Goal: Transaction & Acquisition: Purchase product/service

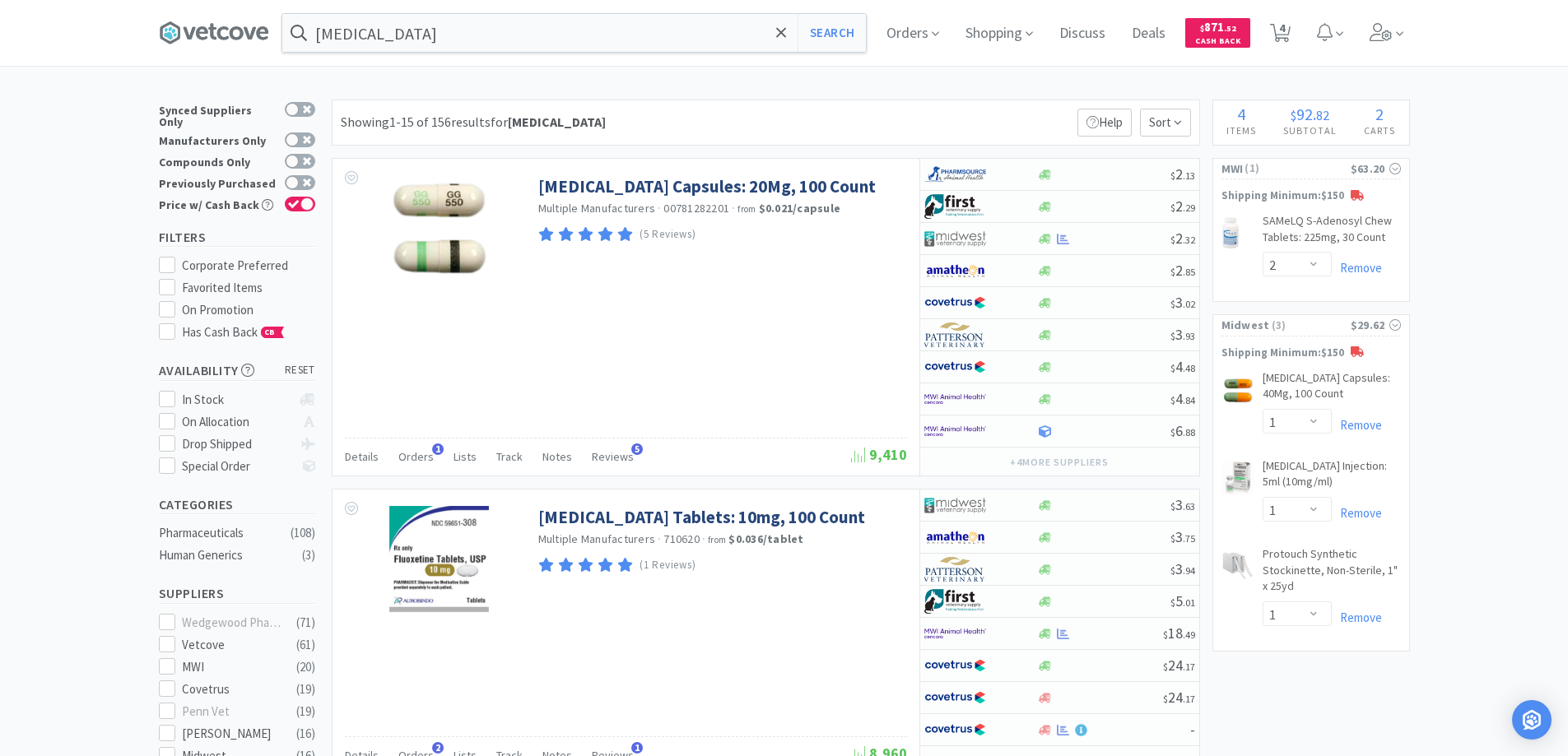
select select "2"
select select "1"
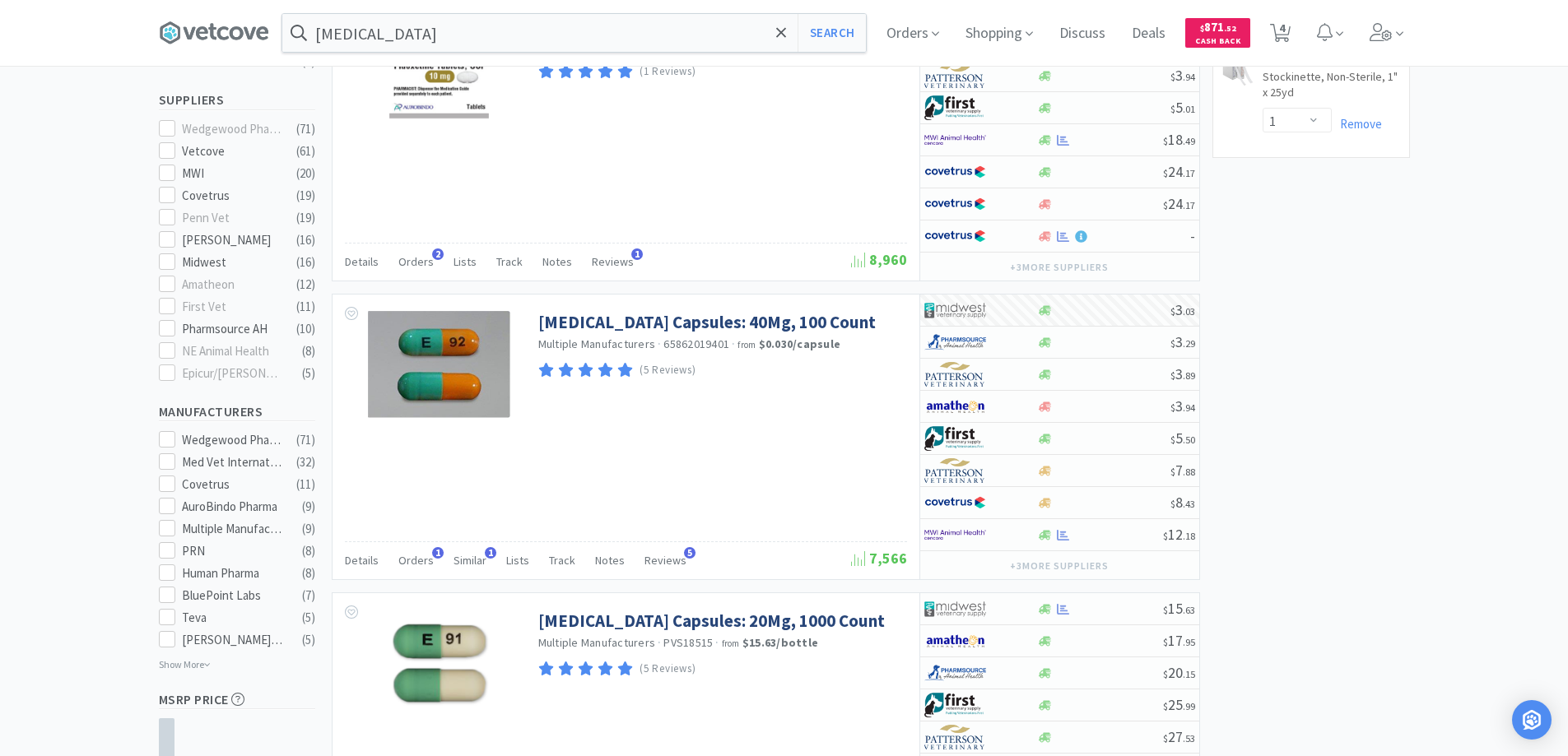
scroll to position [494, 0]
click at [786, 30] on icon at bounding box center [782, 33] width 11 height 16
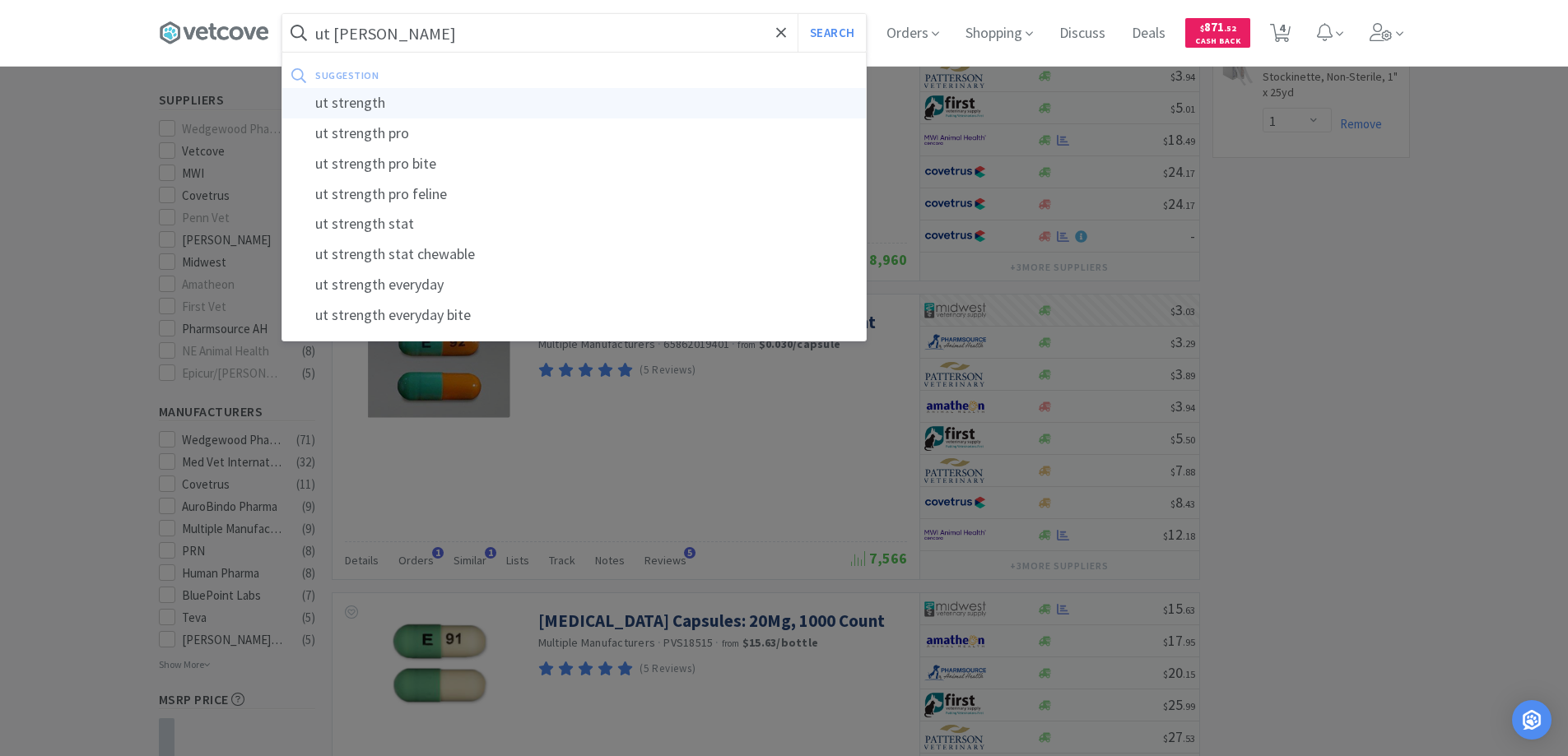
click at [348, 102] on div "ut strength" at bounding box center [574, 103] width 584 height 30
type input "ut strength"
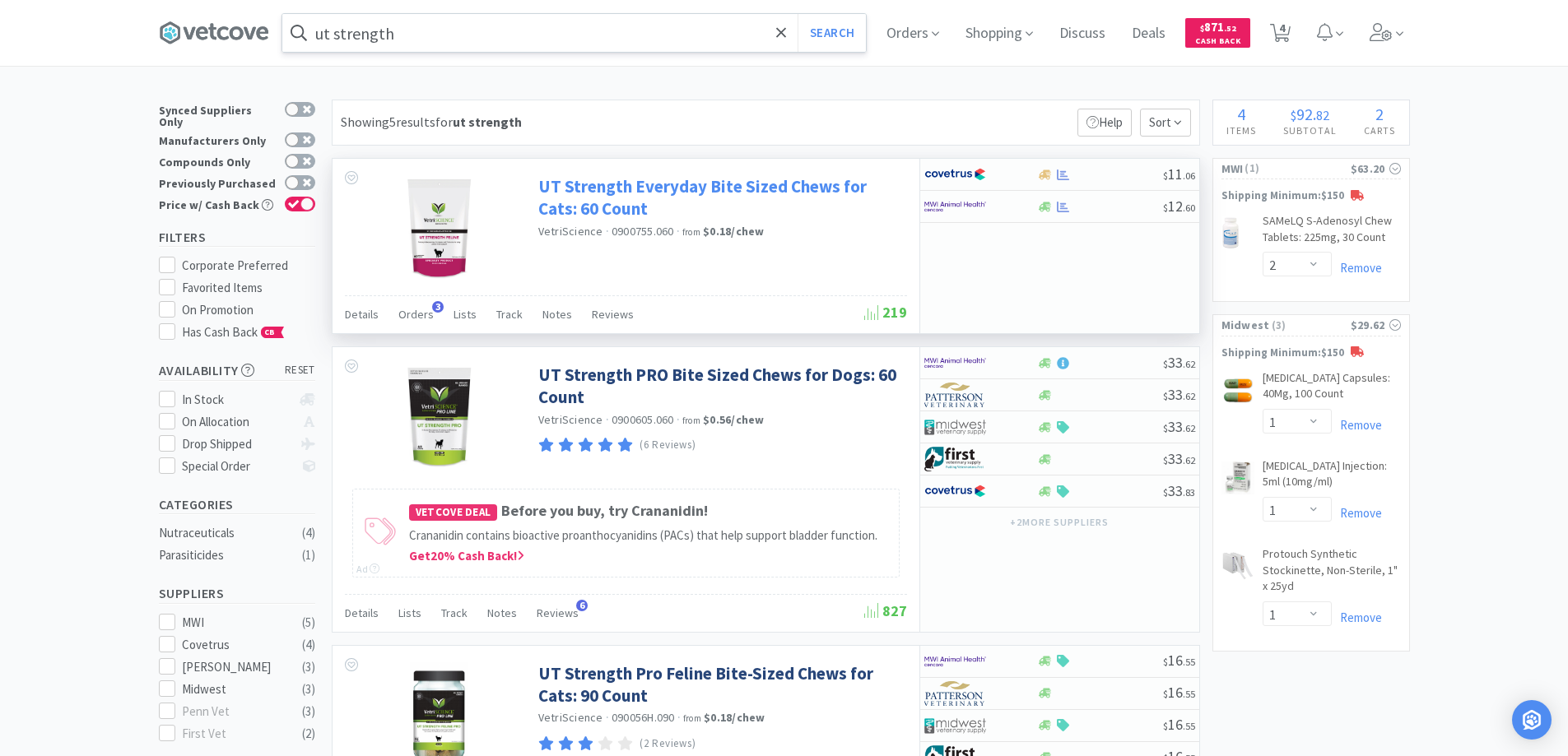
click at [600, 187] on link "UT Strength Everyday Bite Sized Chews for Cats: 60 Count" at bounding box center [720, 198] width 364 height 45
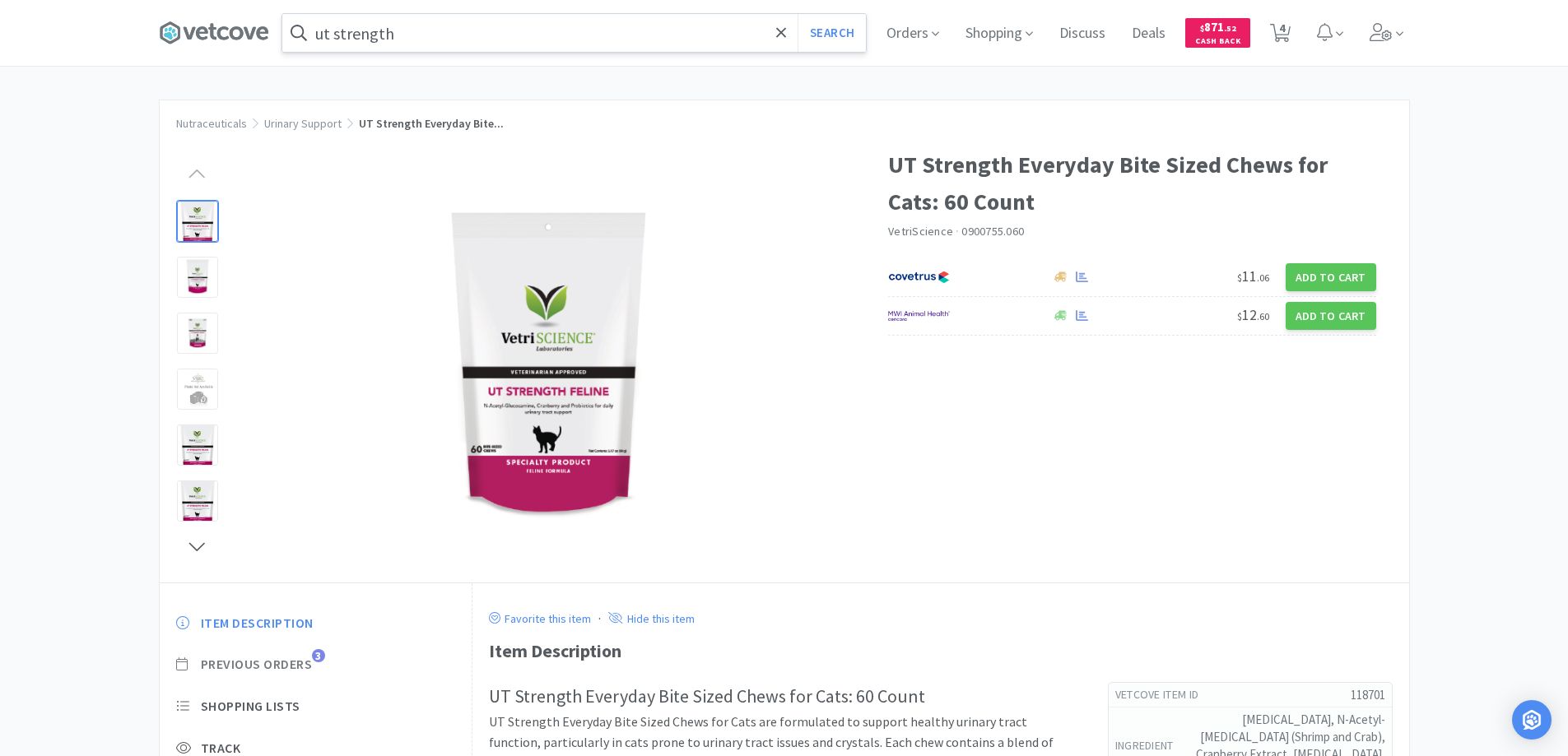
click at [319, 653] on span "3" at bounding box center [319, 656] width 13 height 13
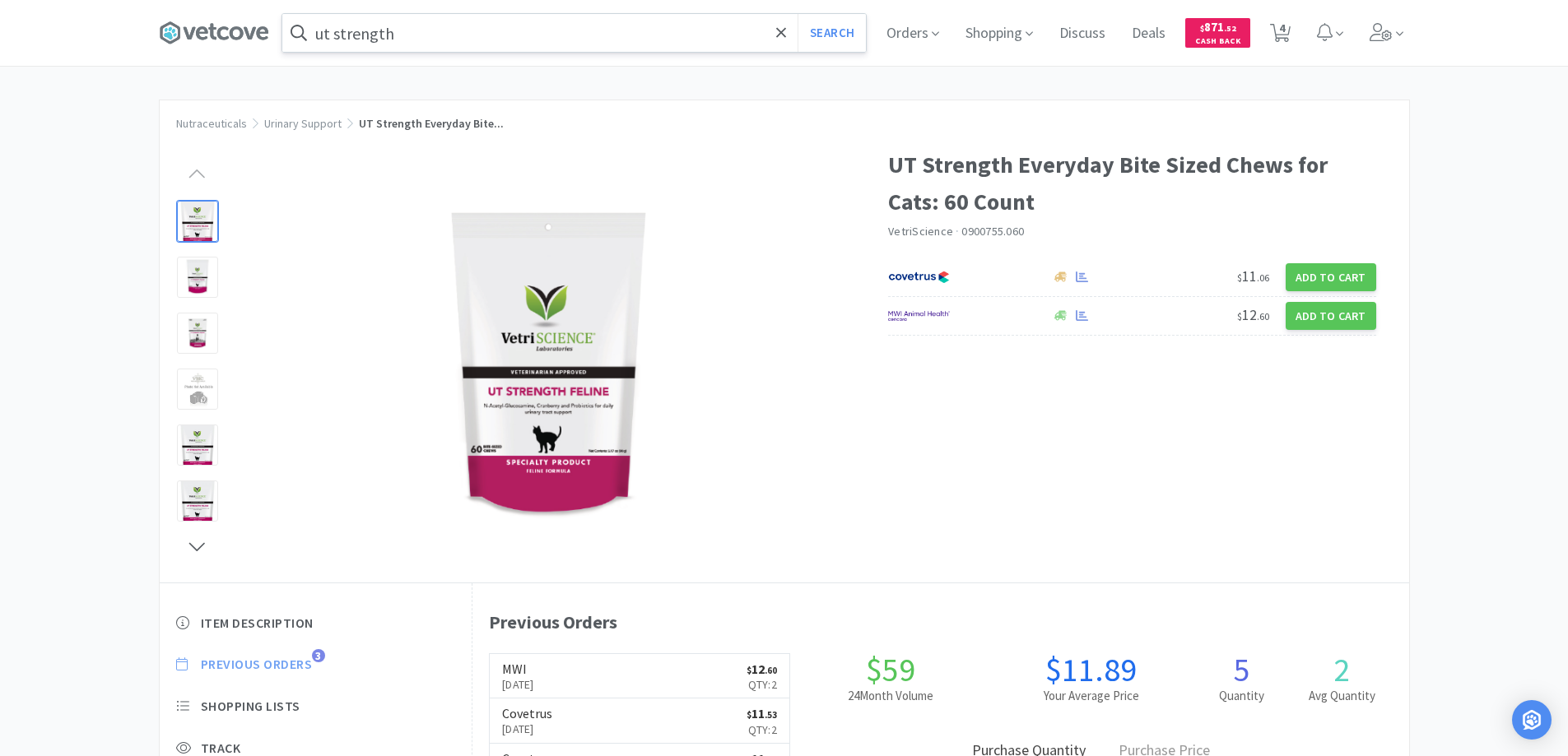
scroll to position [452, 935]
click at [925, 450] on div "UT Strength Everyday Bite Sized Chews for Cats: 60 Count VetriScience · 0900755…" at bounding box center [784, 356] width 1249 height 453
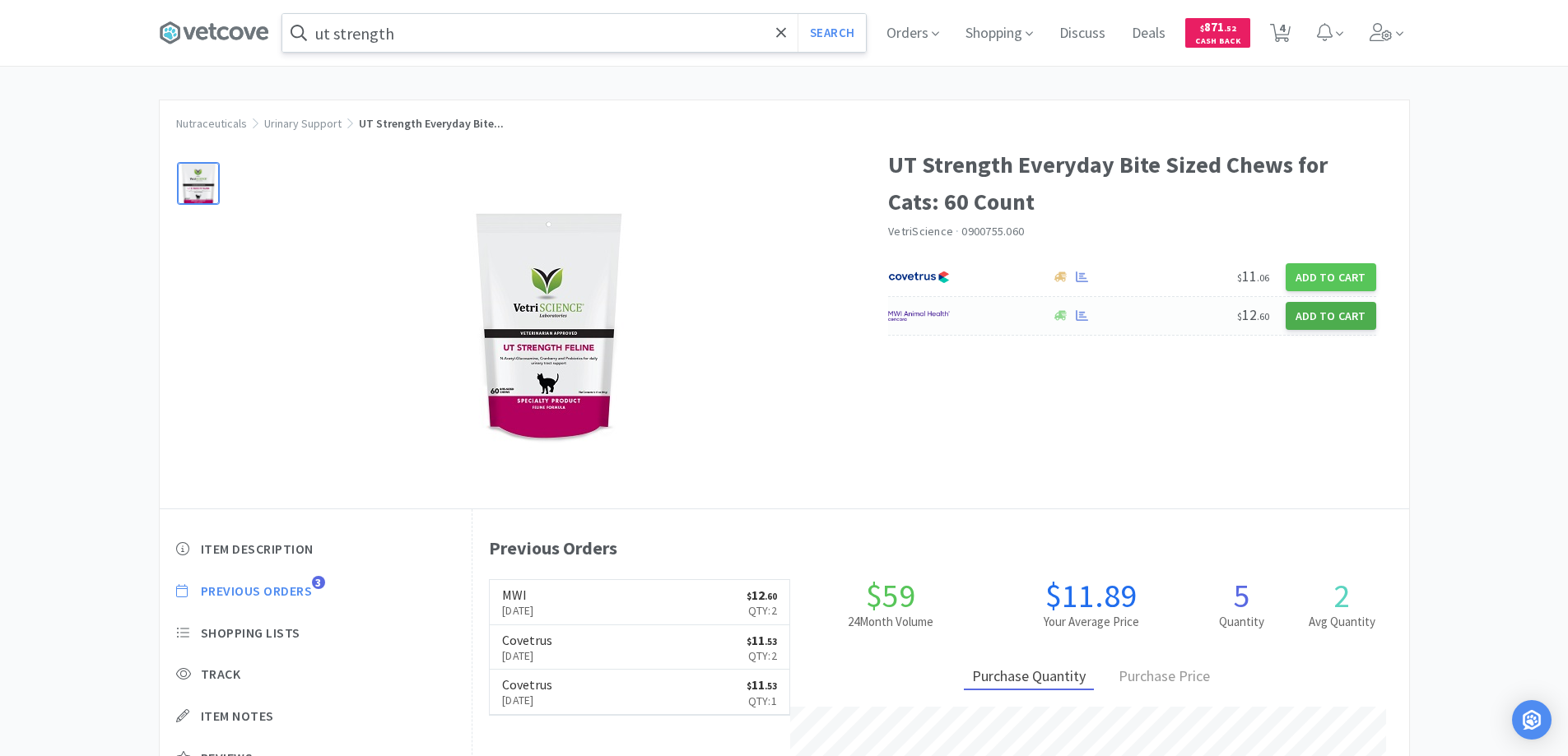
click at [1309, 315] on button "Add to Cart" at bounding box center [1331, 316] width 91 height 28
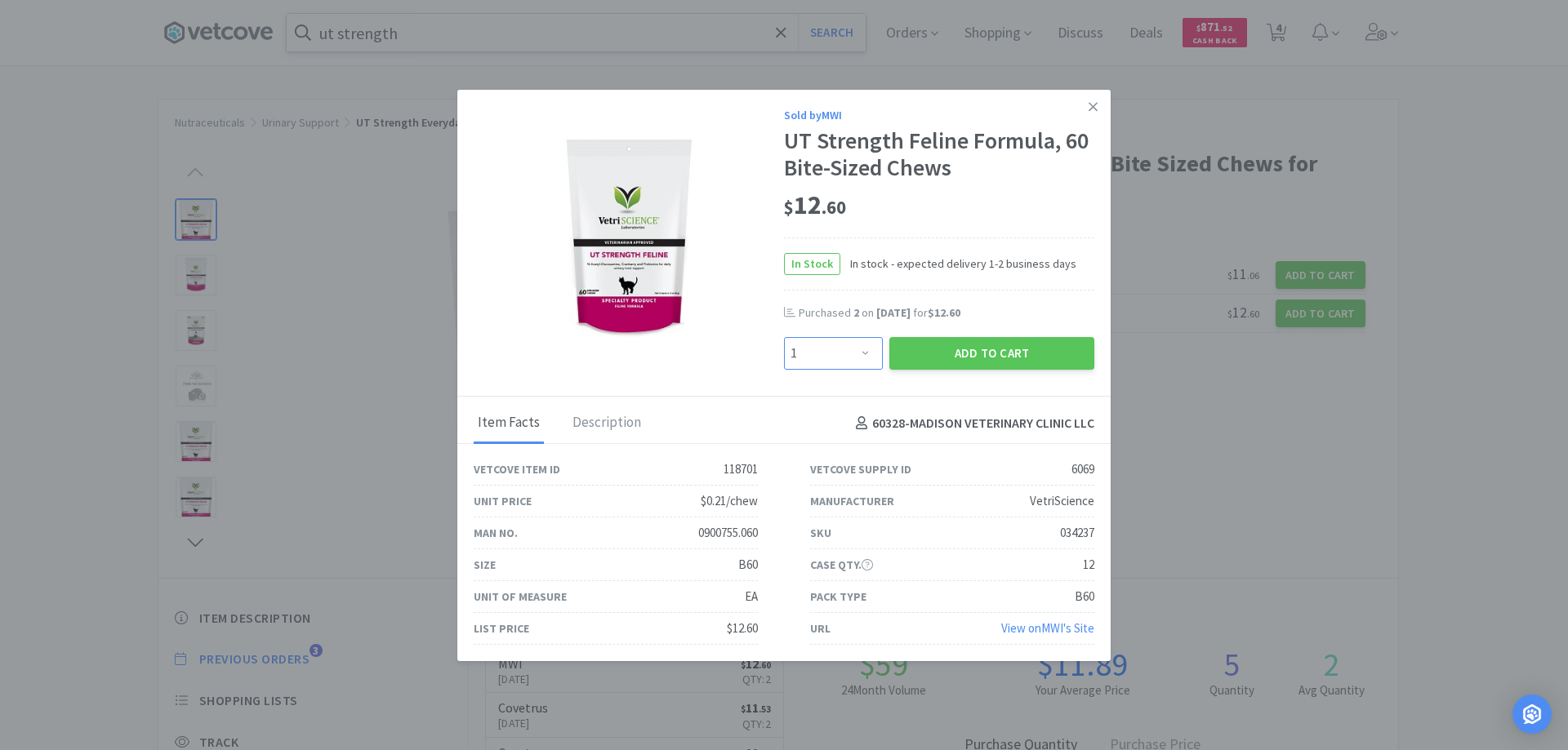
click at [856, 352] on select "Enter Quantity 1 2 3 4 5 6 7 8 9 10 11 12 13 14 15 16 17 18 19 20 Enter Quantity" at bounding box center [833, 353] width 99 height 33
select select "2"
click at [784, 337] on select "Enter Quantity 1 2 3 4 5 6 7 8 9 10 11 12 13 14 15 16 17 18 19 20 Enter Quantity" at bounding box center [833, 353] width 99 height 33
click at [947, 360] on button "Add to Cart" at bounding box center [991, 353] width 205 height 33
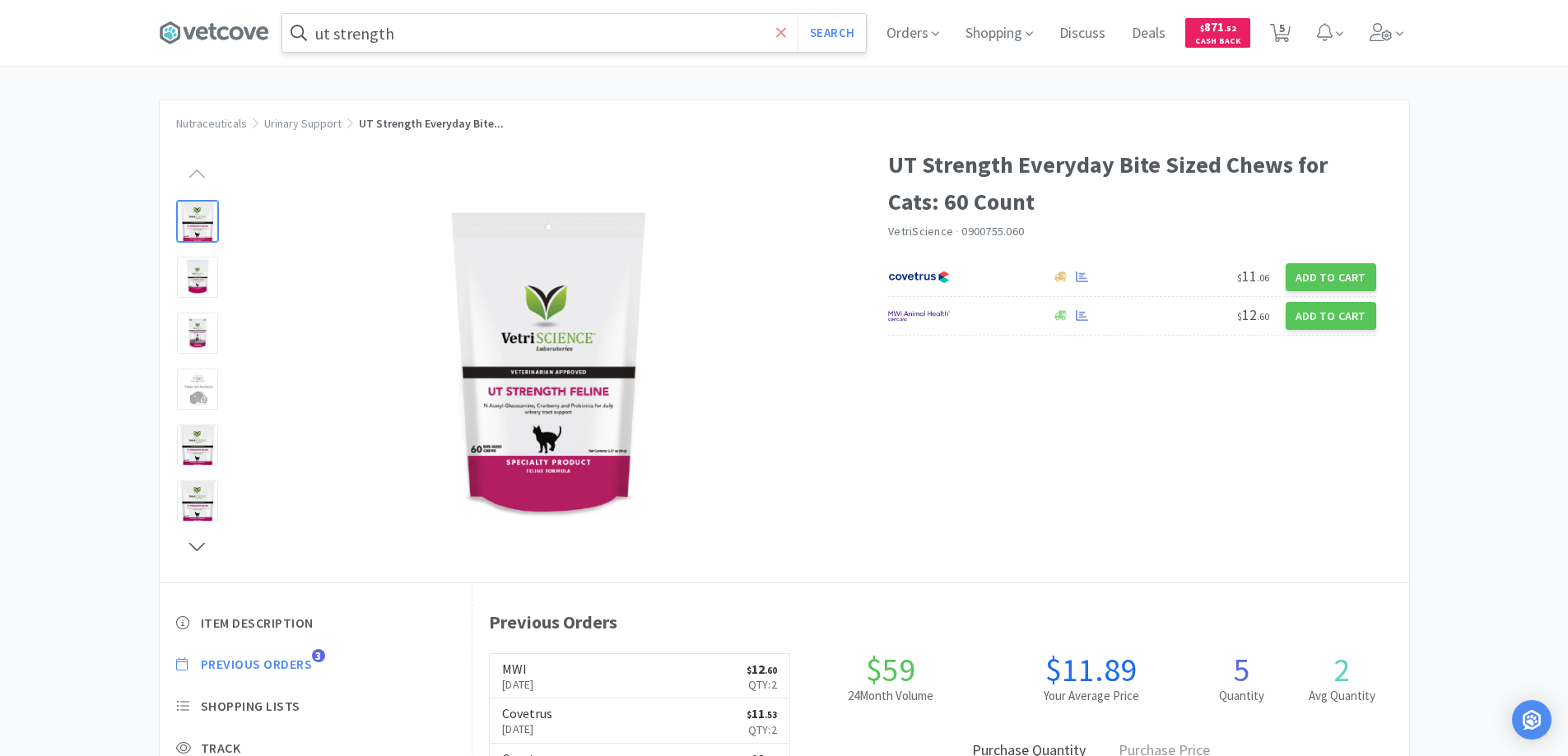
click at [782, 28] on icon at bounding box center [781, 32] width 10 height 10
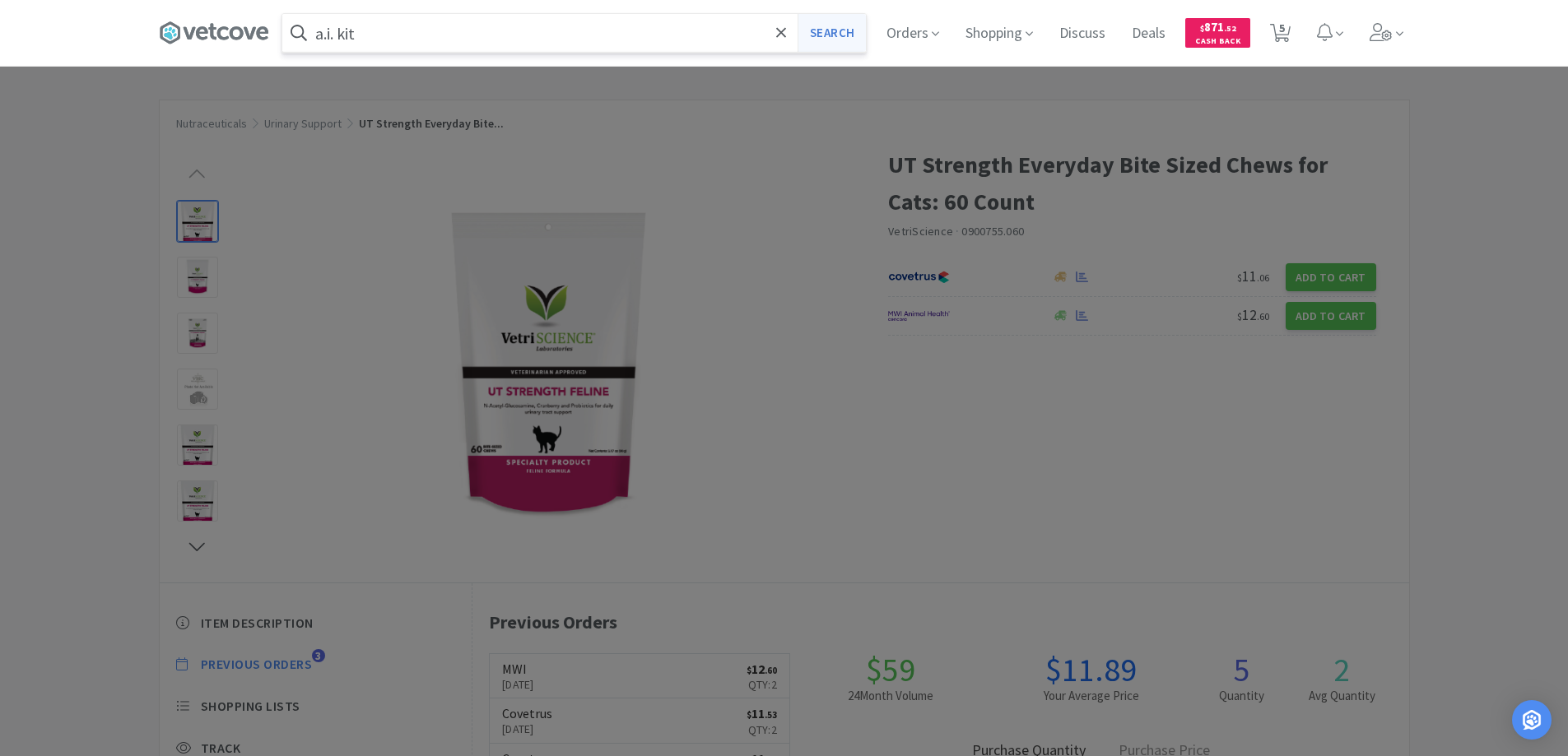
type input "a.i. kit"
click at [833, 33] on button "Search" at bounding box center [831, 32] width 69 height 38
select select "2"
select select "1"
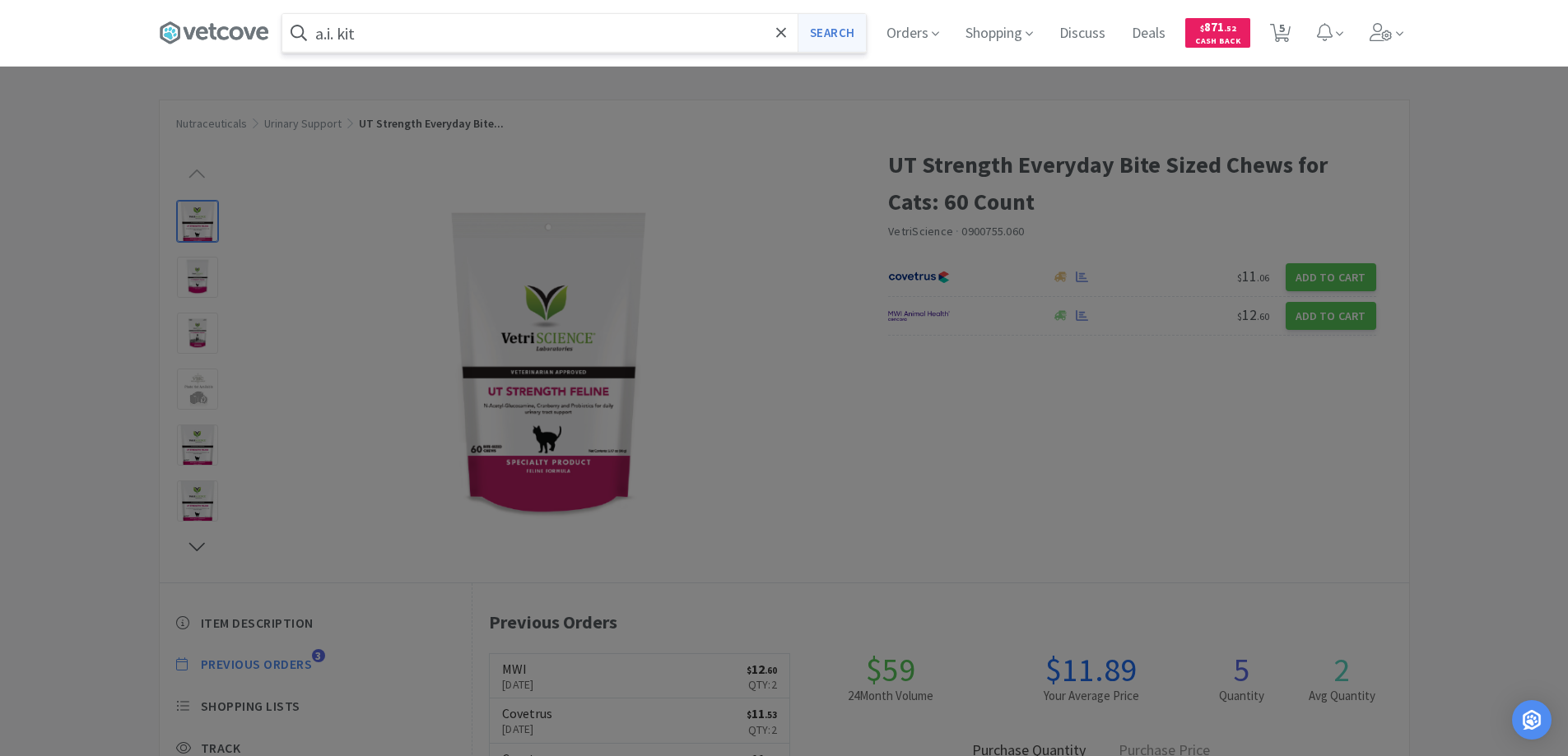
select select "1"
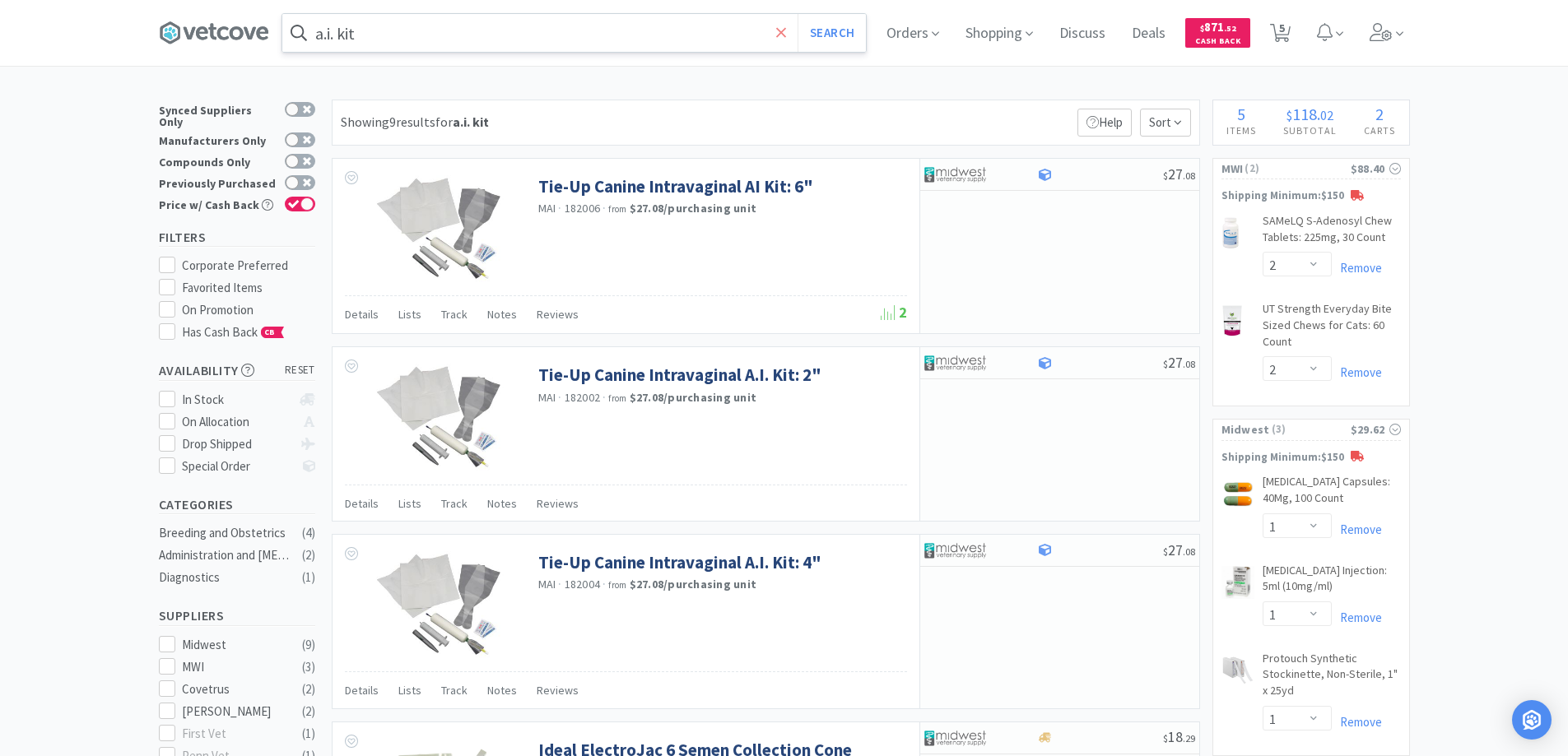
click at [786, 29] on icon at bounding box center [782, 33] width 11 height 16
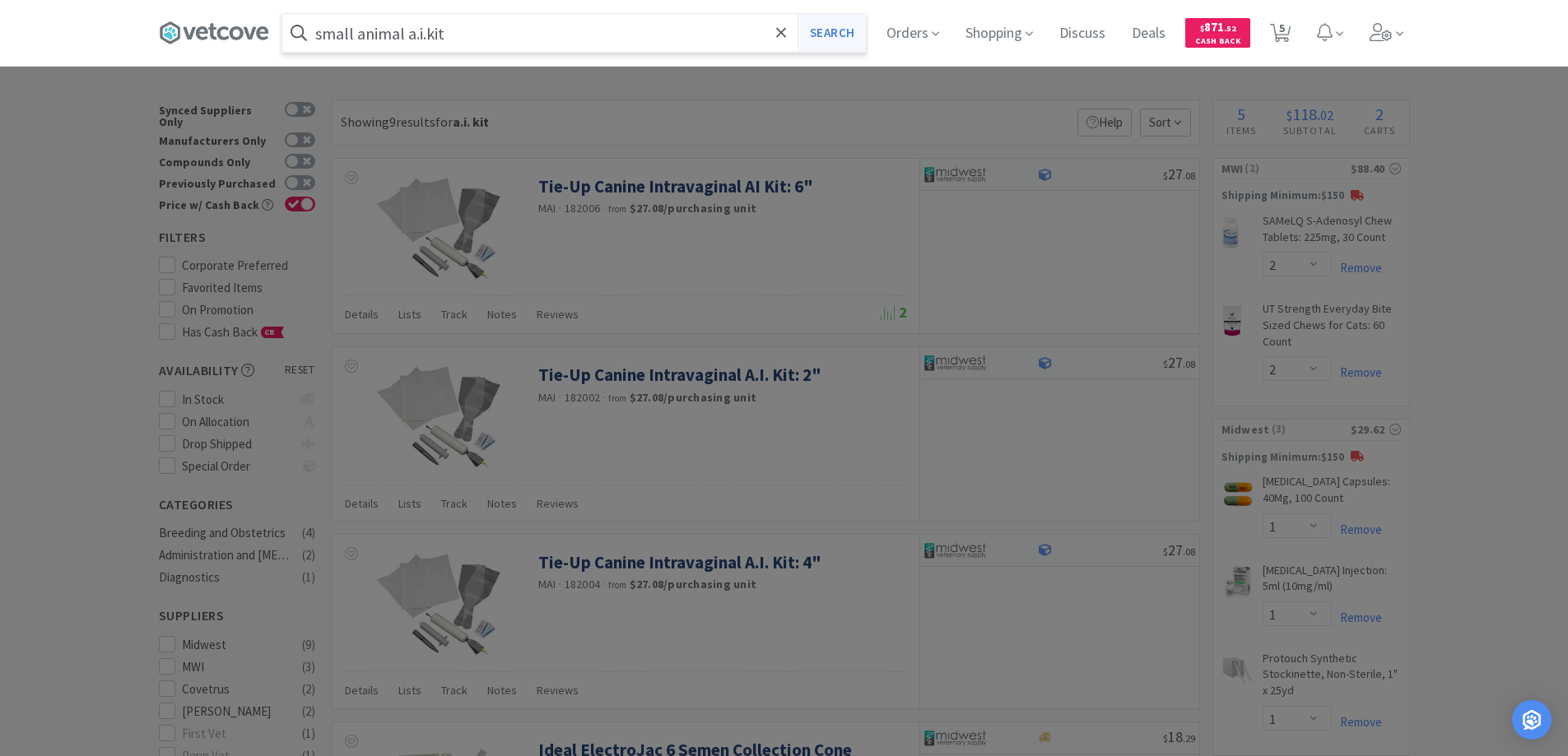
type input "small animal a.i.kit"
click at [838, 31] on button "Search" at bounding box center [831, 32] width 69 height 38
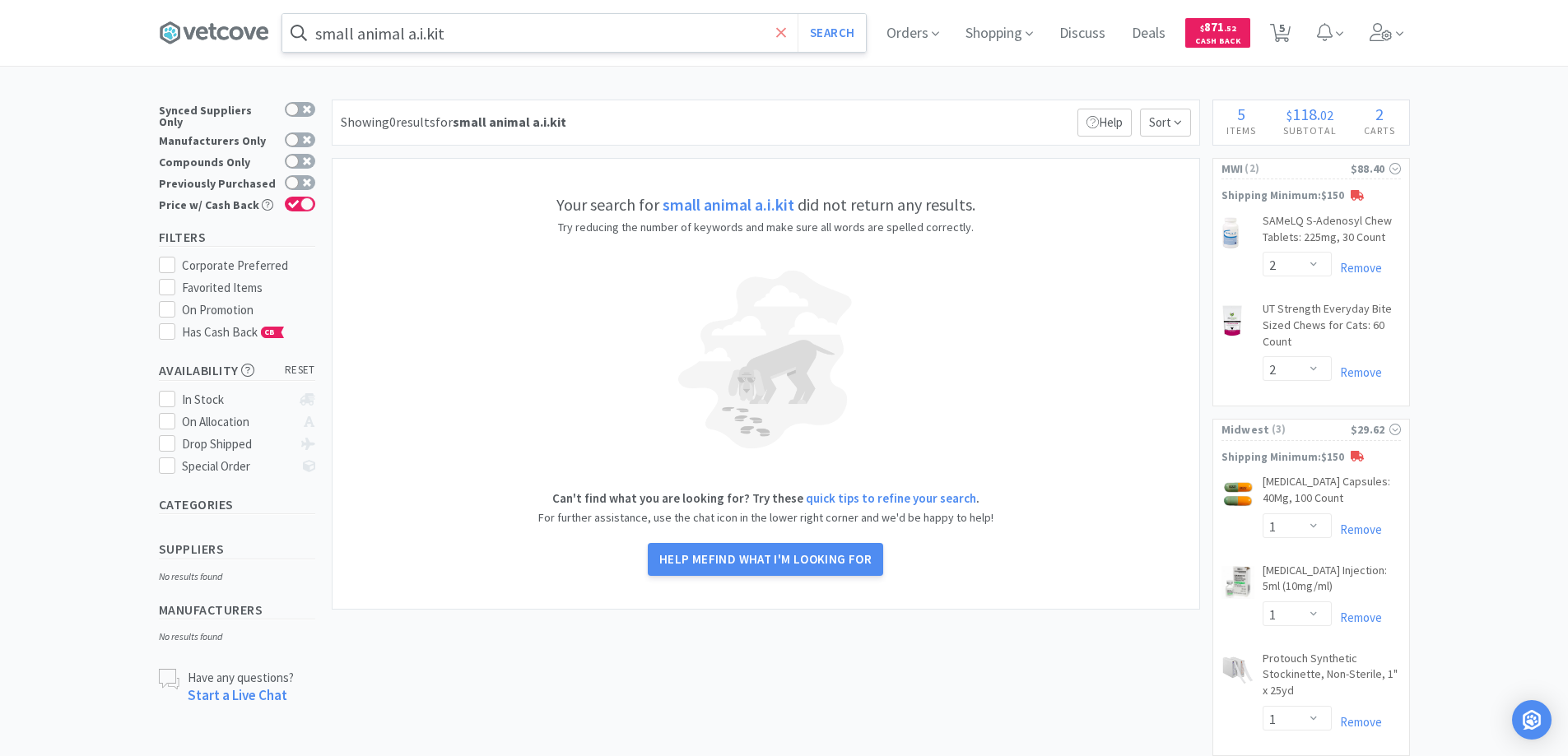
click at [787, 27] on icon at bounding box center [782, 33] width 11 height 16
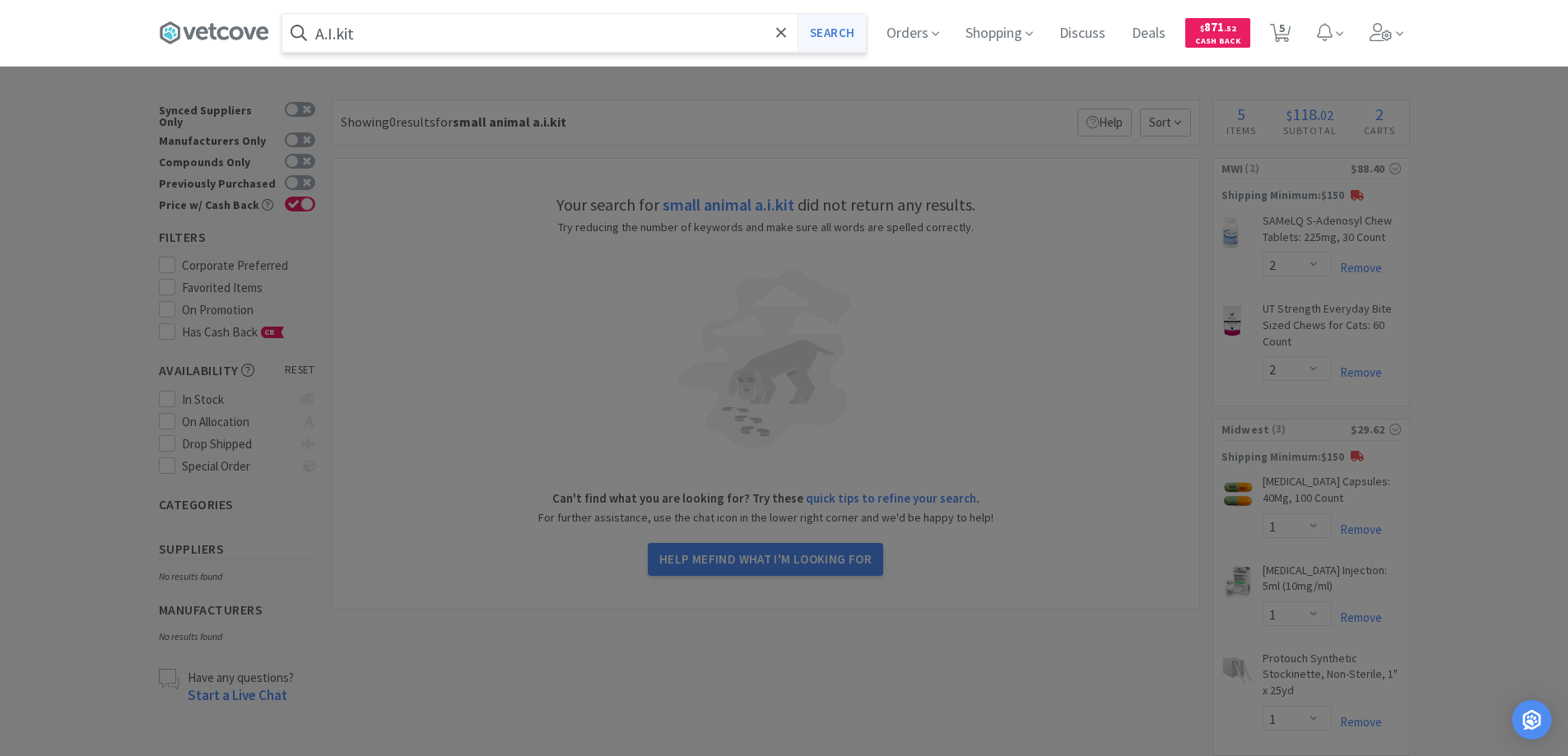
type input "A.I.kit"
click at [830, 28] on button "Search" at bounding box center [831, 32] width 69 height 38
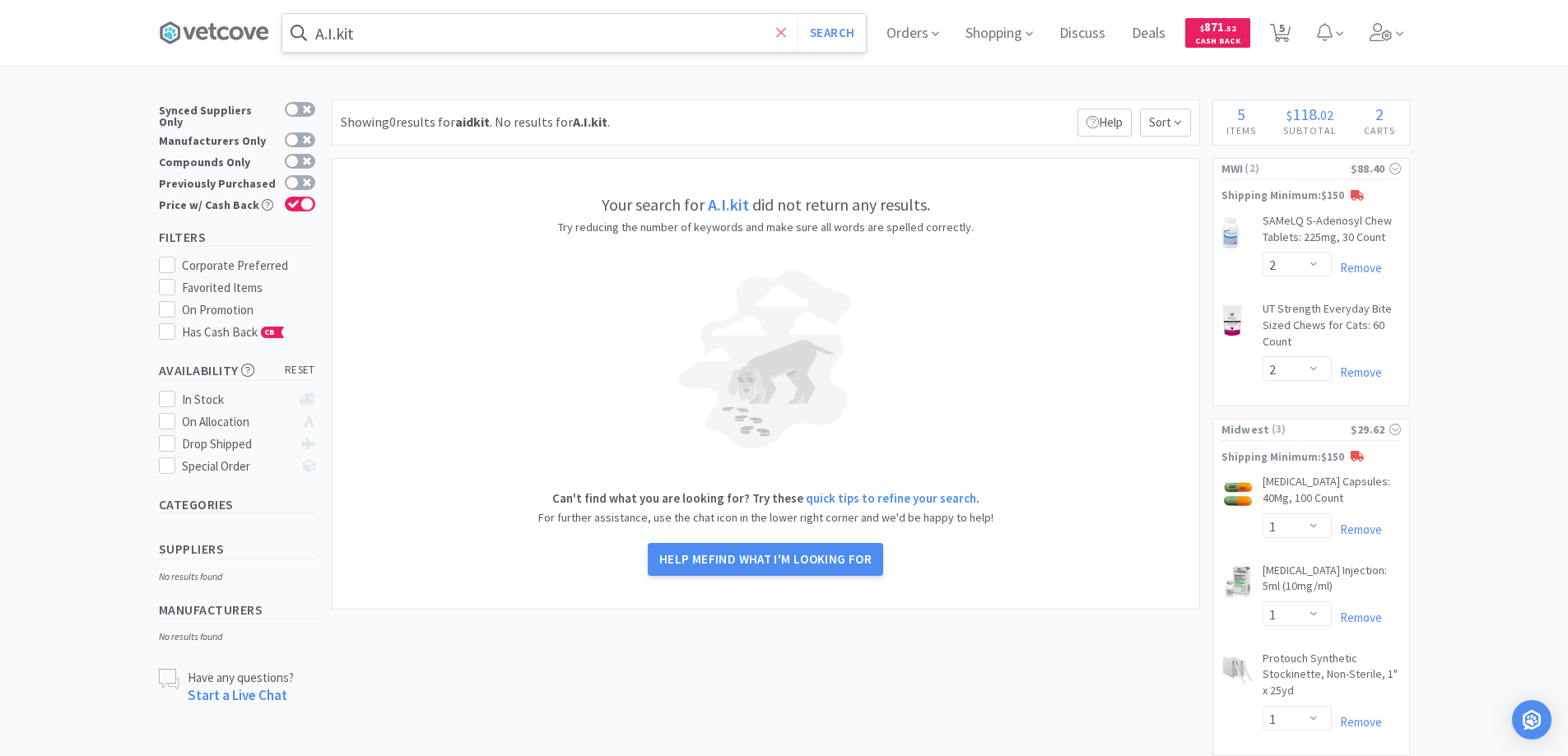
click at [791, 37] on span at bounding box center [781, 33] width 19 height 35
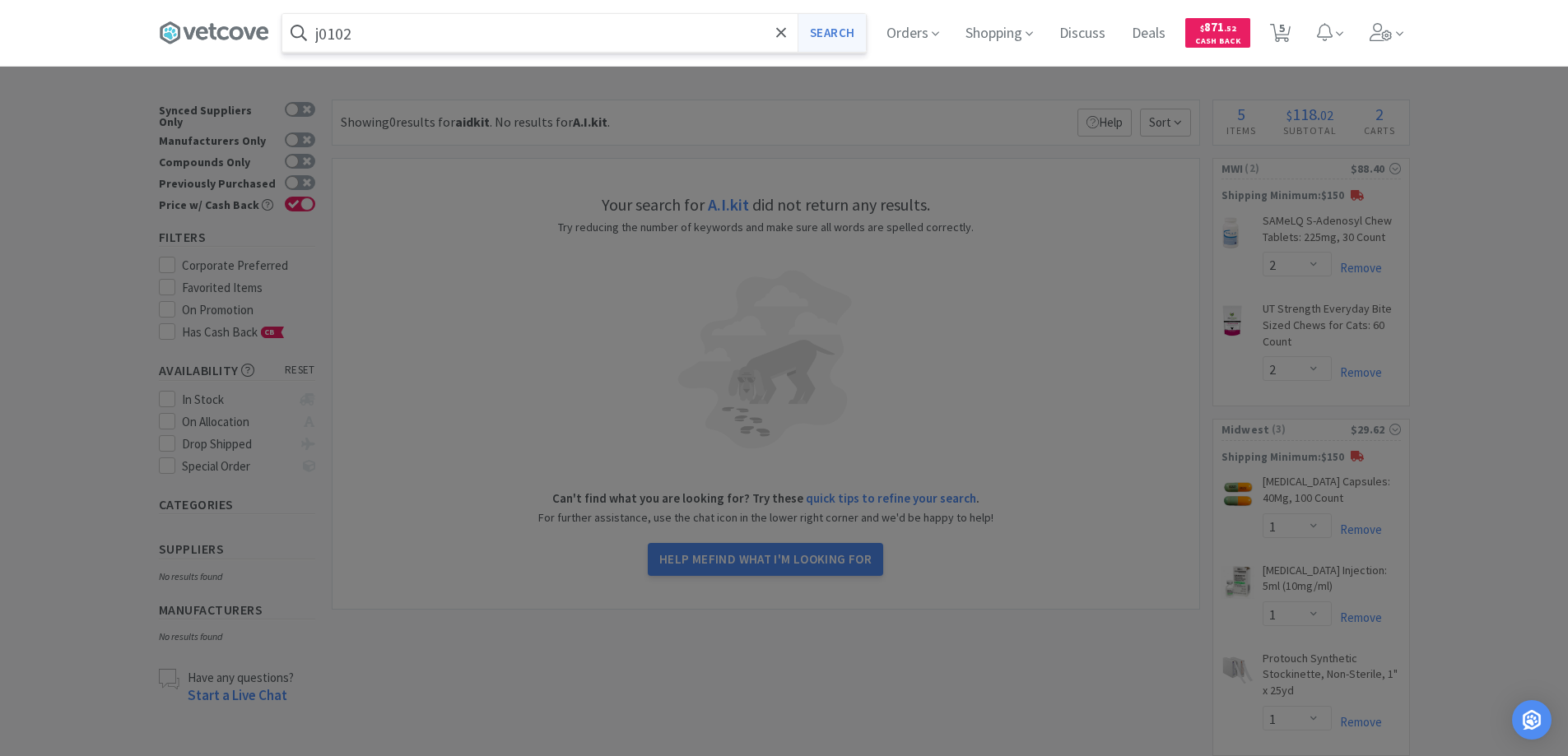
type input "j0102"
click at [821, 31] on button "Search" at bounding box center [831, 32] width 69 height 38
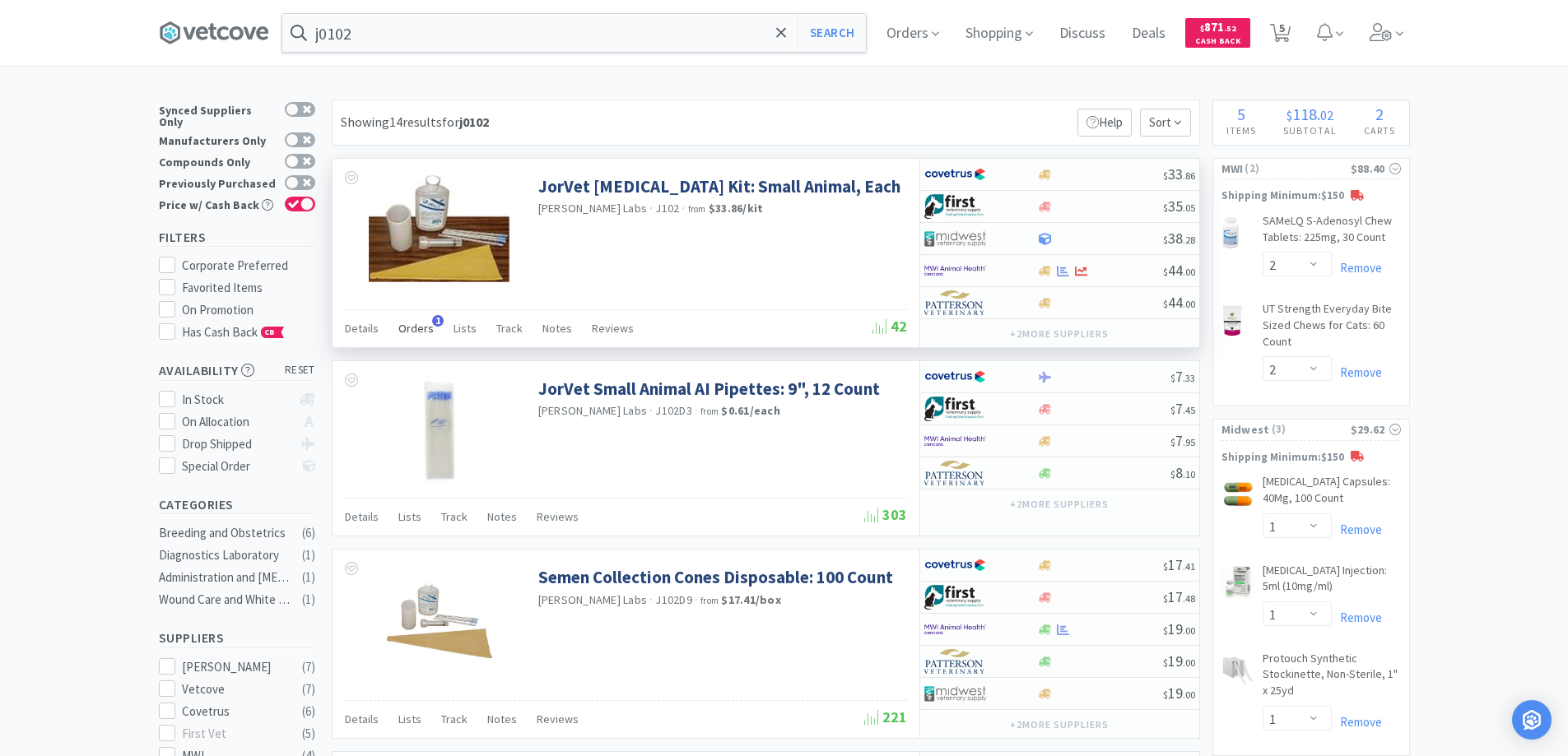
click at [432, 319] on span "1" at bounding box center [438, 320] width 12 height 12
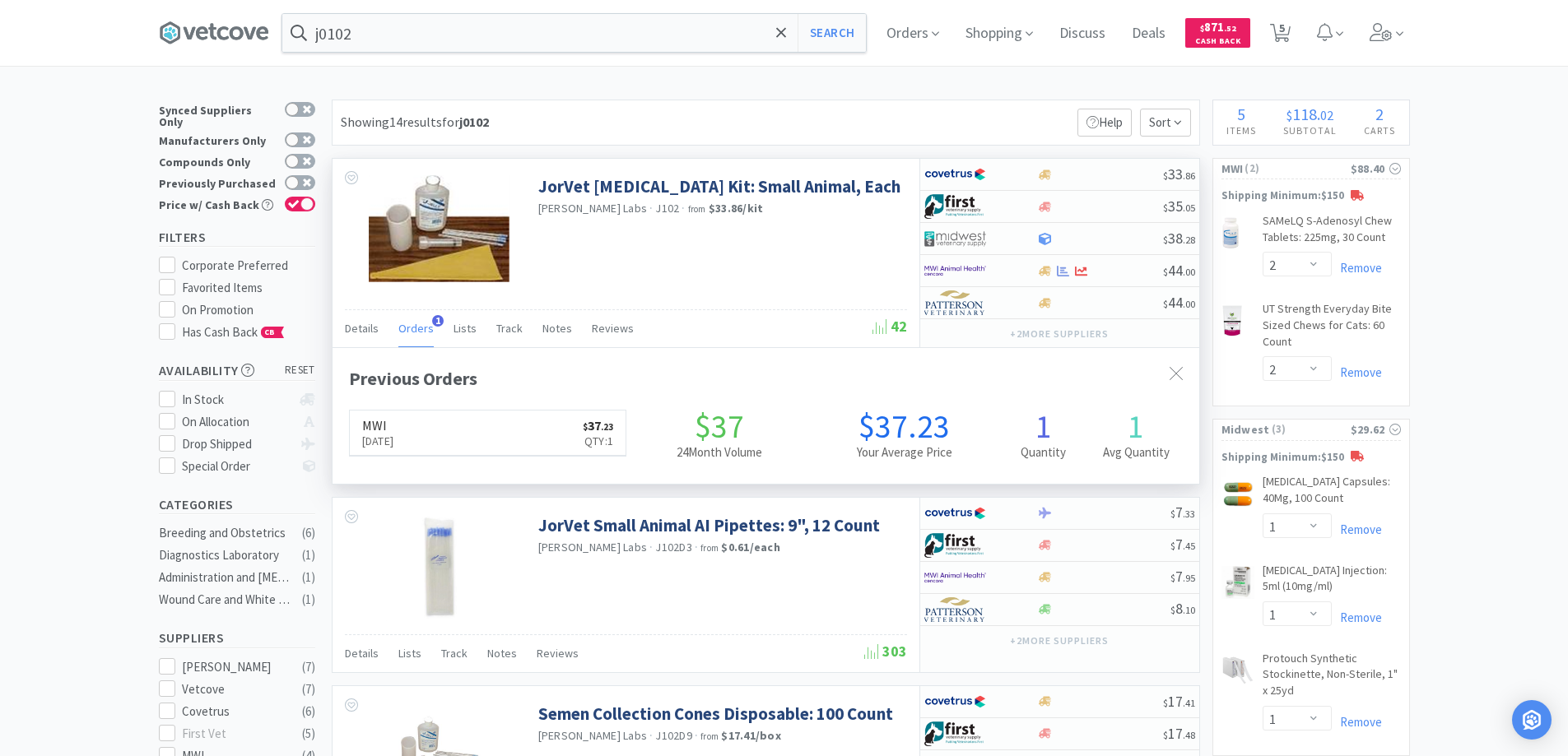
scroll to position [427, 867]
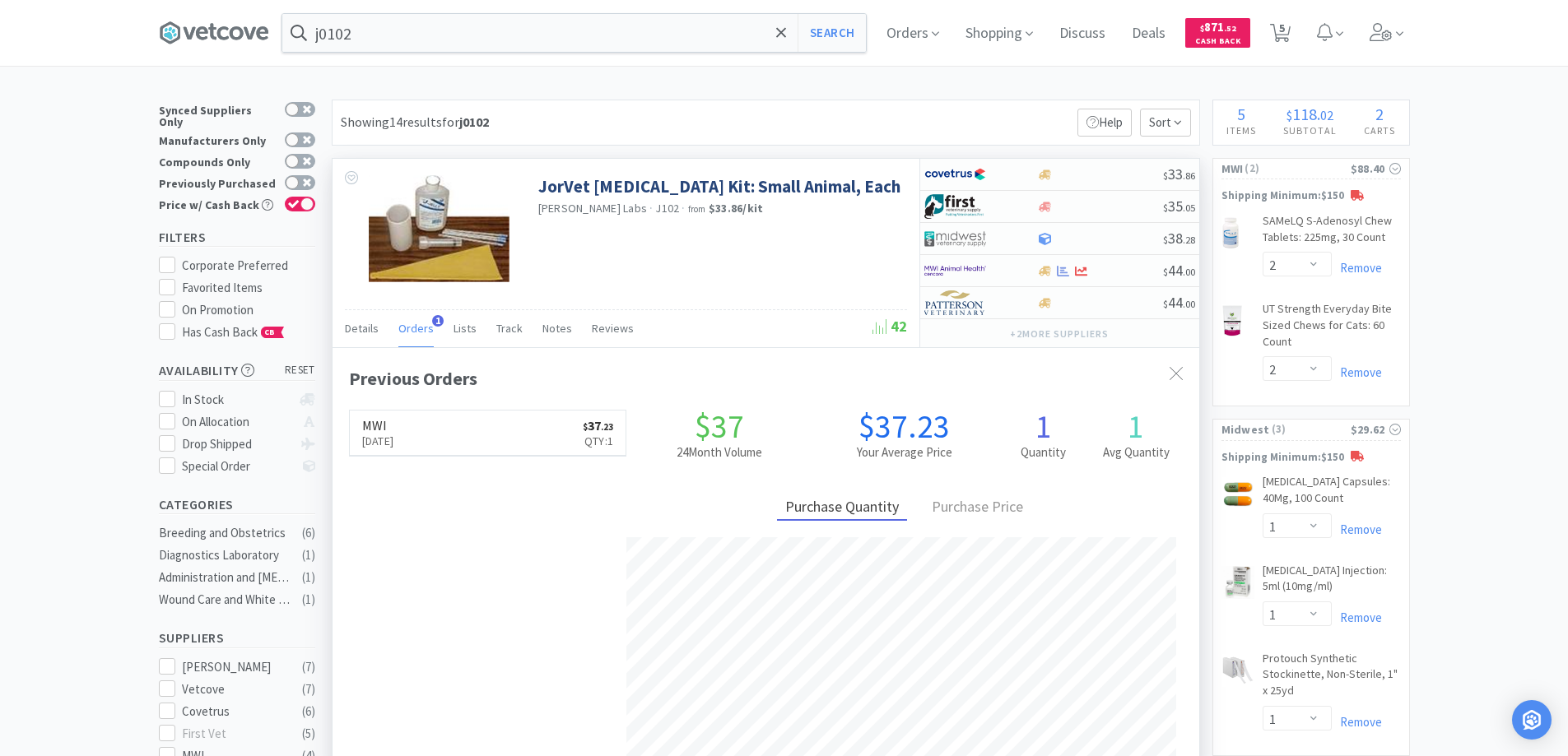
click at [432, 319] on span "1" at bounding box center [438, 320] width 12 height 12
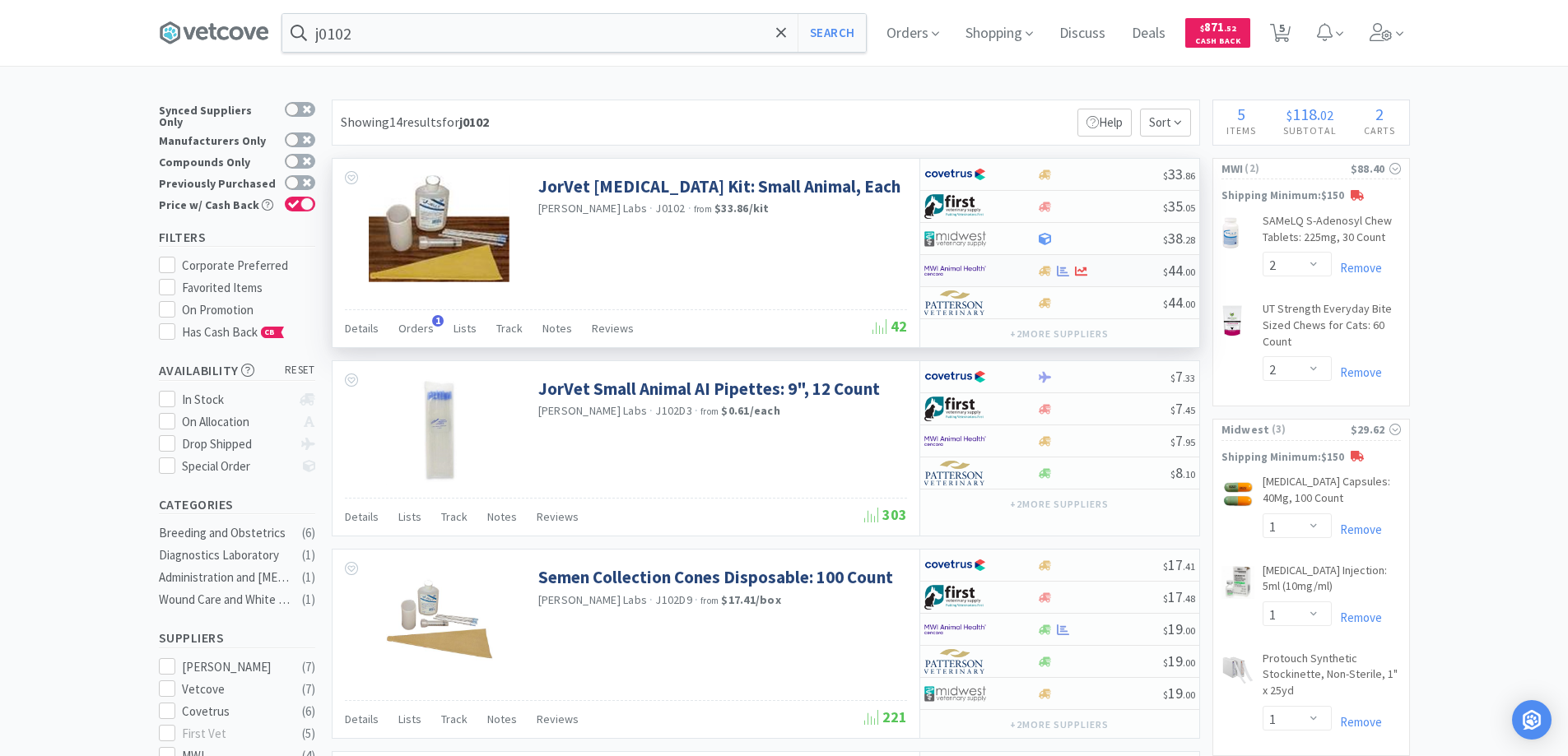
click at [1009, 273] on div at bounding box center [969, 271] width 91 height 28
select select "1"
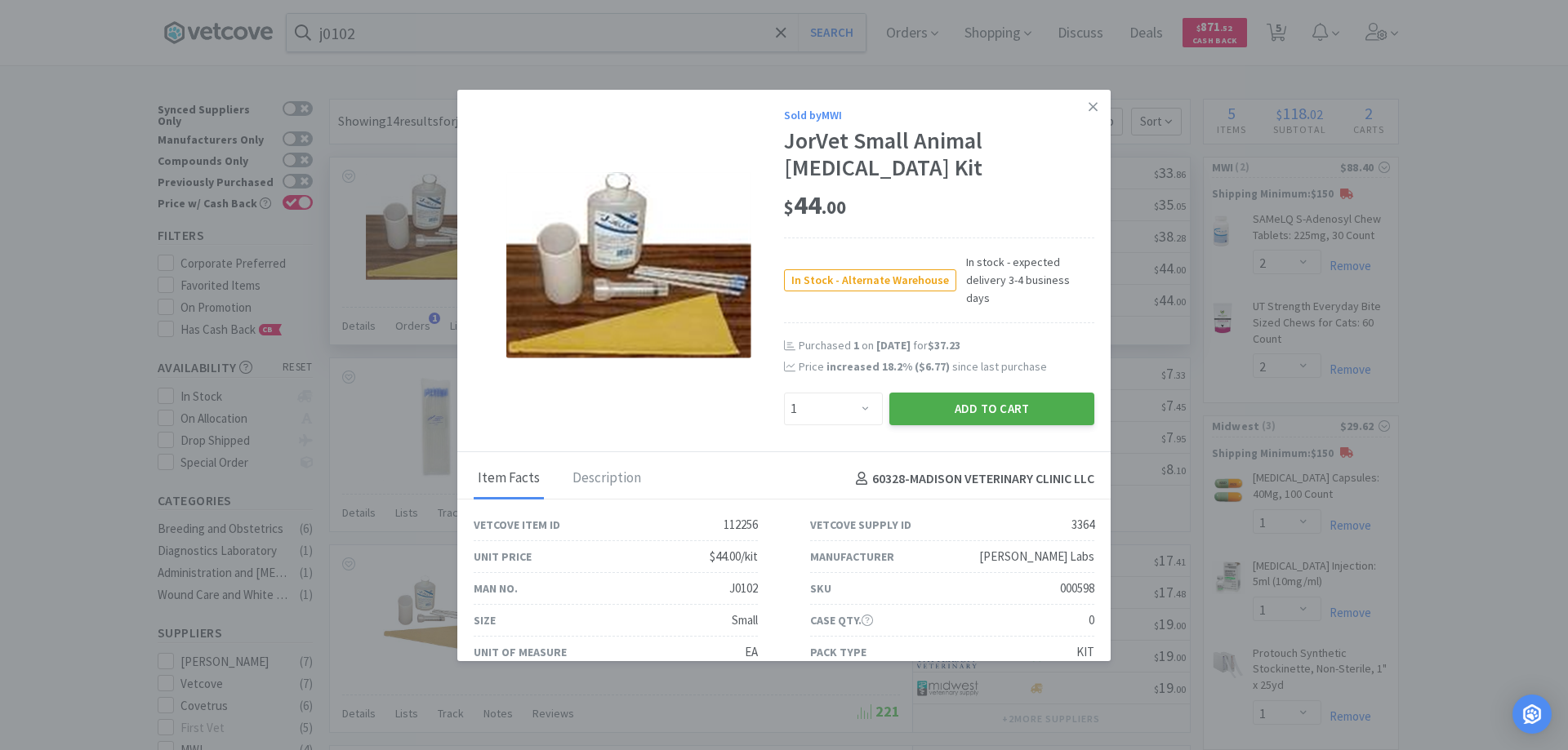
click at [954, 393] on button "Add to Cart" at bounding box center [991, 410] width 205 height 33
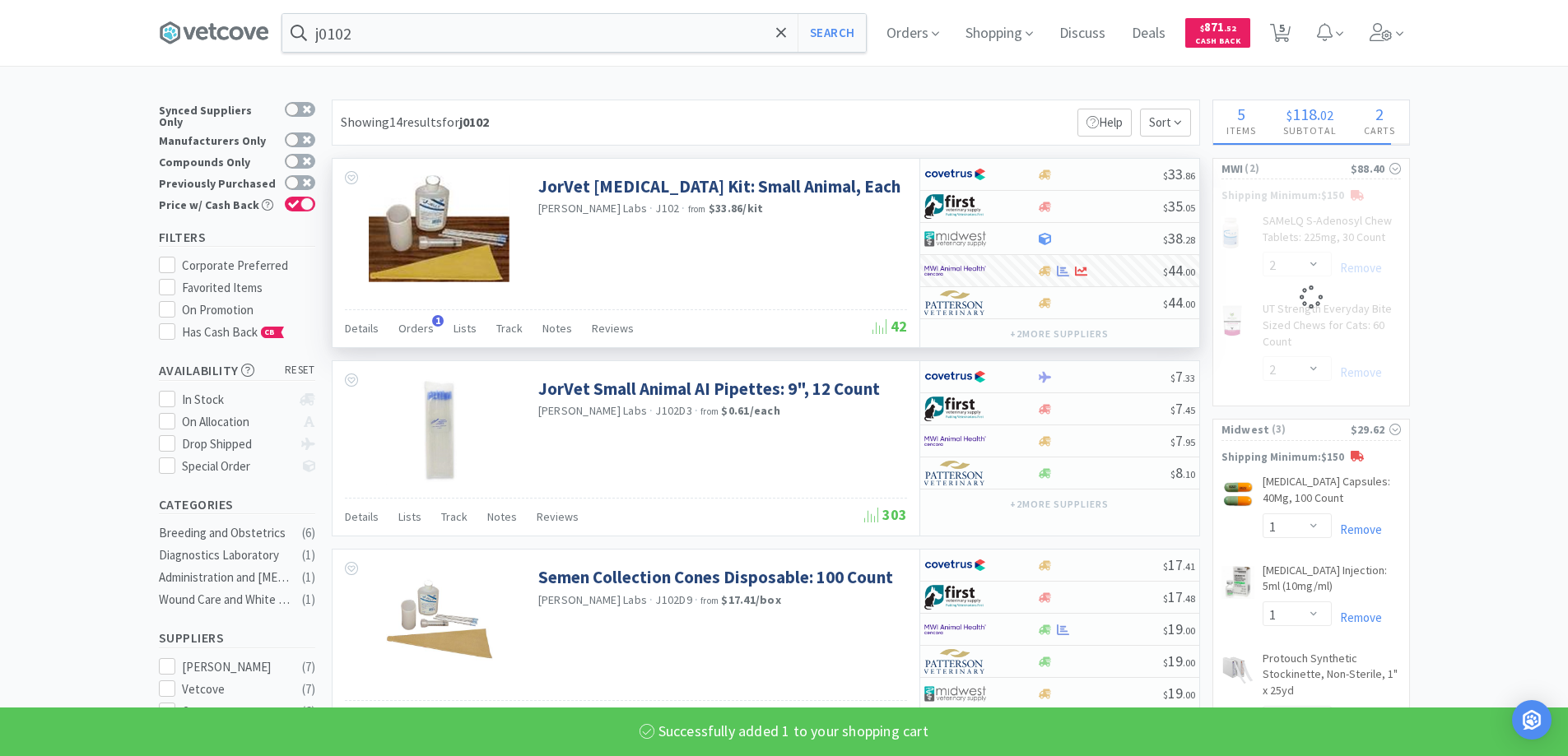
select select "1"
select select "2"
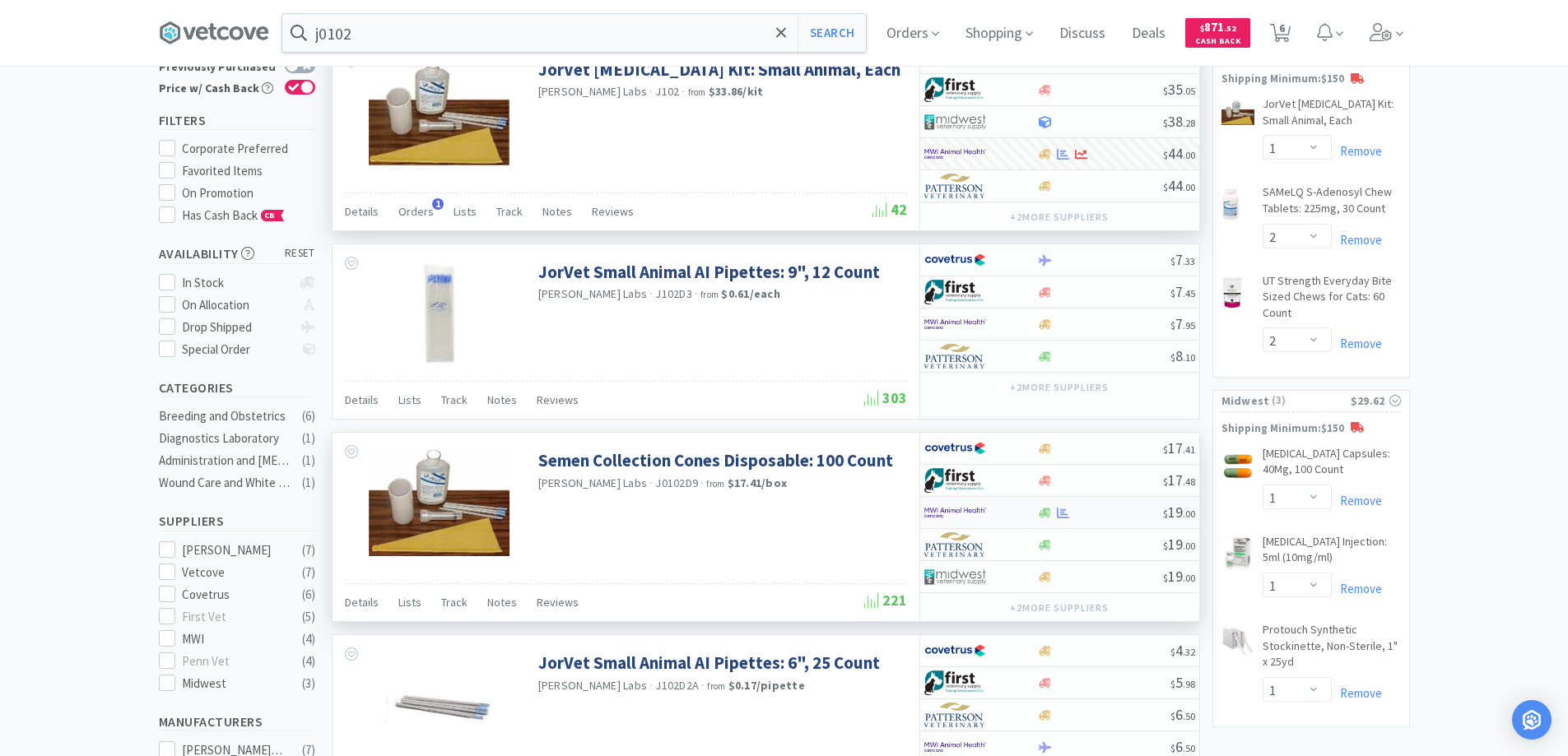
scroll to position [247, 0]
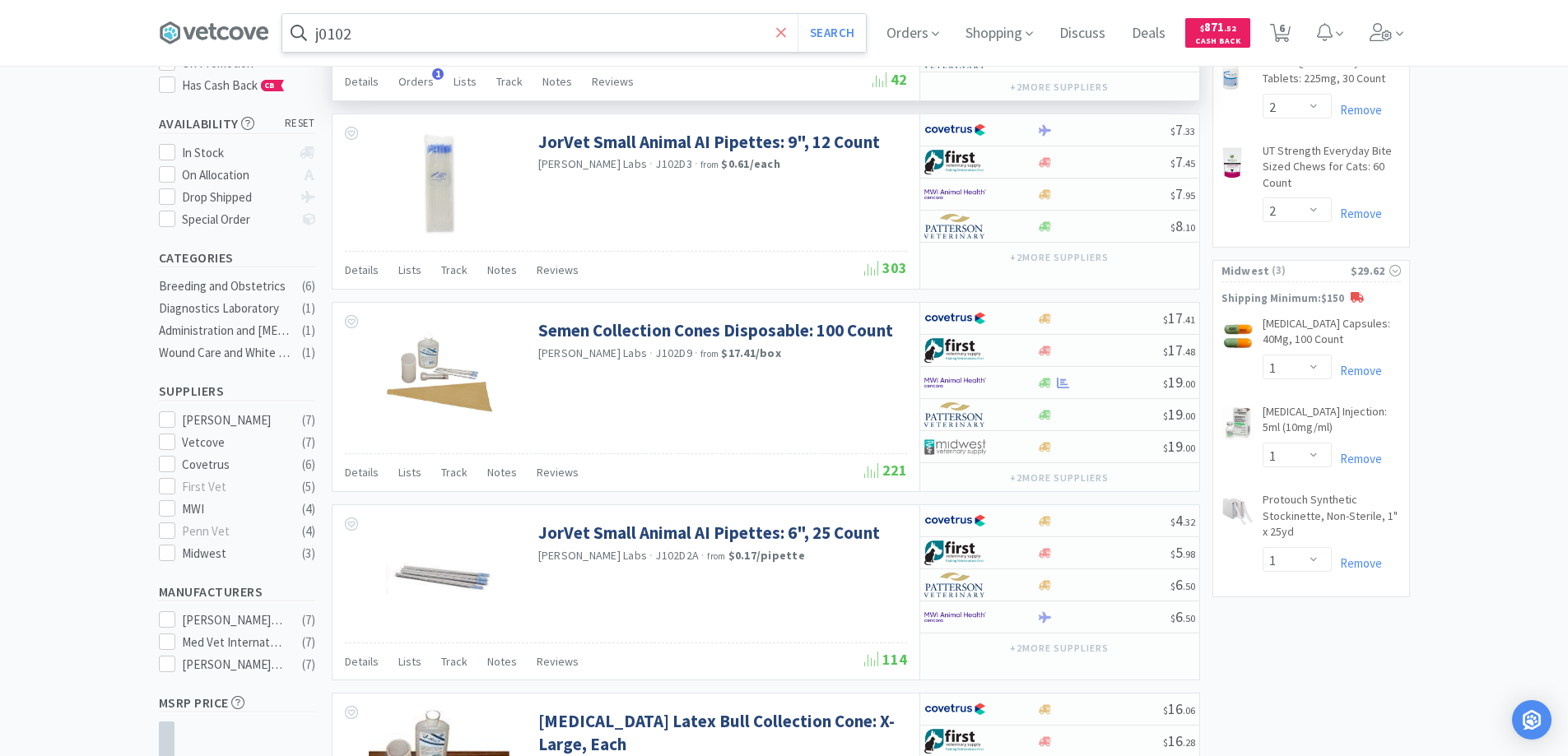
click at [786, 27] on icon at bounding box center [782, 33] width 11 height 16
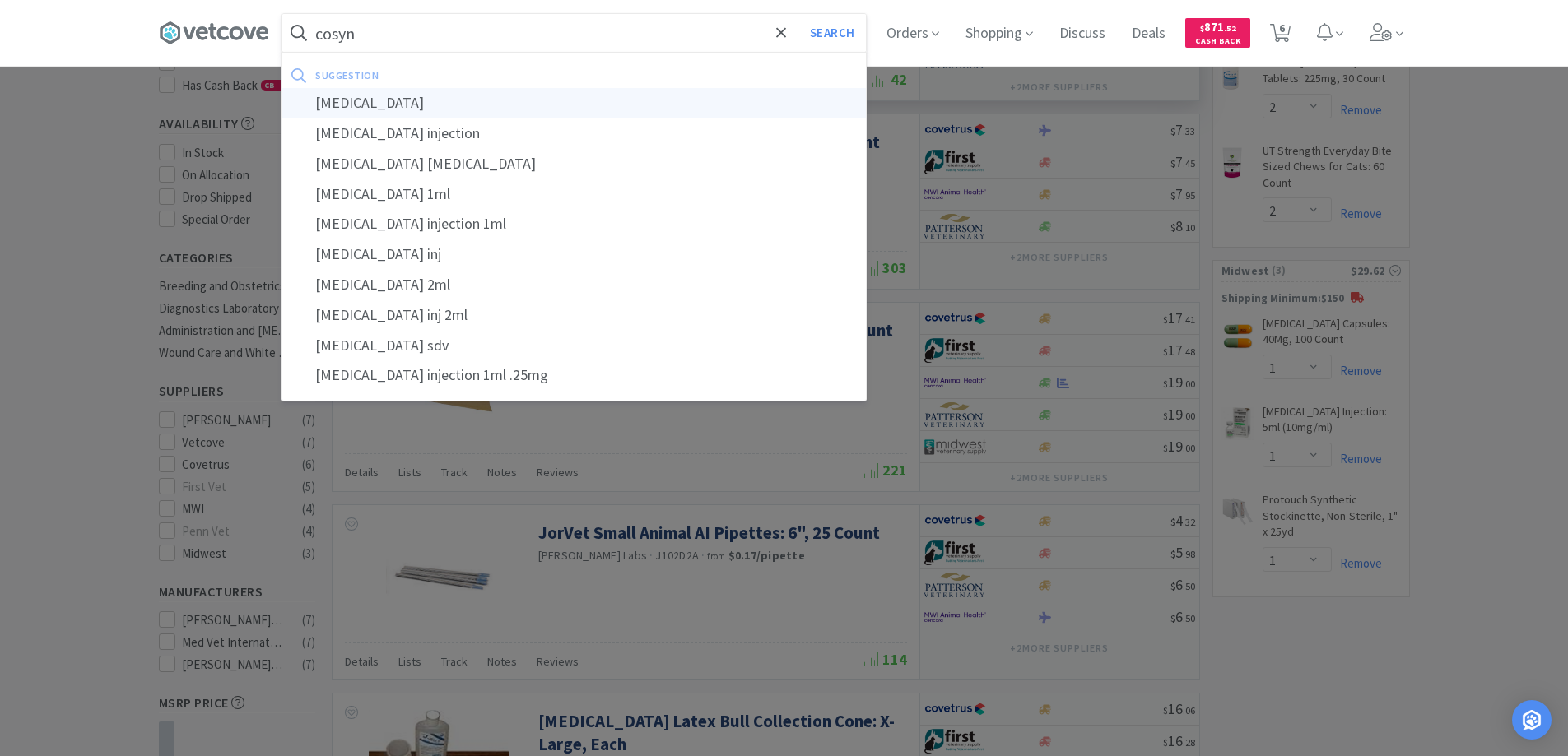
click at [366, 102] on div "[MEDICAL_DATA]" at bounding box center [574, 103] width 584 height 30
type input "[MEDICAL_DATA]"
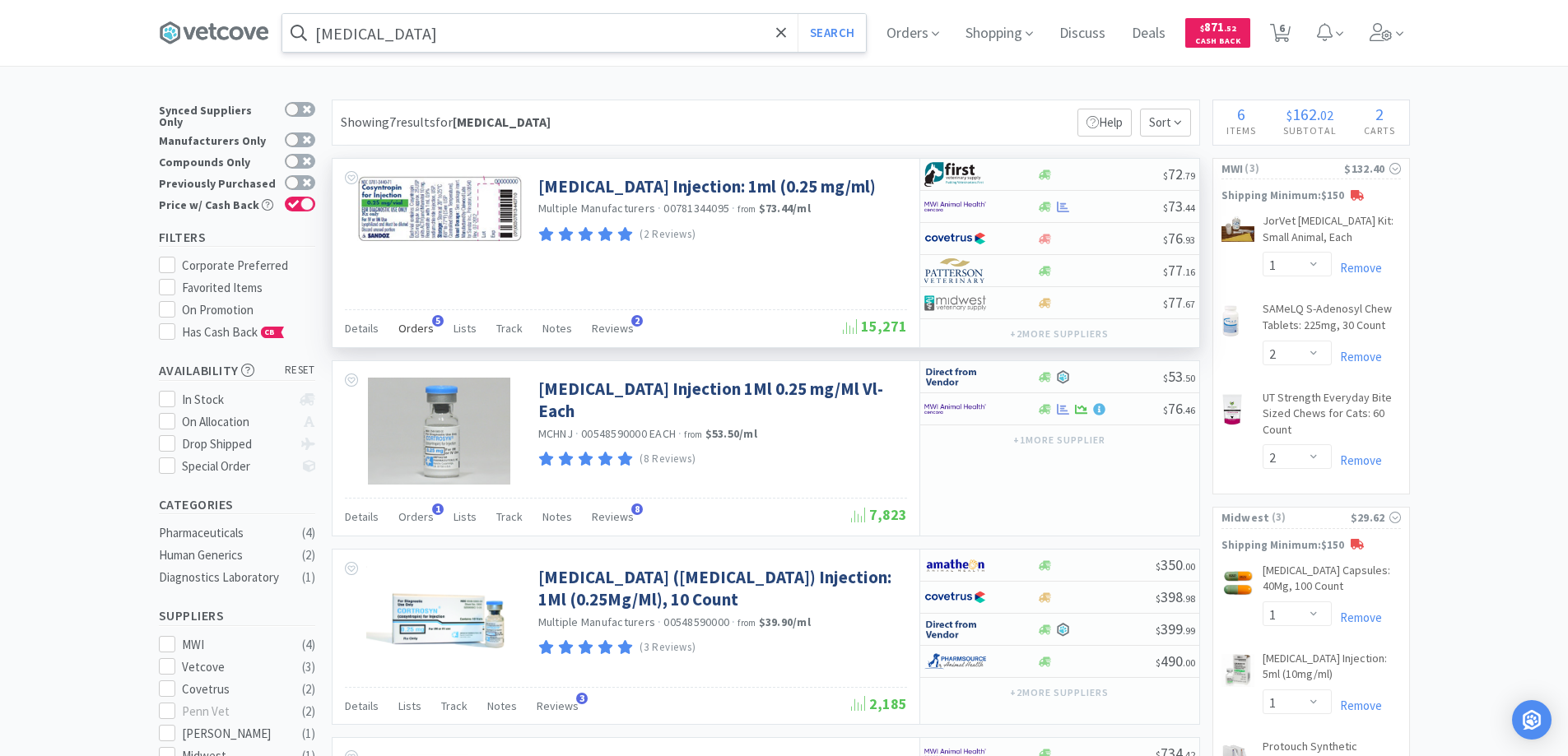
click at [432, 319] on span "5" at bounding box center [438, 320] width 12 height 12
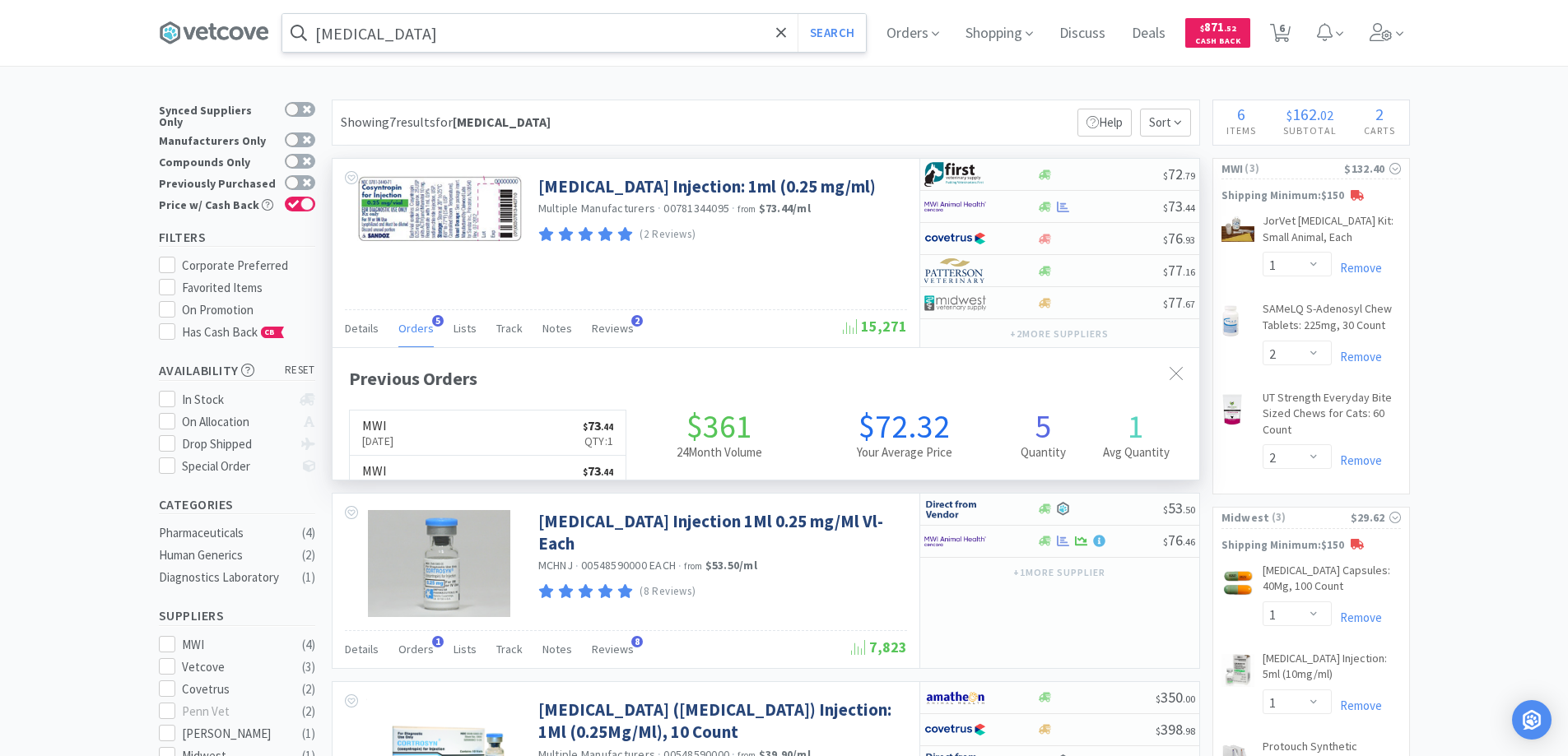
scroll to position [427, 867]
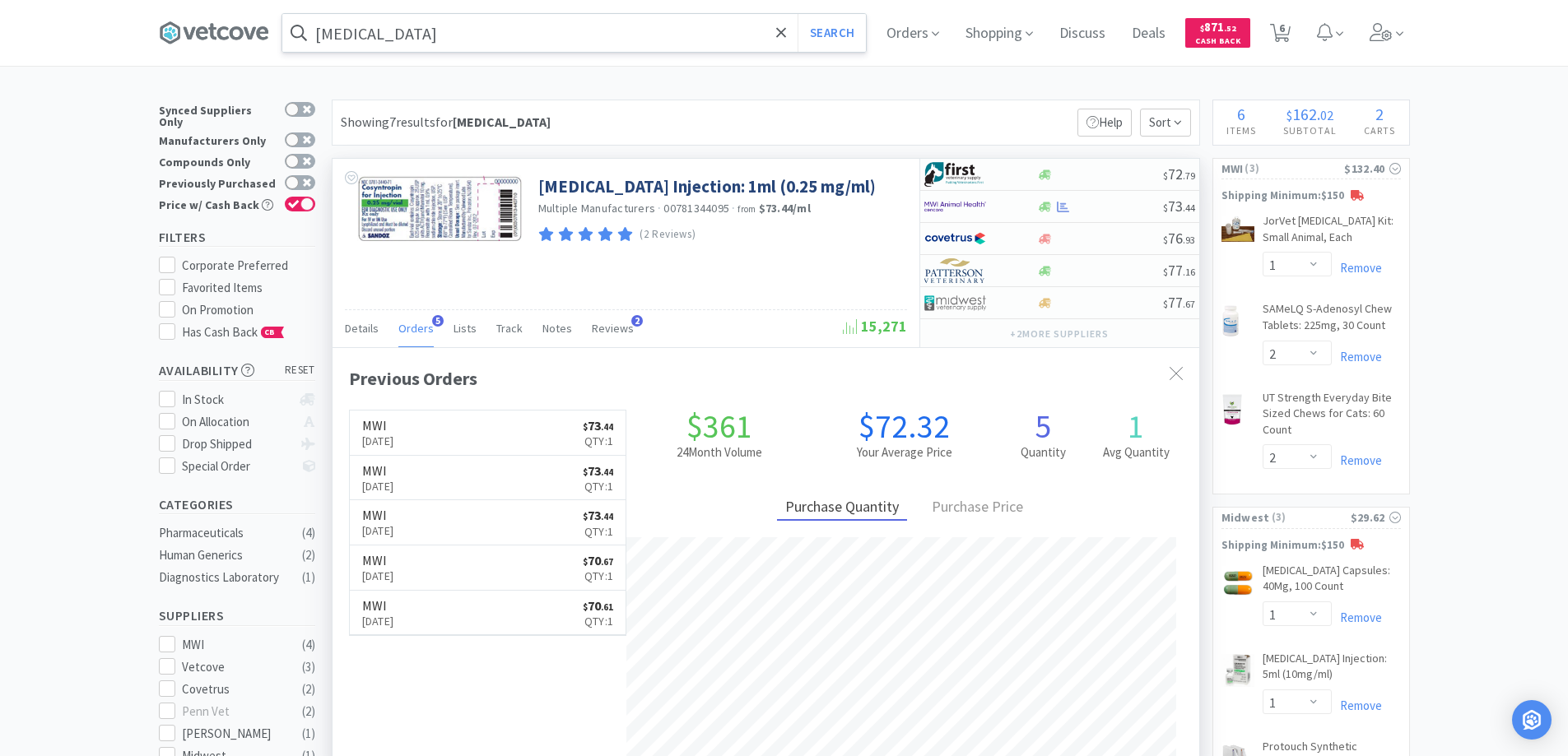
click at [432, 319] on span "5" at bounding box center [438, 320] width 12 height 12
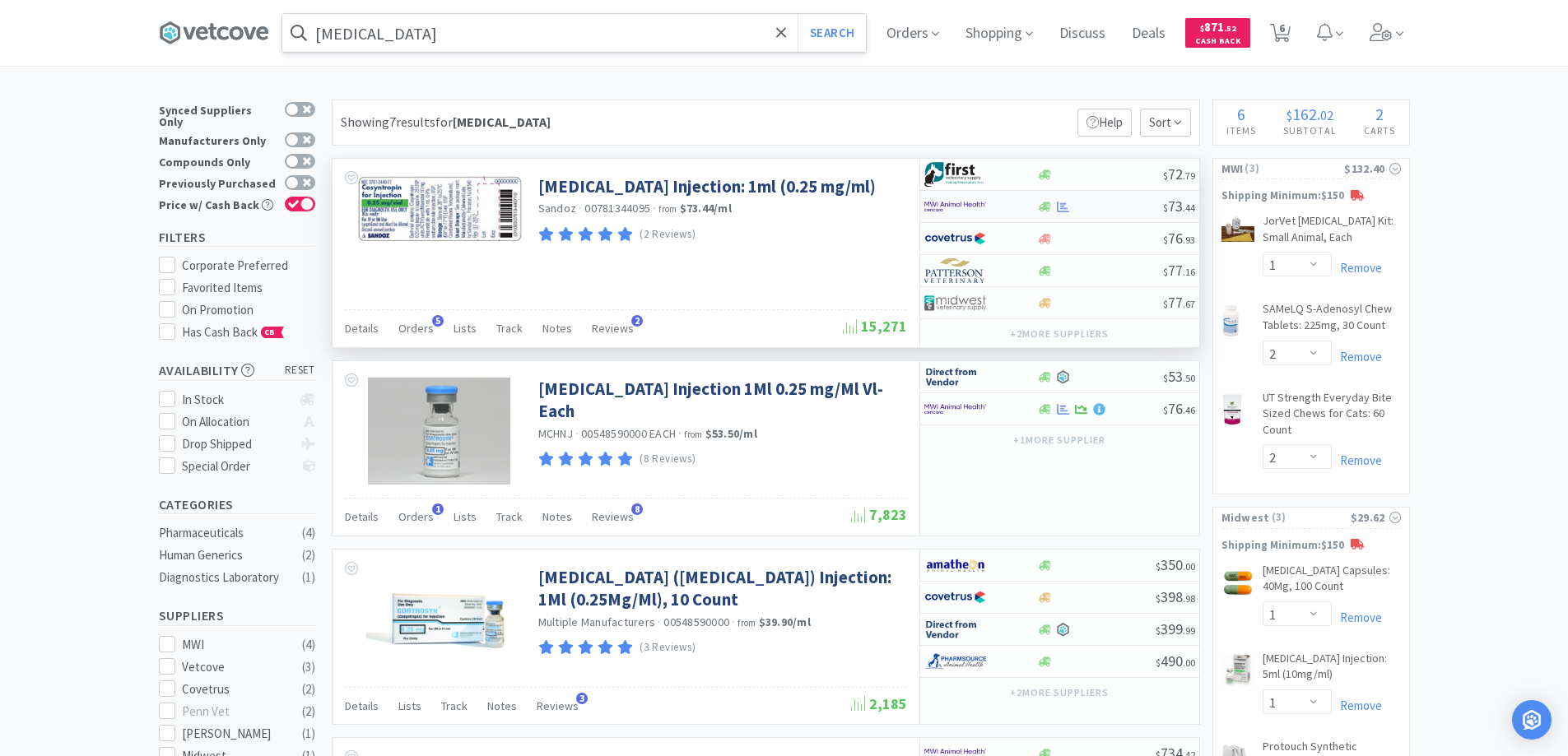
click at [1006, 209] on div at bounding box center [969, 206] width 91 height 28
select select "1"
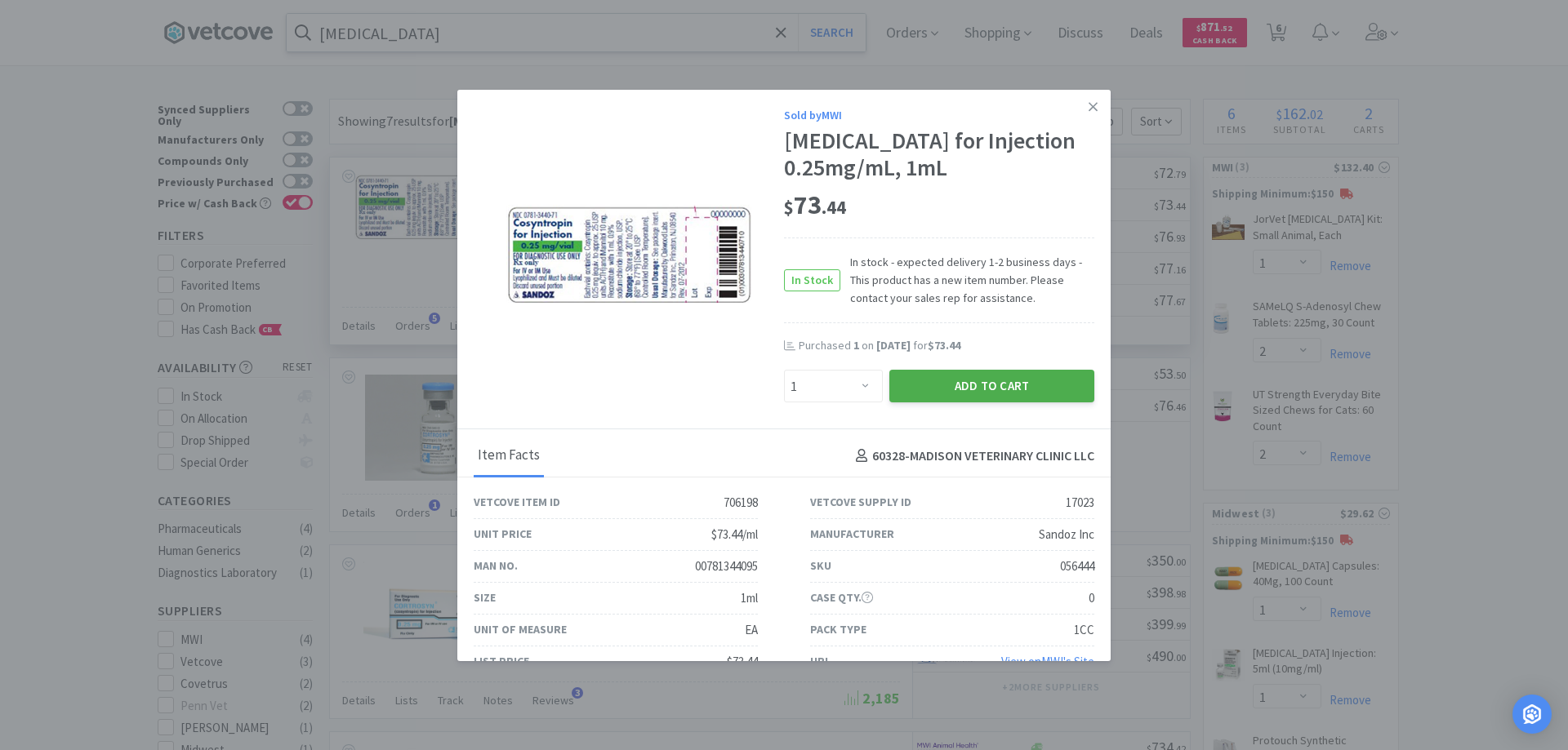
click at [971, 384] on button "Add to Cart" at bounding box center [991, 386] width 205 height 33
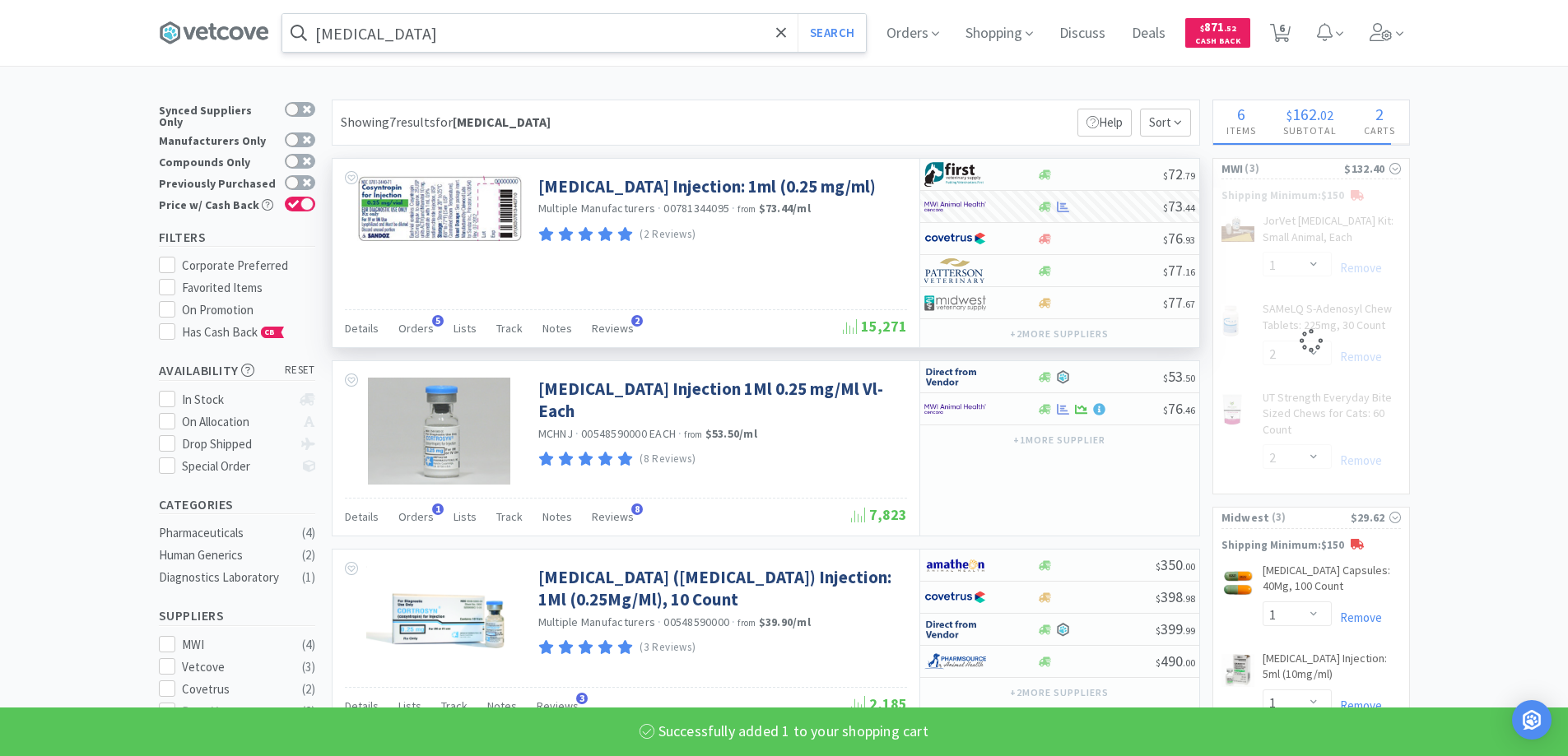
select select "1"
select select "2"
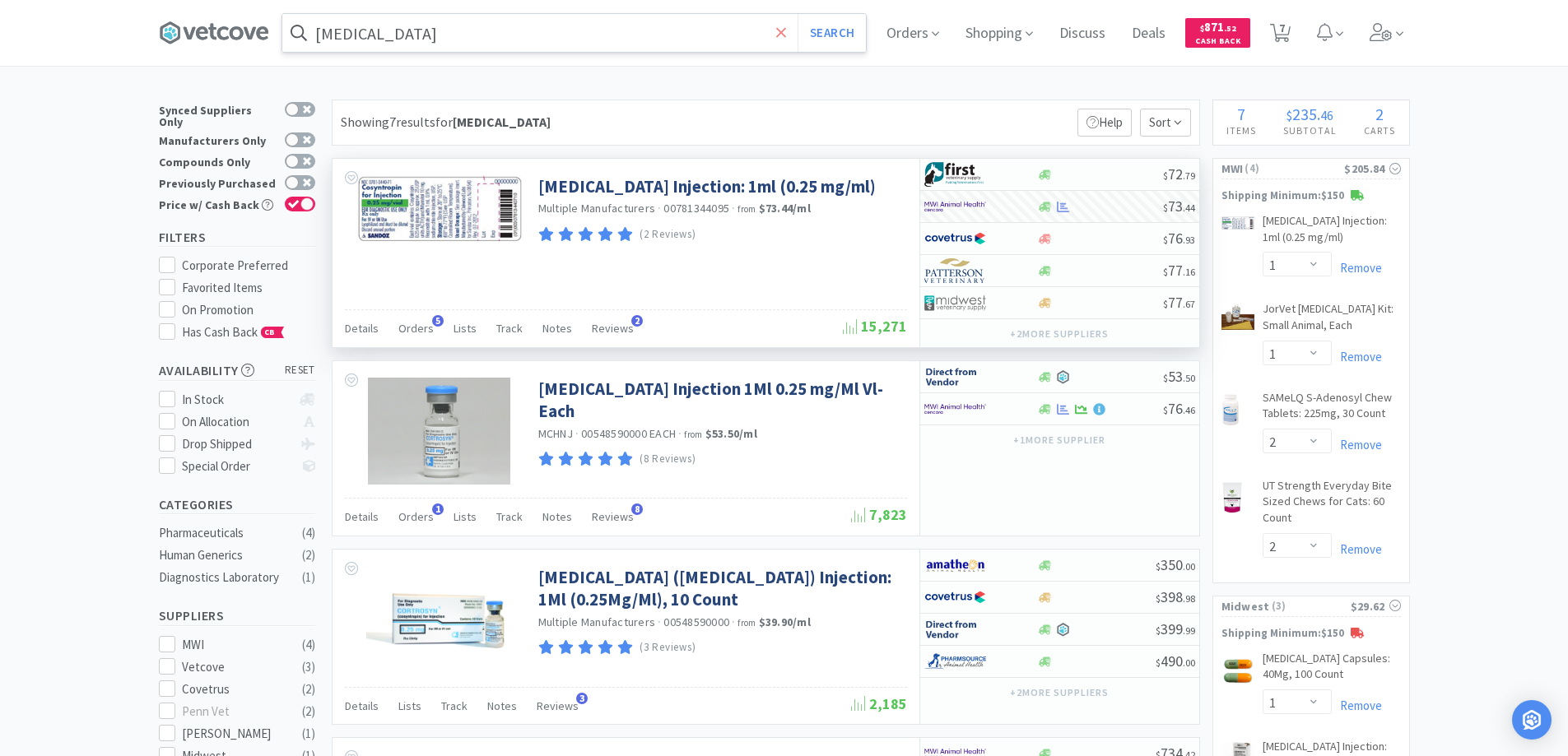
click at [782, 30] on icon at bounding box center [782, 33] width 11 height 16
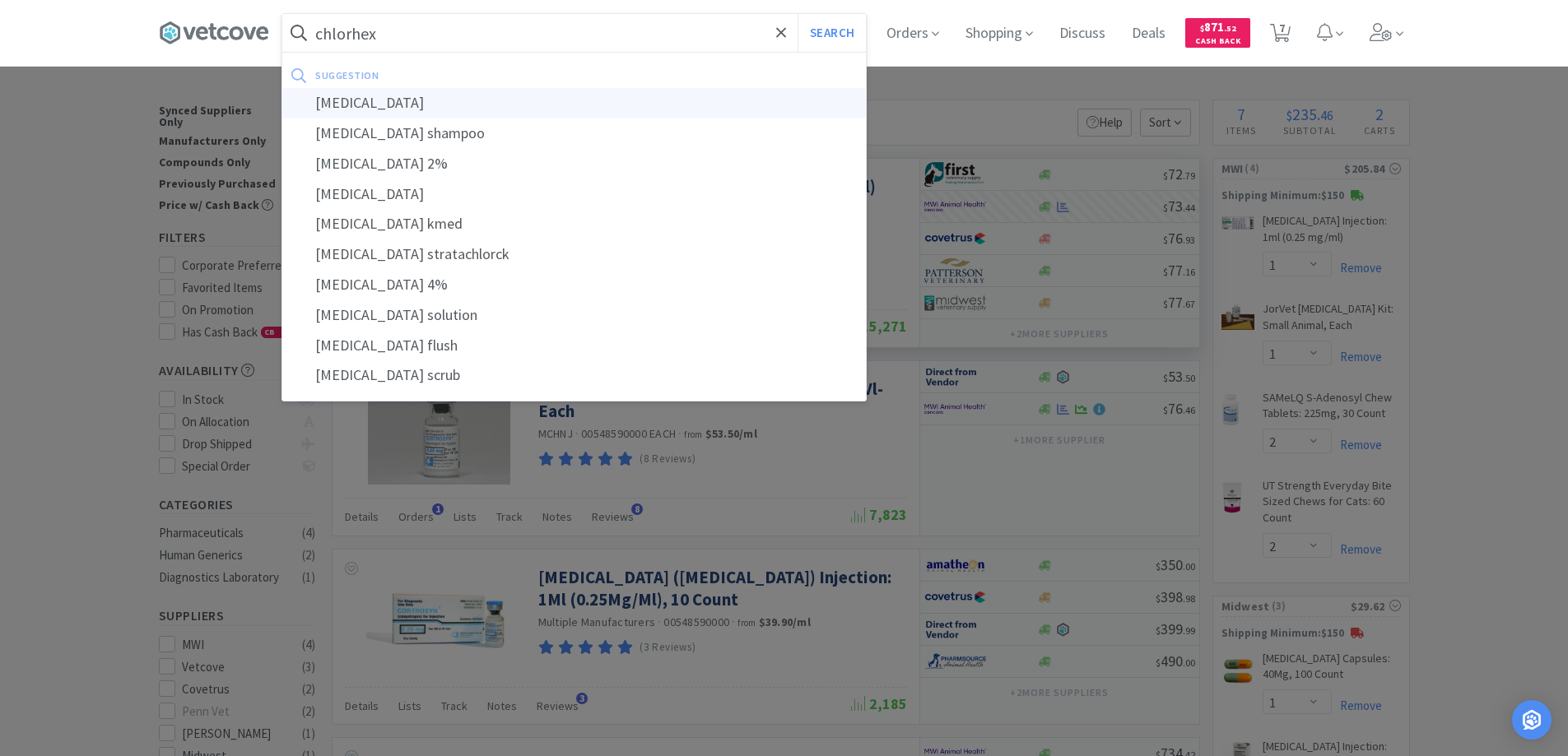
click at [365, 101] on div "[MEDICAL_DATA]" at bounding box center [574, 103] width 584 height 30
type input "[MEDICAL_DATA]"
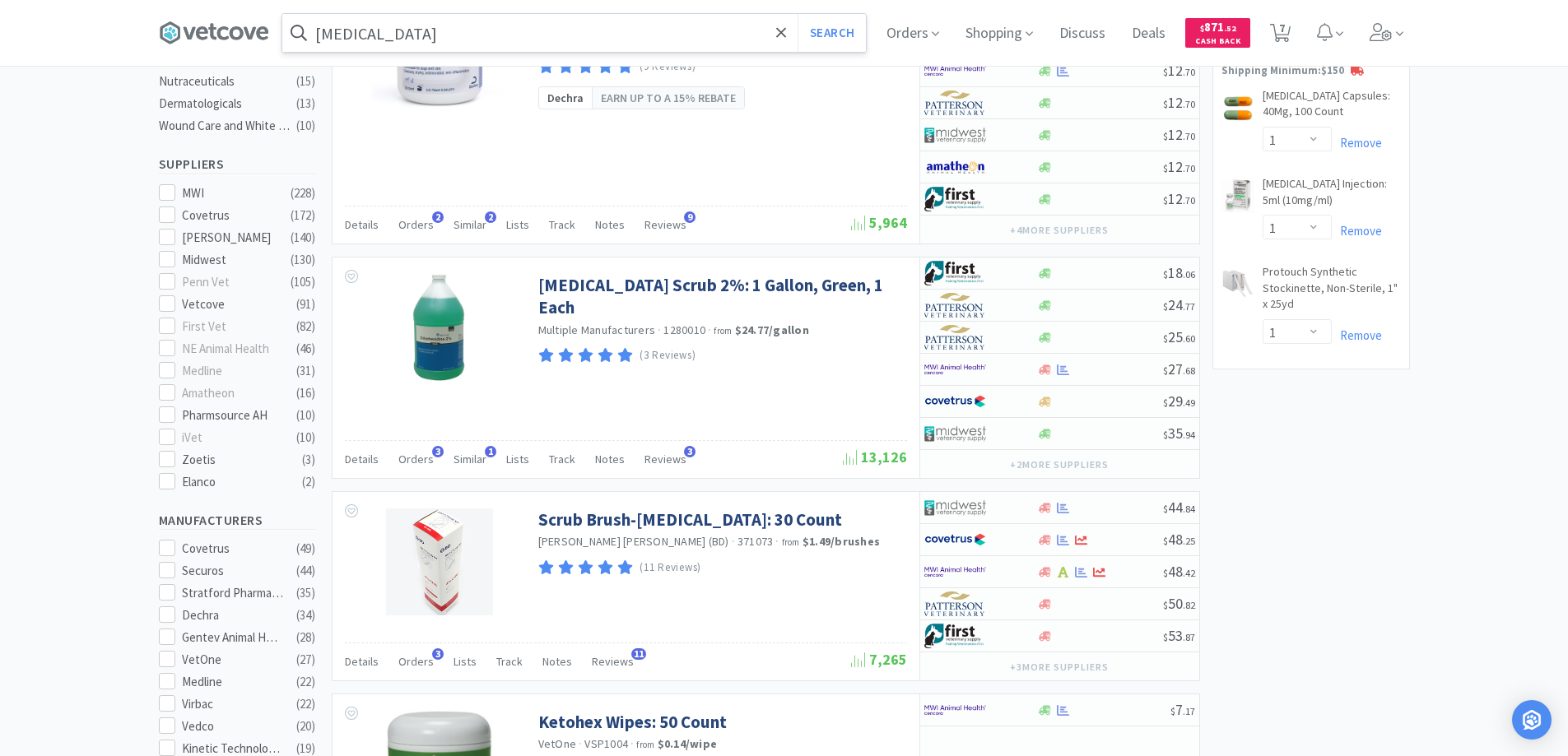
scroll to position [576, 0]
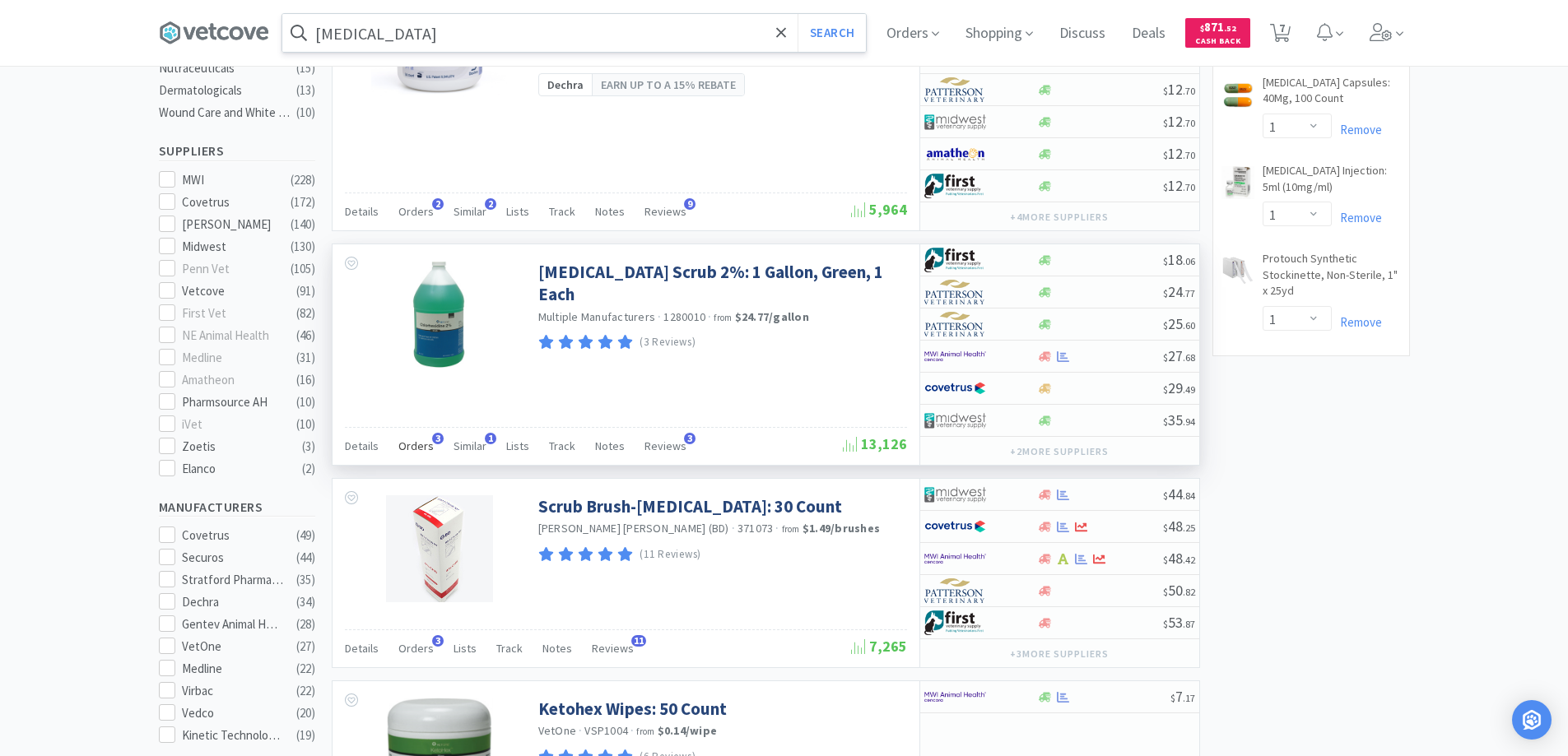
click at [435, 437] on span "3" at bounding box center [438, 438] width 12 height 12
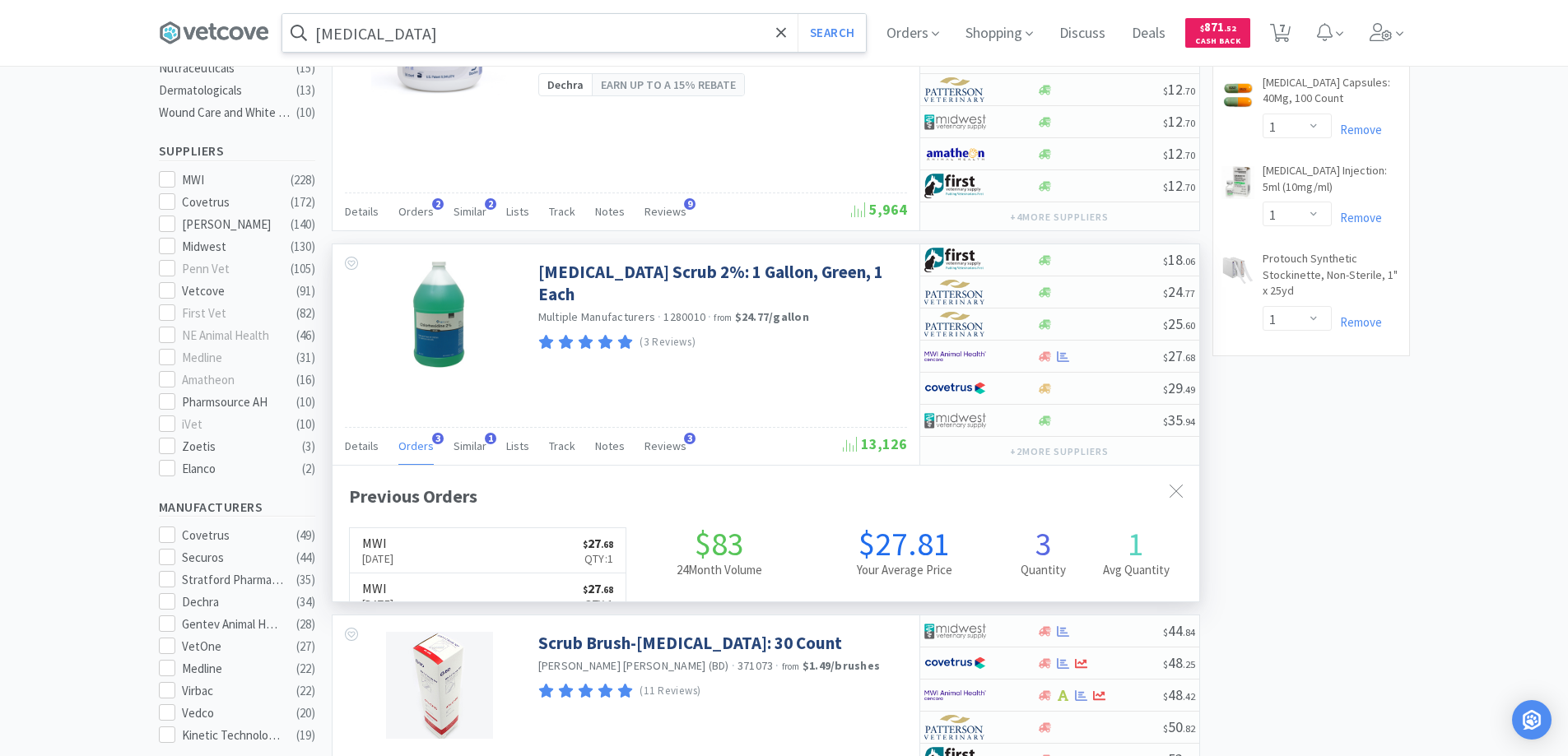
scroll to position [427, 867]
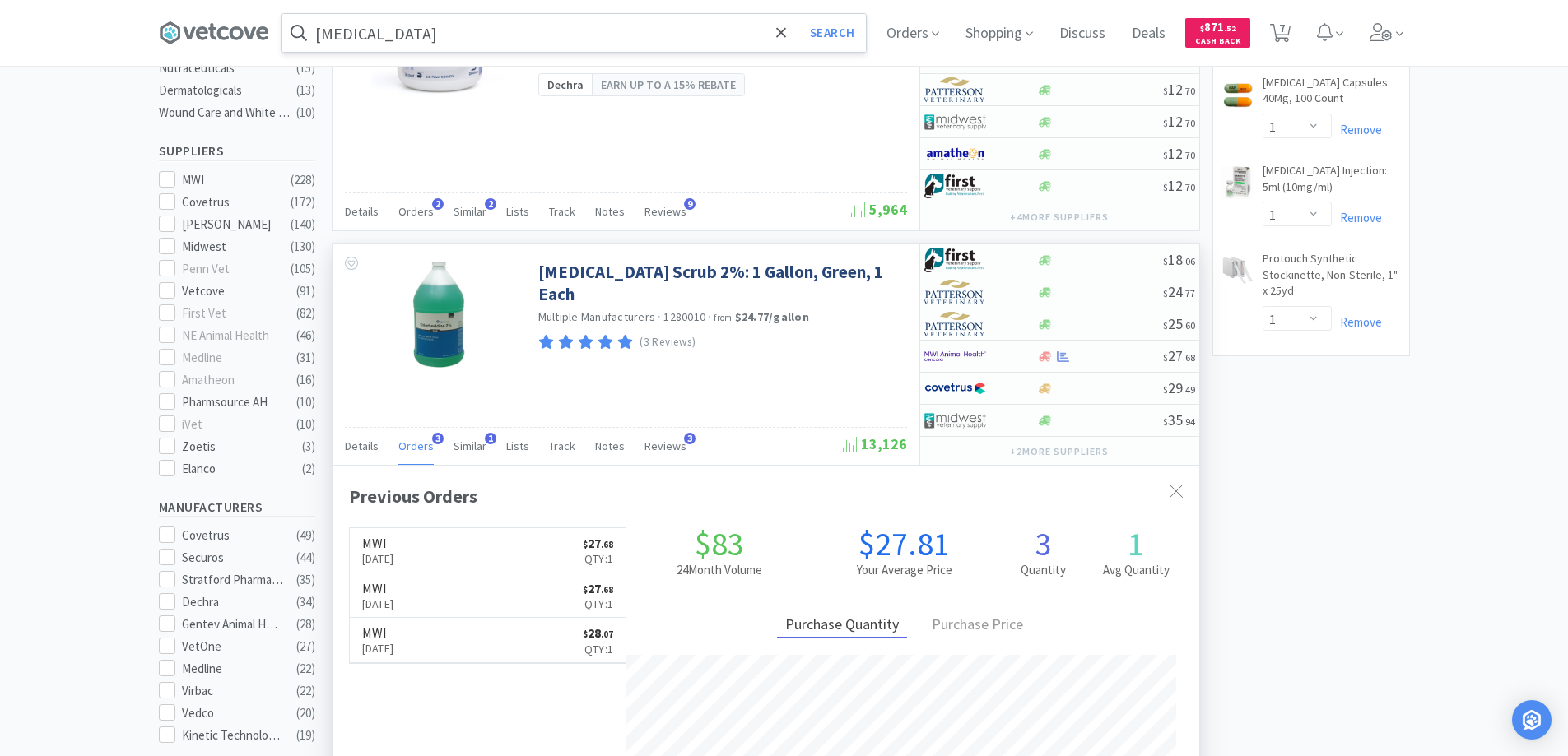
click at [435, 437] on span "3" at bounding box center [438, 438] width 12 height 12
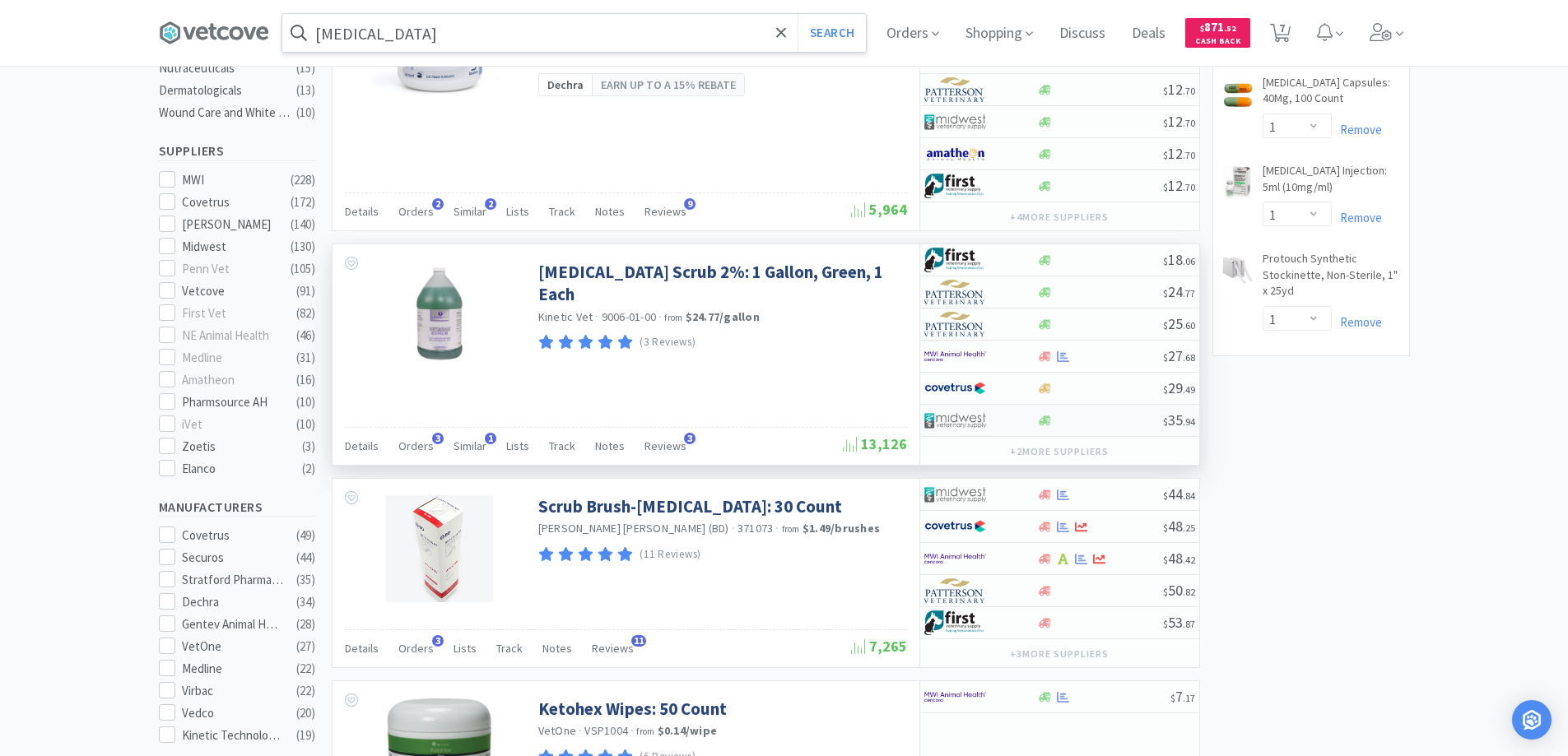
click at [1017, 413] on div at bounding box center [980, 420] width 113 height 28
select select "1"
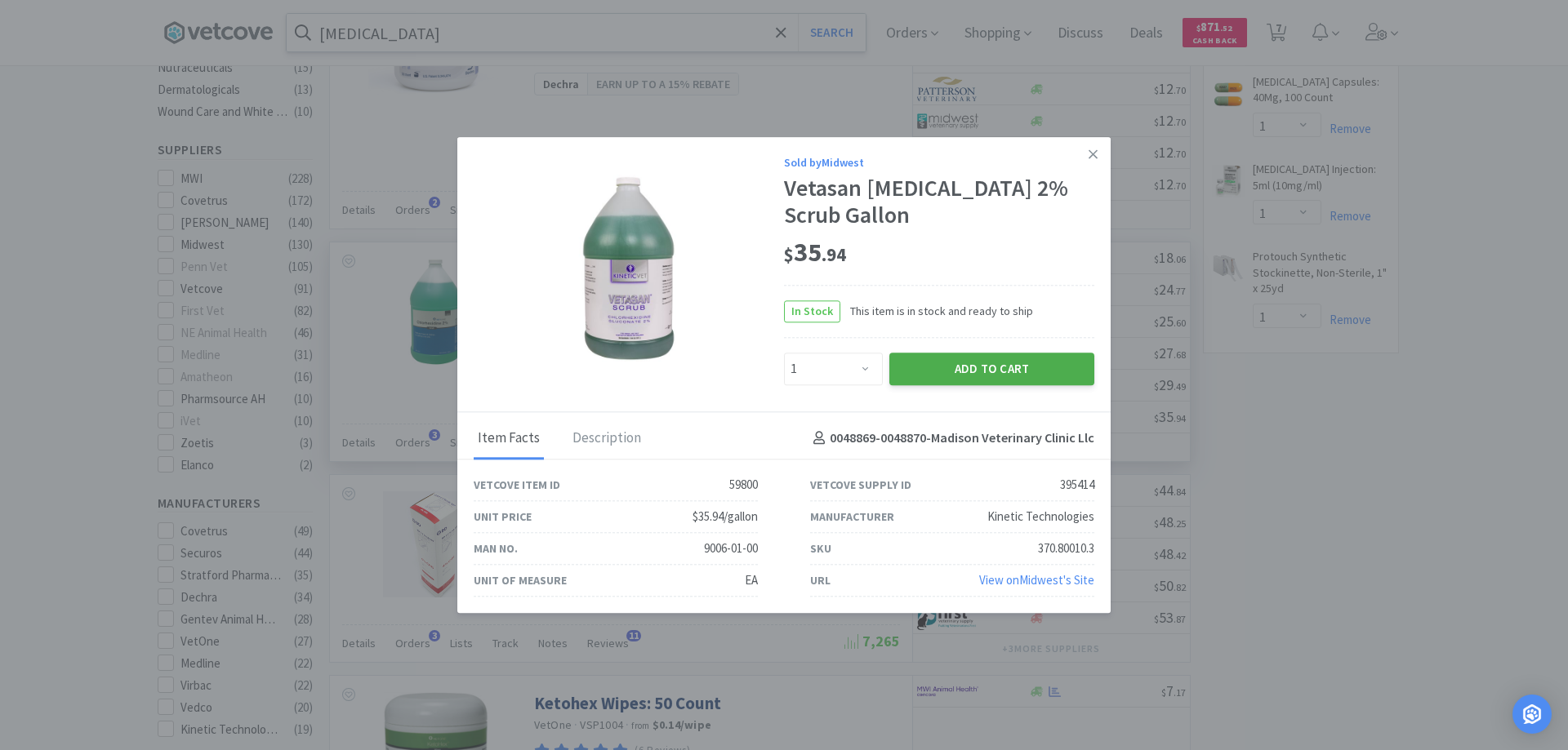
click at [951, 369] on button "Add to Cart" at bounding box center [991, 369] width 205 height 33
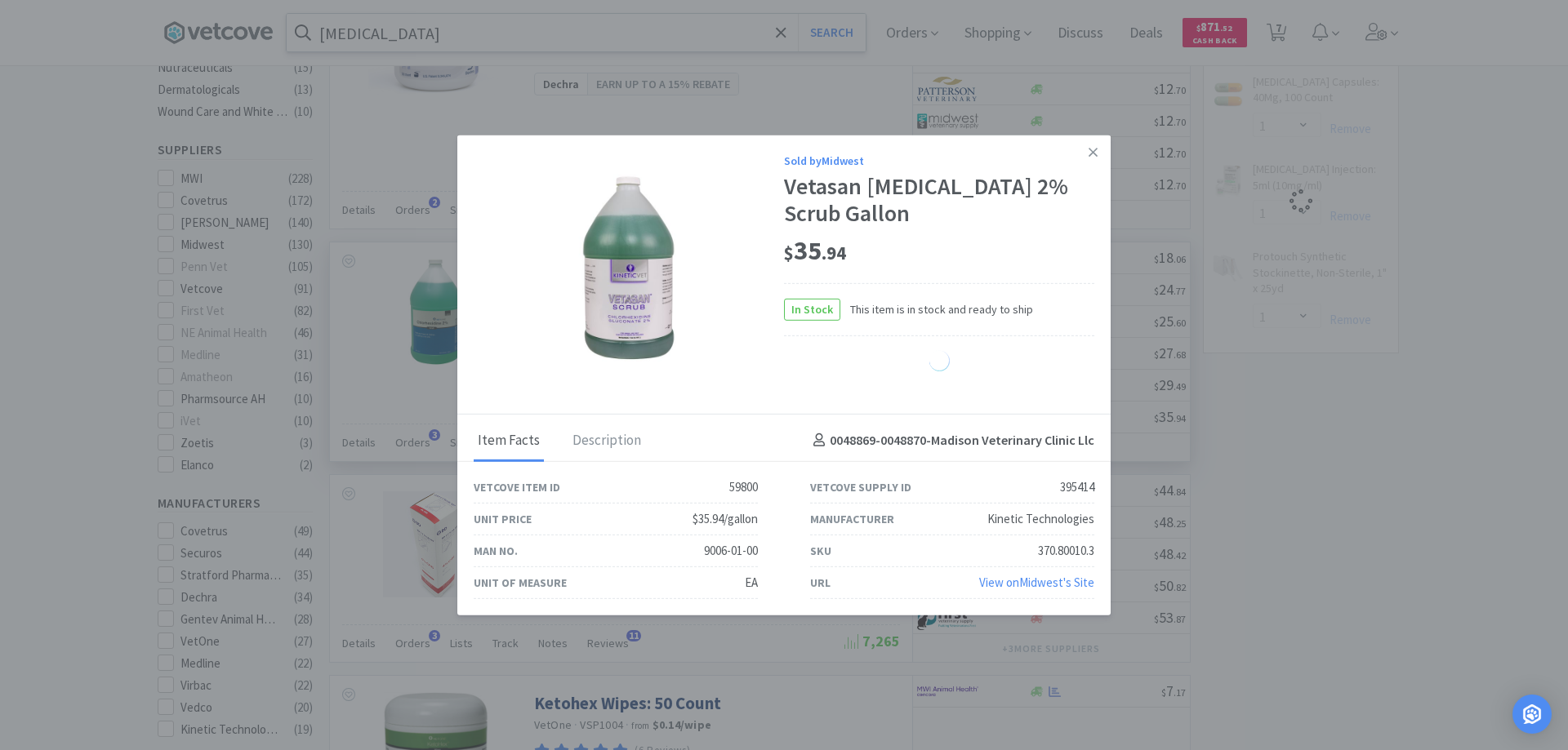
select select "1"
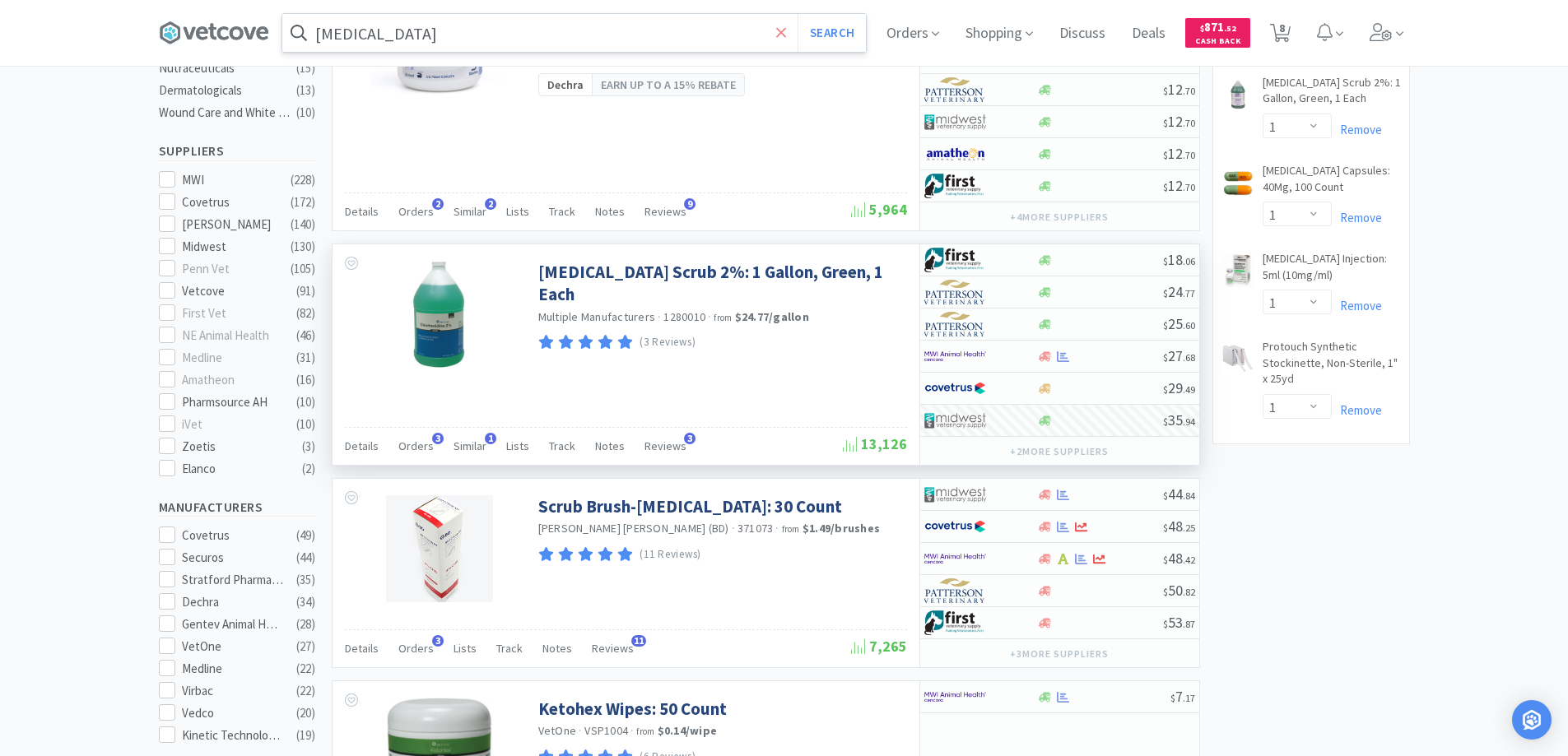
click at [786, 31] on icon at bounding box center [781, 32] width 10 height 10
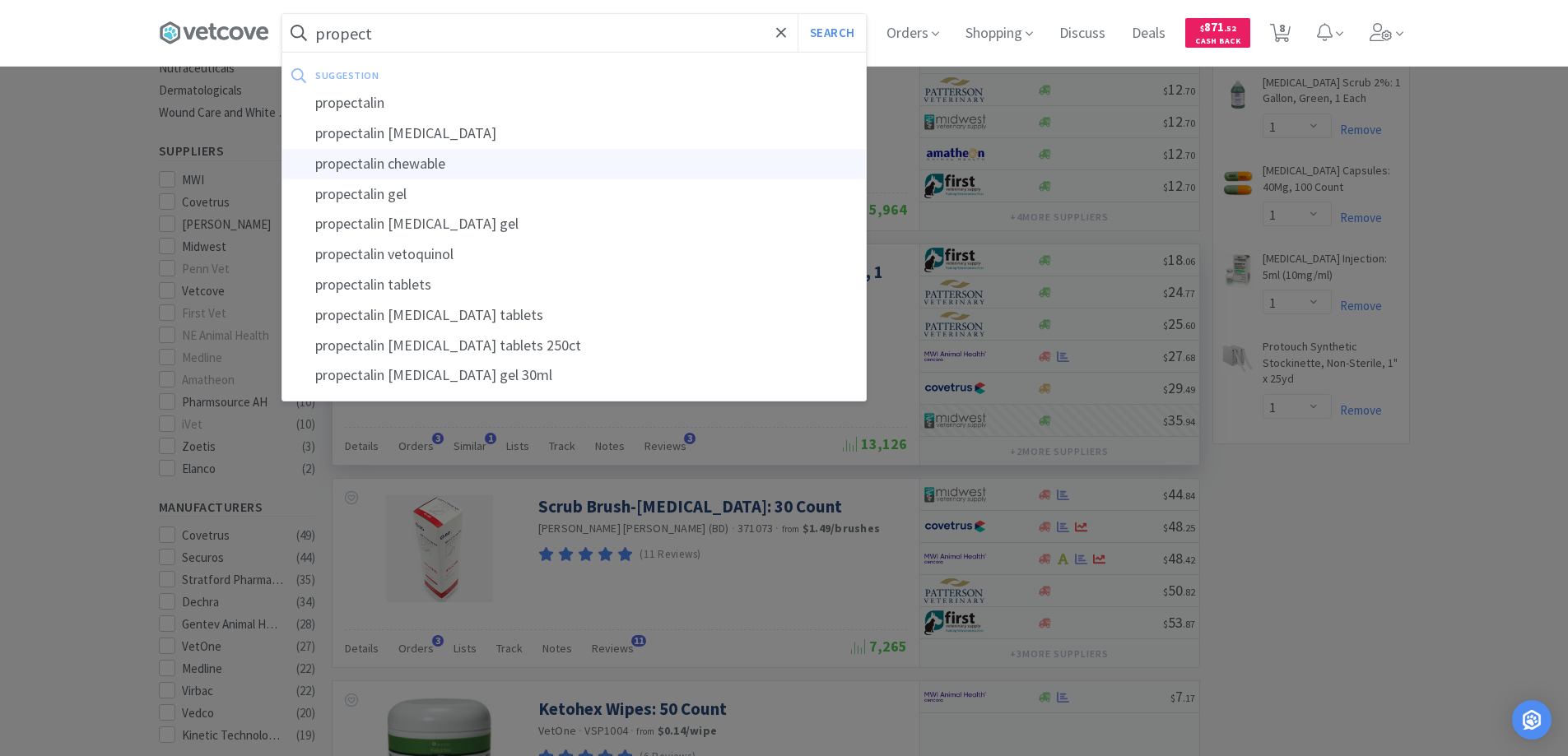
click at [367, 159] on div "propectalin chewable" at bounding box center [574, 164] width 584 height 30
type input "propectalin chewable"
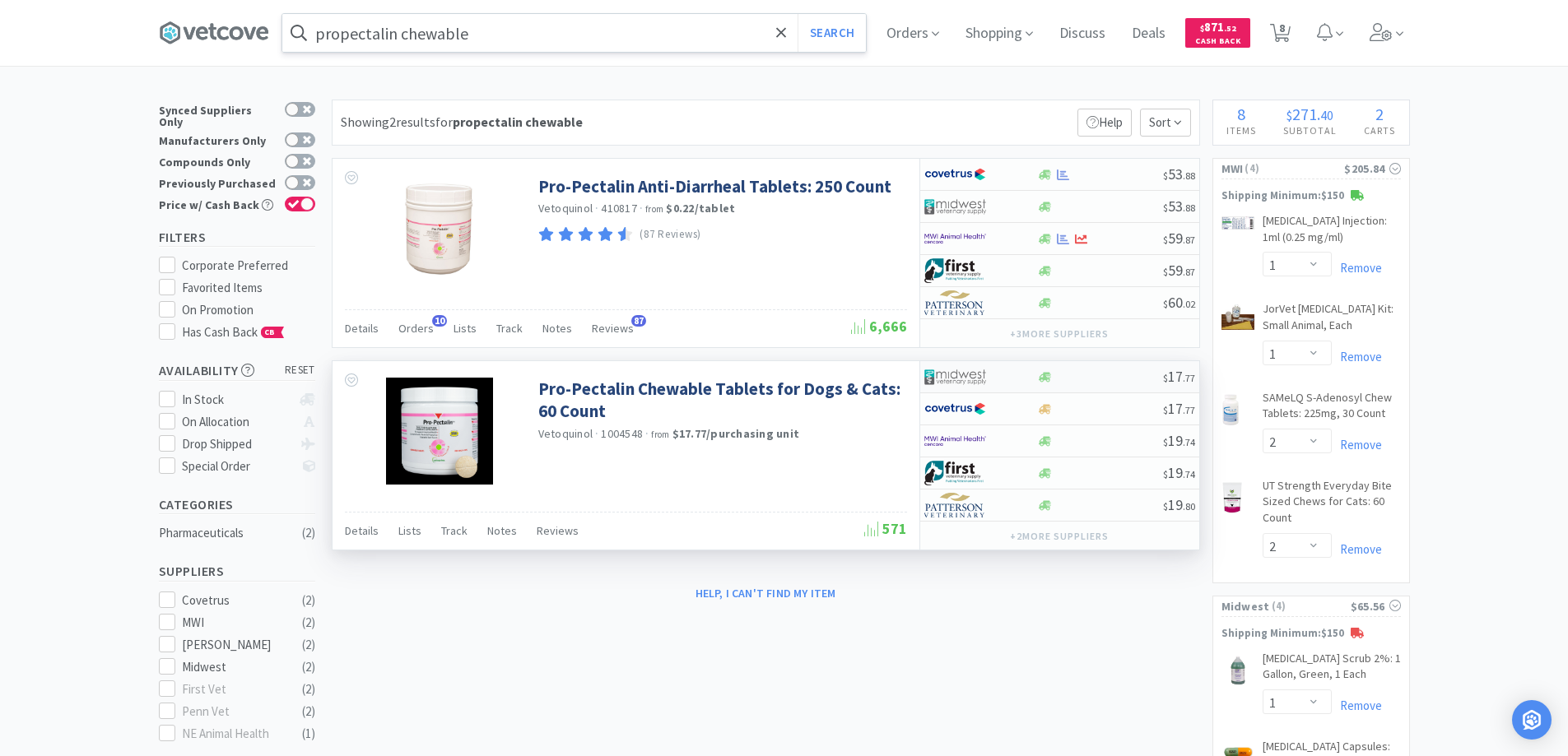
click at [1010, 372] on div at bounding box center [969, 377] width 91 height 28
select select "1"
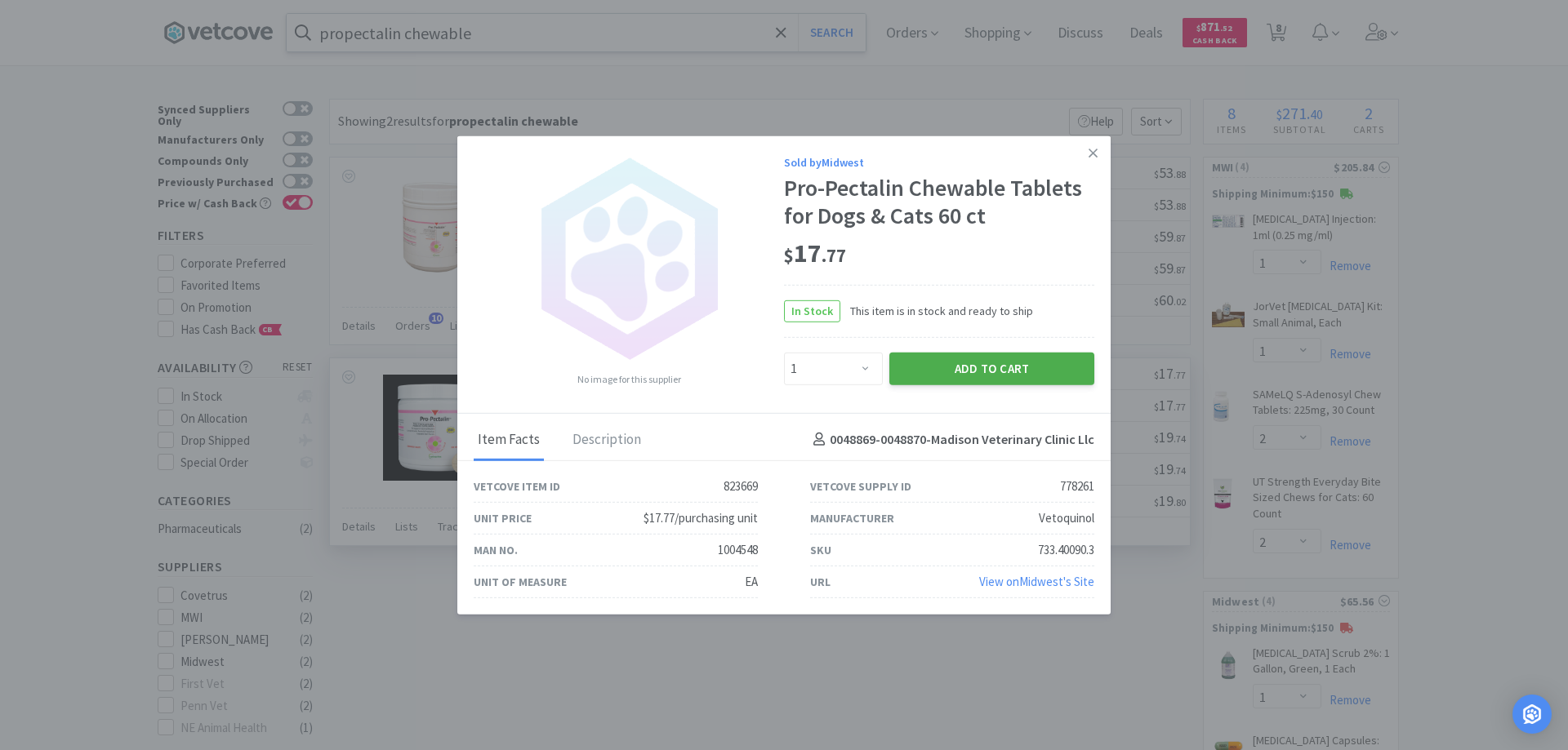
click at [996, 365] on button "Add to Cart" at bounding box center [991, 369] width 205 height 33
select select "1"
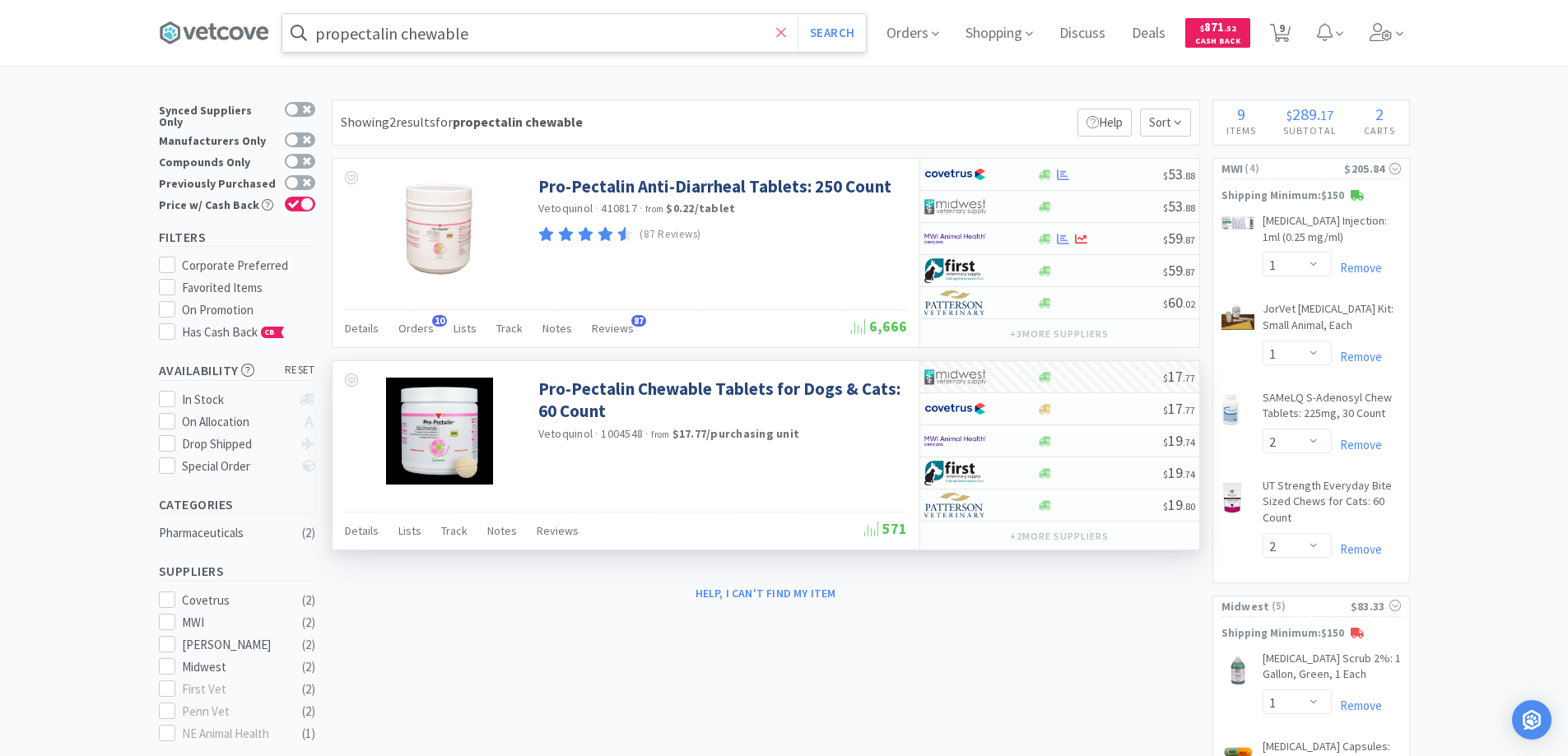
click at [784, 32] on icon at bounding box center [782, 33] width 11 height 16
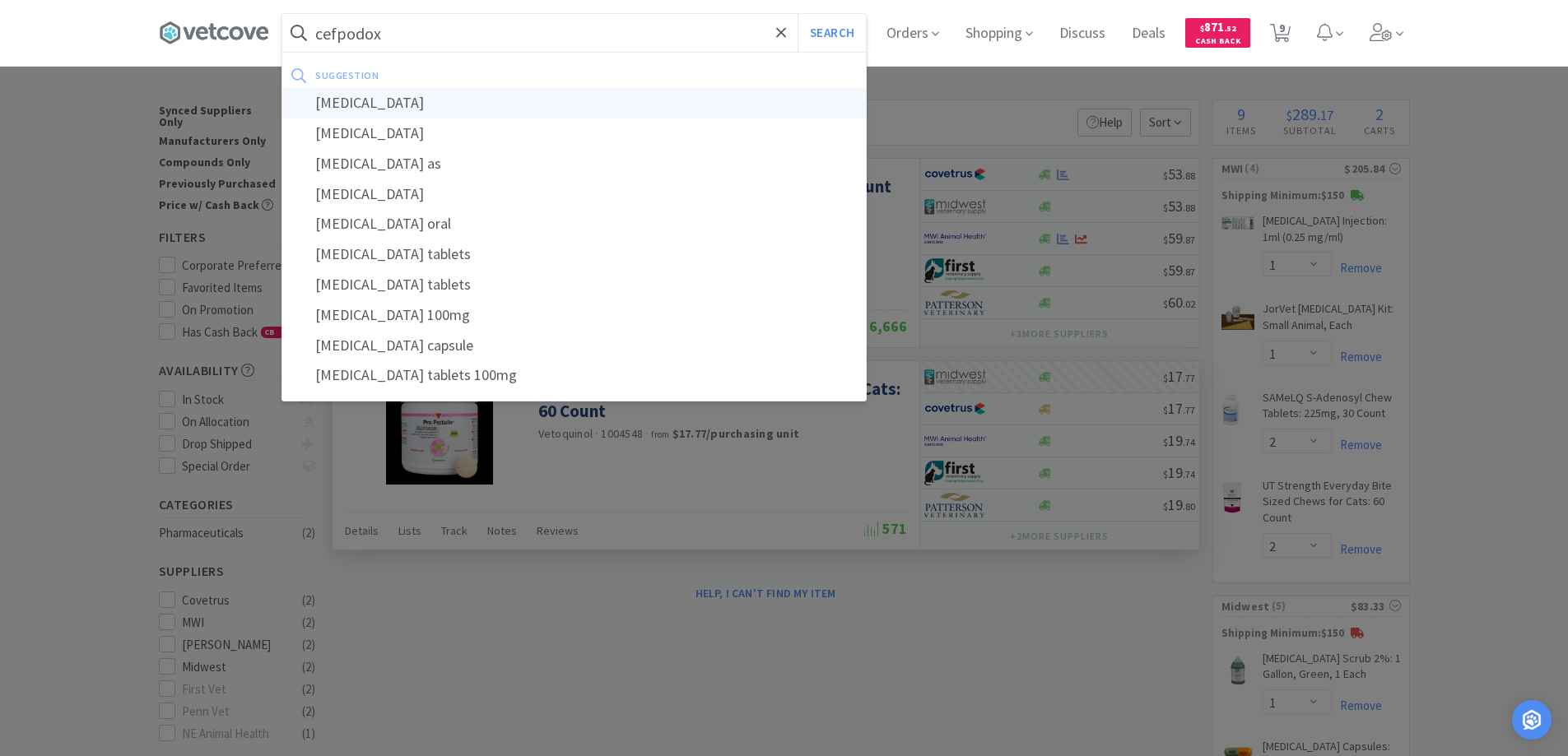
click at [351, 103] on div "[MEDICAL_DATA]" at bounding box center [574, 103] width 584 height 30
type input "[MEDICAL_DATA]"
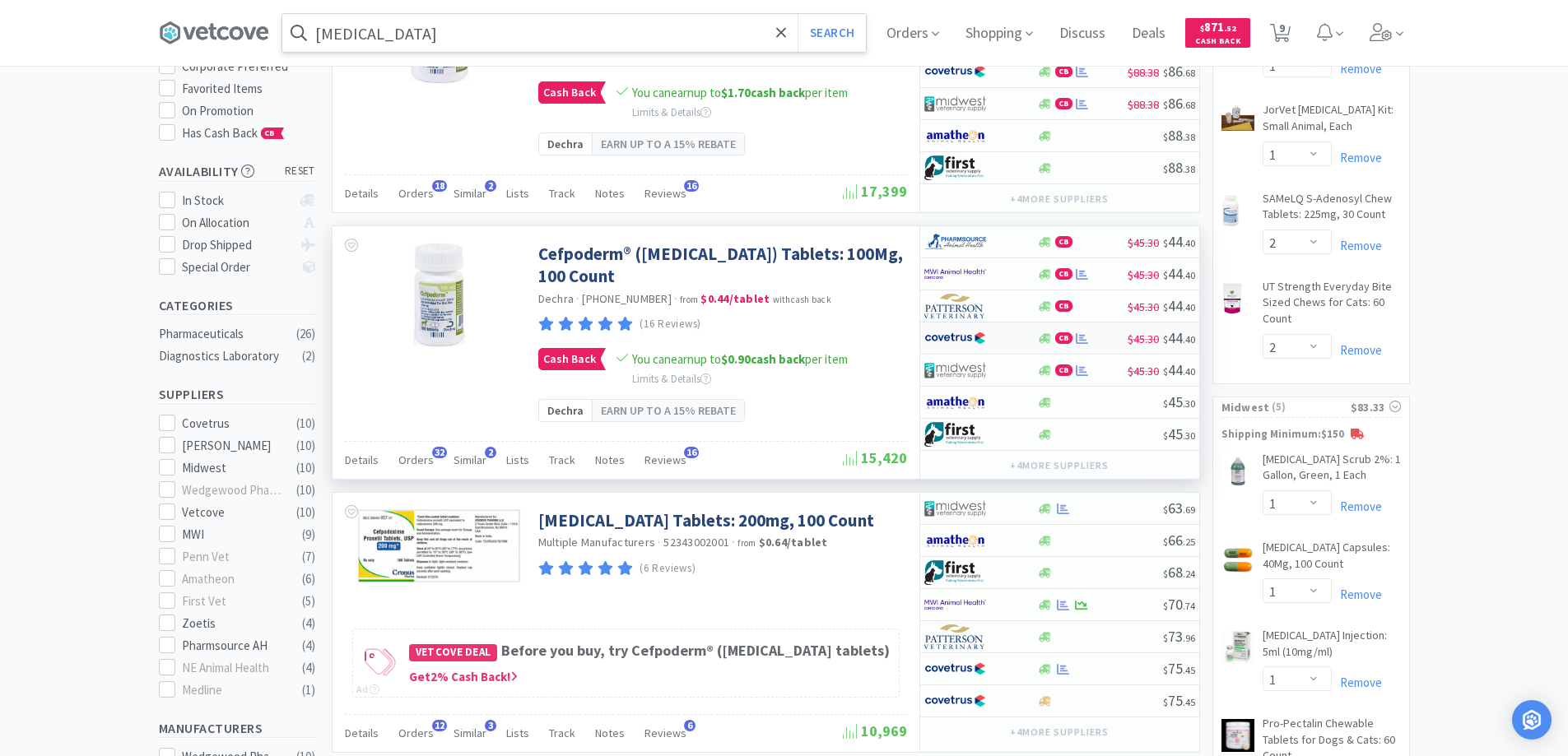
scroll to position [165, 0]
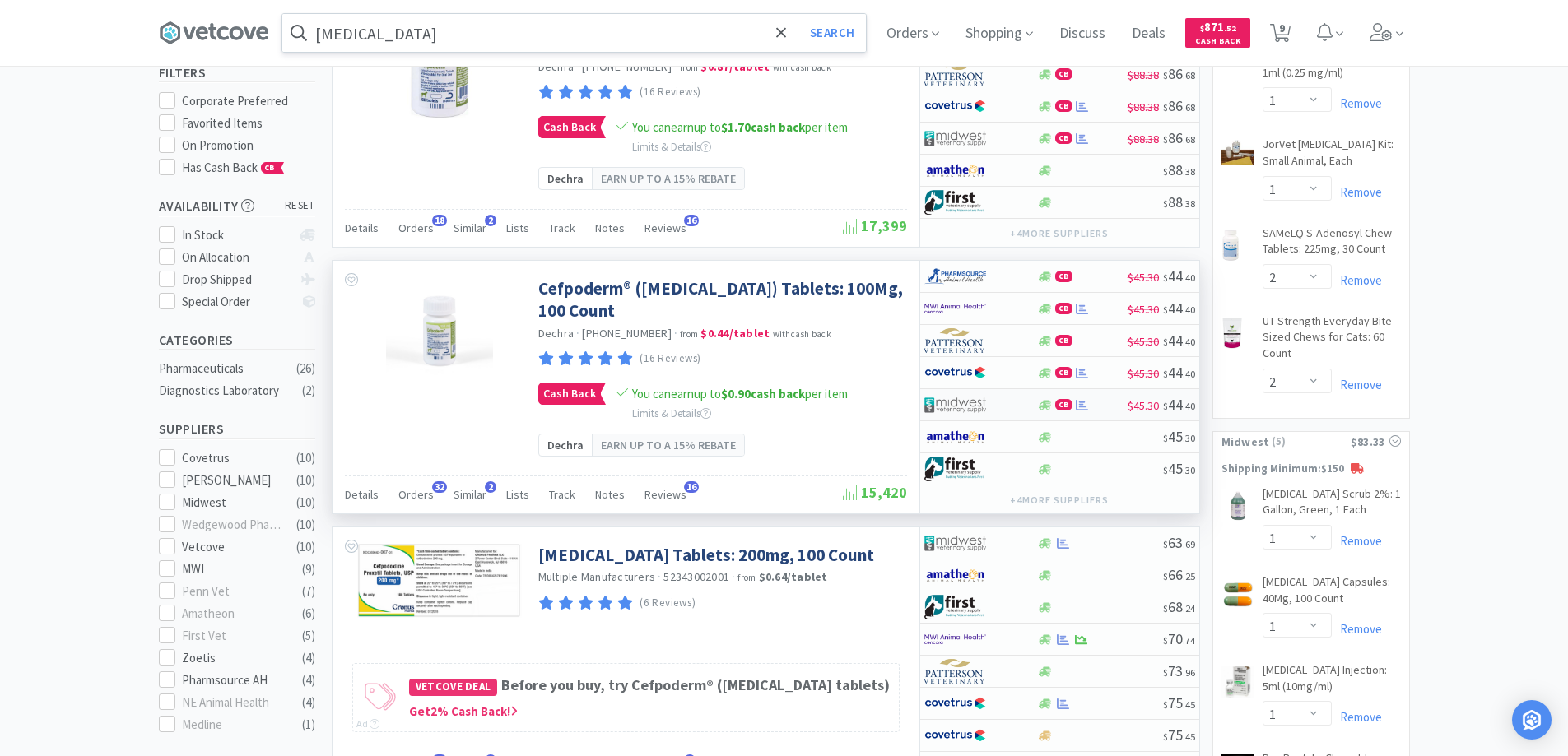
click at [1010, 402] on div at bounding box center [969, 405] width 91 height 28
select select "1"
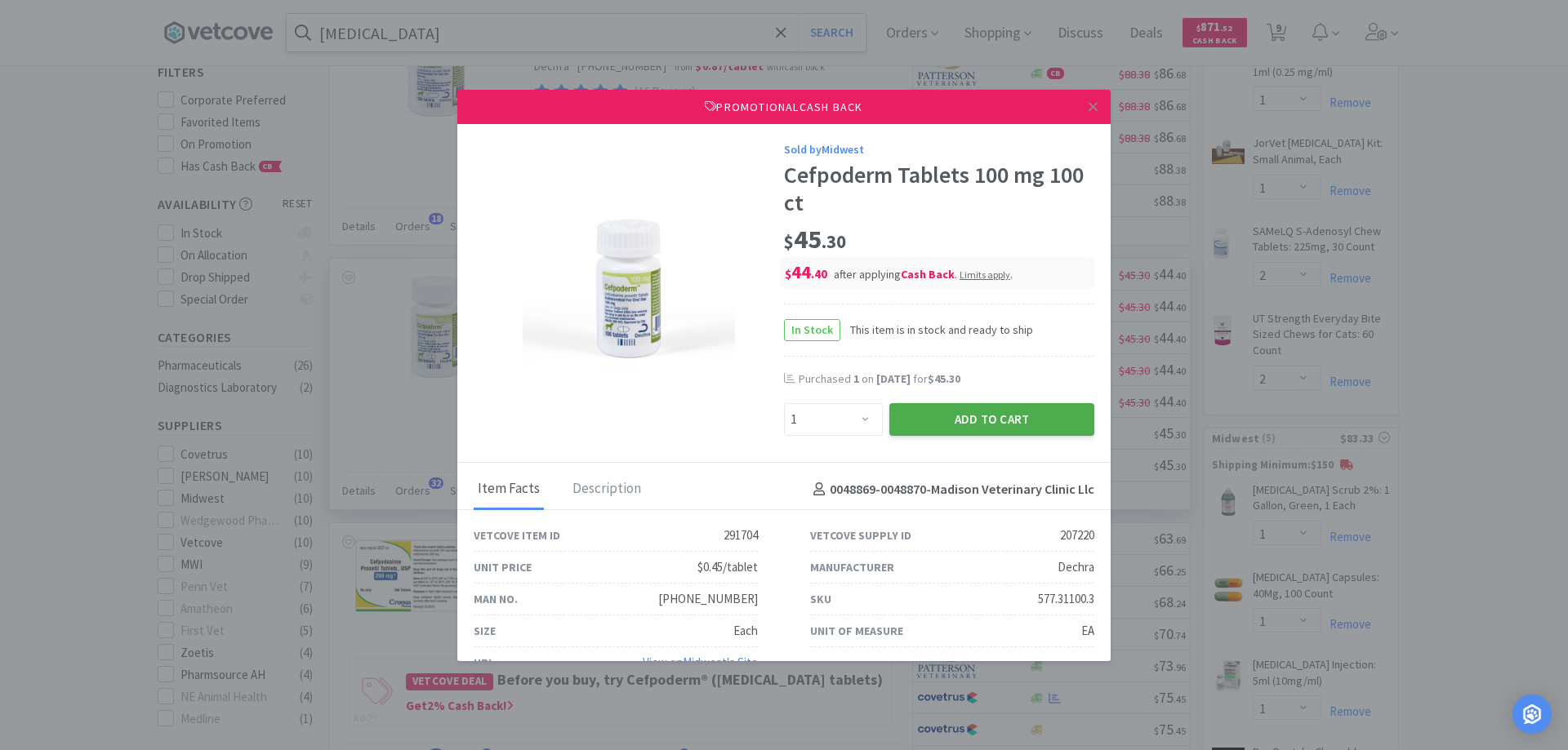
click at [988, 414] on button "Add to Cart" at bounding box center [991, 419] width 205 height 33
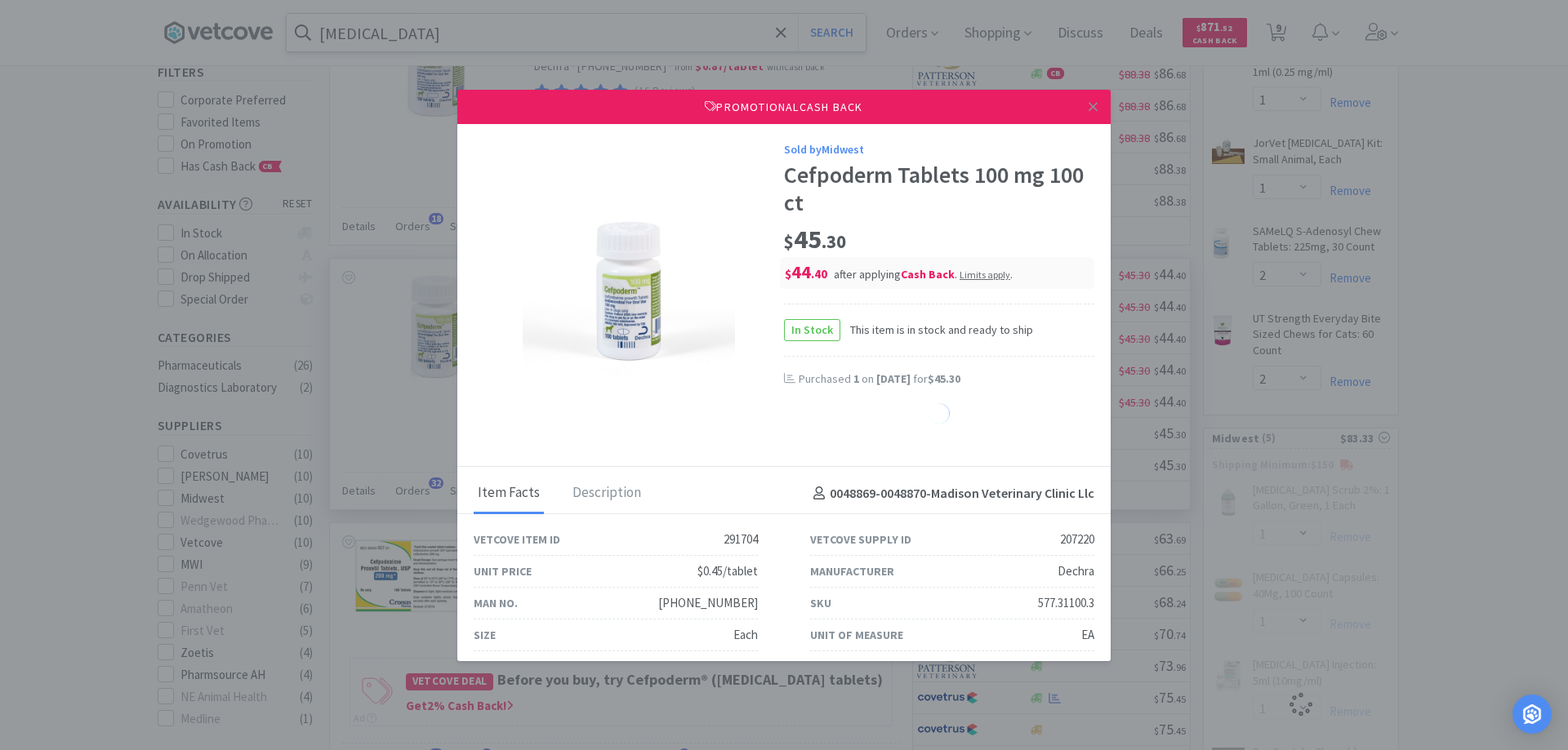
select select "1"
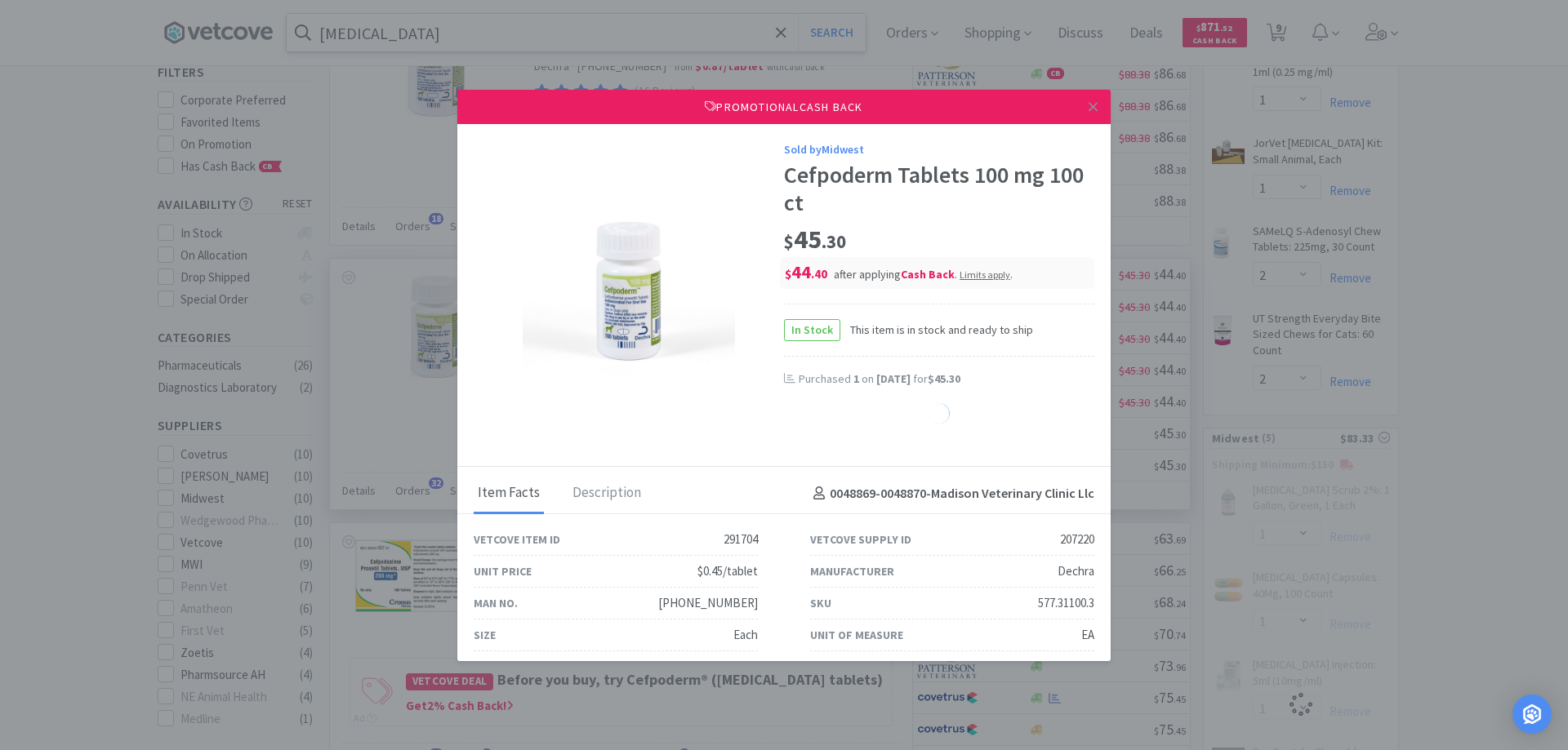
select select "1"
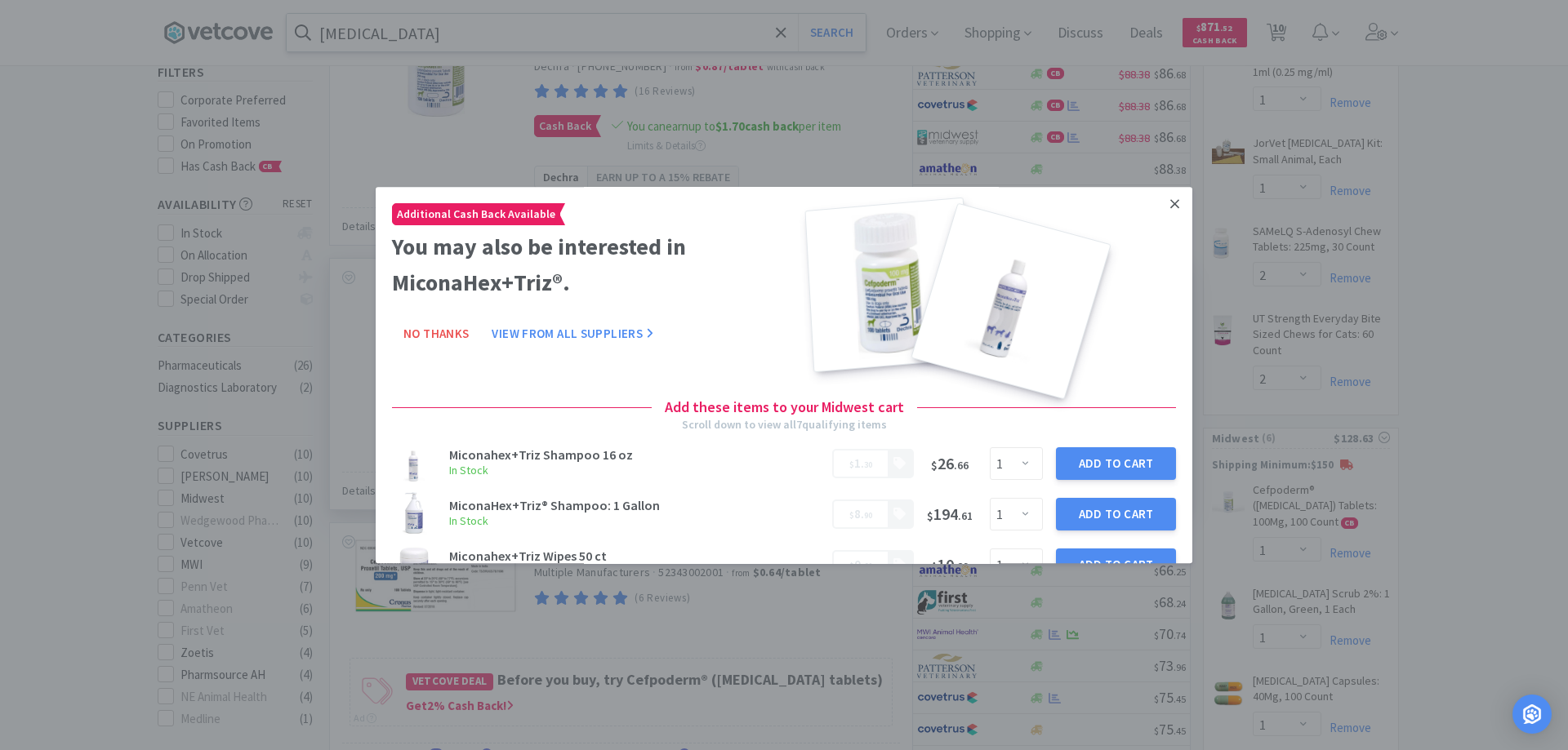
click at [1170, 202] on icon at bounding box center [1175, 203] width 9 height 9
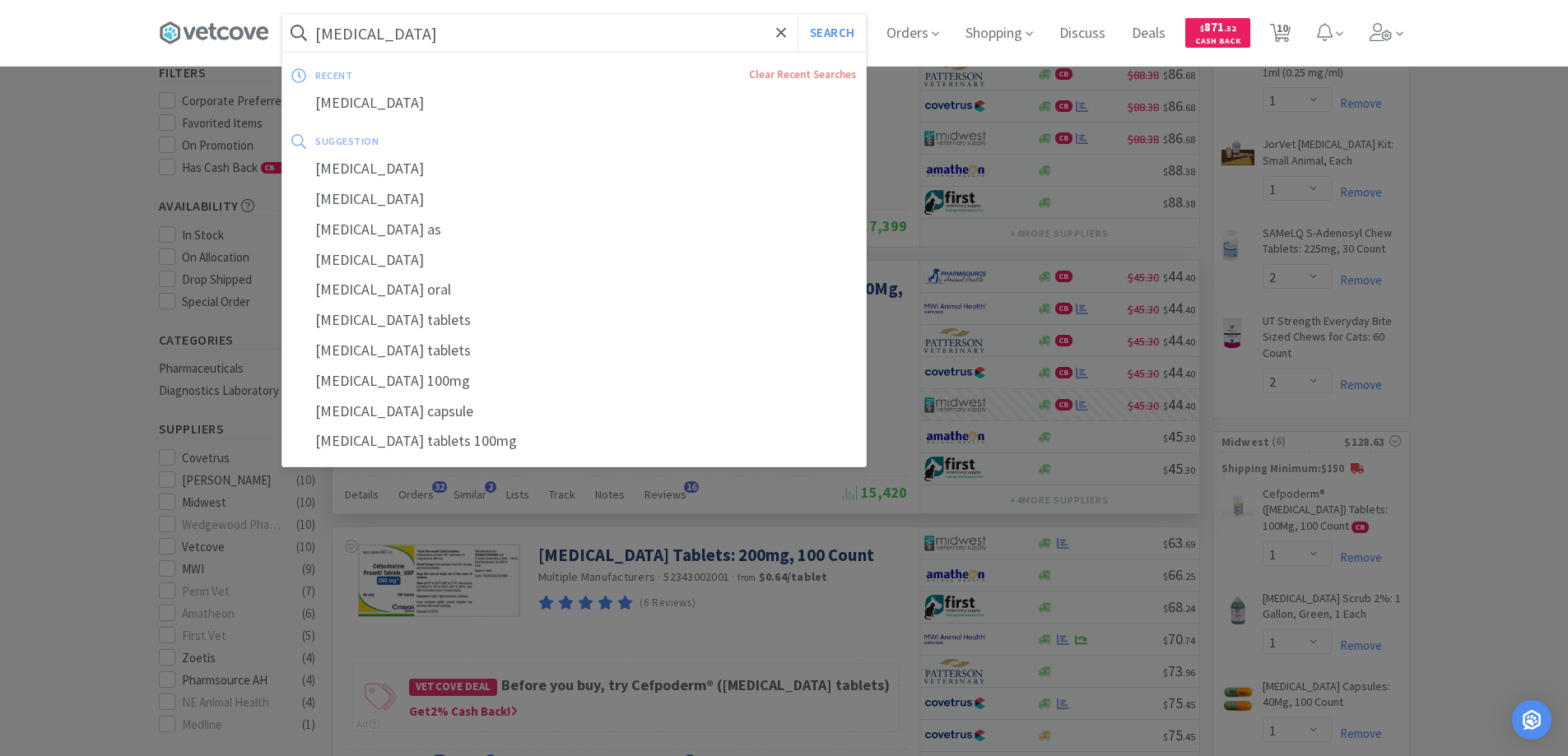
click at [461, 45] on input "[MEDICAL_DATA]" at bounding box center [574, 32] width 584 height 38
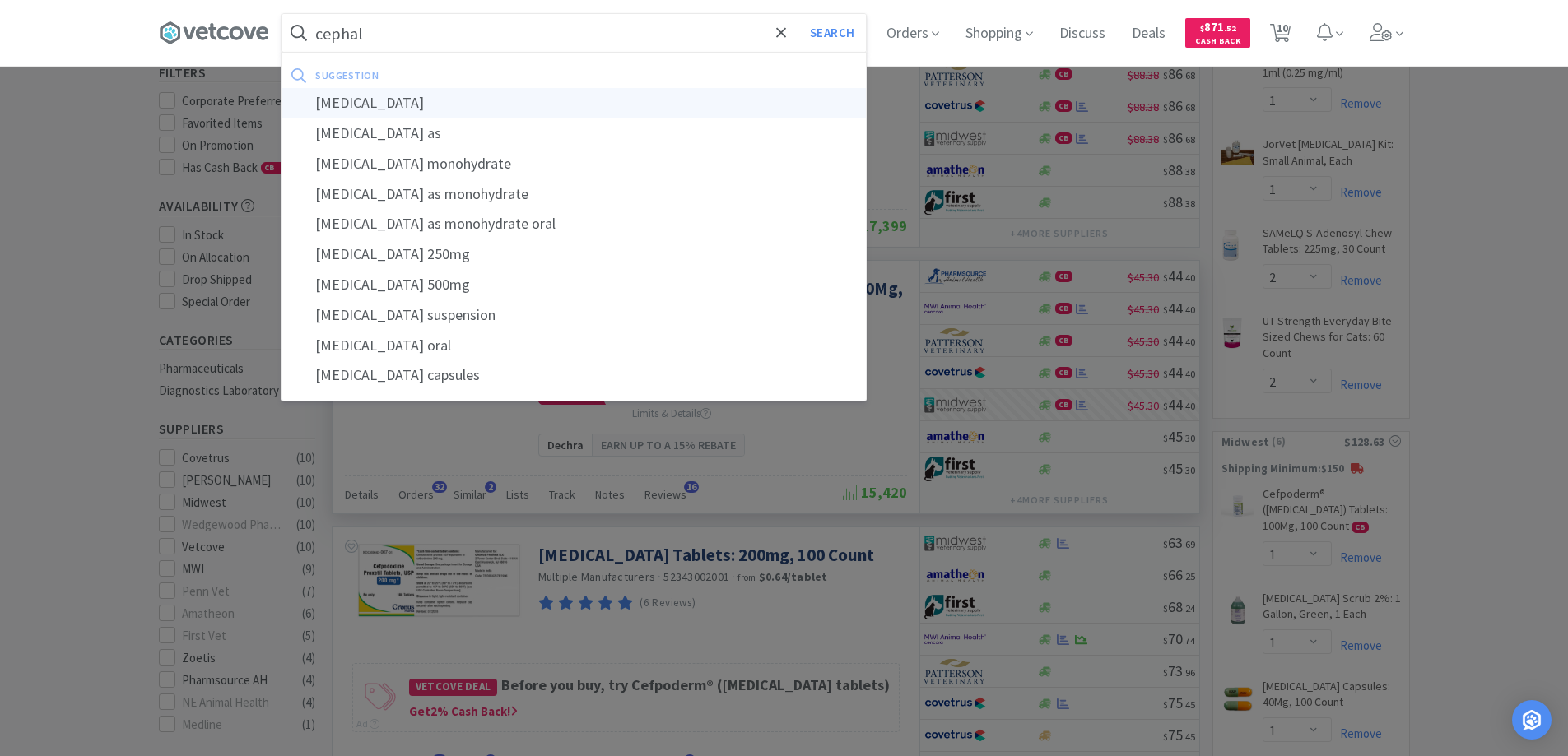
click at [356, 103] on div "[MEDICAL_DATA]" at bounding box center [574, 103] width 584 height 30
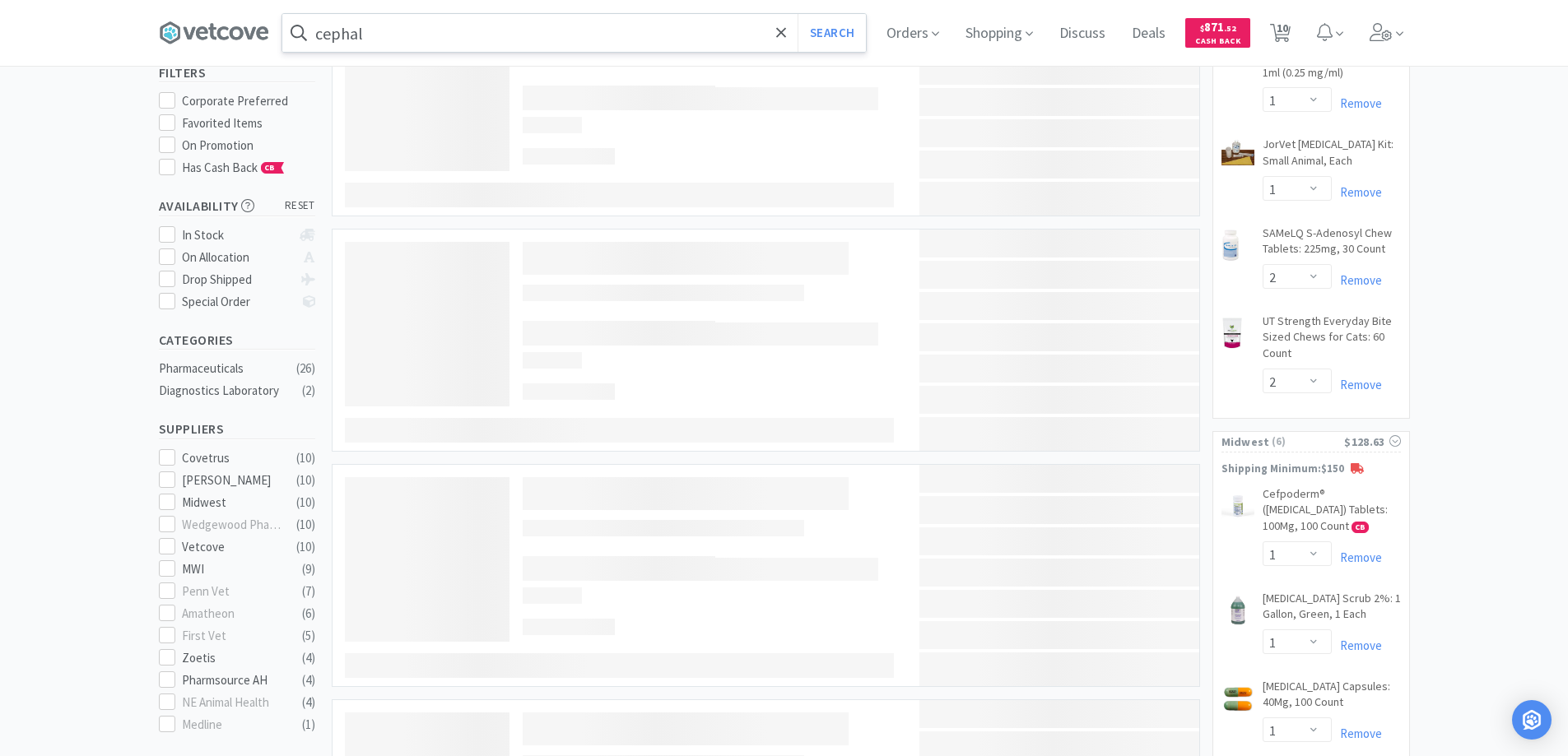
type input "[MEDICAL_DATA]"
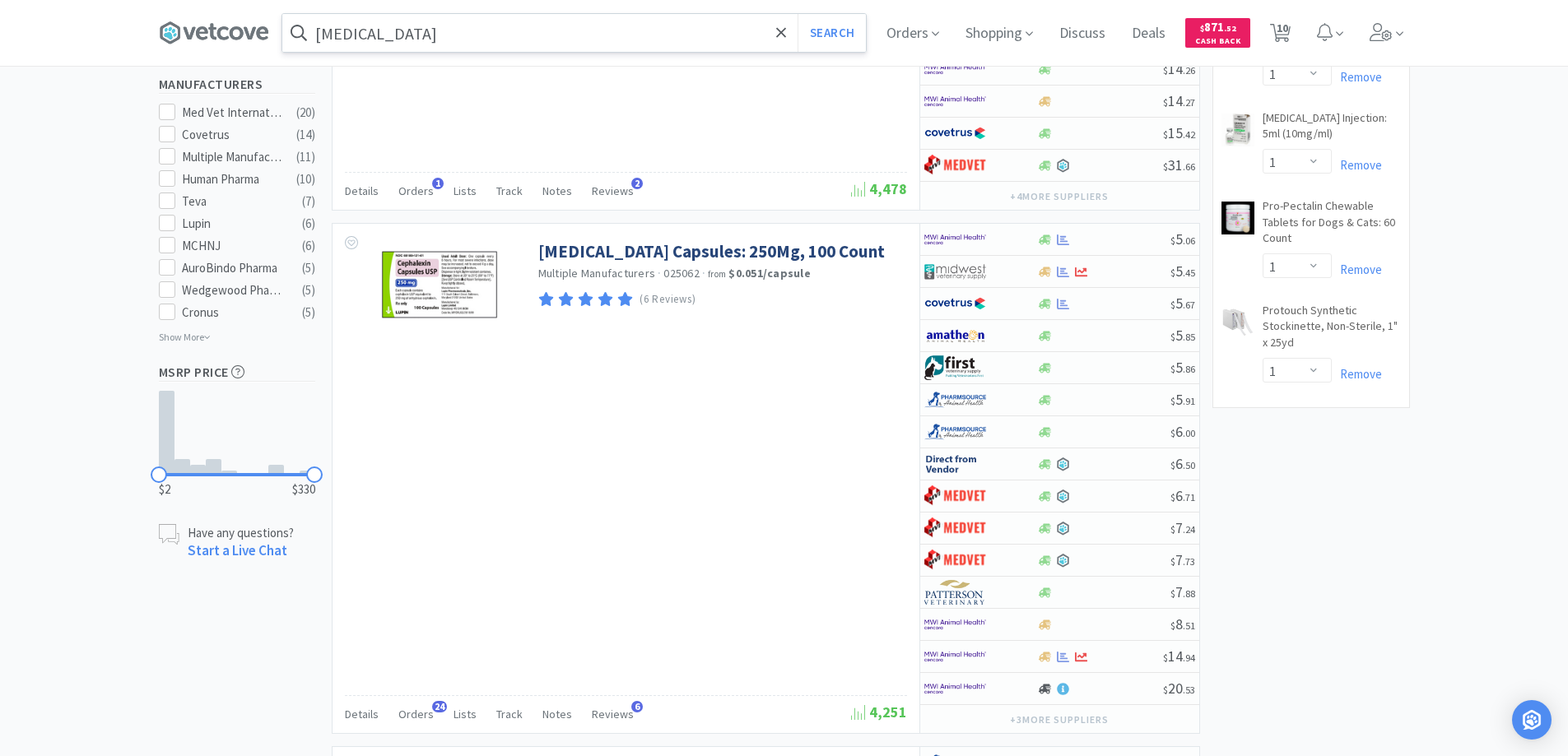
scroll to position [823, 0]
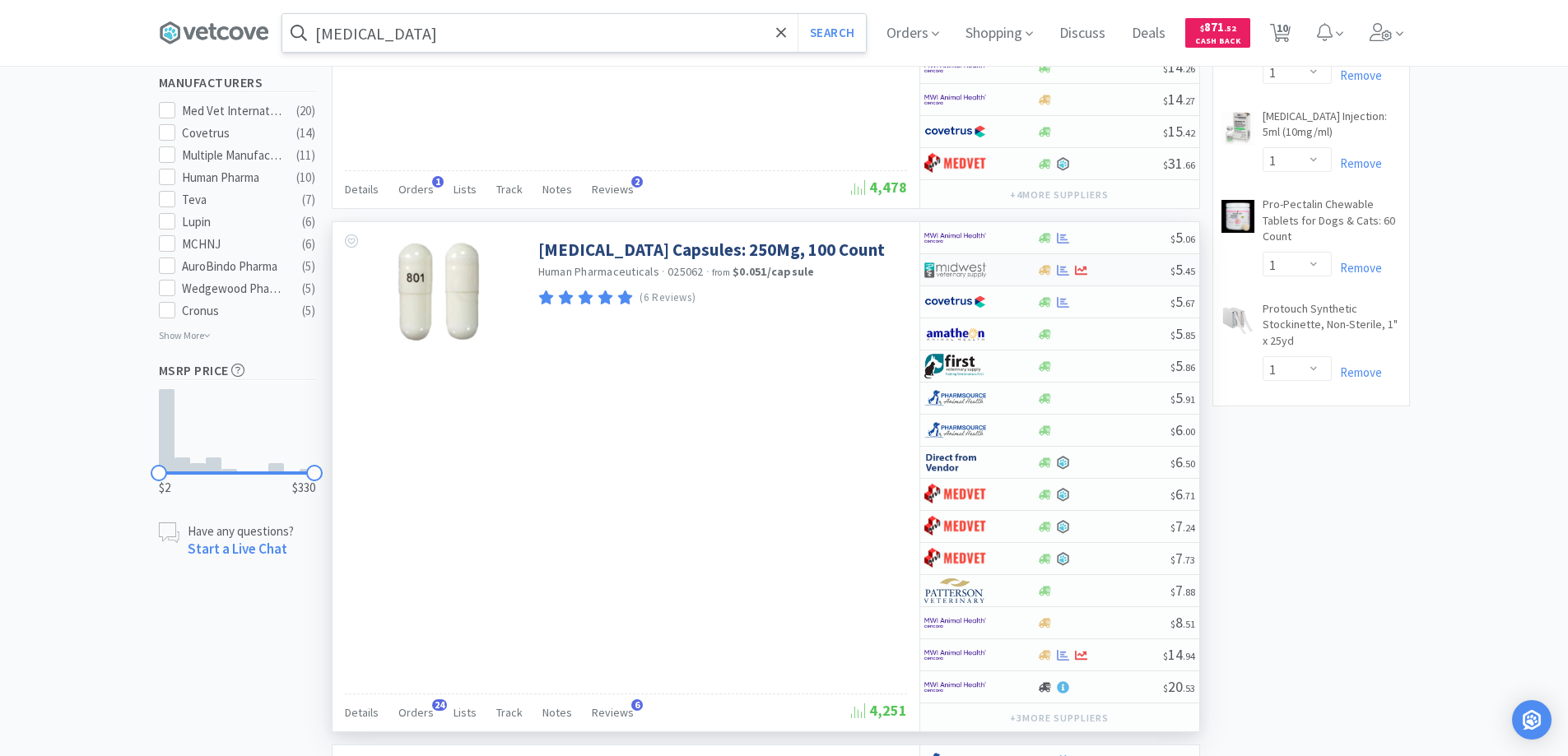
click at [1009, 266] on div at bounding box center [969, 270] width 91 height 28
select select "1"
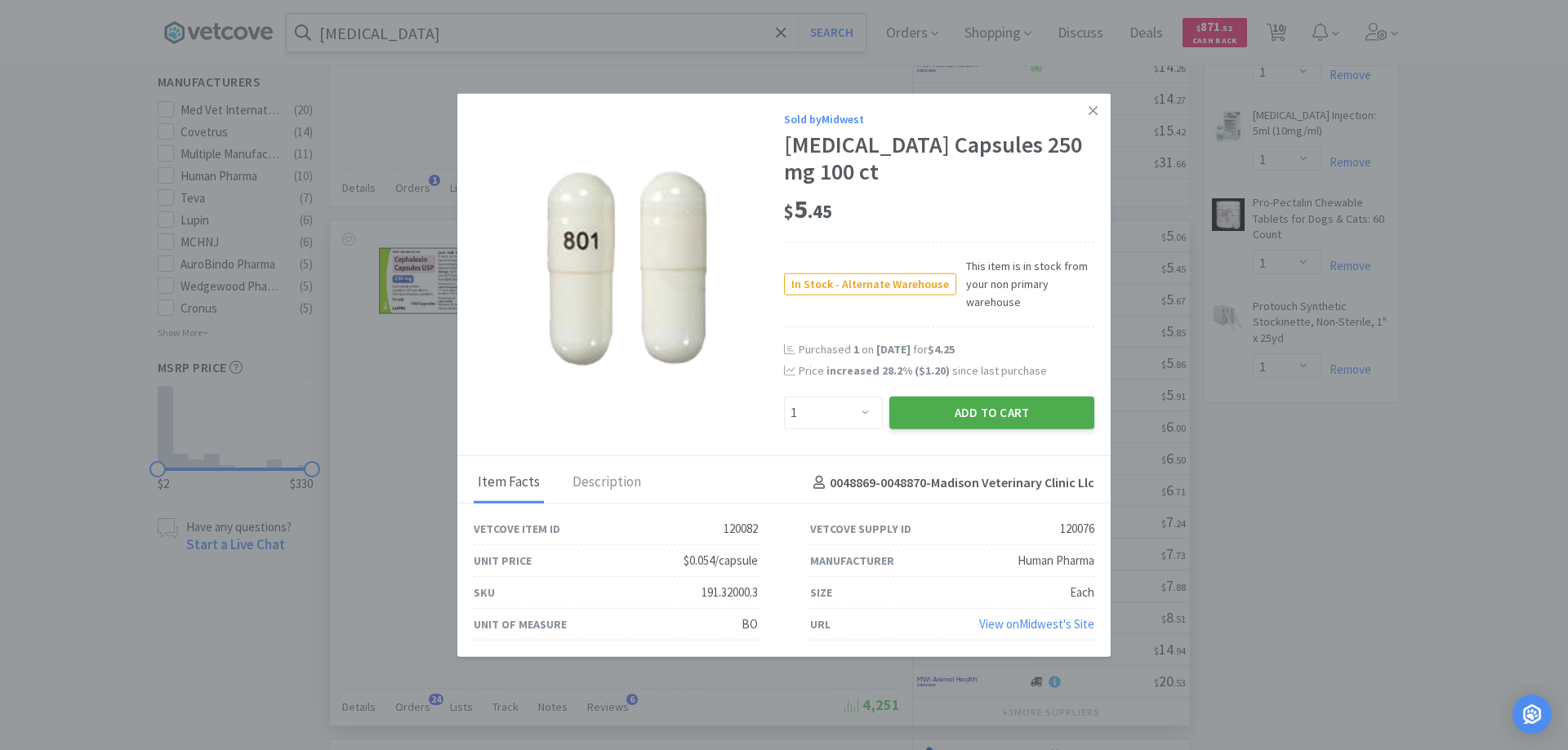
click at [969, 410] on button "Add to Cart" at bounding box center [991, 413] width 205 height 33
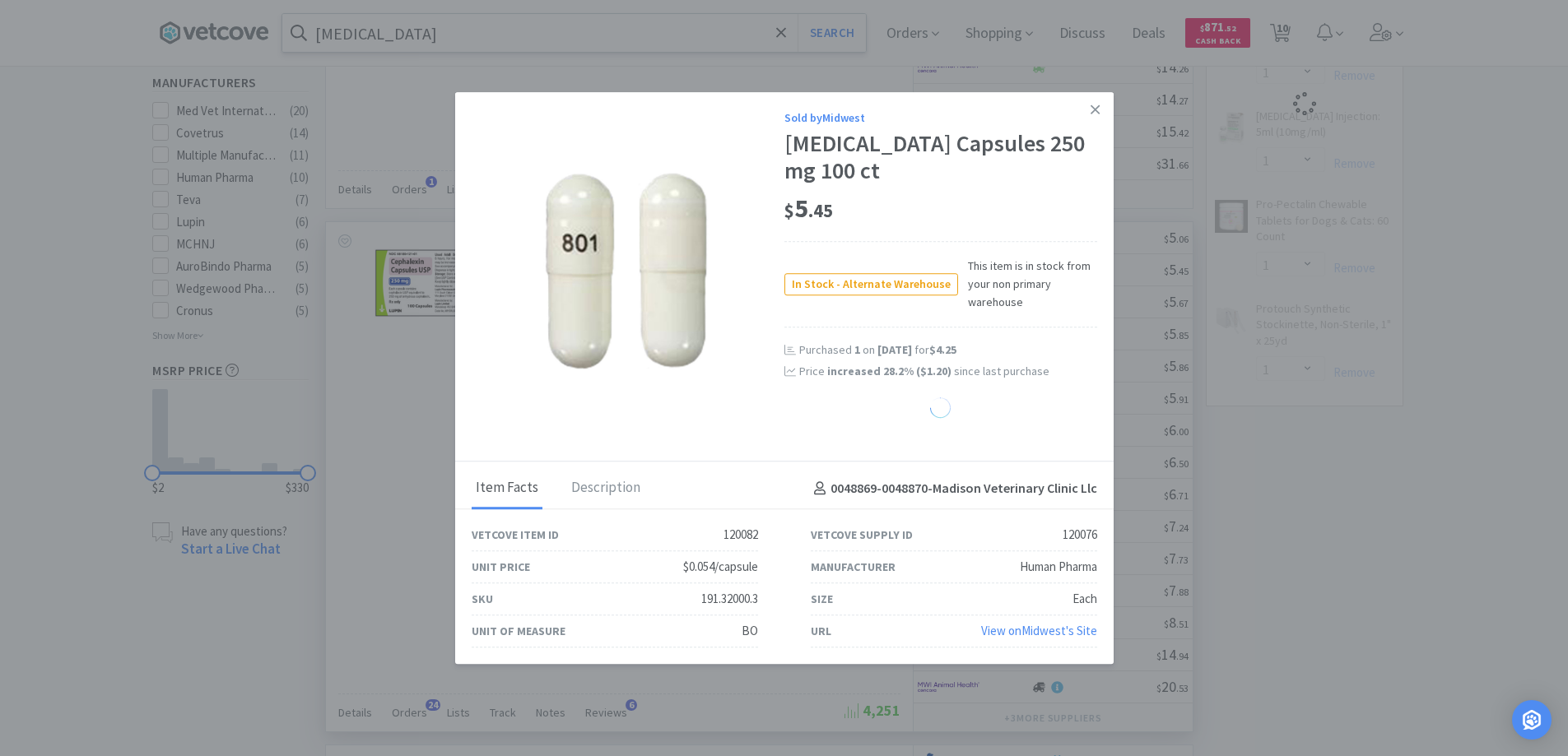
select select "1"
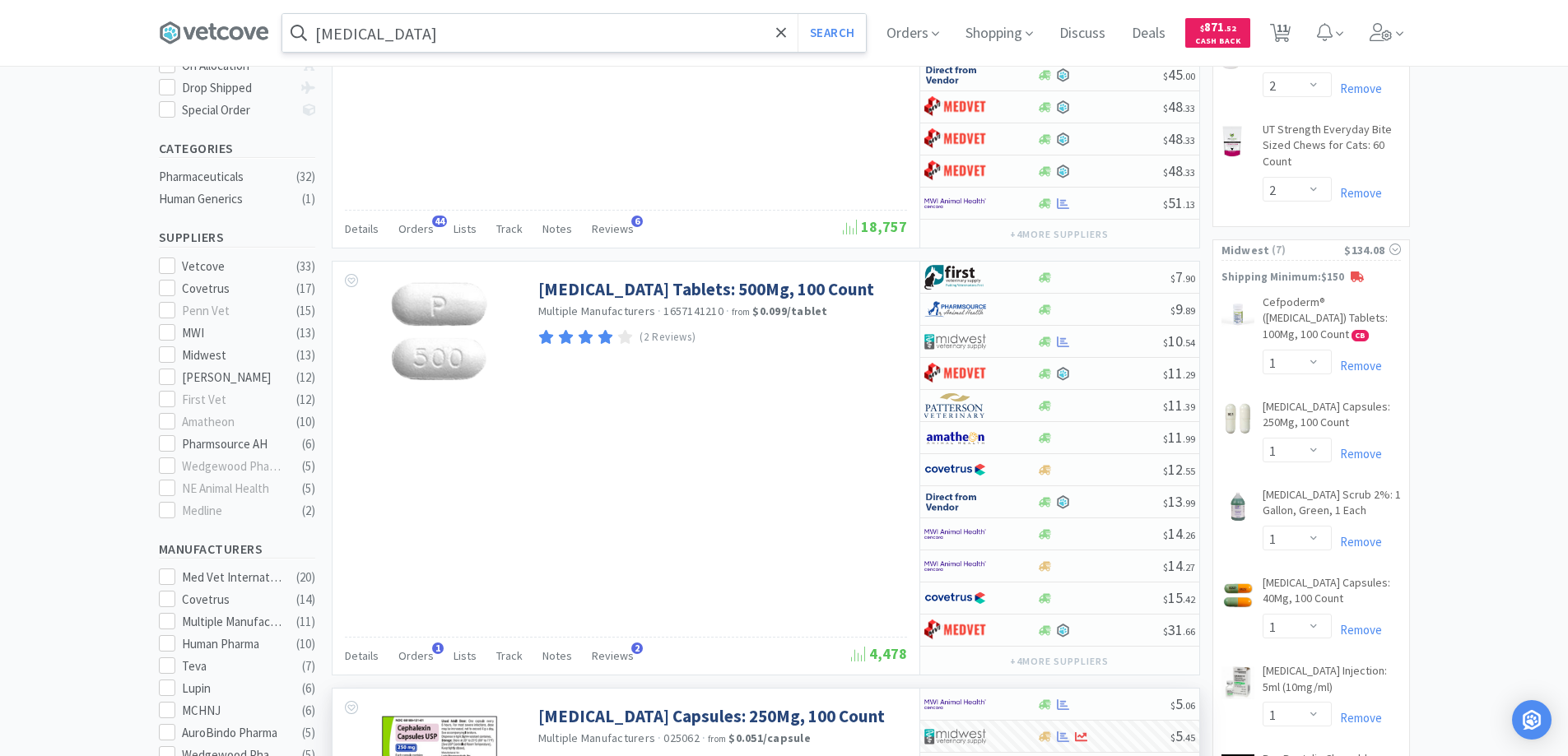
scroll to position [329, 0]
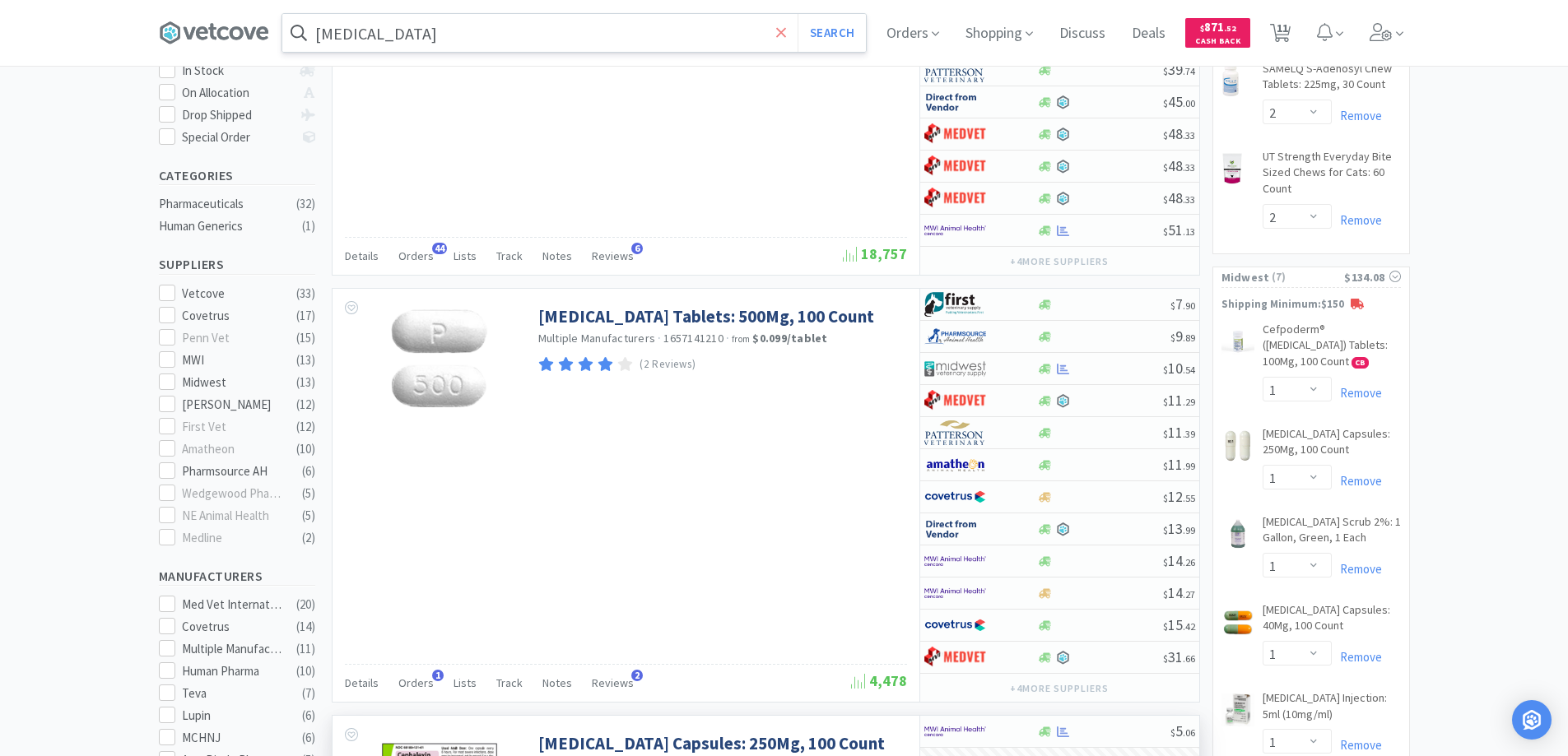
click at [791, 28] on span at bounding box center [781, 33] width 19 height 35
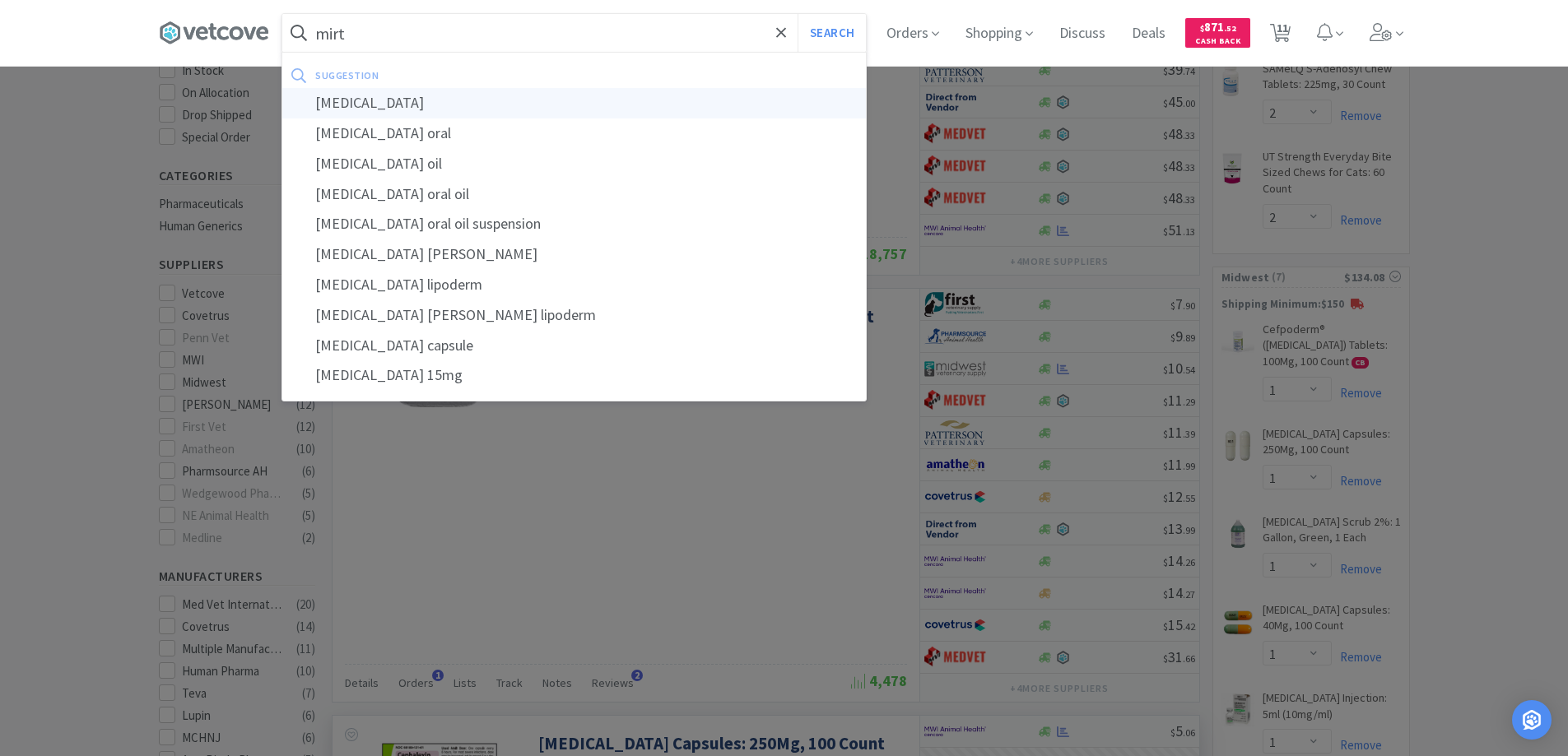
click at [364, 103] on div "[MEDICAL_DATA]" at bounding box center [574, 103] width 584 height 30
type input "[MEDICAL_DATA]"
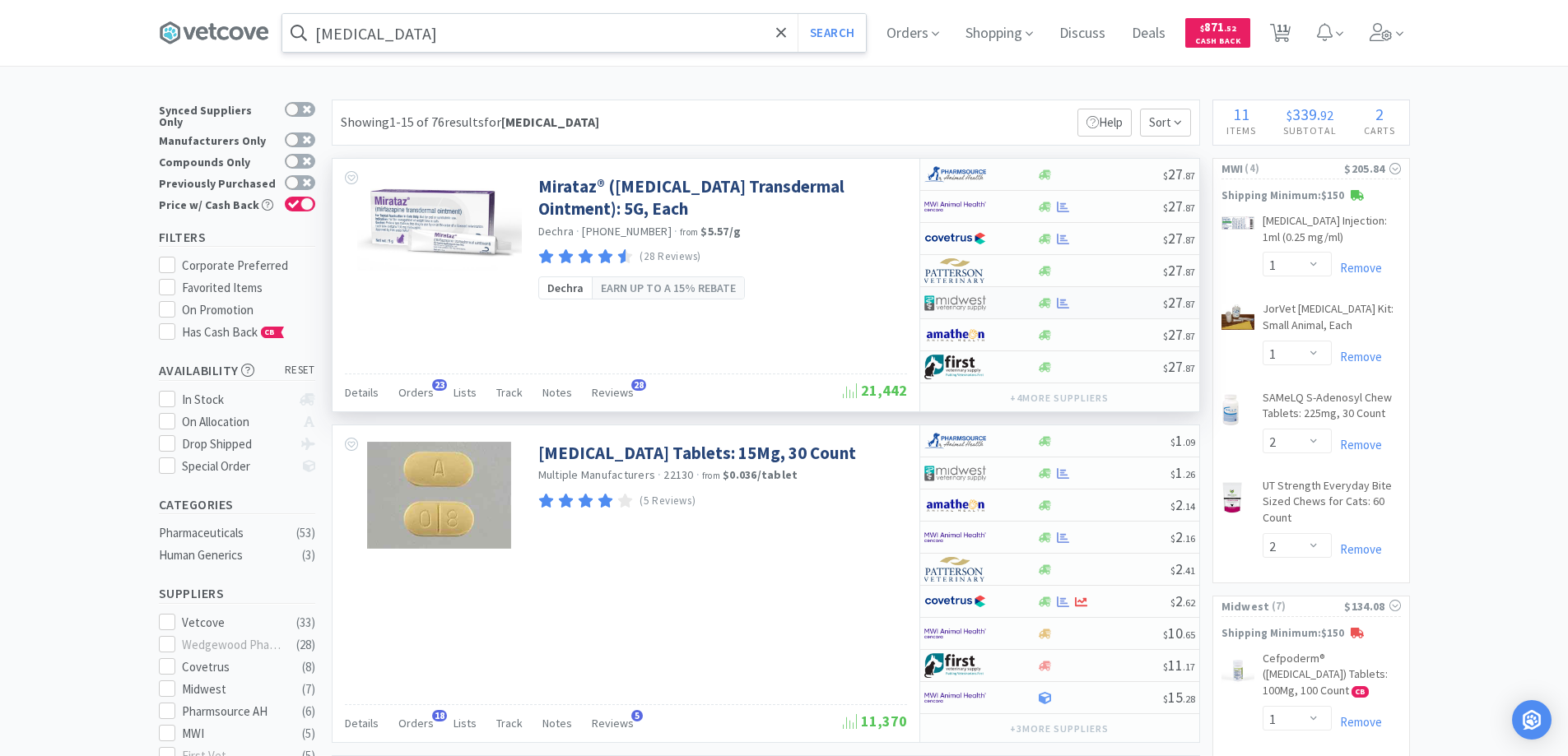
click at [1004, 299] on div at bounding box center [969, 303] width 91 height 28
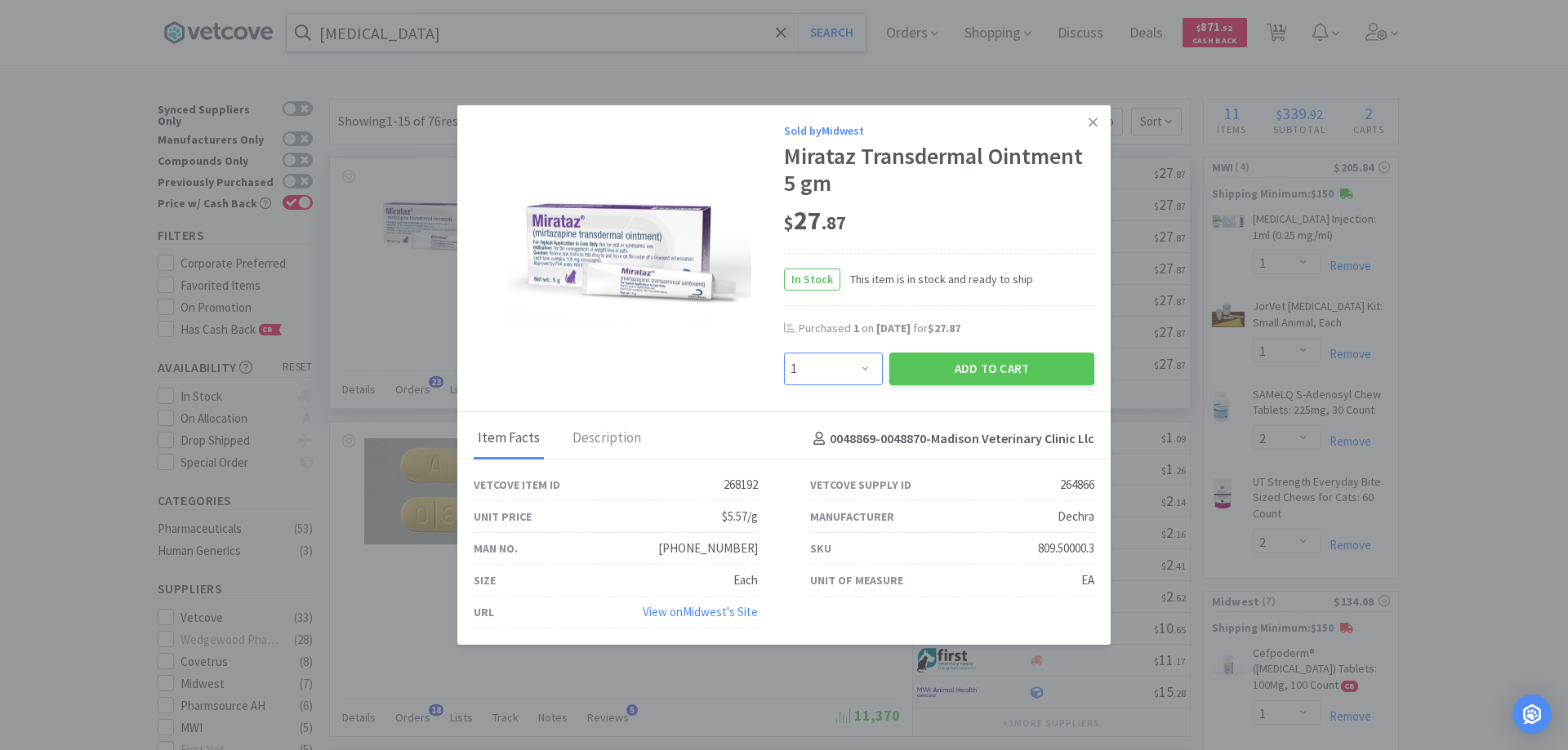
click at [865, 367] on select "Enter Quantity 1 2 3 4 5 6 7 8 9 10 11 12 13 14 15 16 17 18 19 20 Enter Quantity" at bounding box center [833, 369] width 99 height 33
select select "2"
click at [784, 352] on select "Enter Quantity 1 2 3 4 5 6 7 8 9 10 11 12 13 14 15 16 17 18 19 20 Enter Quantity" at bounding box center [833, 369] width 99 height 33
click at [963, 365] on button "Add to Cart" at bounding box center [991, 369] width 205 height 33
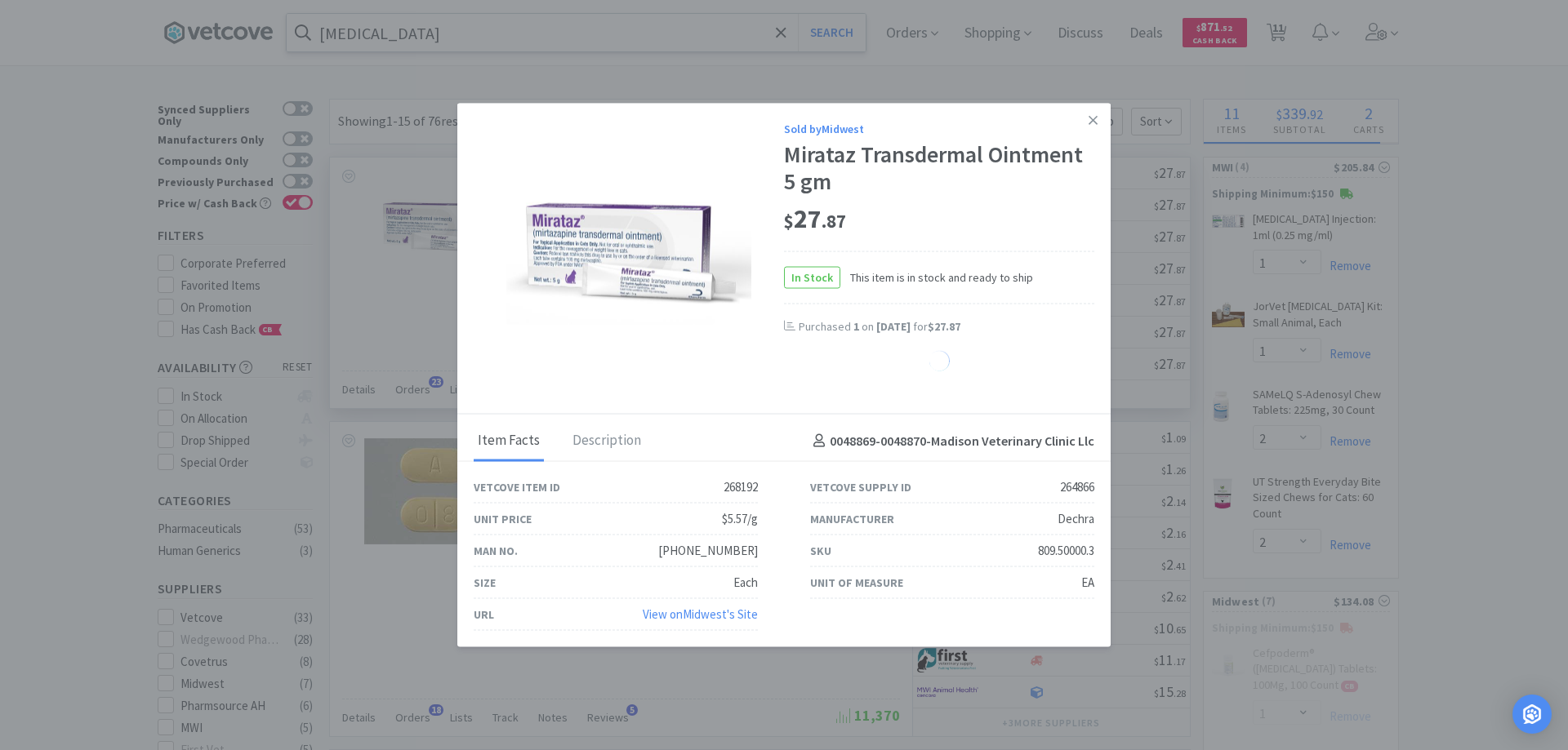
select select "2"
select select "1"
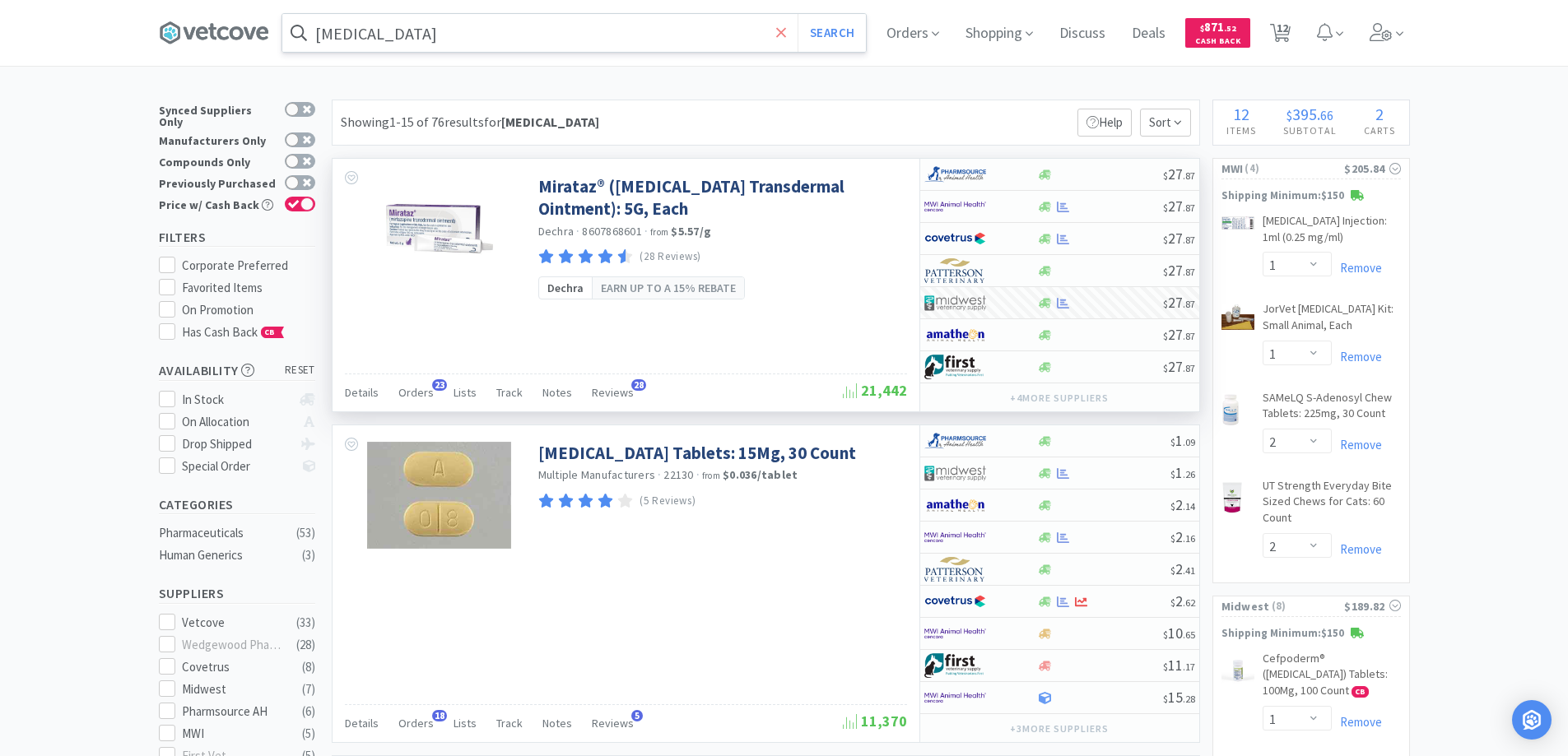
click at [786, 36] on icon at bounding box center [781, 32] width 10 height 10
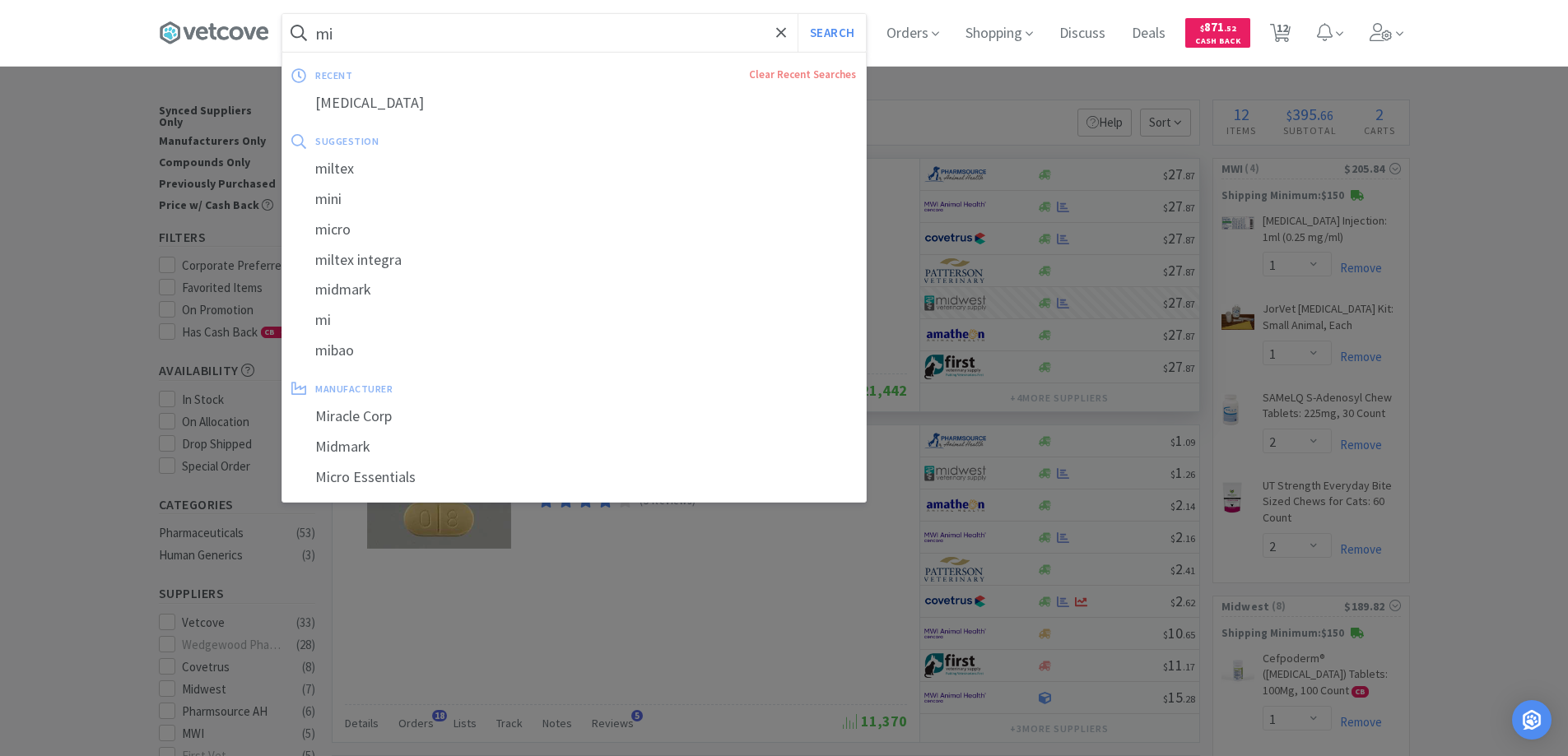
type input "m"
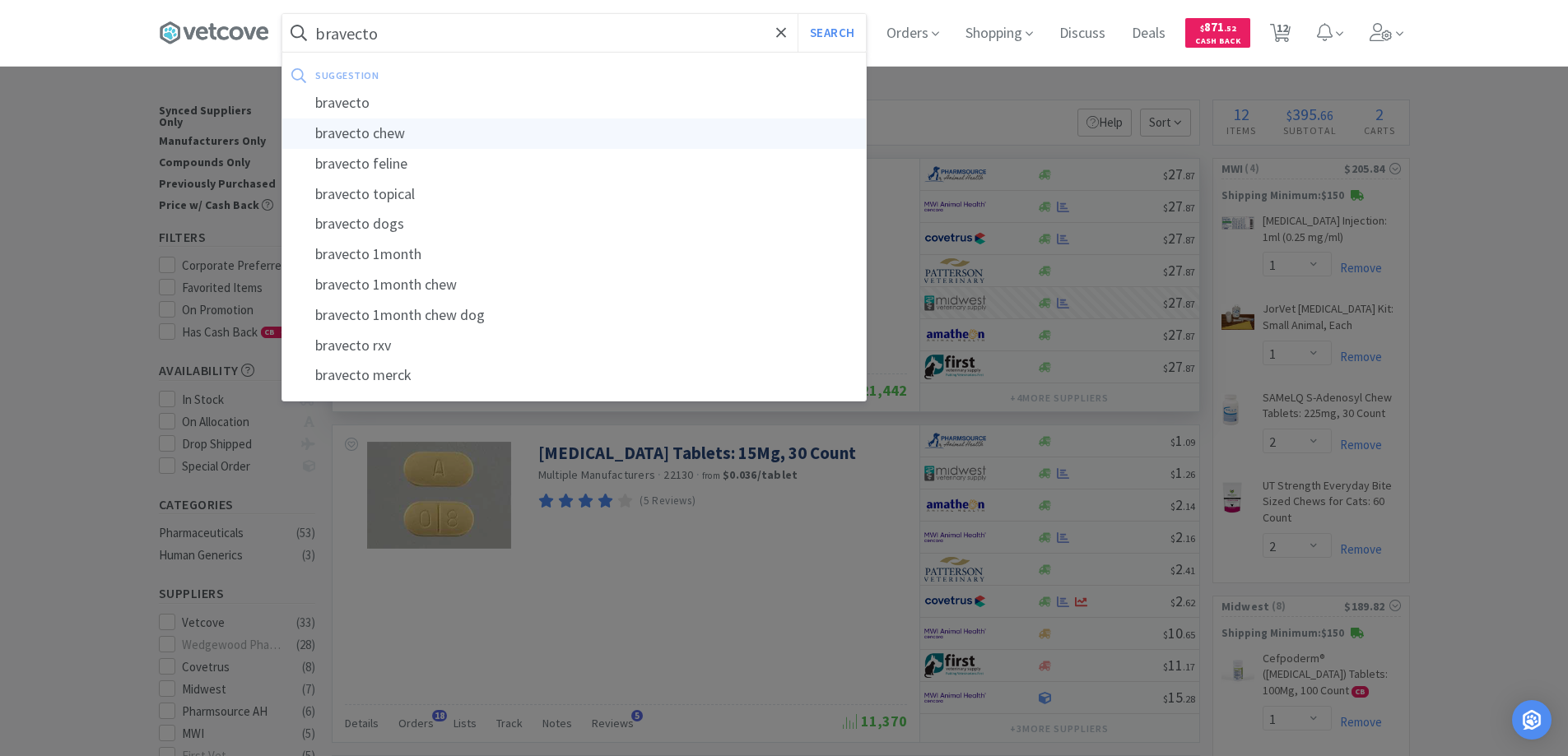
click at [407, 129] on div "bravecto chew" at bounding box center [574, 133] width 584 height 30
type input "bravecto chew"
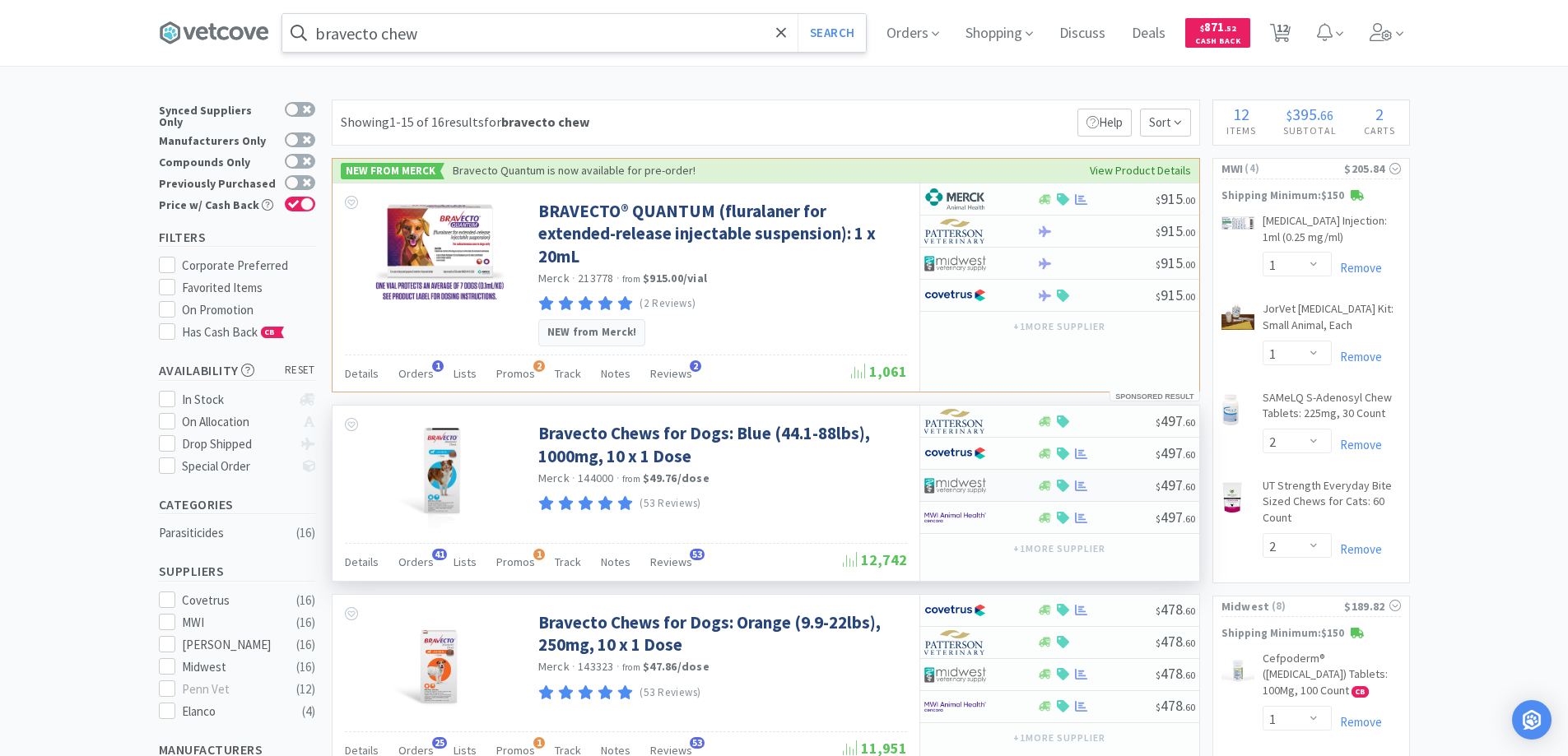
click at [968, 473] on img at bounding box center [955, 485] width 61 height 25
select select "1"
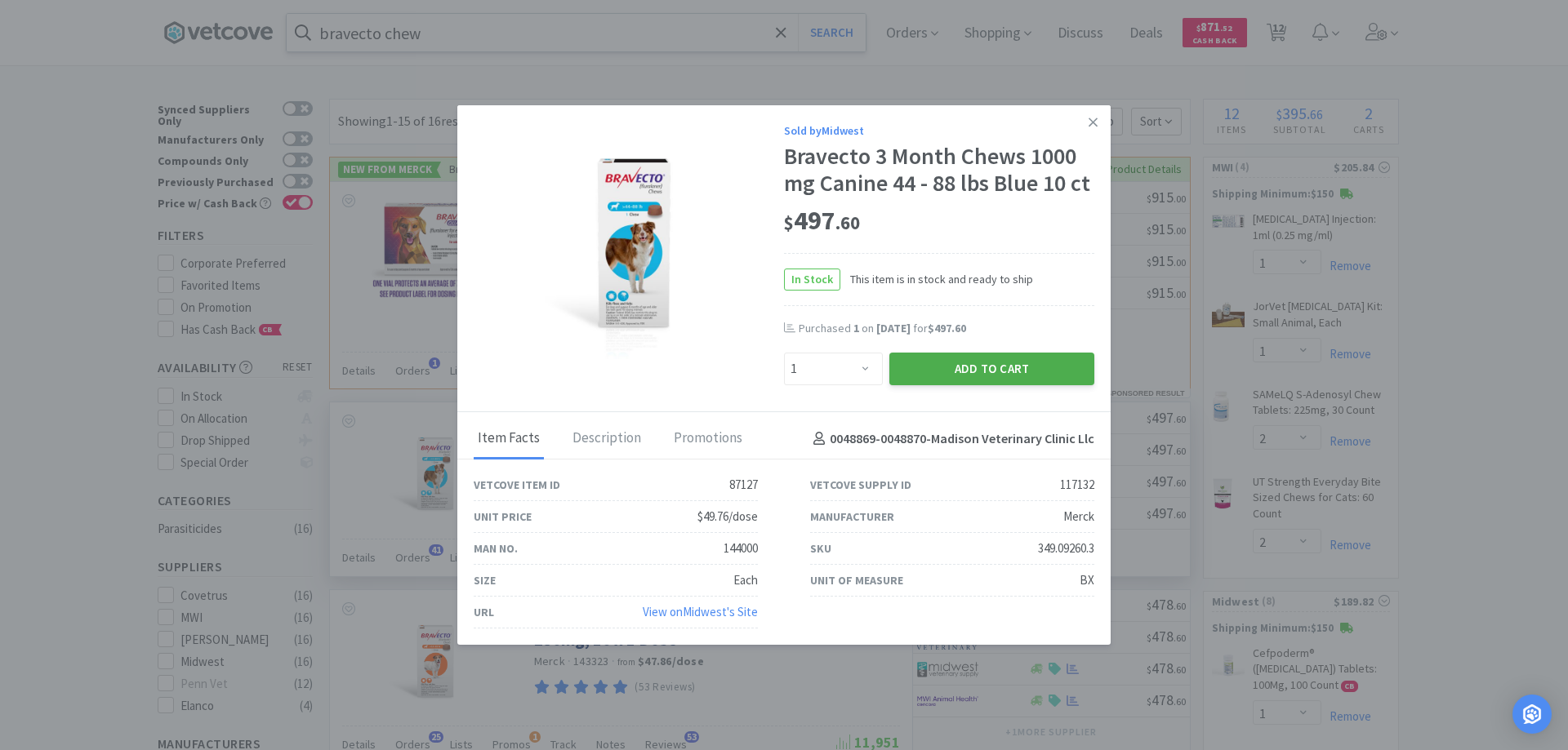
click at [976, 364] on button "Add to Cart" at bounding box center [991, 369] width 205 height 33
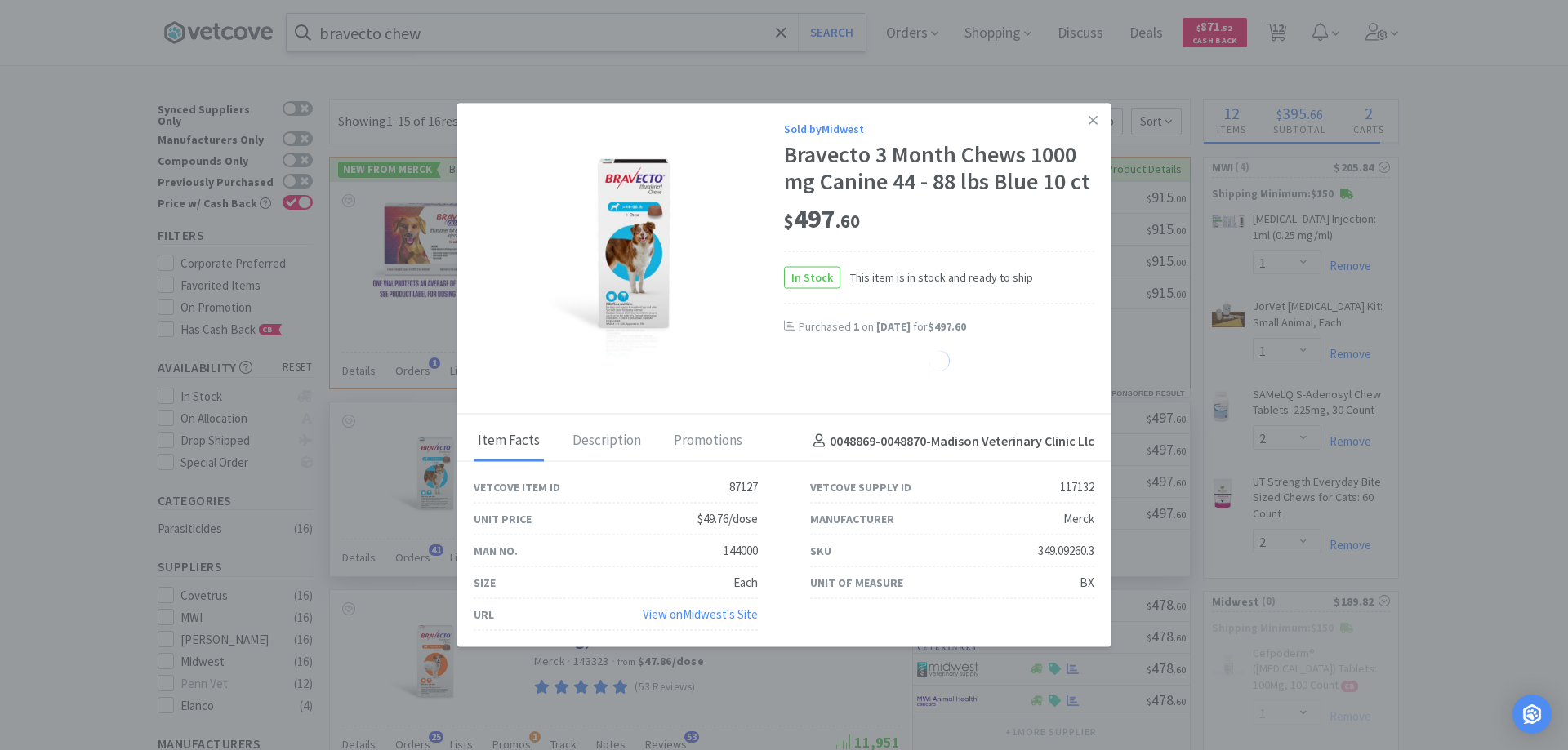
select select "1"
select select "2"
select select "1"
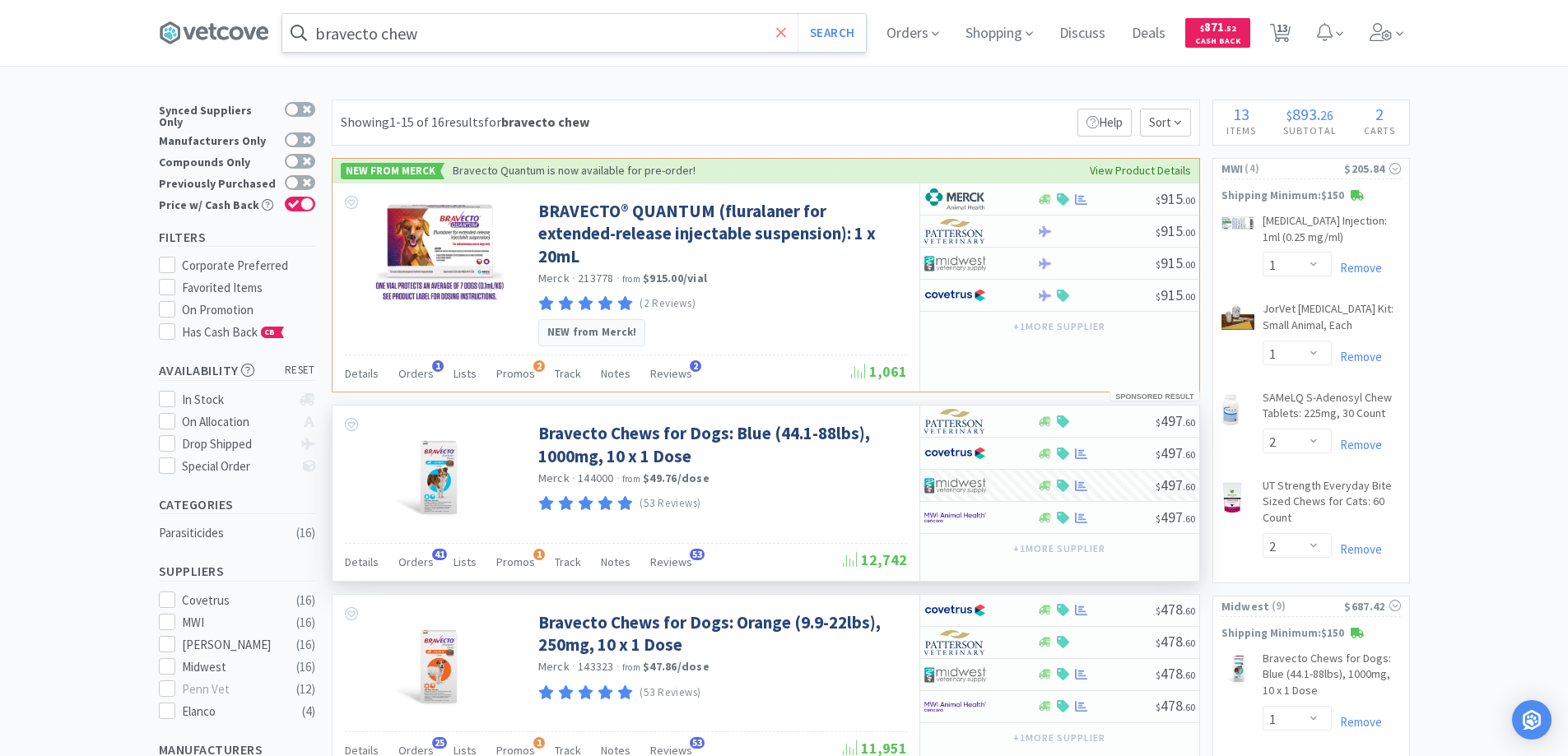
click at [786, 37] on icon at bounding box center [782, 33] width 11 height 16
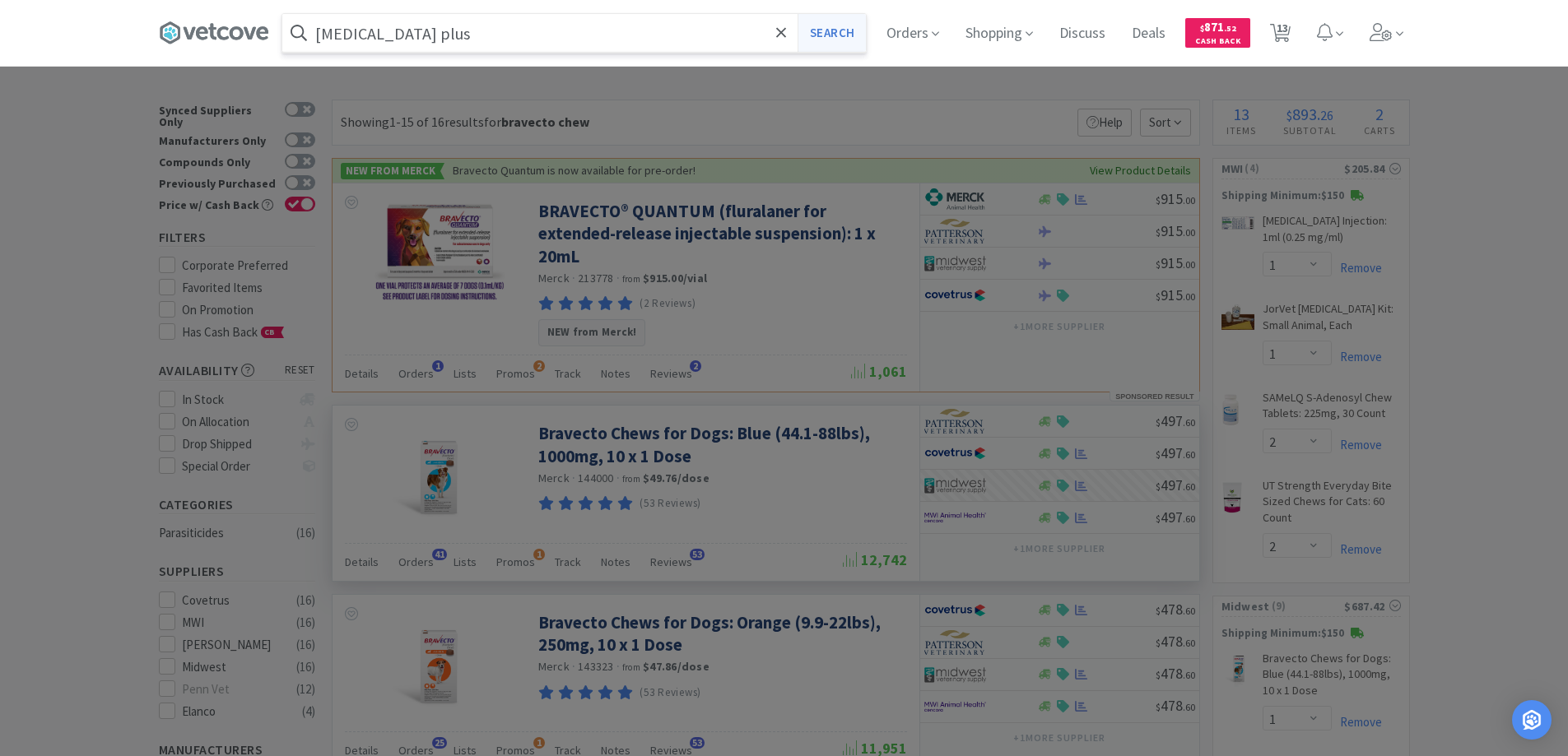
type input "[MEDICAL_DATA] plus"
click at [822, 34] on button "Search" at bounding box center [831, 32] width 69 height 38
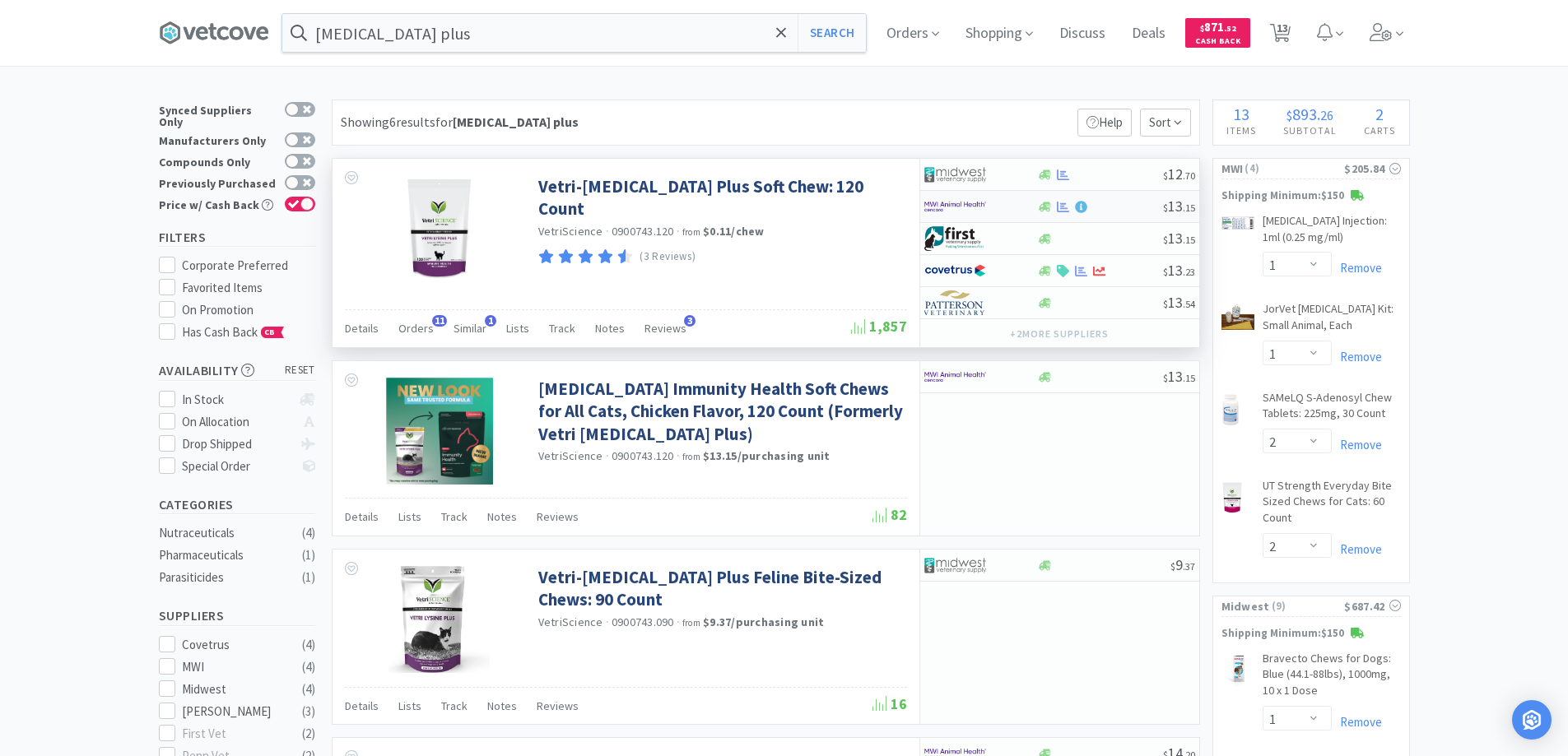
click at [1010, 203] on div at bounding box center [969, 206] width 91 height 28
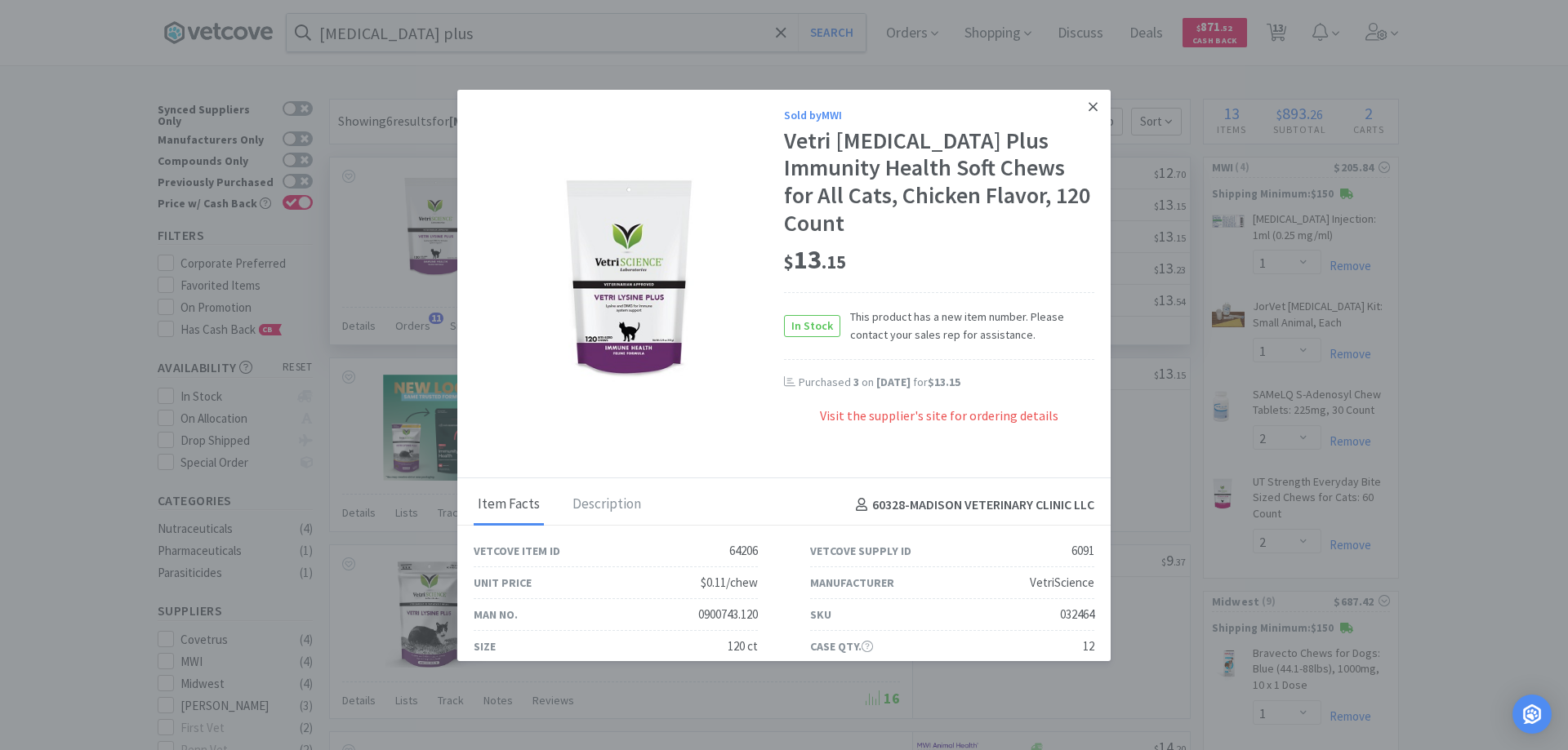
click at [1079, 99] on link at bounding box center [1092, 107] width 28 height 35
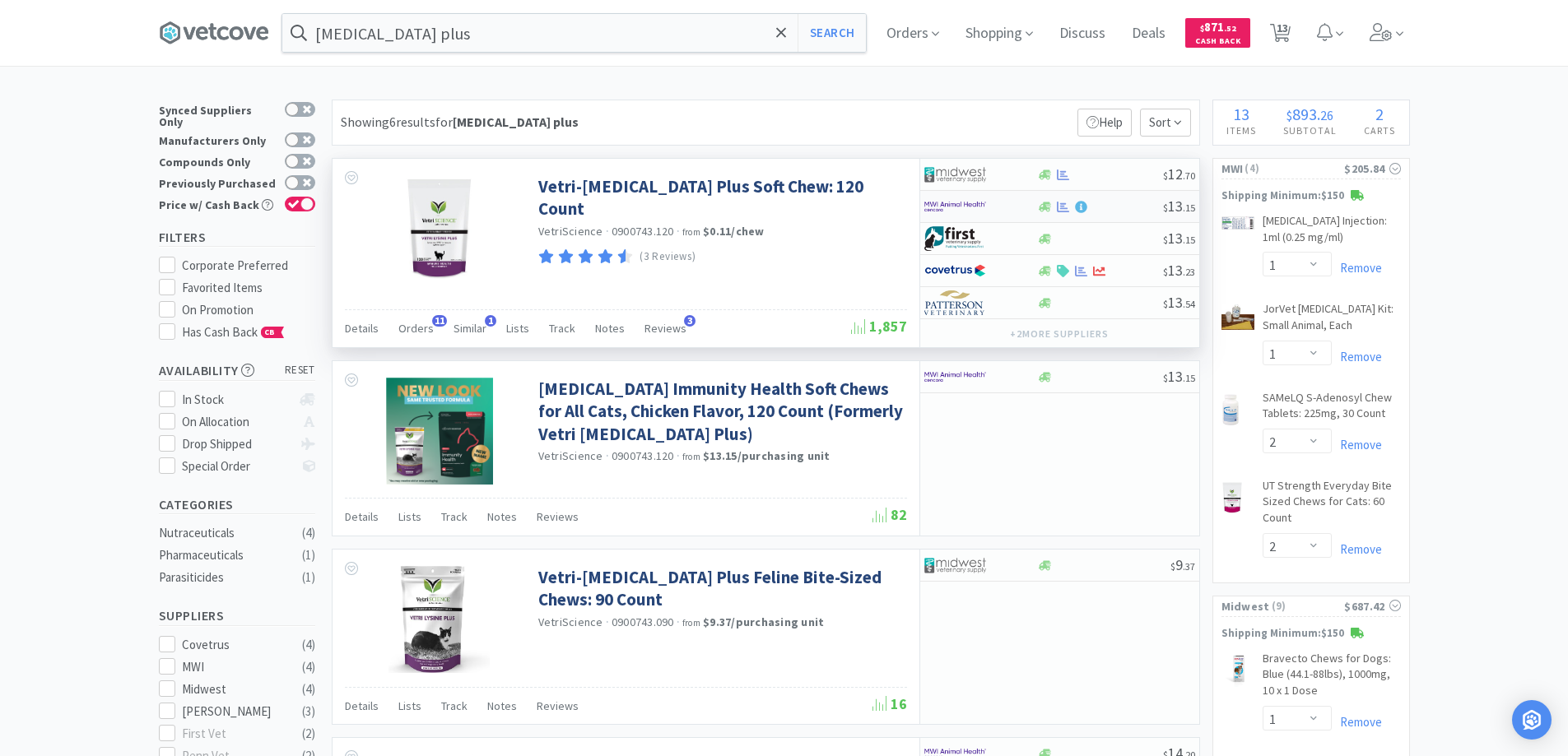
click at [1003, 202] on div at bounding box center [969, 206] width 91 height 28
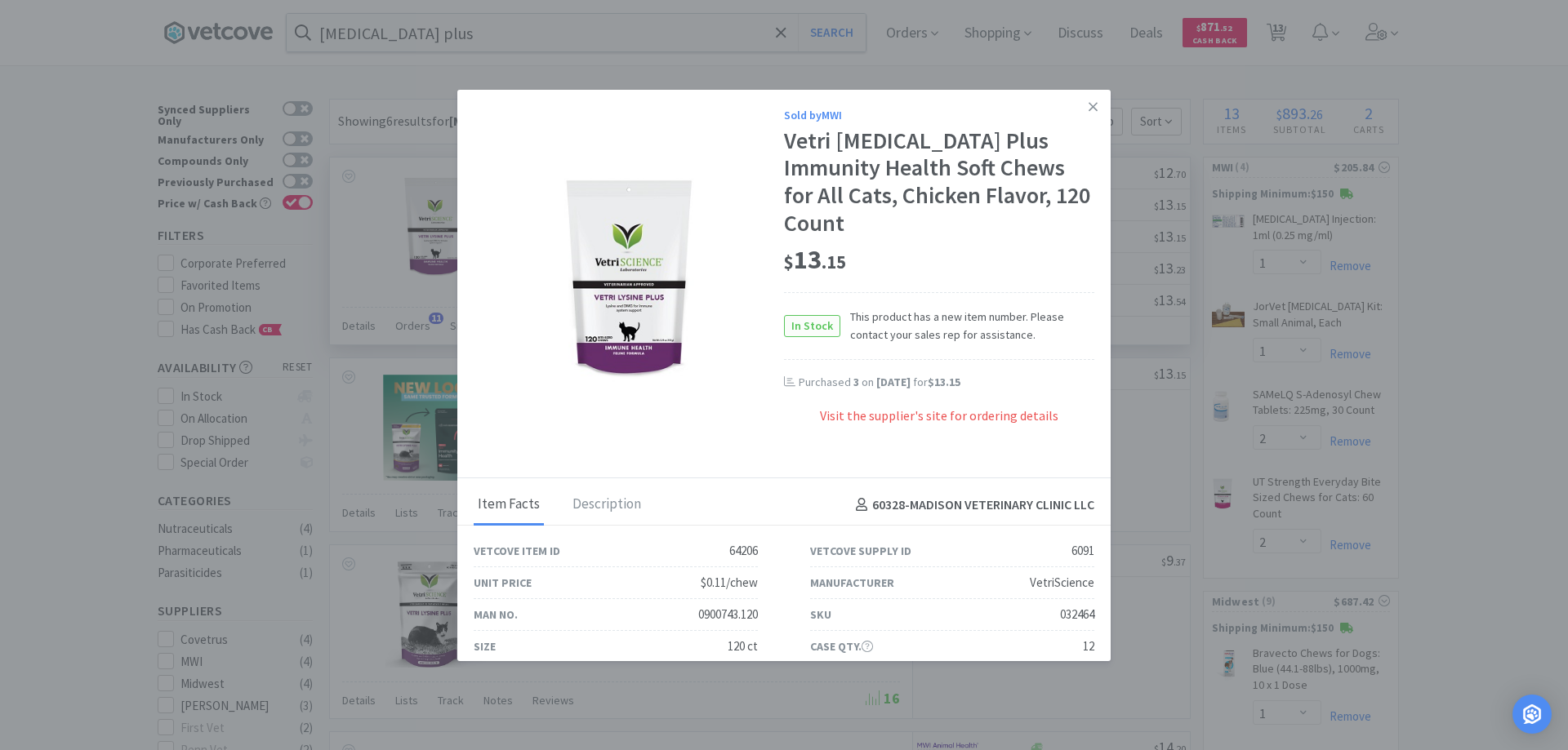
click at [796, 316] on span "In Stock" at bounding box center [812, 326] width 54 height 20
click at [1089, 104] on icon at bounding box center [1093, 106] width 9 height 9
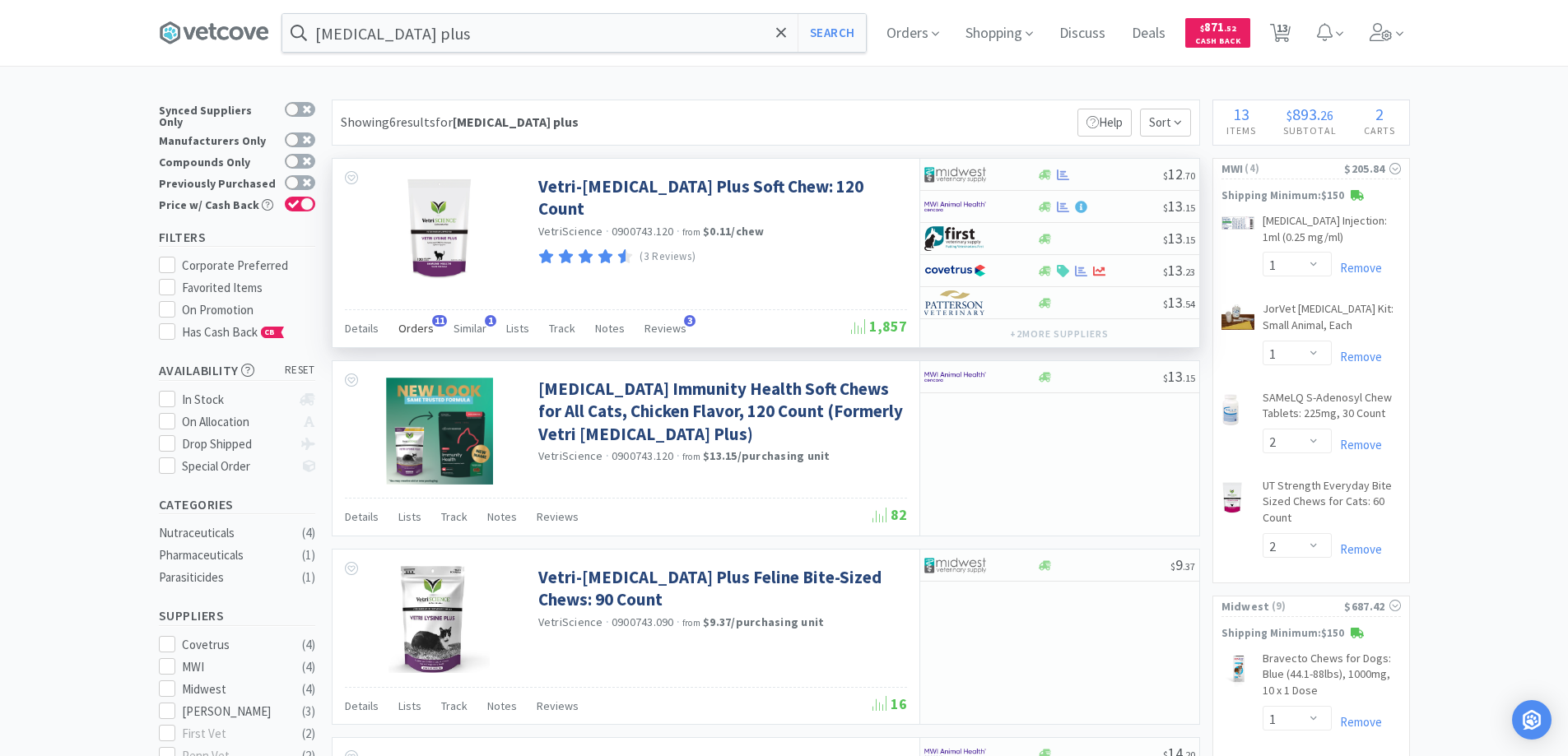
click at [437, 319] on span "11" at bounding box center [439, 320] width 15 height 12
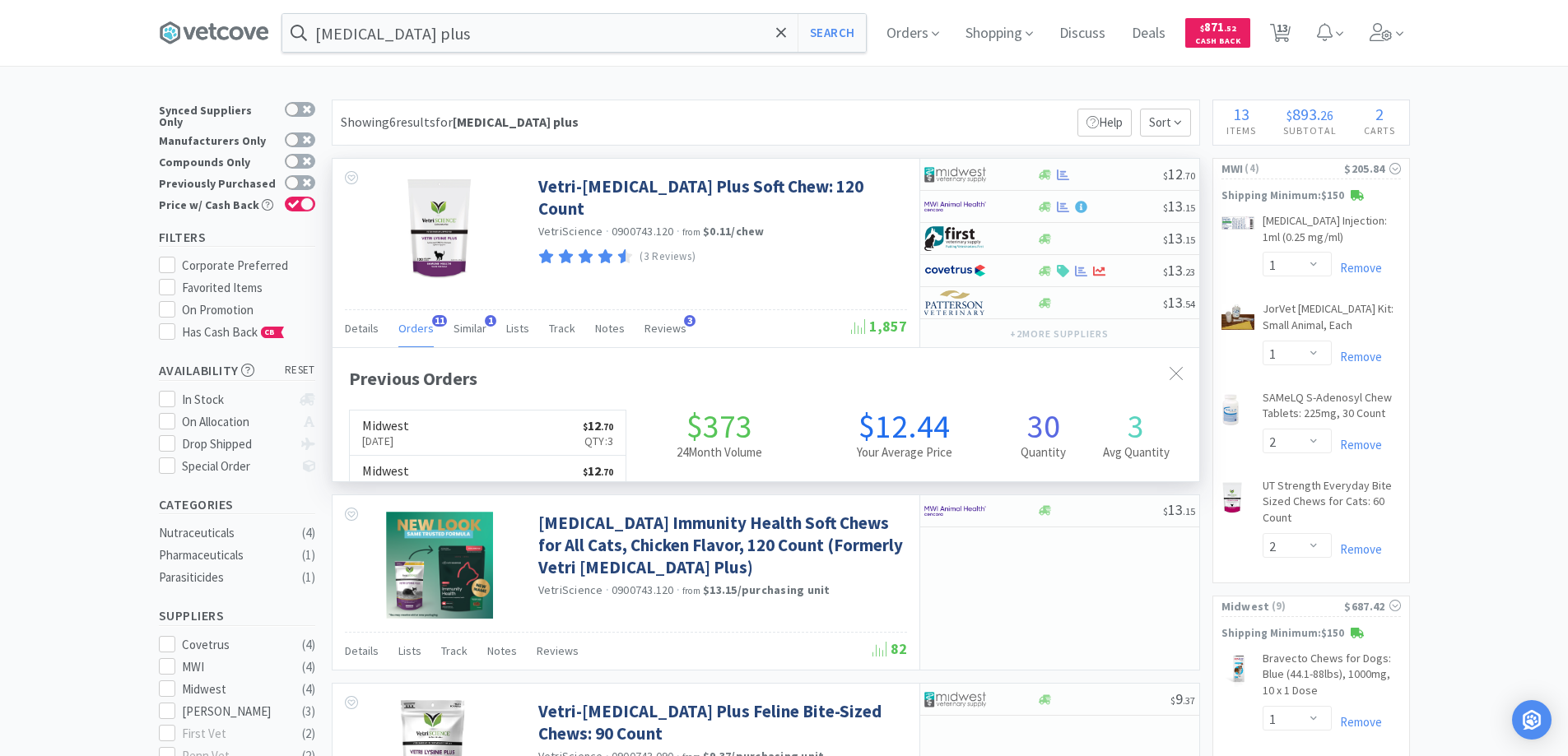
scroll to position [441, 867]
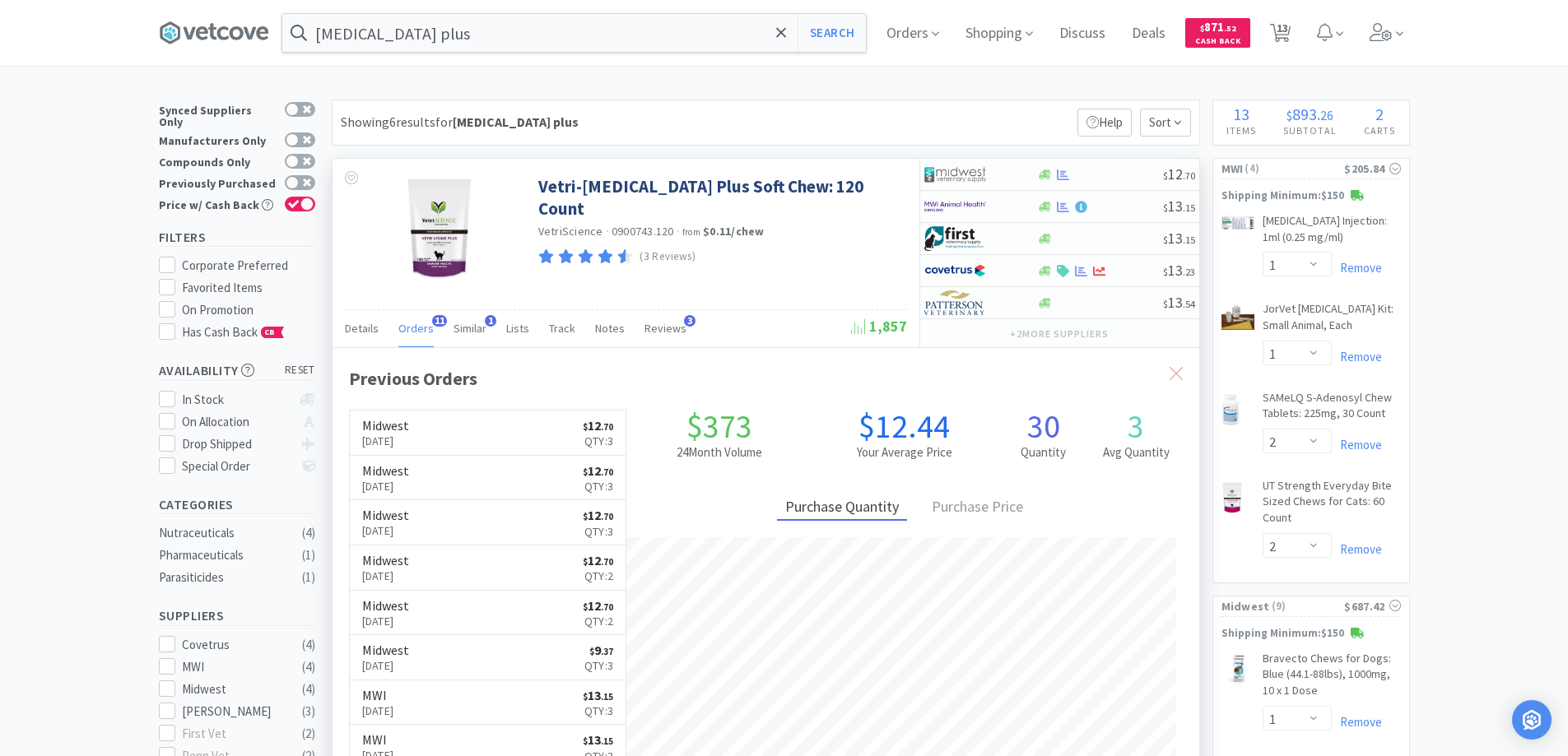
click at [1173, 373] on icon at bounding box center [1176, 373] width 13 height 13
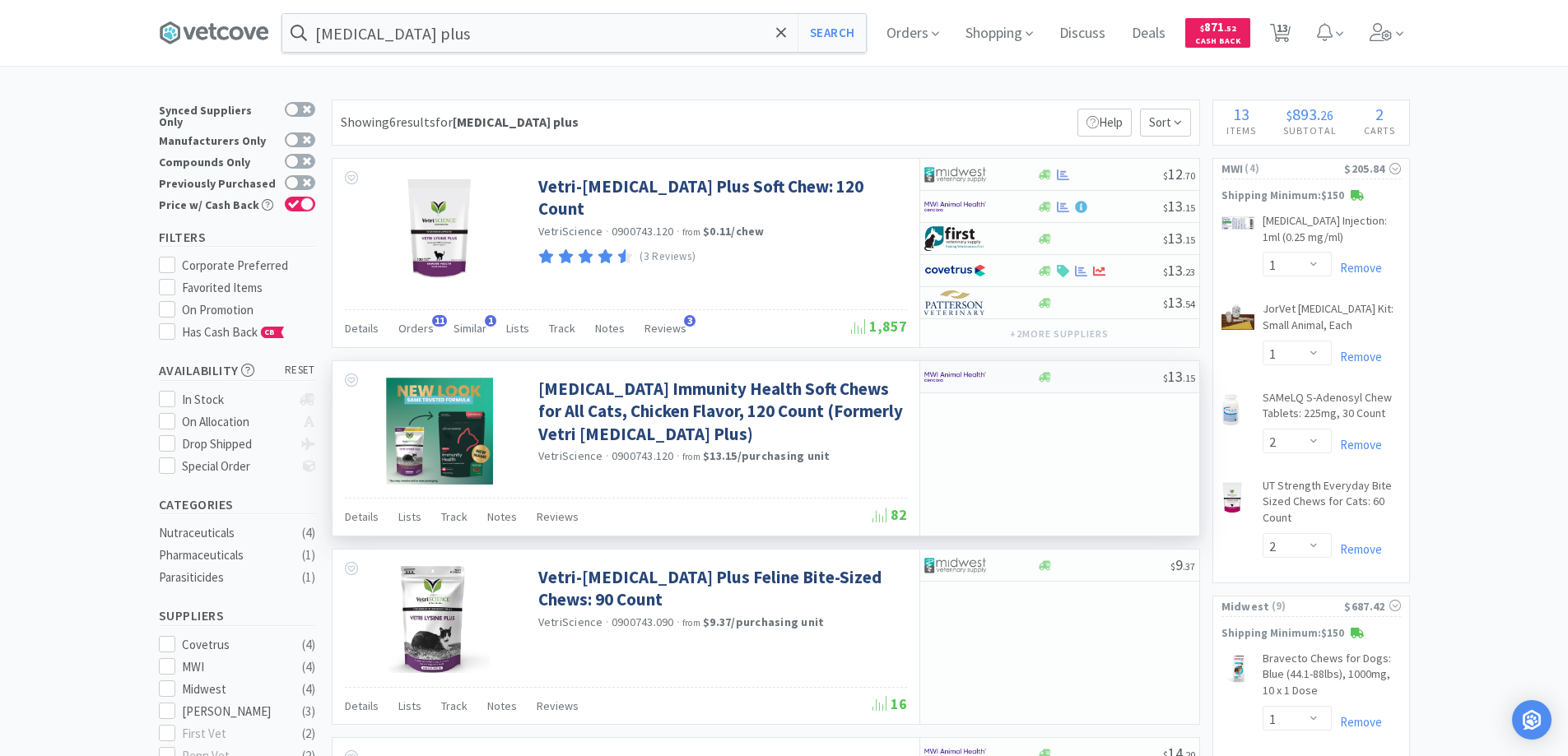
click at [992, 374] on div at bounding box center [969, 377] width 91 height 28
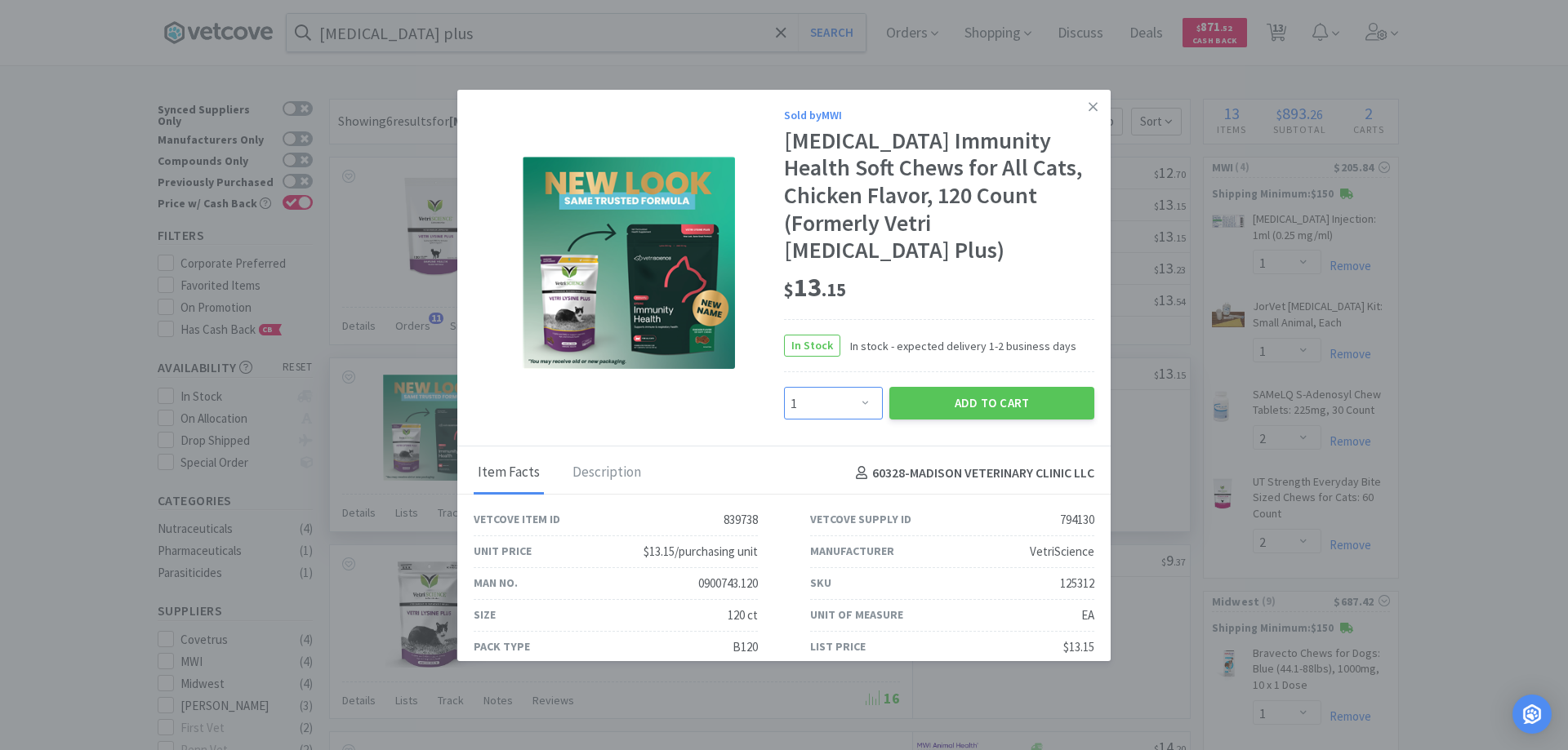
click at [855, 387] on select "Enter Quantity 1 2 3 4 5 6 7 8 9 10 11 12 13 14 15 16 17 18 19 20 Enter Quantity" at bounding box center [833, 403] width 99 height 33
select select "3"
click at [784, 387] on select "Enter Quantity 1 2 3 4 5 6 7 8 9 10 11 12 13 14 15 16 17 18 19 20 Enter Quantity" at bounding box center [833, 403] width 99 height 33
click at [970, 387] on button "Add to Cart" at bounding box center [991, 403] width 205 height 33
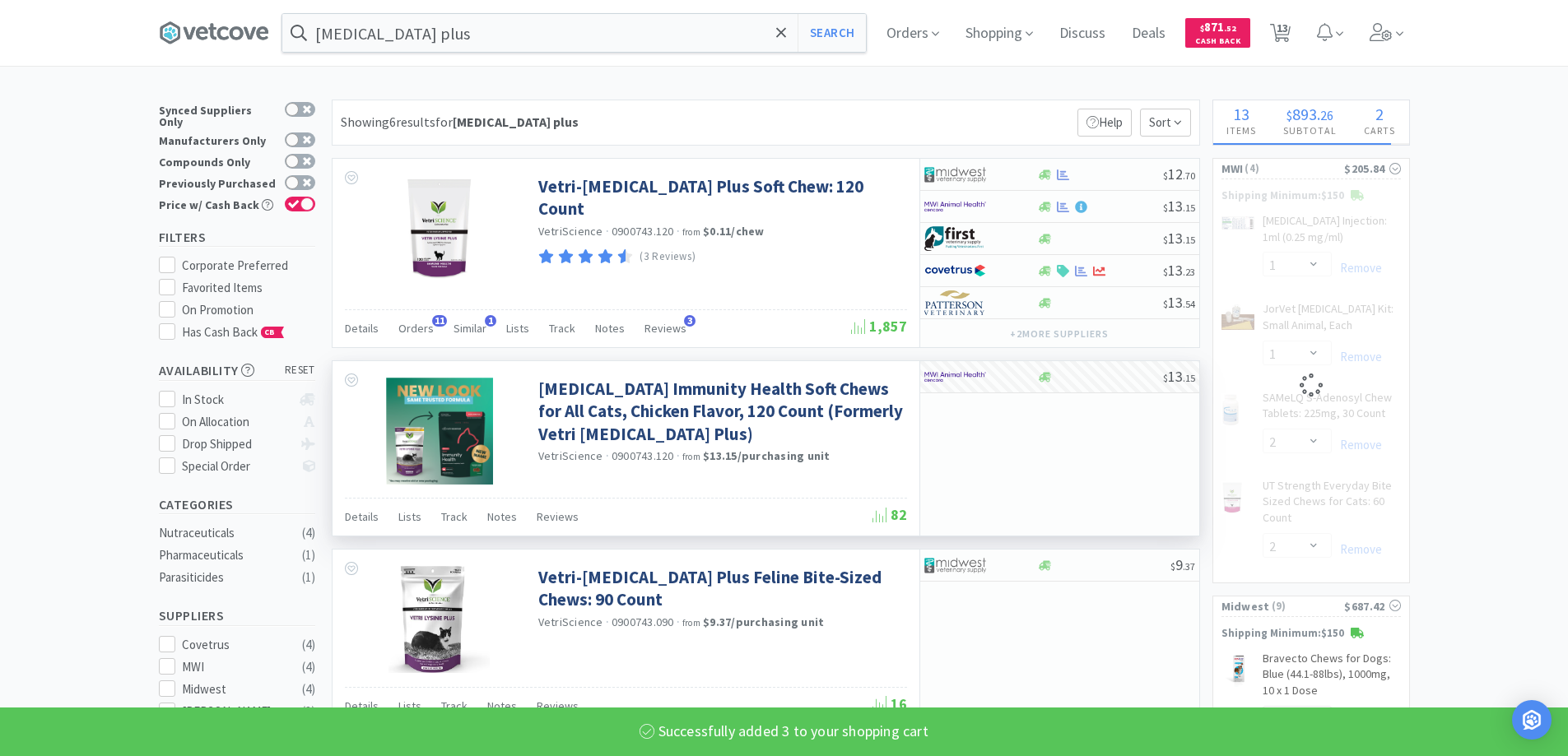
select select "3"
select select "2"
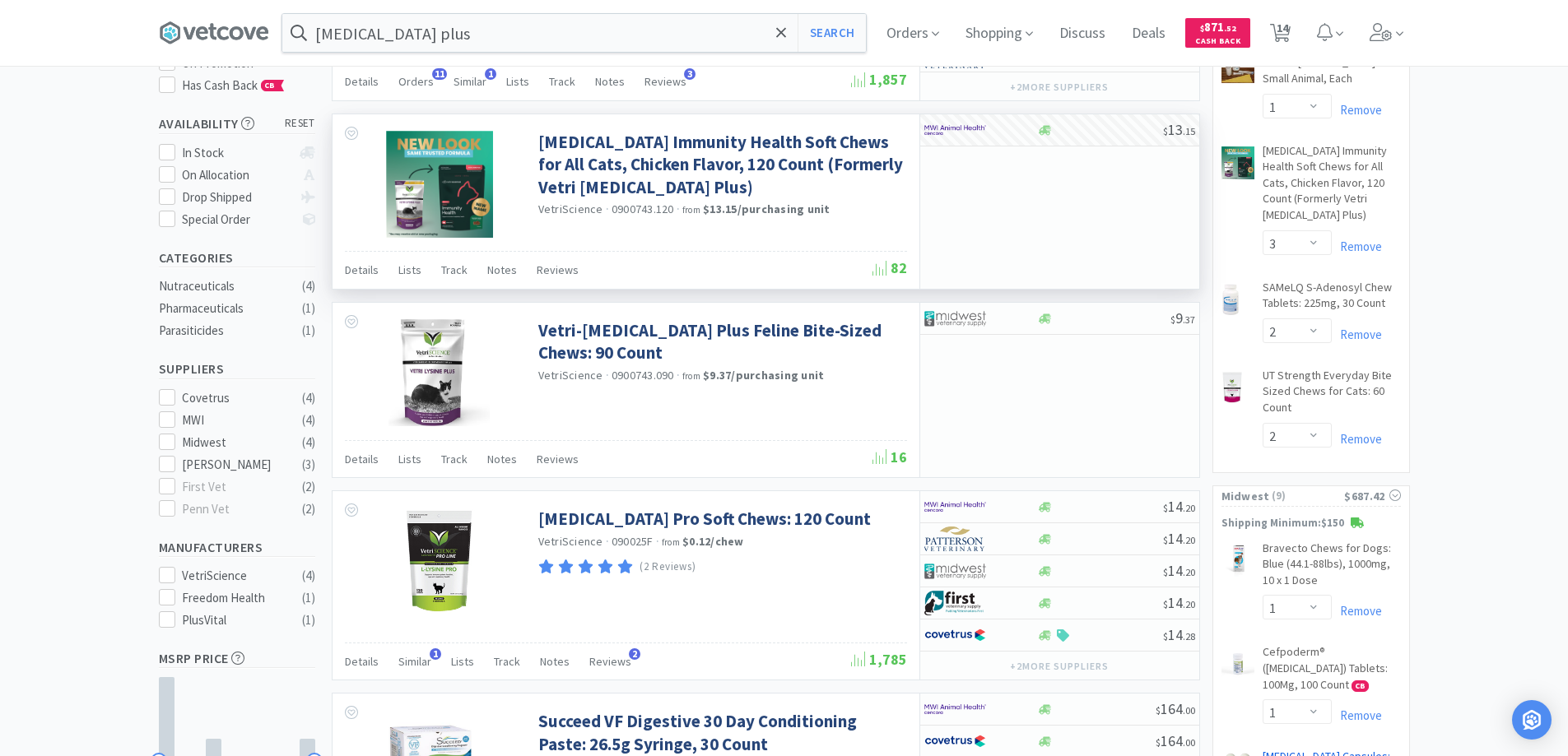
scroll to position [0, 0]
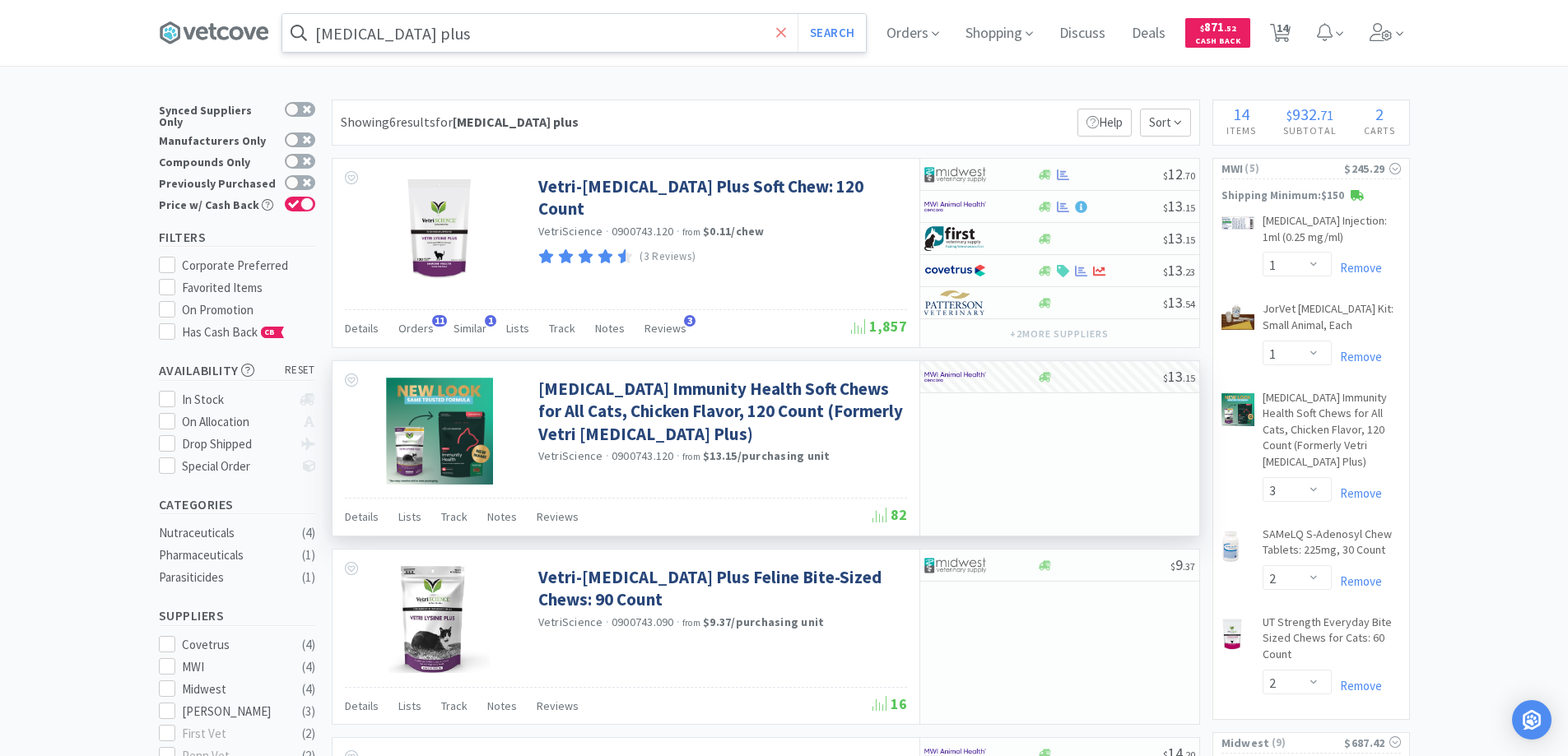
click at [782, 27] on icon at bounding box center [782, 33] width 11 height 16
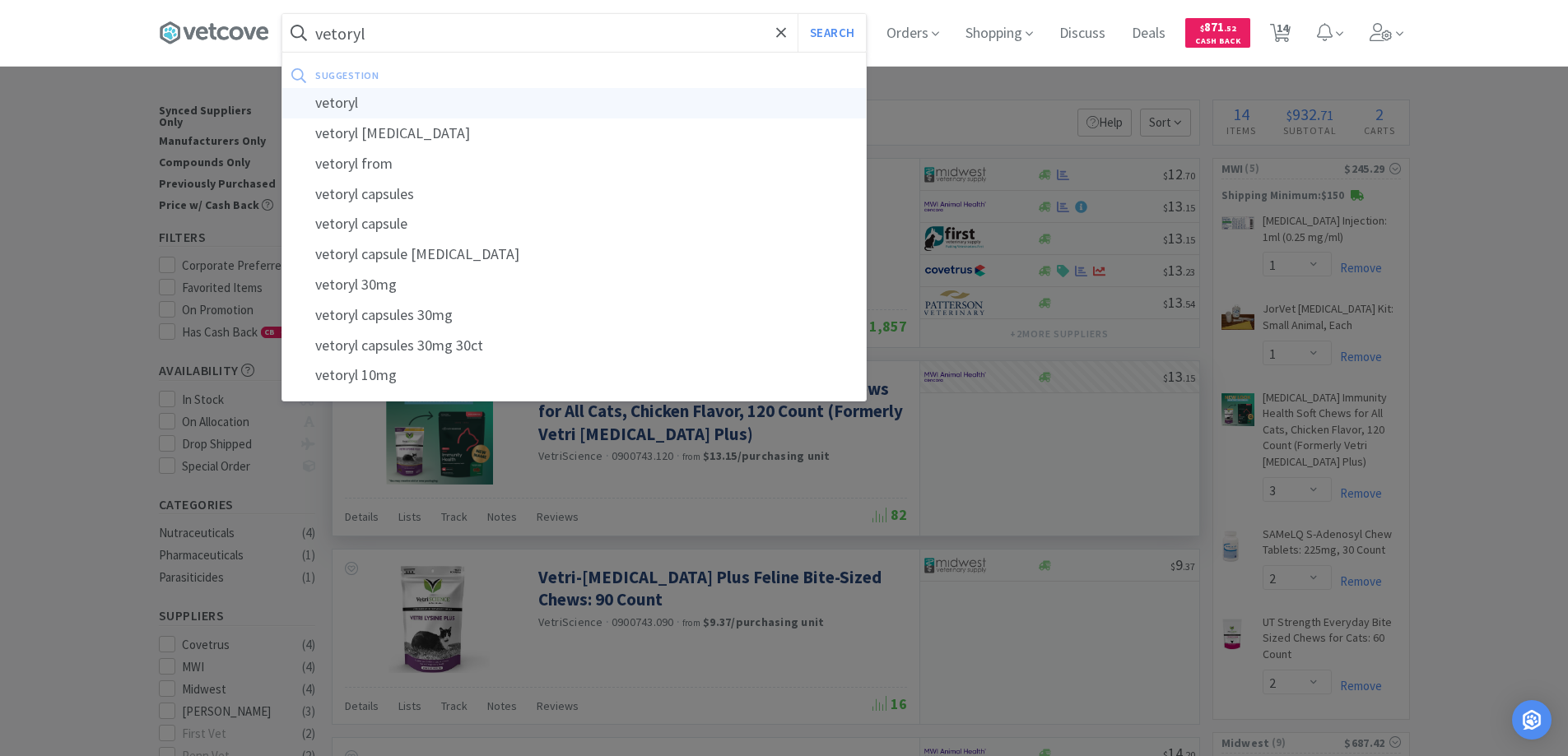
type input "vetoryl"
click at [340, 104] on div "vetoryl" at bounding box center [574, 103] width 584 height 30
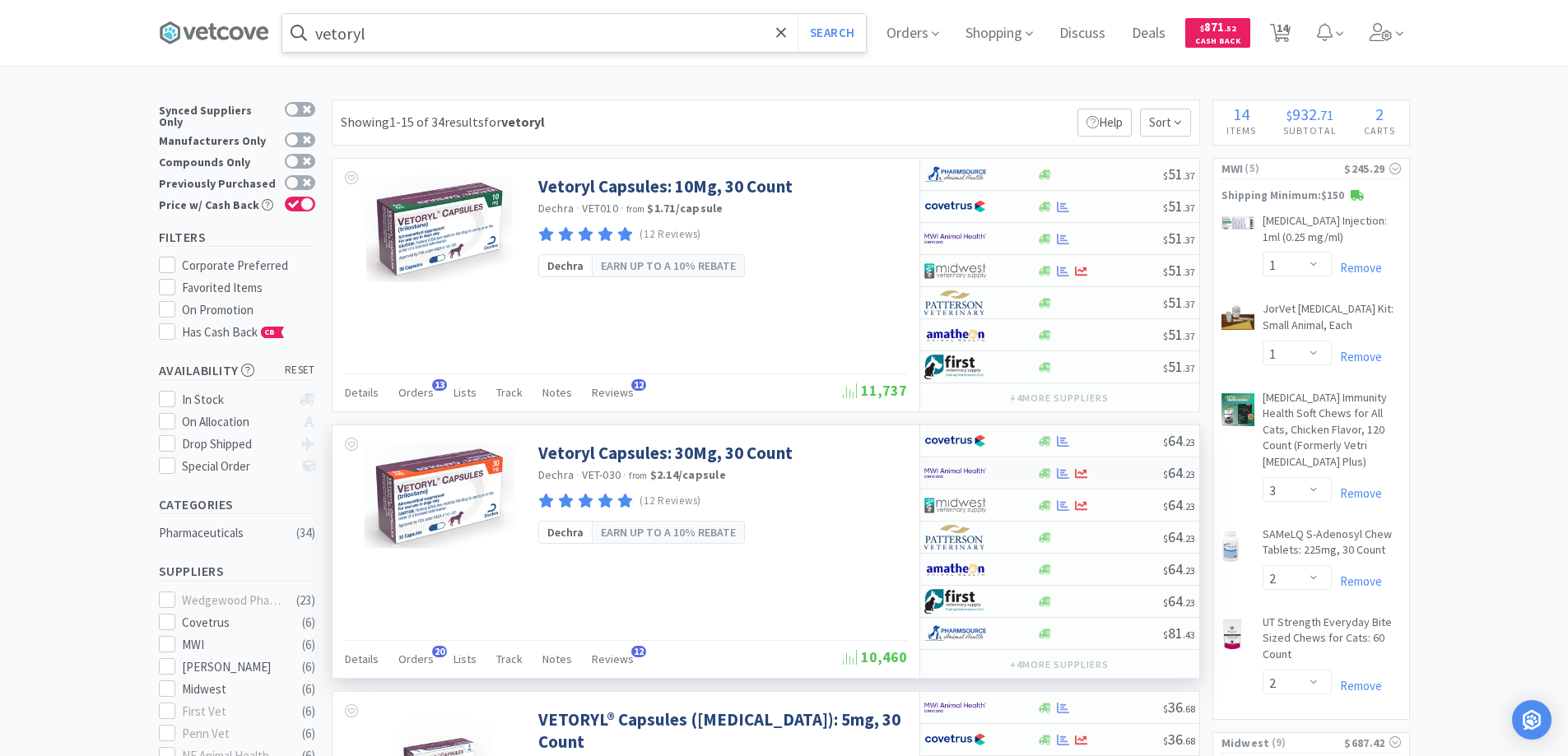
click at [971, 473] on img at bounding box center [955, 473] width 61 height 25
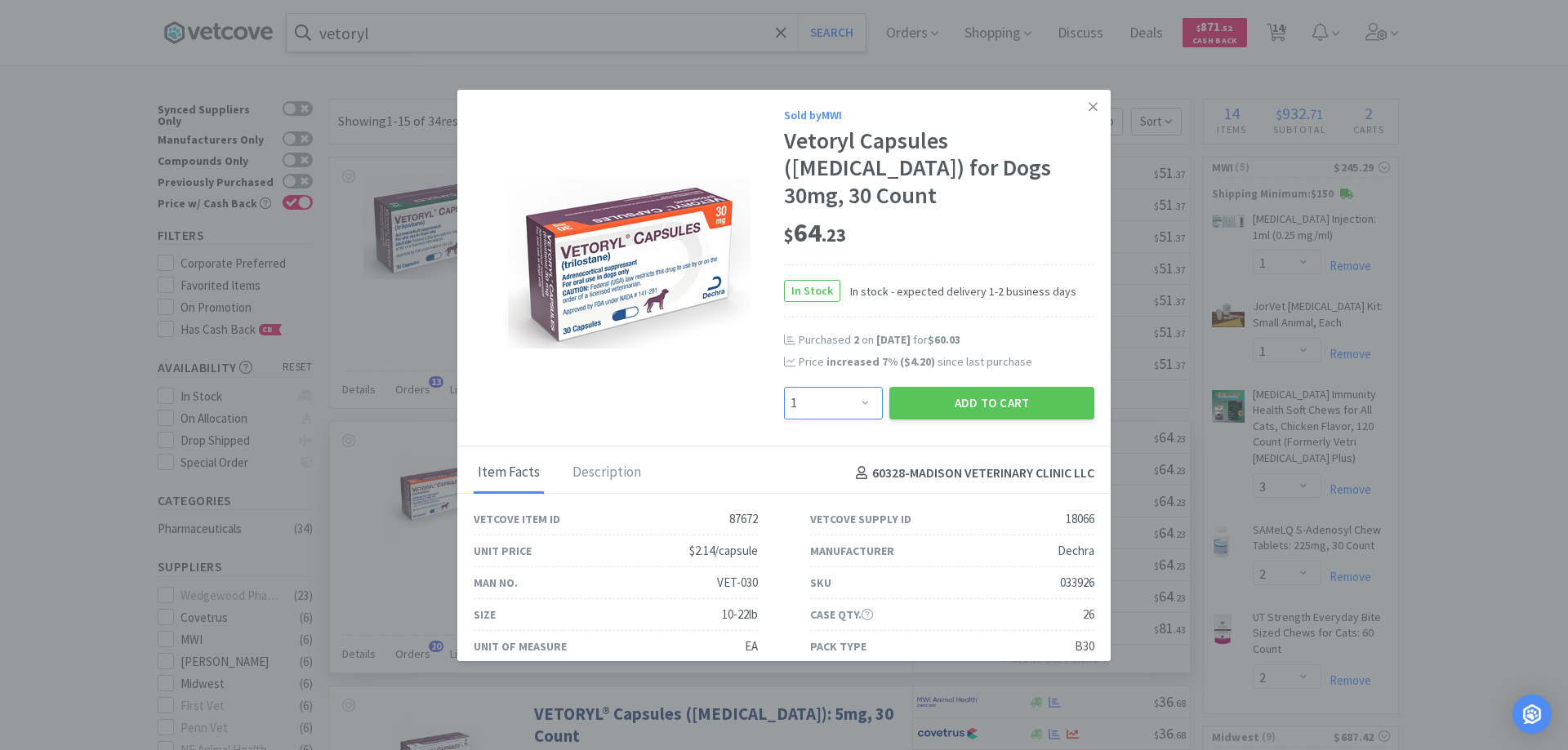
click at [855, 387] on select "Enter Quantity 1 2 3 4 5 6 7 8 9 10 11 12 13 14 15 16 17 18 19 20 Enter Quantity" at bounding box center [833, 403] width 99 height 33
select select "2"
click at [784, 387] on select "Enter Quantity 1 2 3 4 5 6 7 8 9 10 11 12 13 14 15 16 17 18 19 20 Enter Quantity" at bounding box center [833, 403] width 99 height 33
click at [961, 387] on button "Add to Cart" at bounding box center [991, 403] width 205 height 33
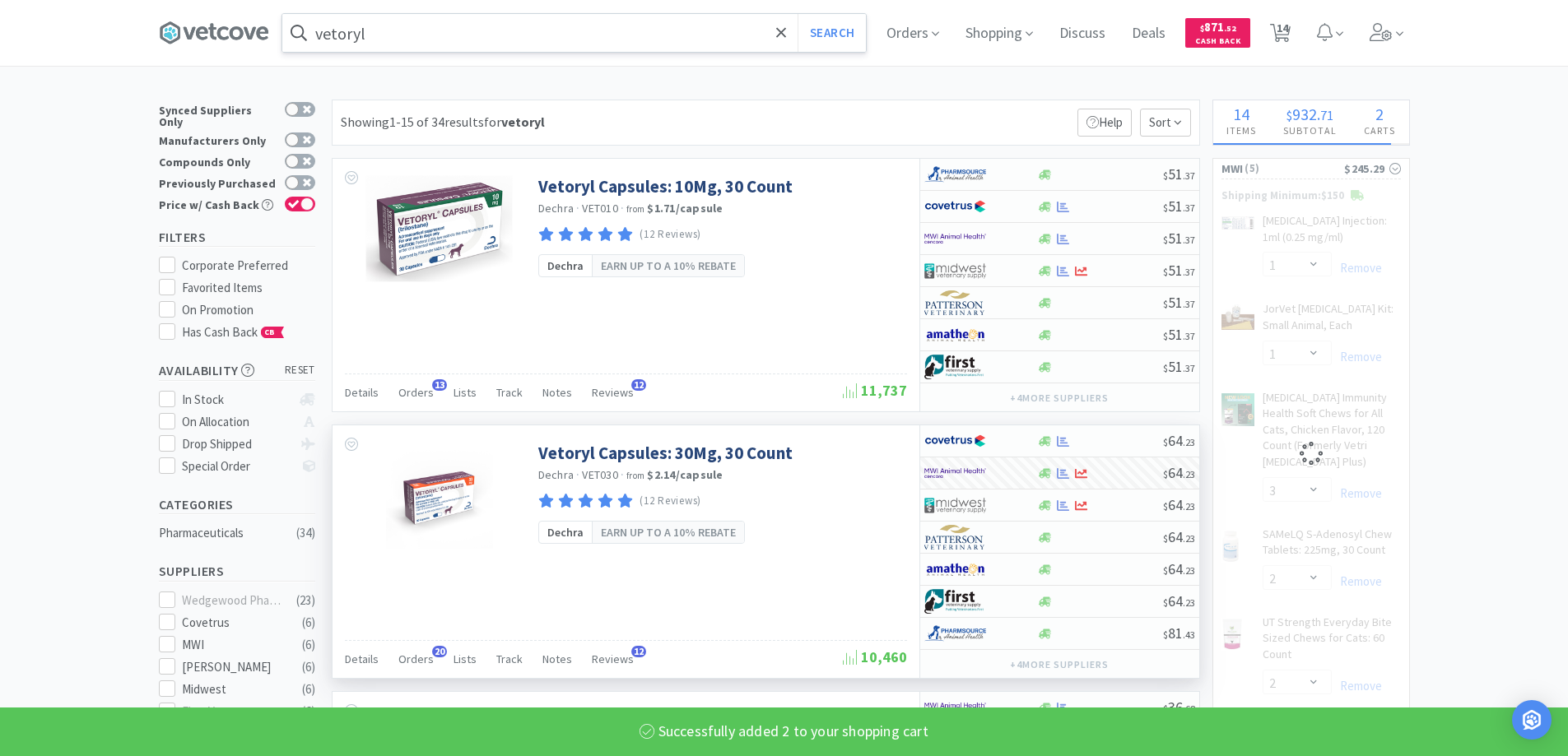
select select "2"
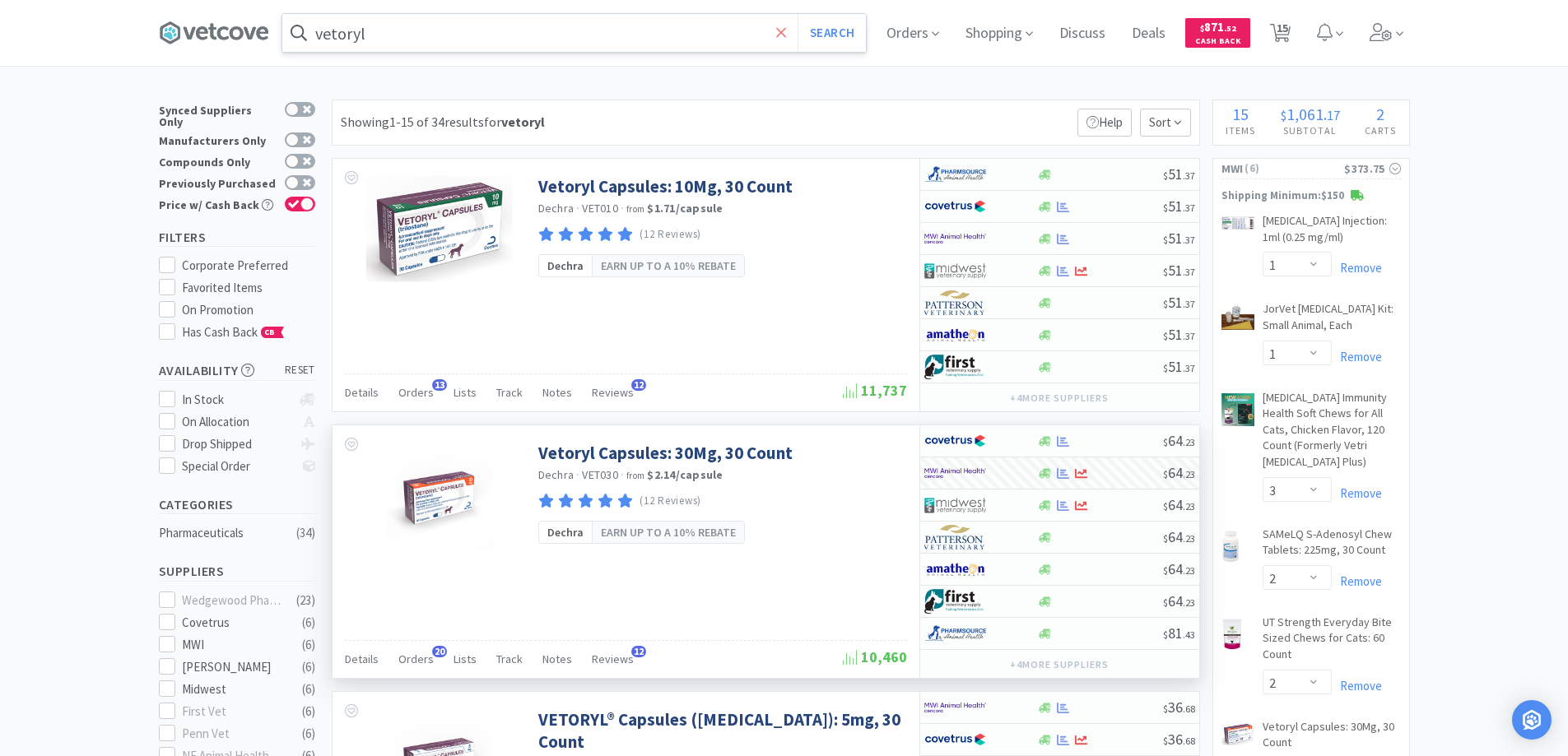
click at [784, 28] on icon at bounding box center [782, 33] width 11 height 16
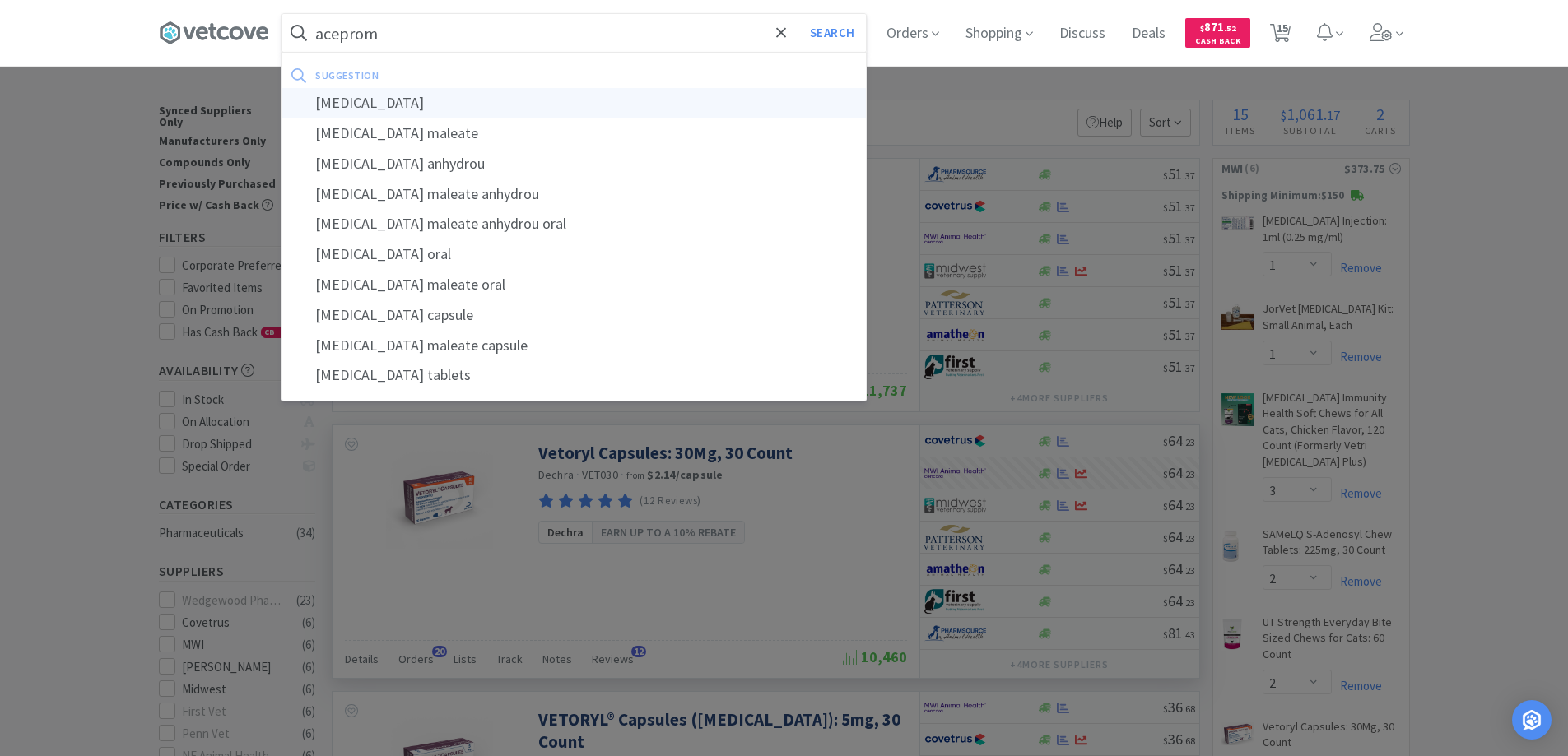
click at [347, 104] on div "[MEDICAL_DATA]" at bounding box center [574, 103] width 584 height 30
type input "[MEDICAL_DATA]"
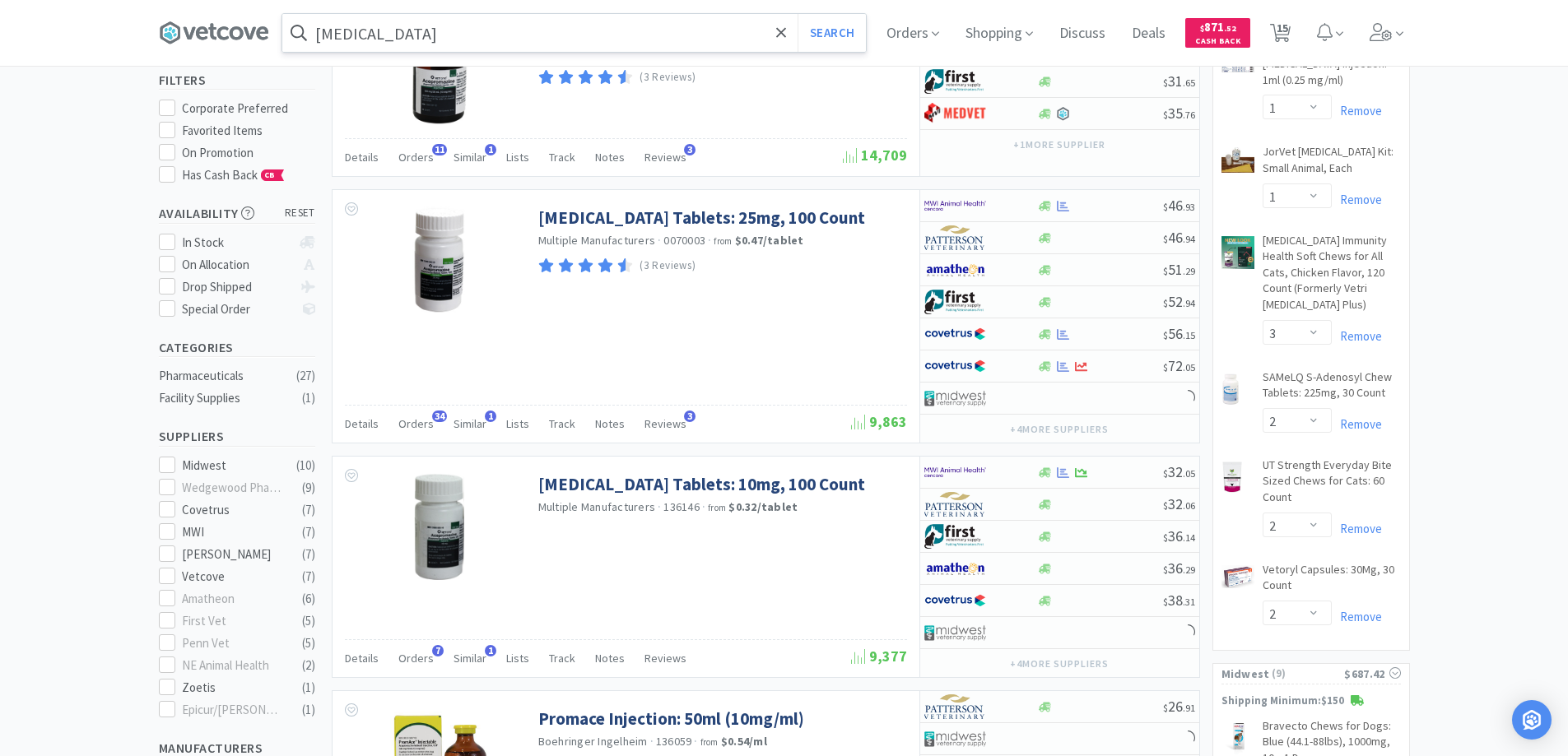
scroll to position [247, 0]
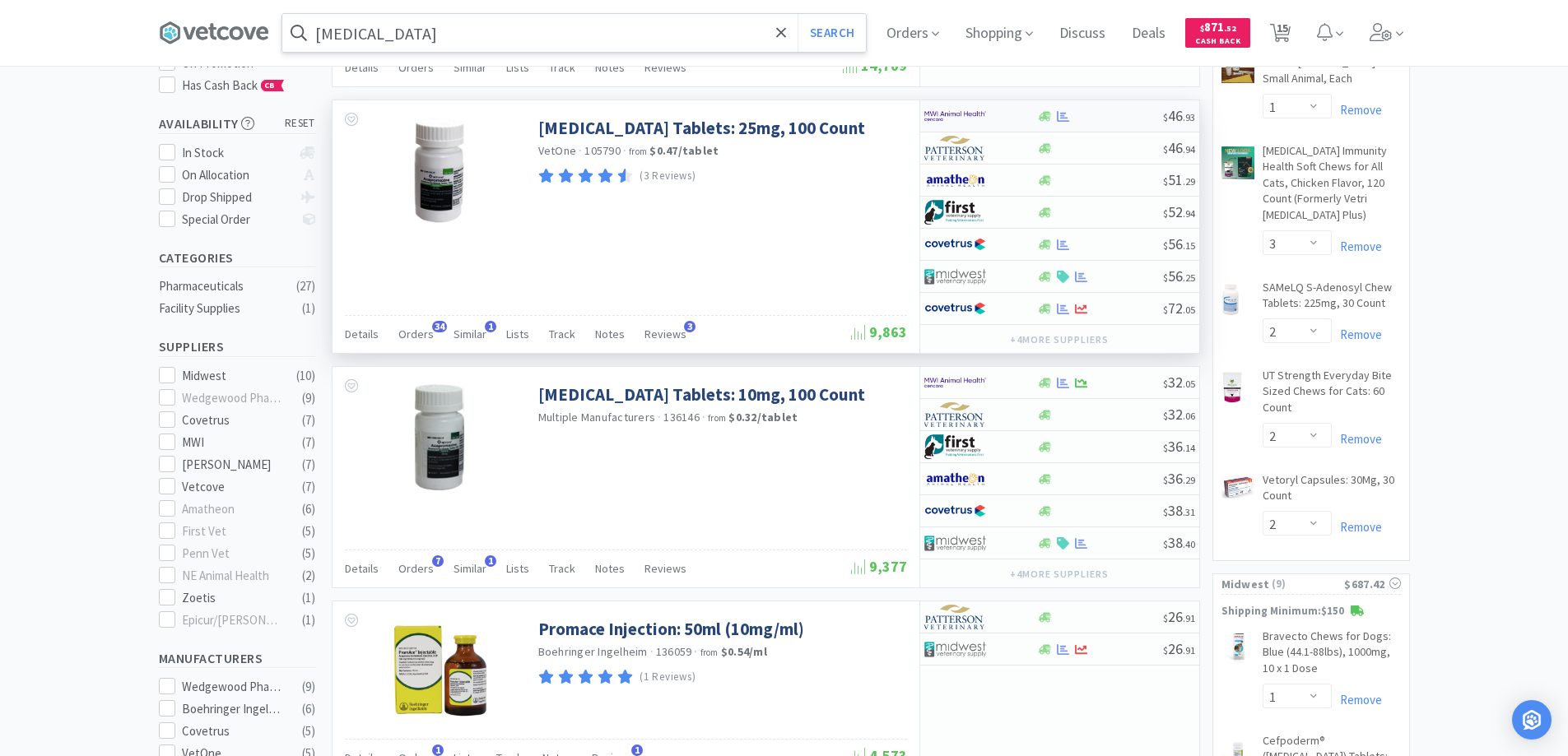
click at [1008, 113] on div at bounding box center [969, 116] width 91 height 28
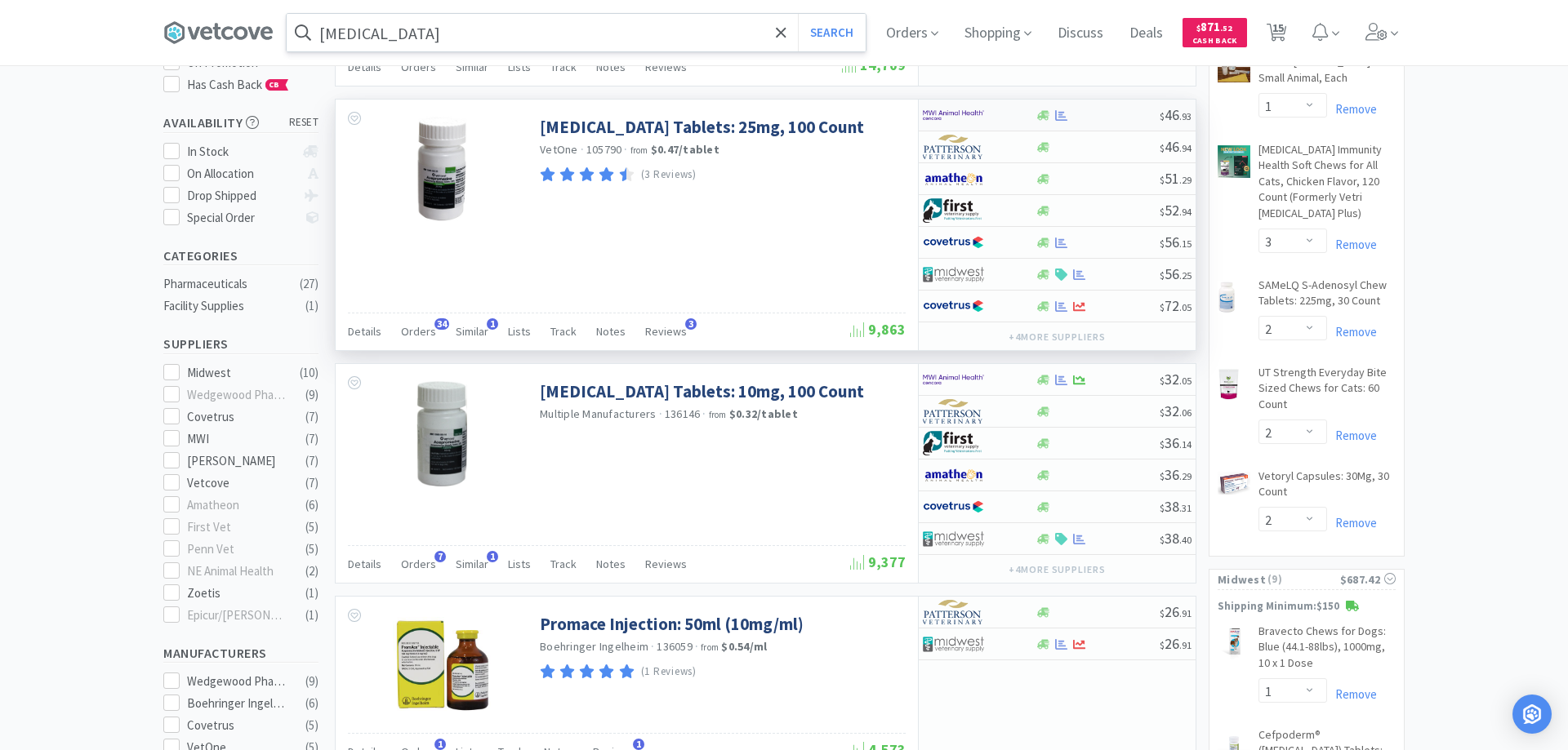
select select "1"
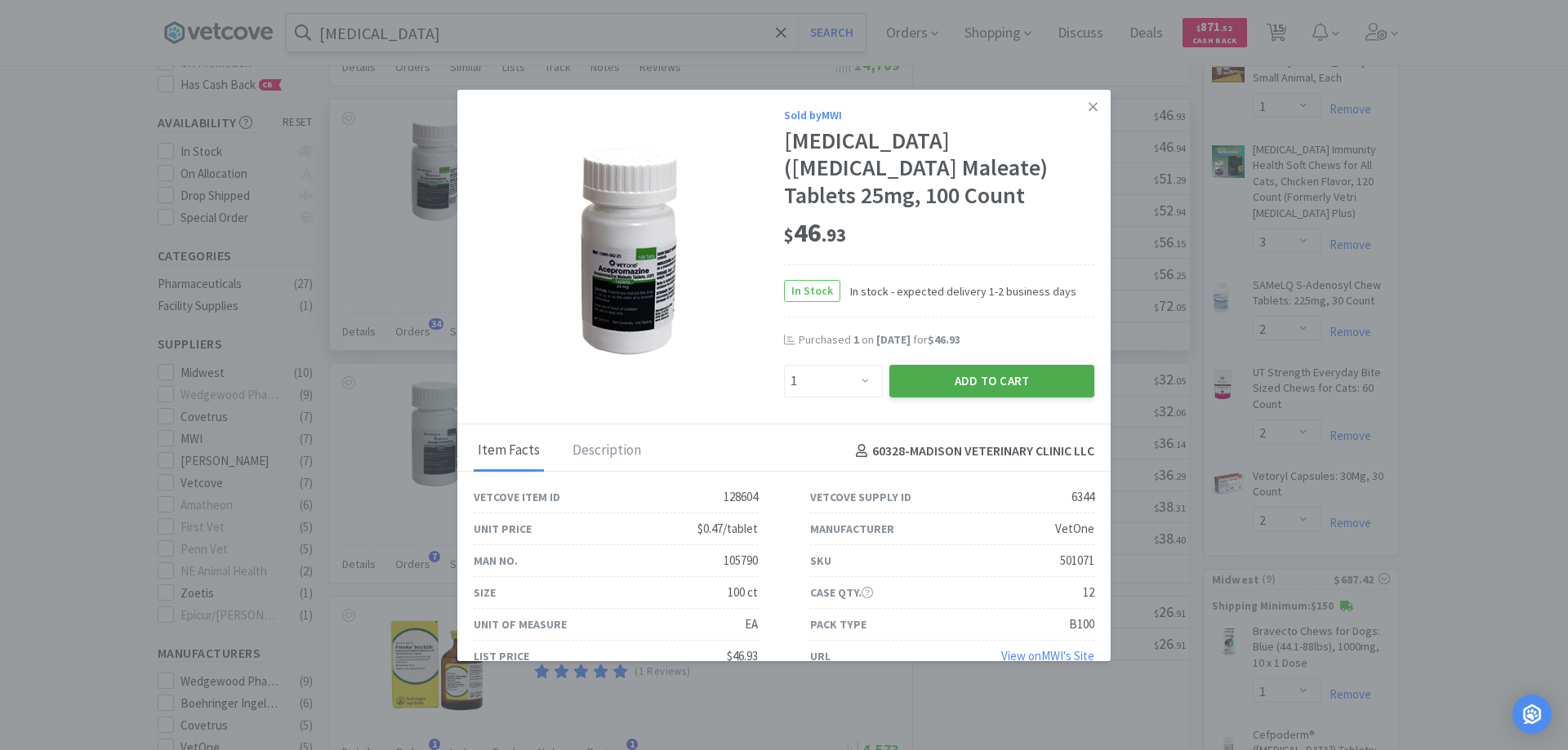
click at [962, 379] on button "Add to Cart" at bounding box center [991, 381] width 205 height 33
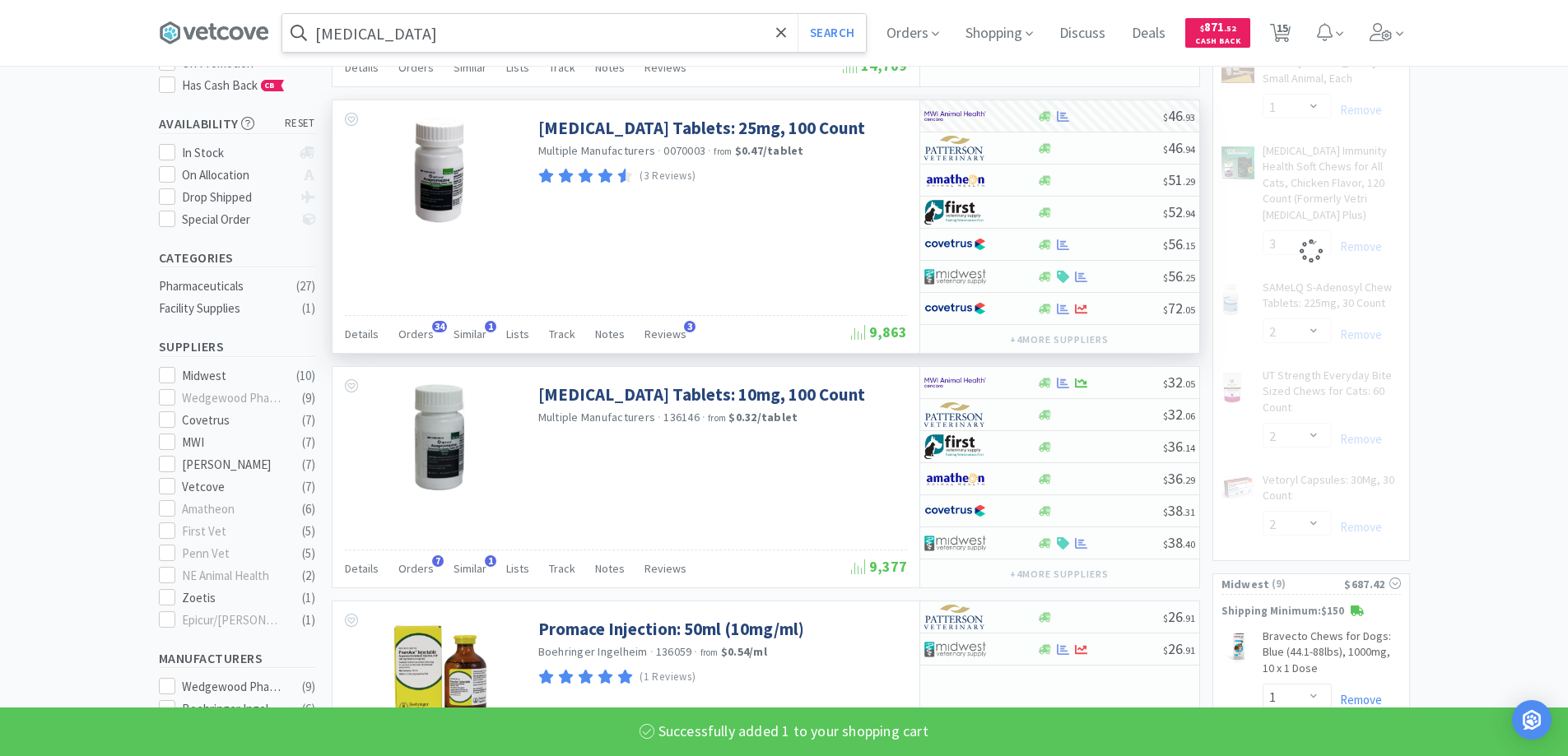
select select "1"
select select "3"
select select "2"
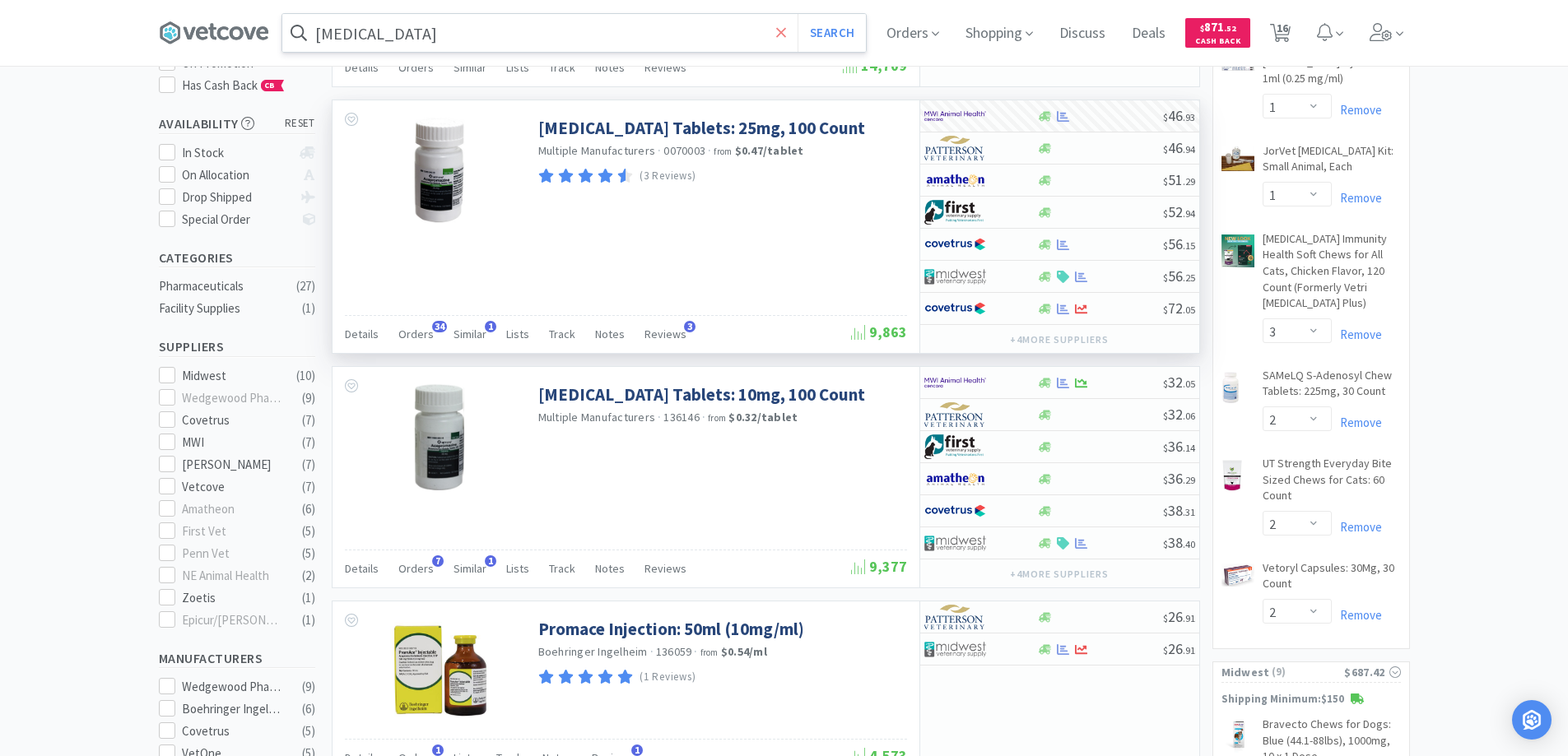
click at [781, 28] on icon at bounding box center [782, 33] width 11 height 16
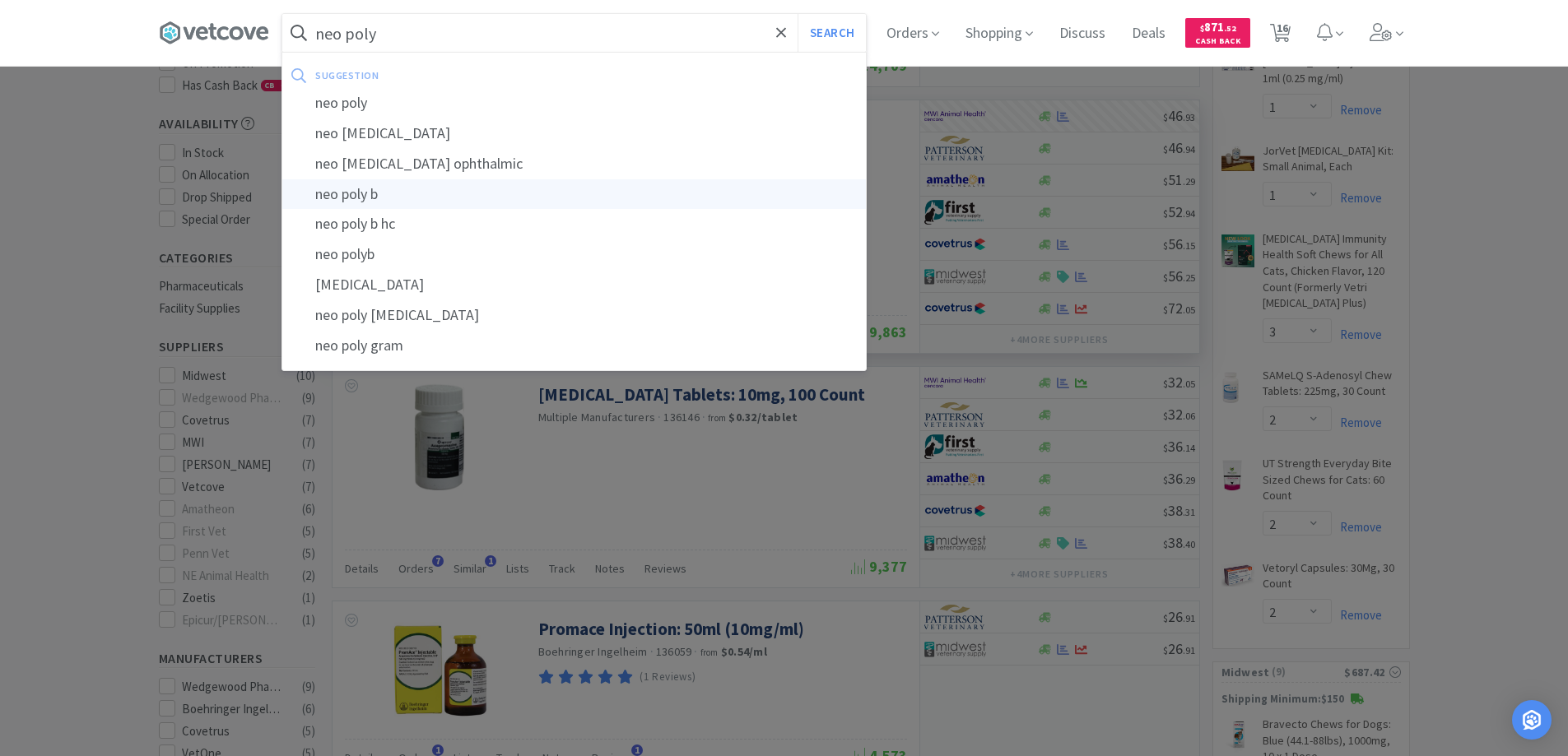
click at [369, 193] on div "neo poly b" at bounding box center [574, 194] width 584 height 30
type input "neo poly b"
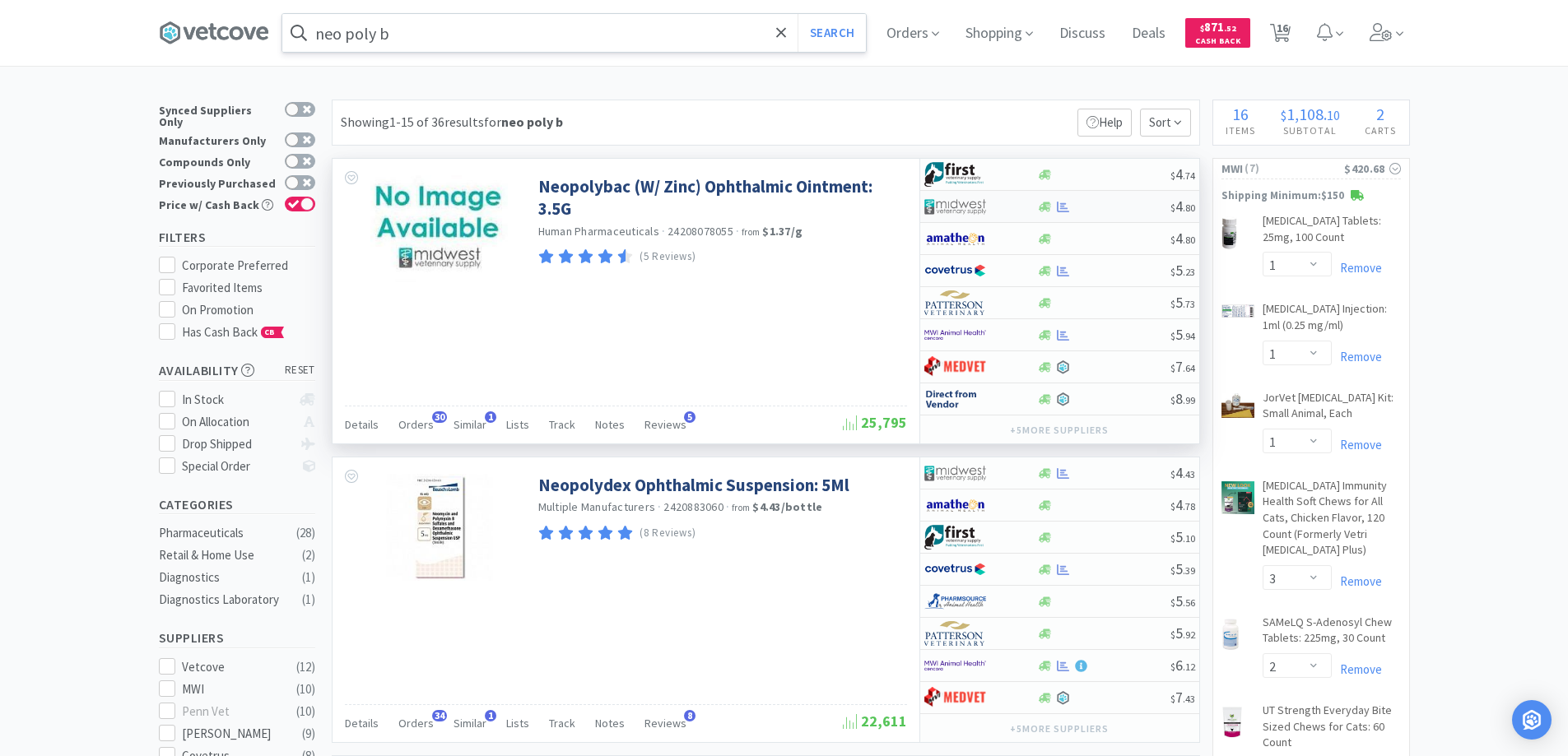
click at [1005, 204] on div at bounding box center [969, 206] width 91 height 28
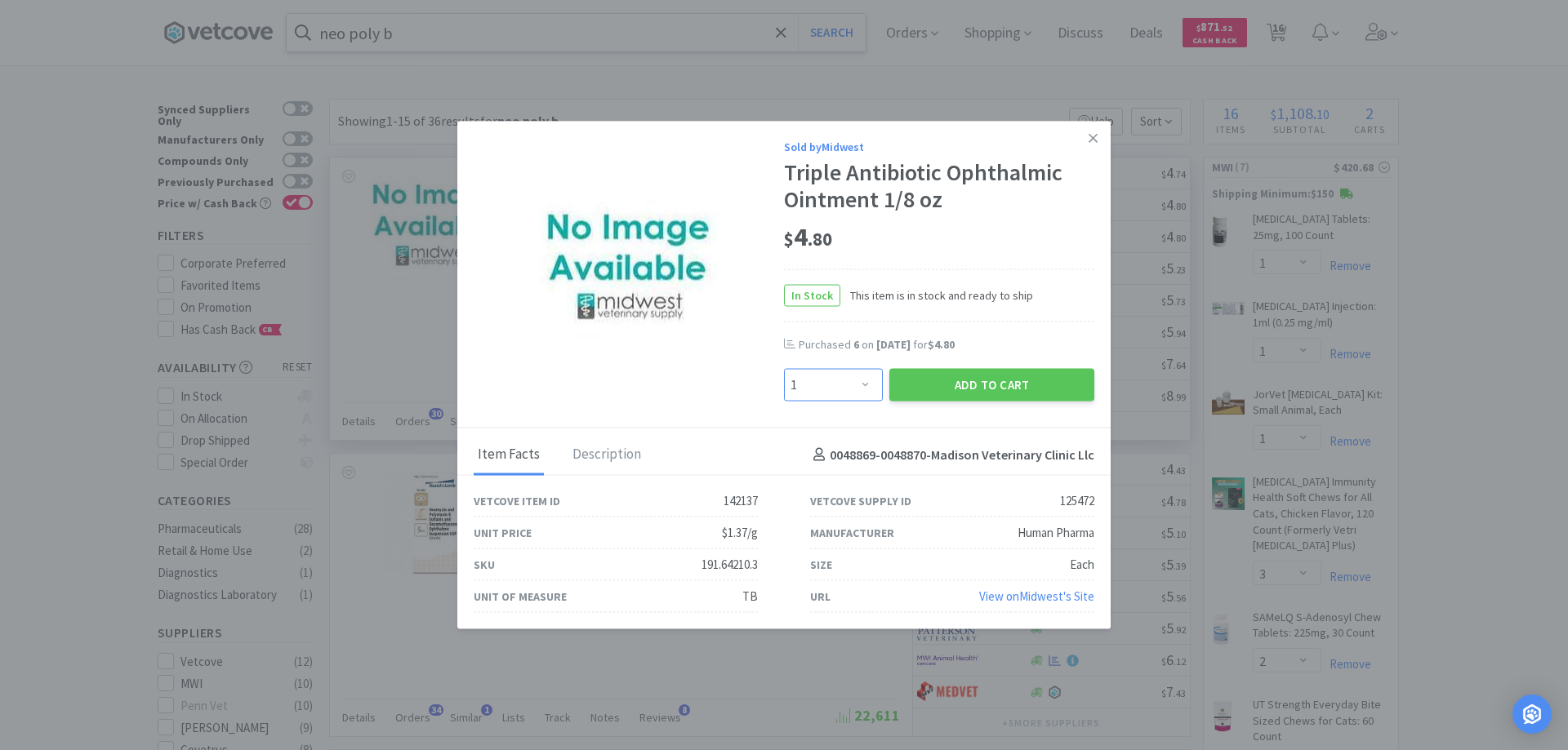
click at [863, 383] on select "Enter Quantity 1 2 3 4 5 6 7 8 9 10 11 12 13 14 15 16 17 18 19 20 Enter Quantity" at bounding box center [833, 385] width 99 height 33
select select "8"
click at [784, 369] on select "Enter Quantity 1 2 3 4 5 6 7 8 9 10 11 12 13 14 15 16 17 18 19 20 Enter Quantity" at bounding box center [833, 385] width 99 height 33
click at [965, 387] on button "Add to Cart" at bounding box center [991, 385] width 205 height 33
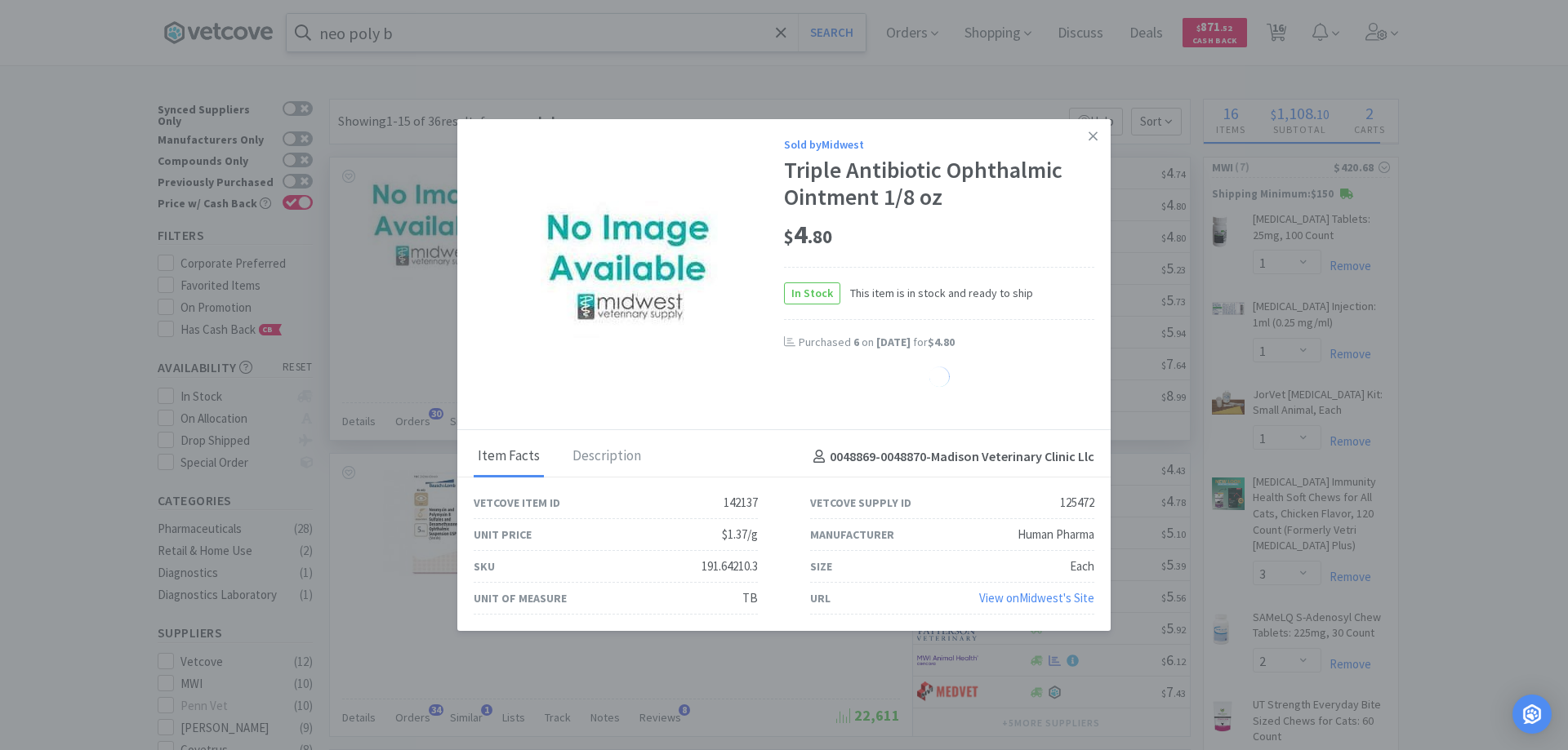
select select "8"
select select "1"
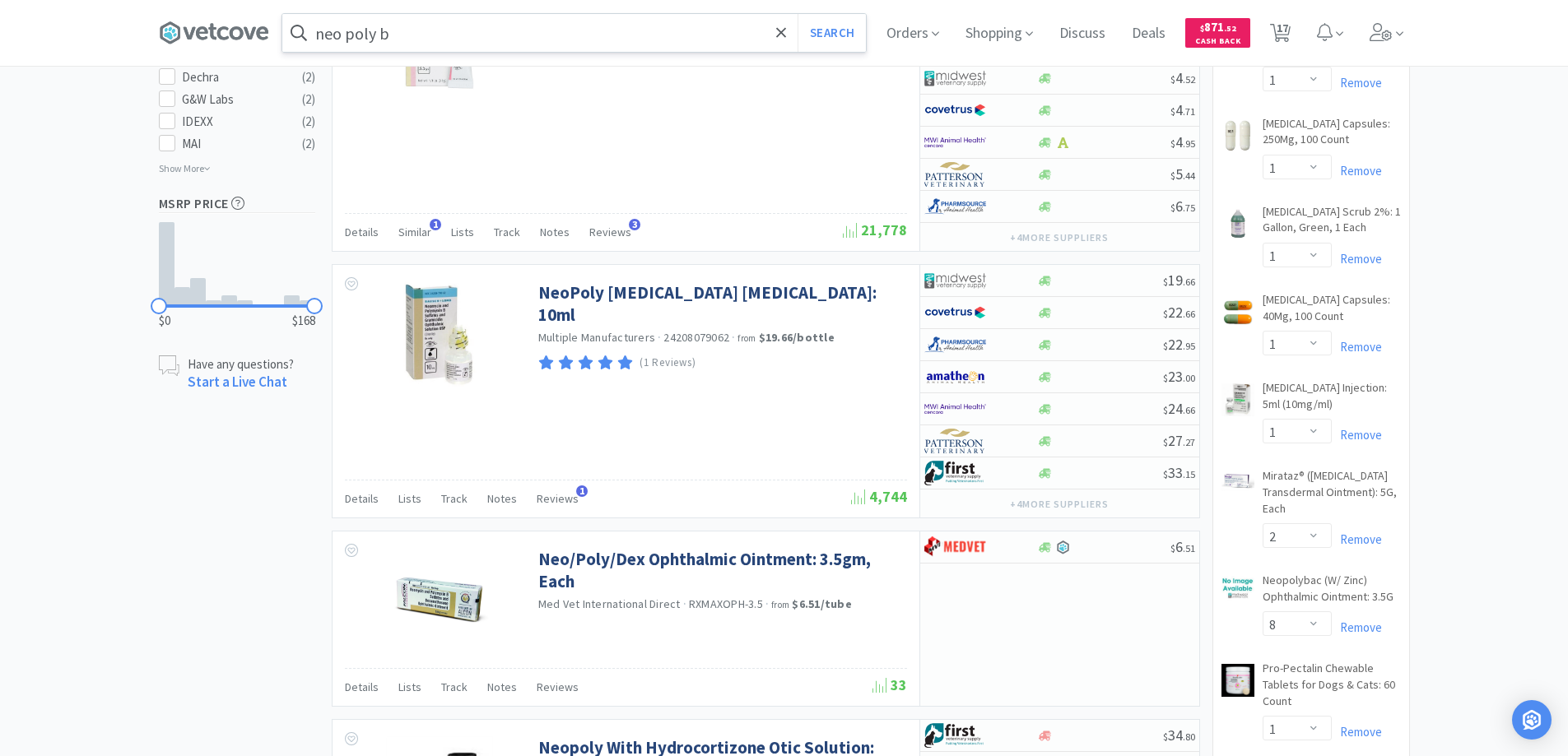
scroll to position [1152, 0]
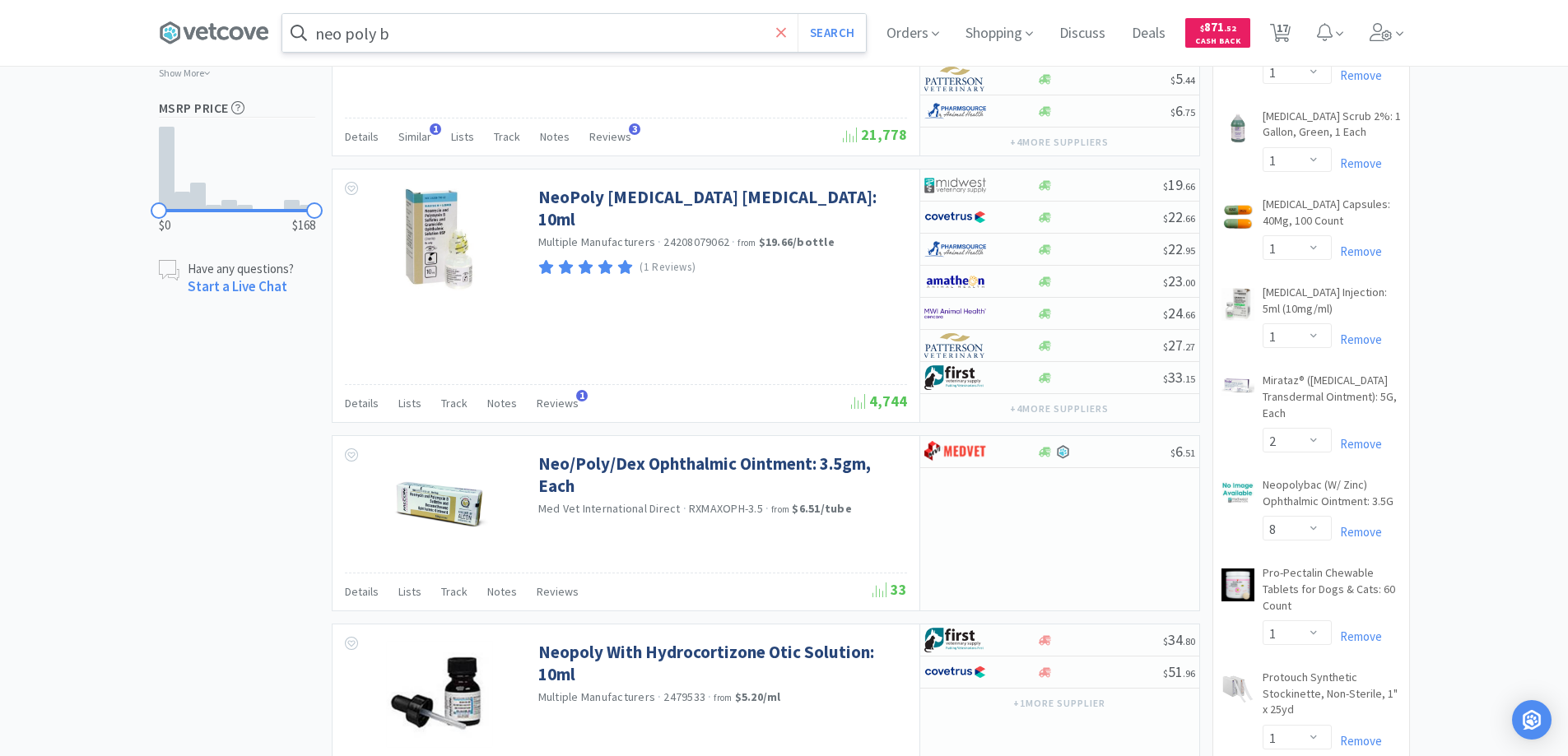
click at [786, 32] on icon at bounding box center [781, 32] width 10 height 10
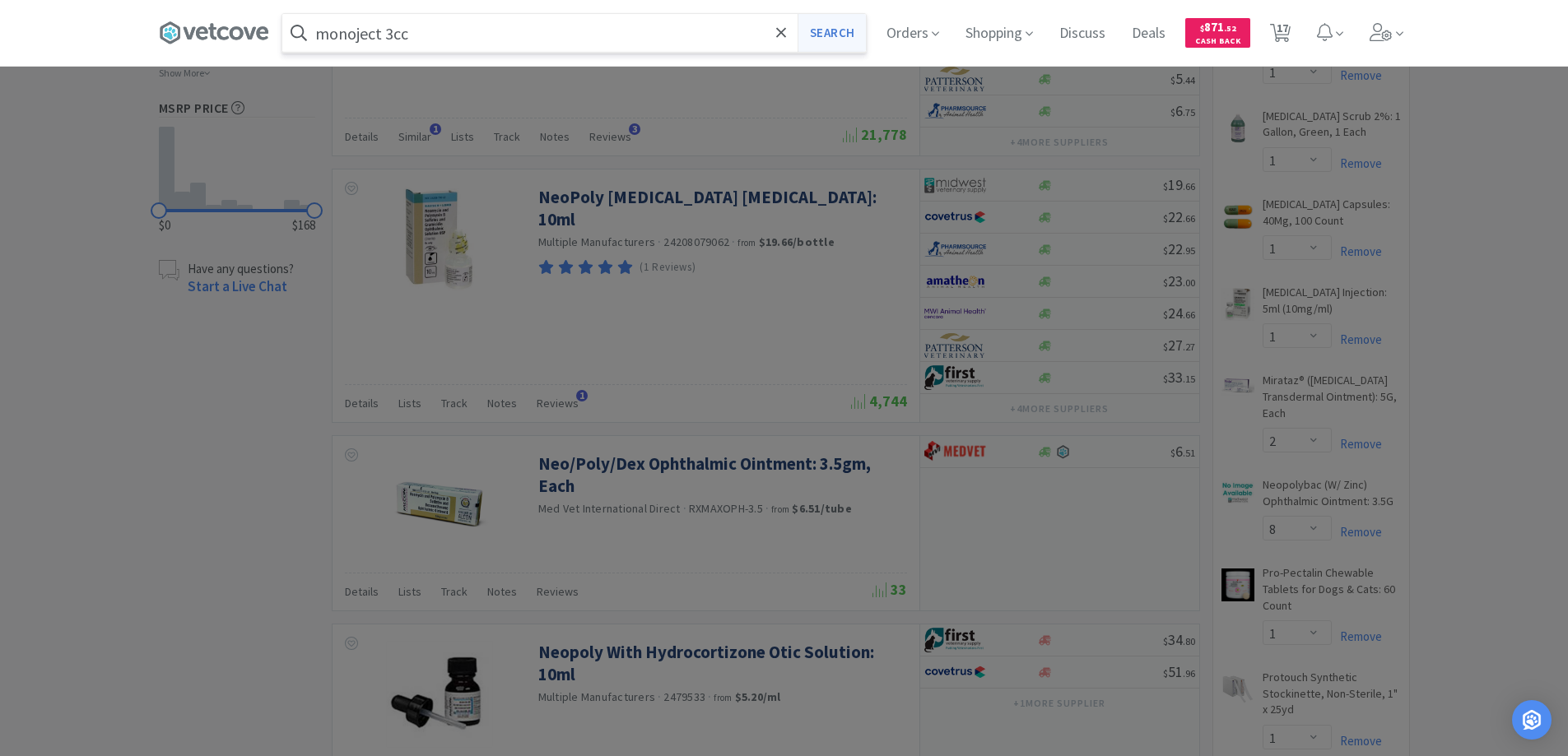
type input "monoject 3cc"
click at [828, 29] on button "Search" at bounding box center [831, 32] width 69 height 38
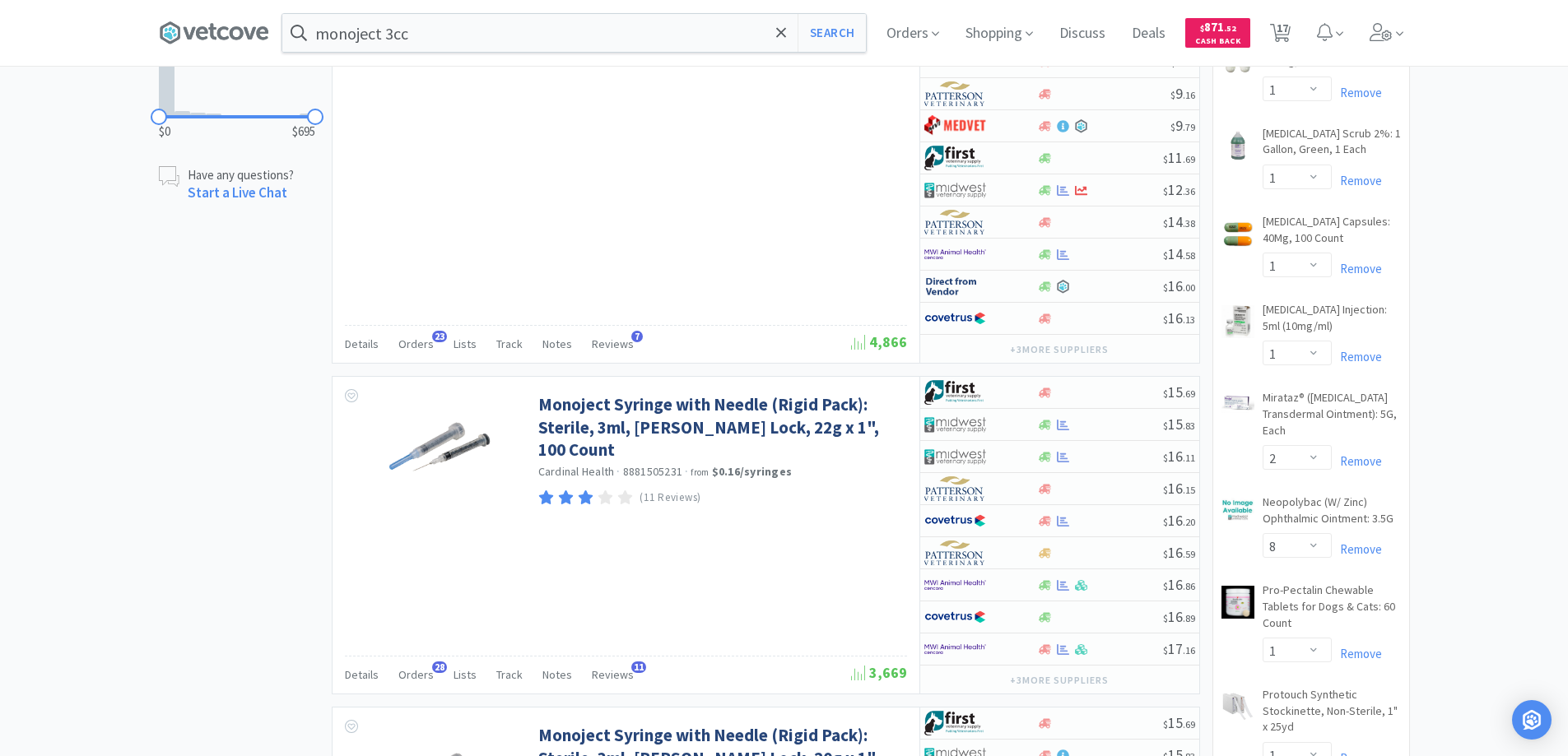
scroll to position [1235, 0]
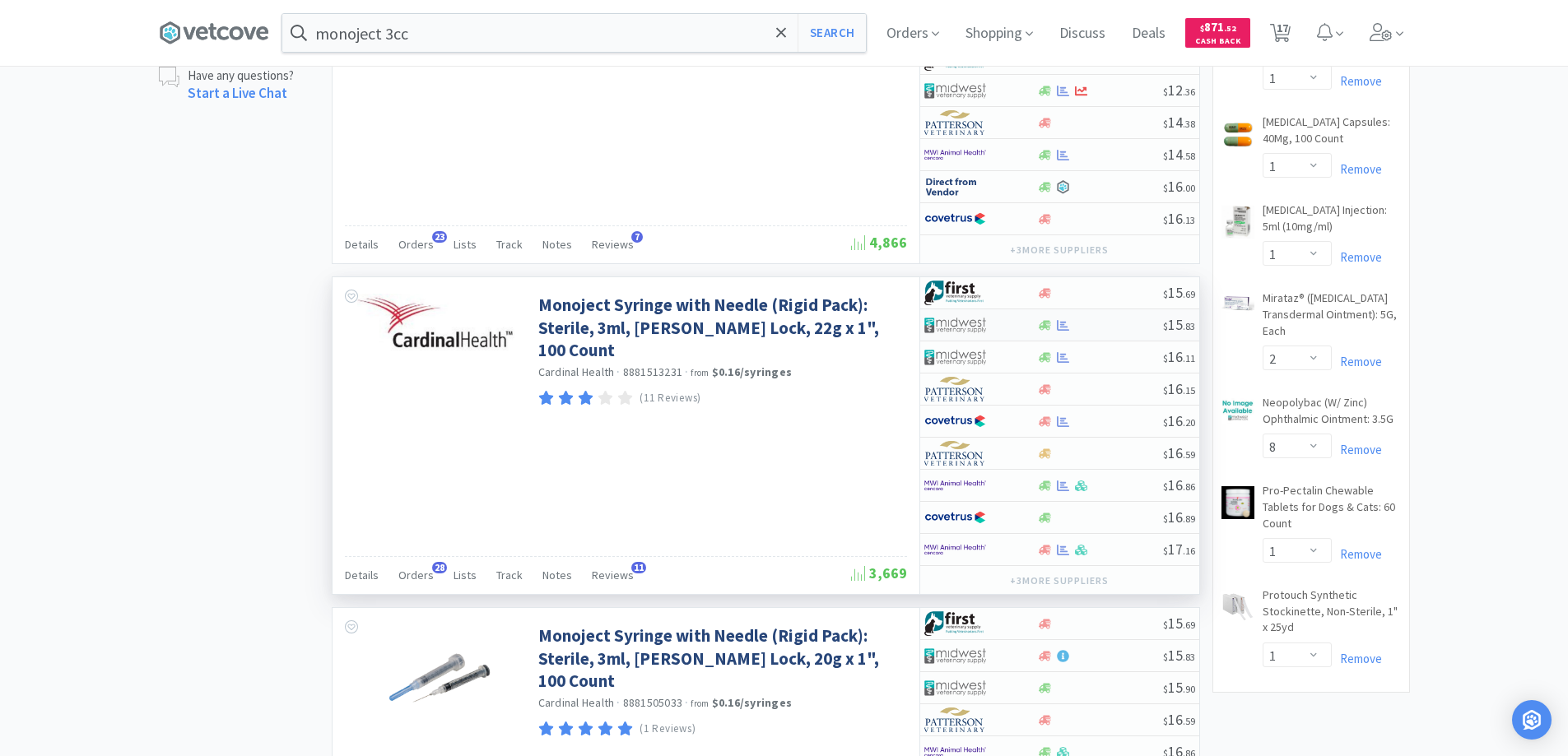
click at [1009, 323] on div at bounding box center [969, 325] width 91 height 28
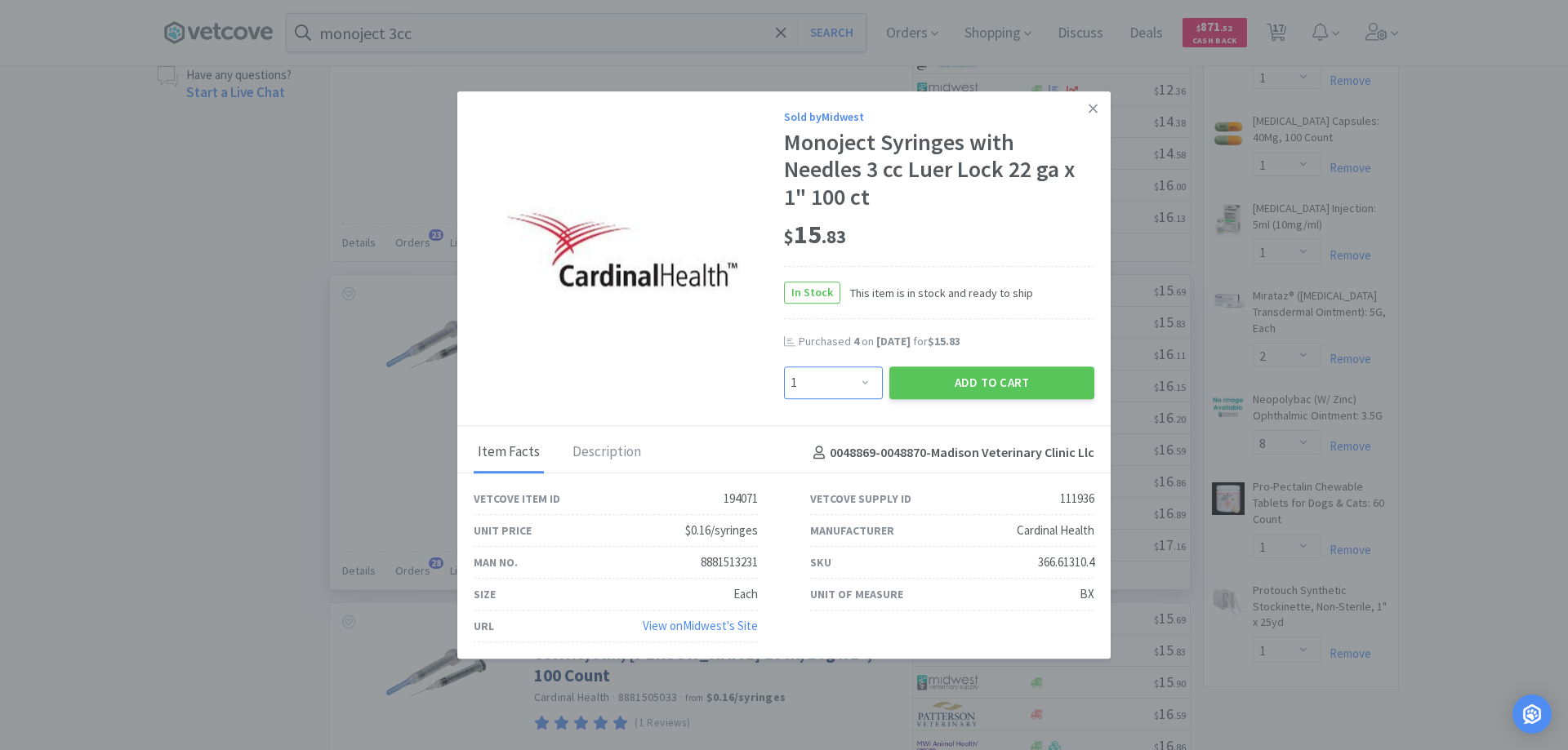
click at [863, 383] on select "Enter Quantity 1 2 3 4 5 6 7 8 9 10 11 12 13 14 15 16 17 18 19 20 Enter Quantity" at bounding box center [833, 383] width 99 height 33
select select "4"
click at [784, 367] on select "Enter Quantity 1 2 3 4 5 6 7 8 9 10 11 12 13 14 15 16 17 18 19 20 Enter Quantity" at bounding box center [833, 383] width 99 height 33
click at [968, 385] on button "Add to Cart" at bounding box center [991, 383] width 205 height 33
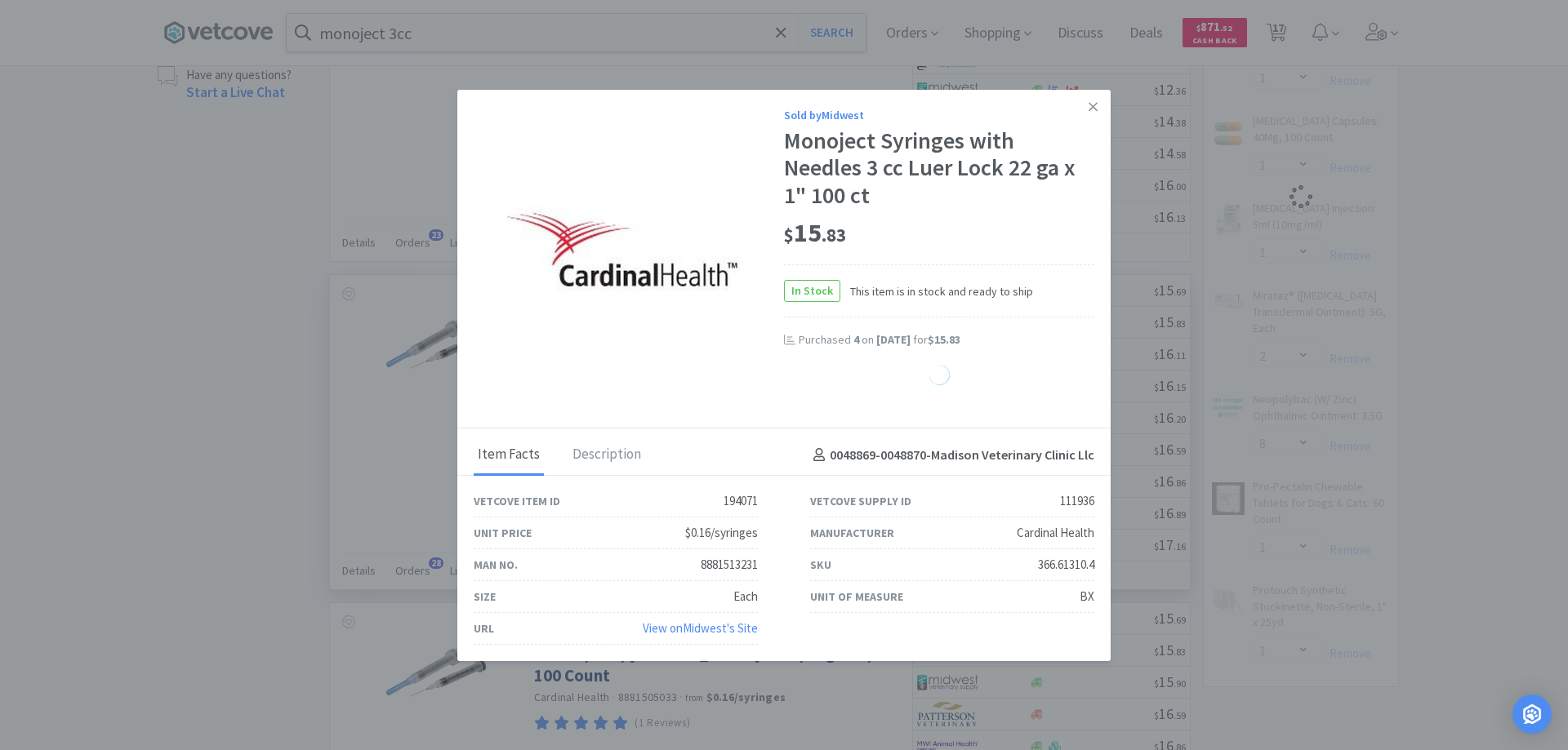
select select "4"
select select "8"
select select "1"
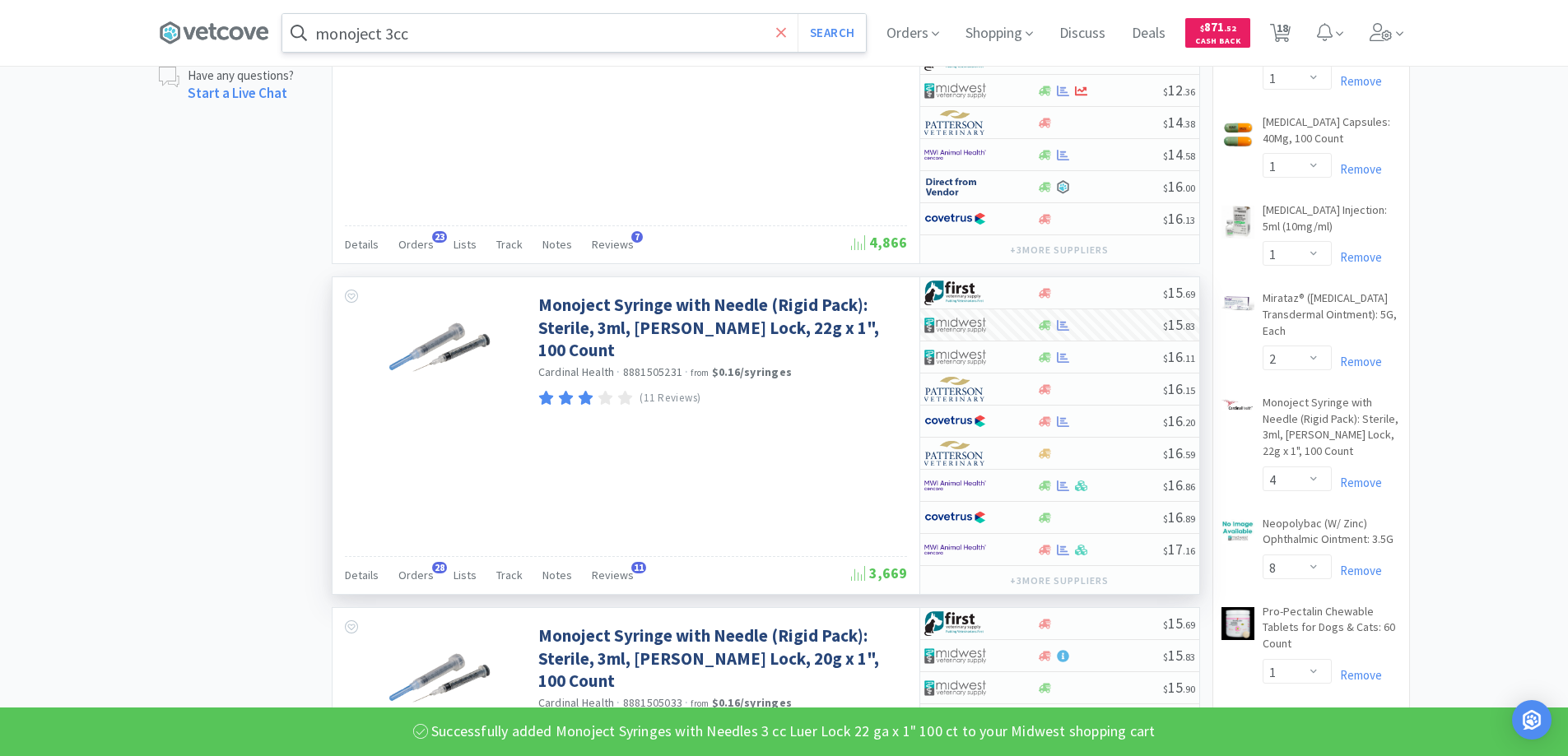
click at [787, 29] on icon at bounding box center [782, 33] width 11 height 16
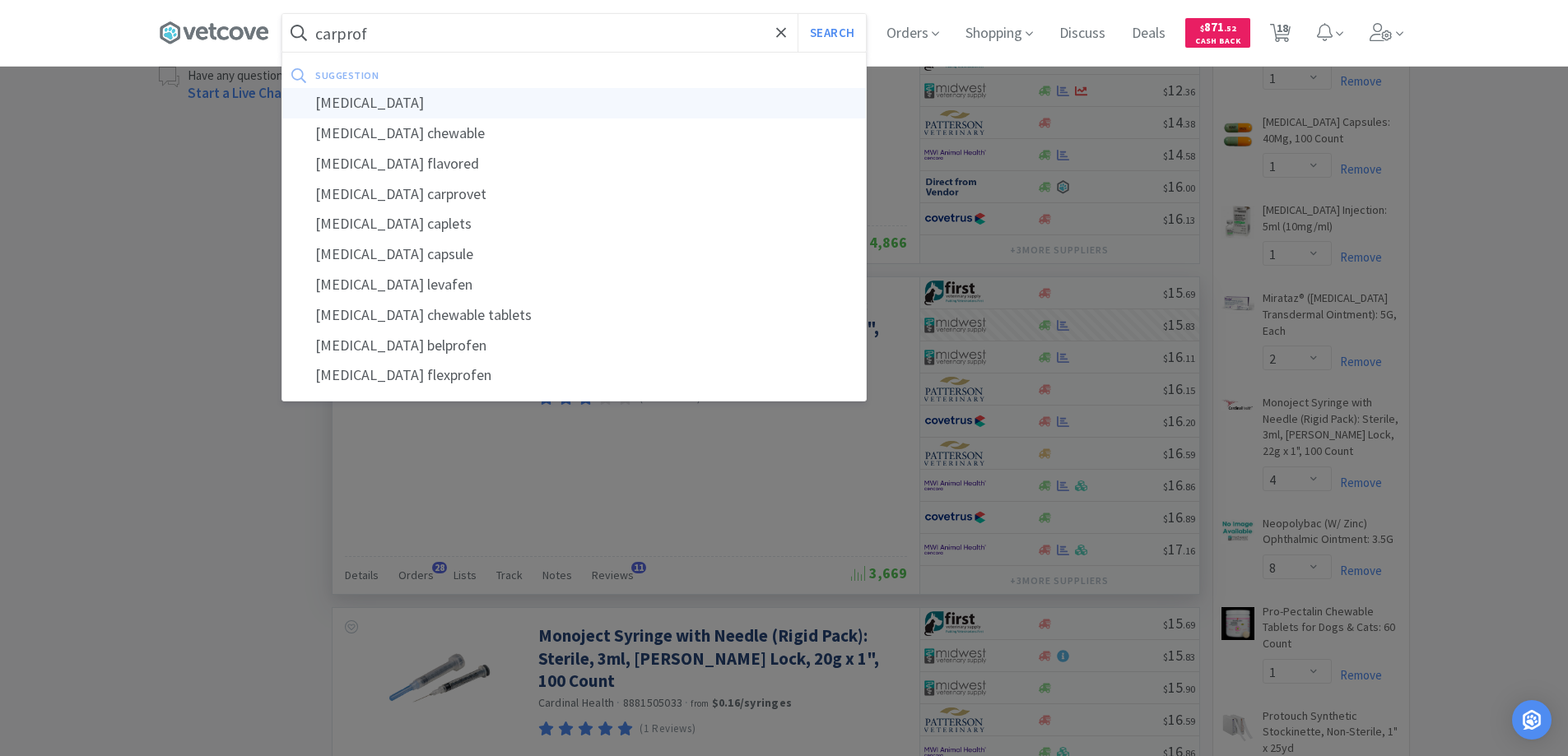
click at [352, 103] on div "[MEDICAL_DATA]" at bounding box center [574, 103] width 584 height 30
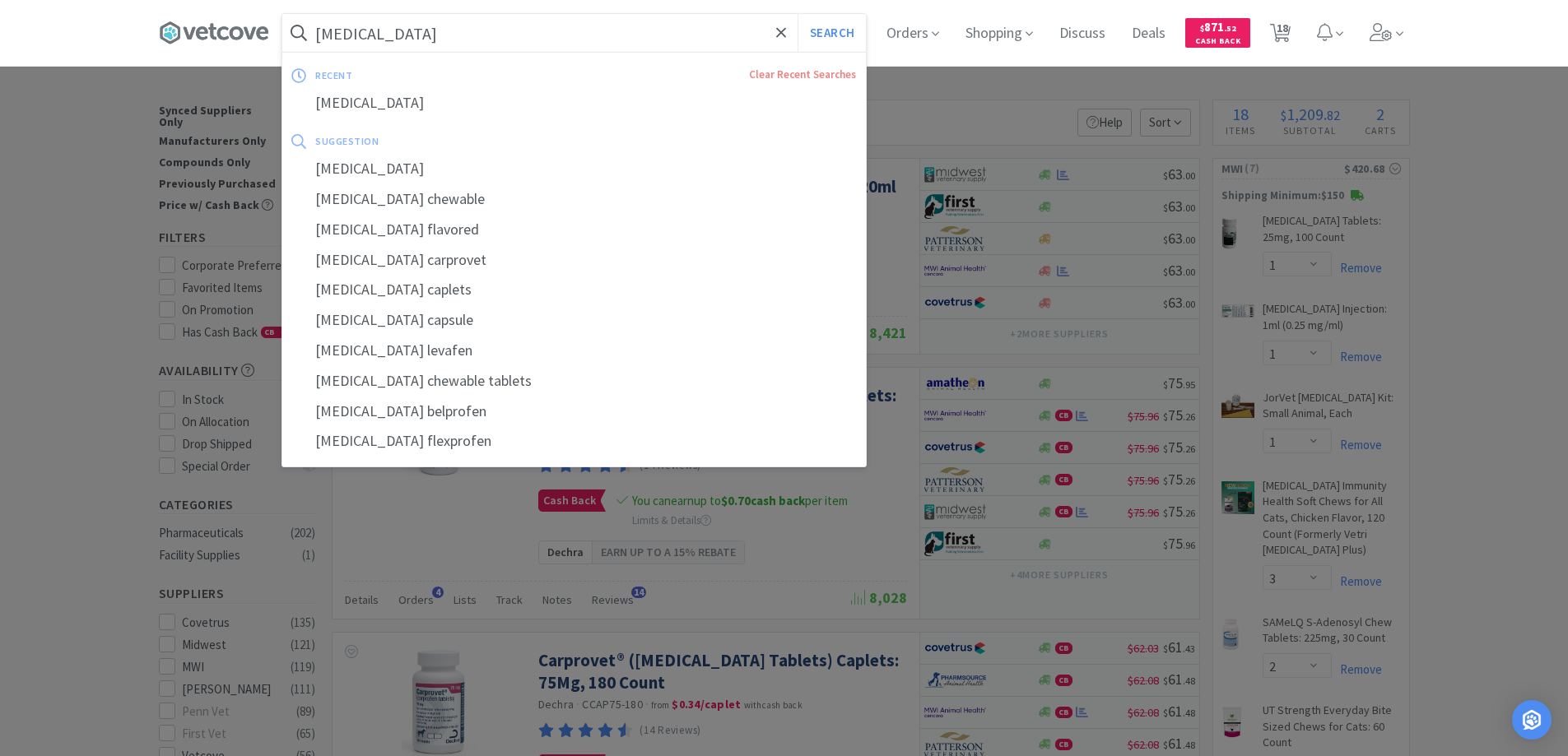
click at [428, 28] on input "[MEDICAL_DATA]" at bounding box center [574, 32] width 584 height 38
click at [797, 14] on button "Search" at bounding box center [831, 32] width 69 height 38
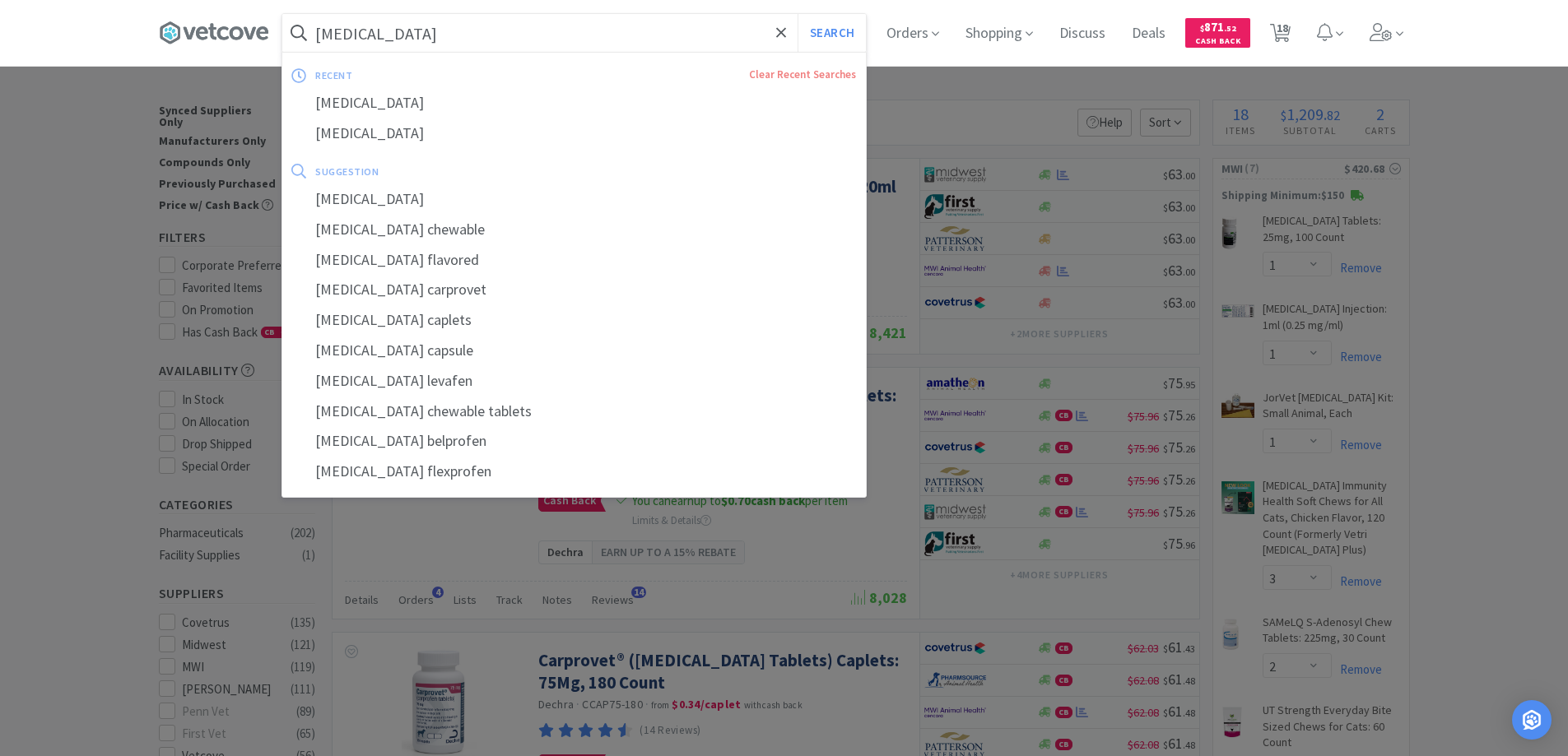
click at [428, 28] on input "[MEDICAL_DATA]" at bounding box center [574, 32] width 584 height 38
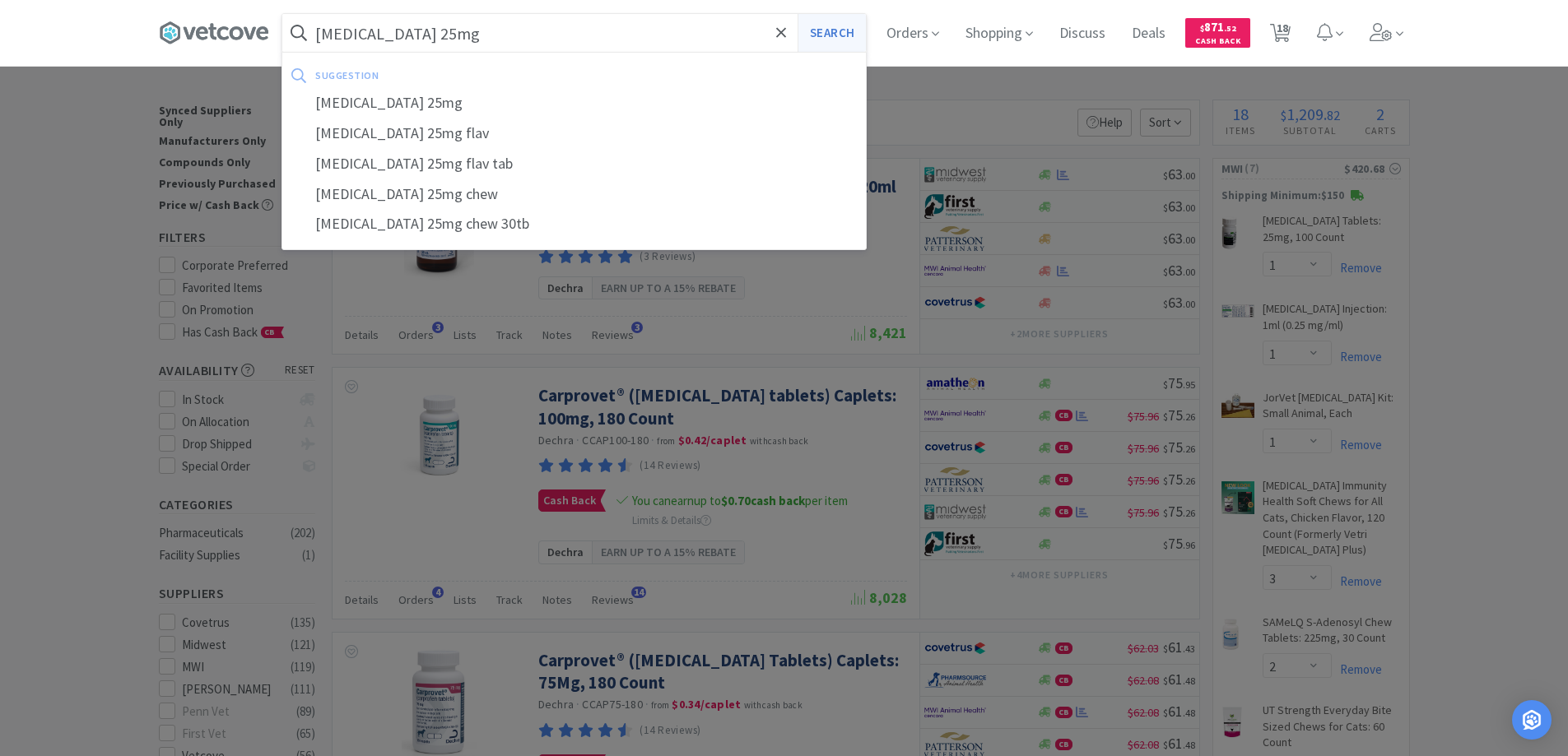
type input "[MEDICAL_DATA] 25mg"
click at [828, 31] on button "Search" at bounding box center [831, 32] width 69 height 38
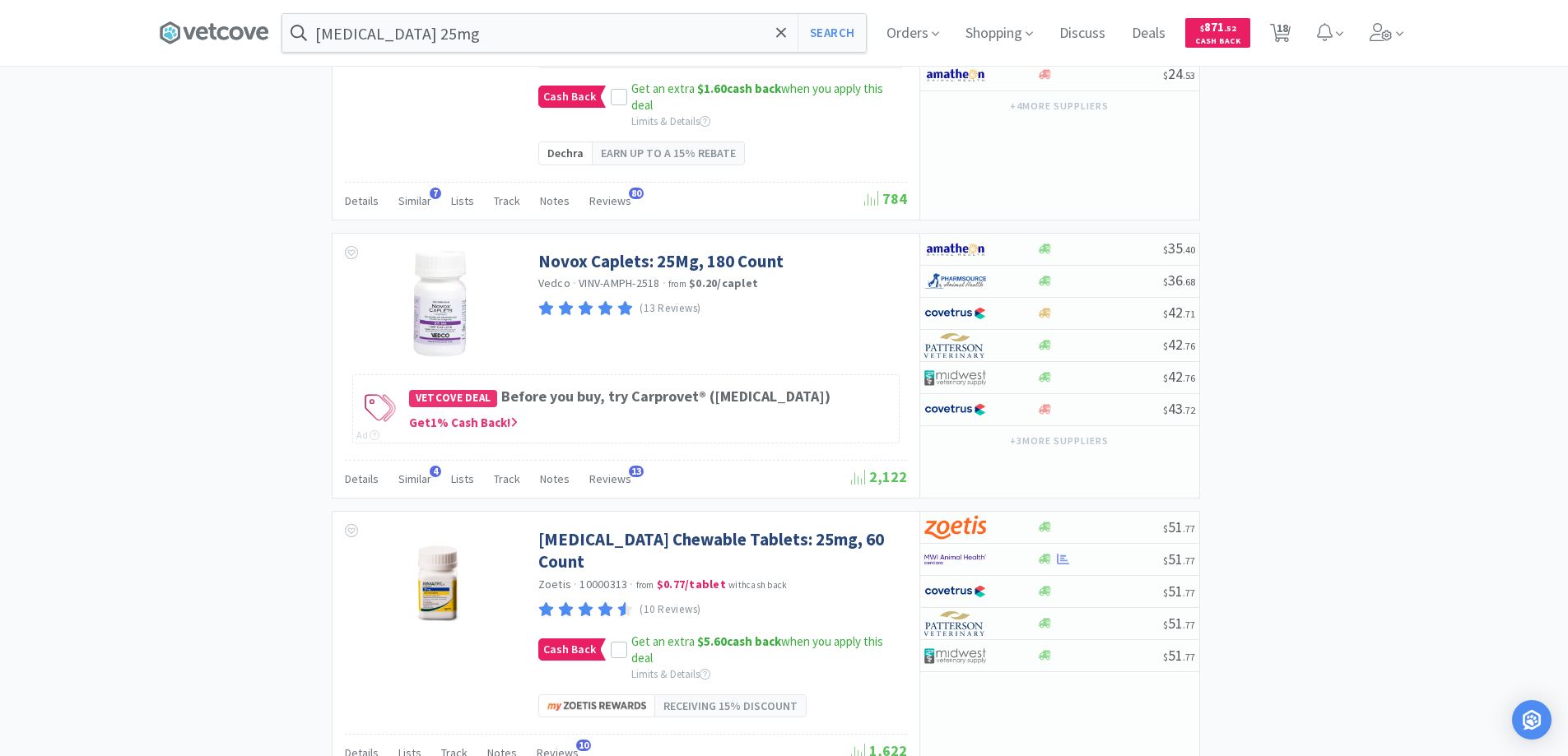
scroll to position [3643, 0]
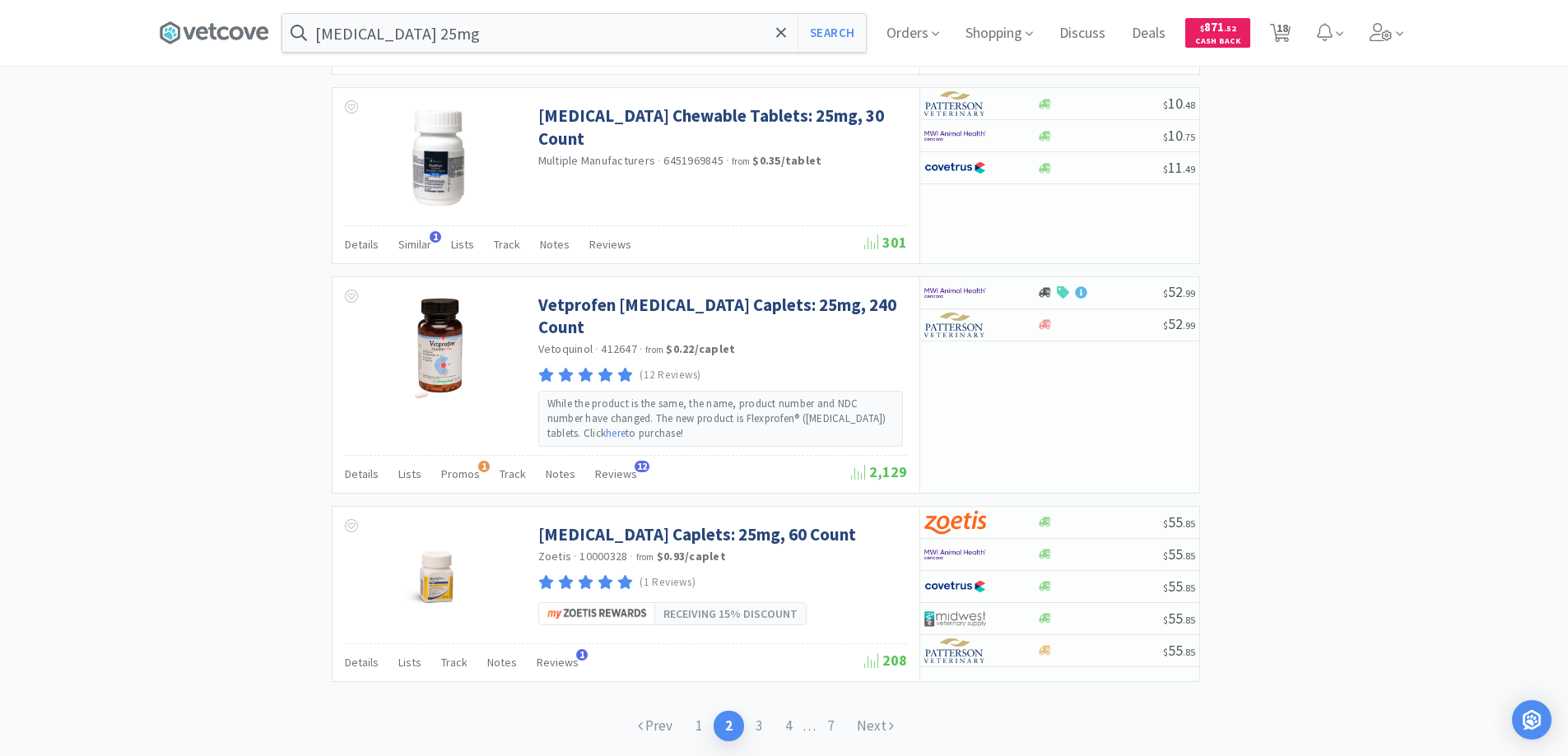
scroll to position [2742, 0]
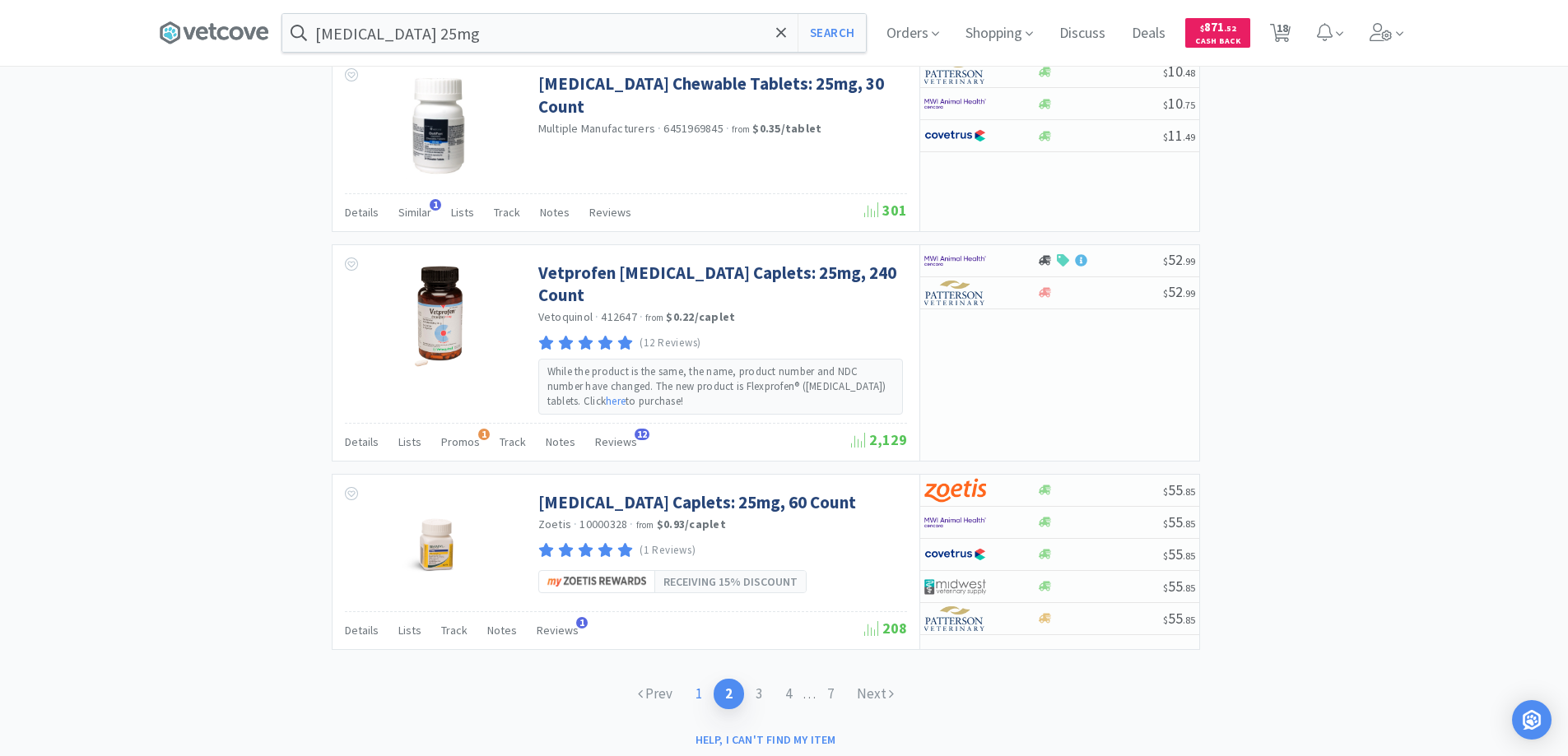
click at [691, 679] on link "1" at bounding box center [698, 694] width 29 height 30
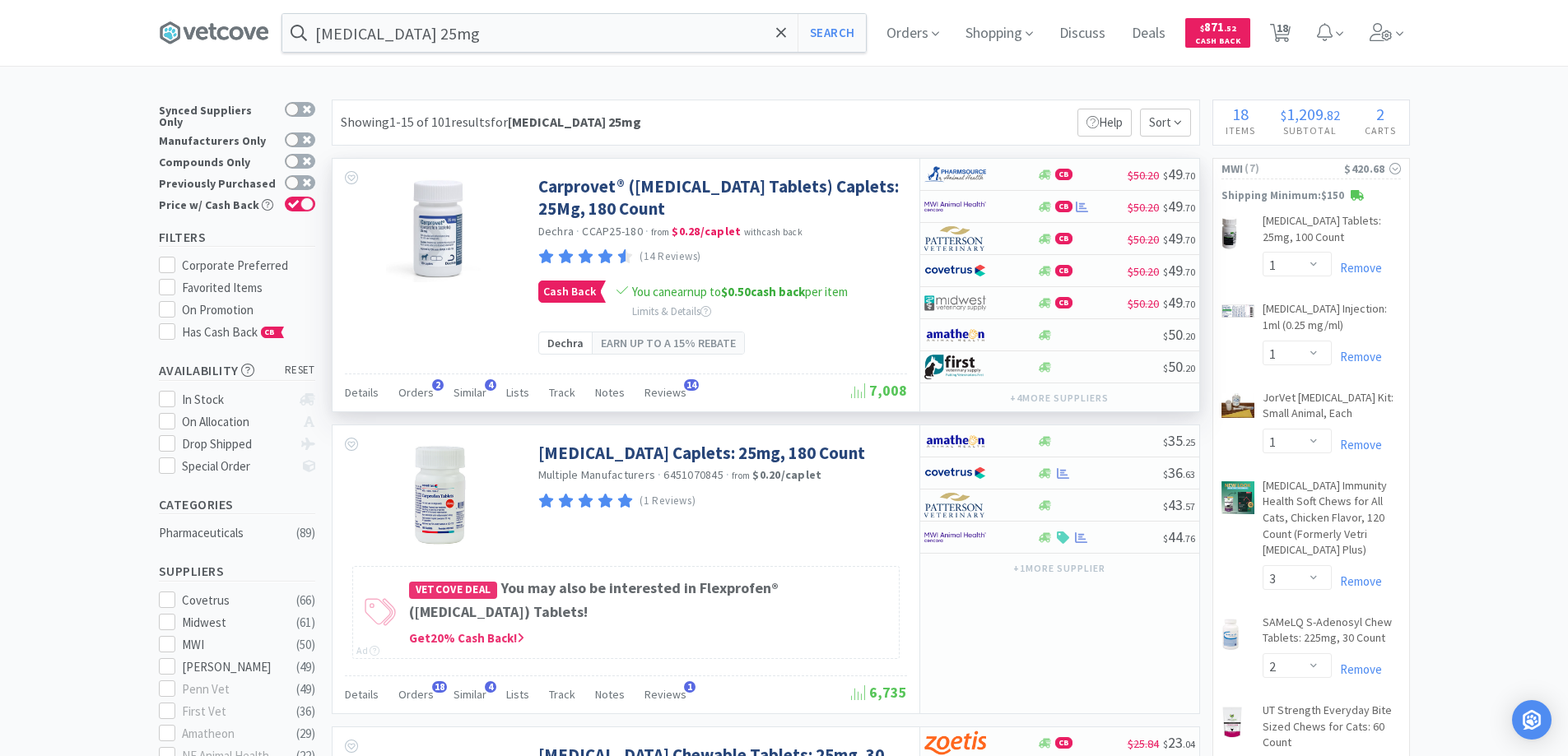
scroll to position [82, 0]
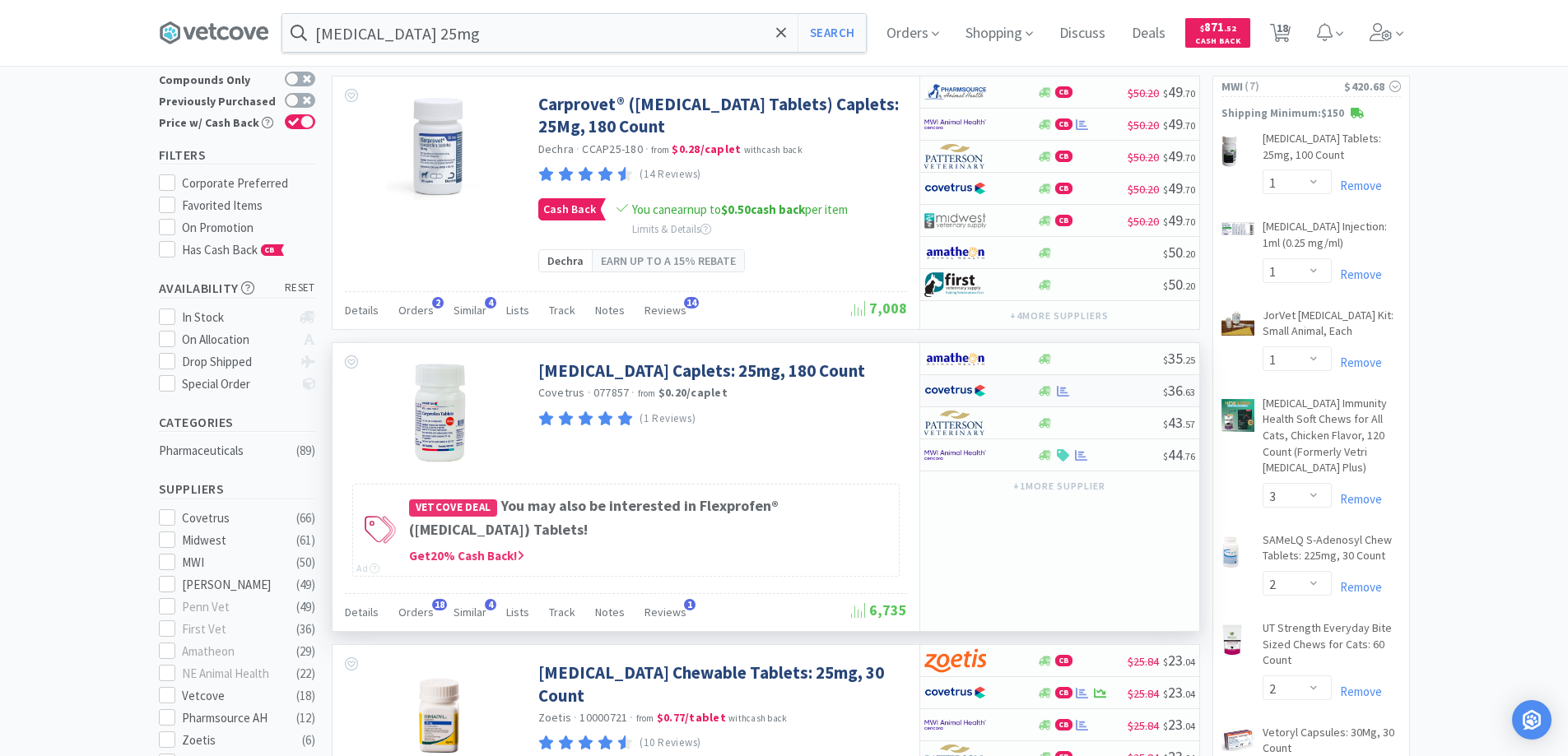
click at [1091, 387] on div at bounding box center [1100, 391] width 126 height 12
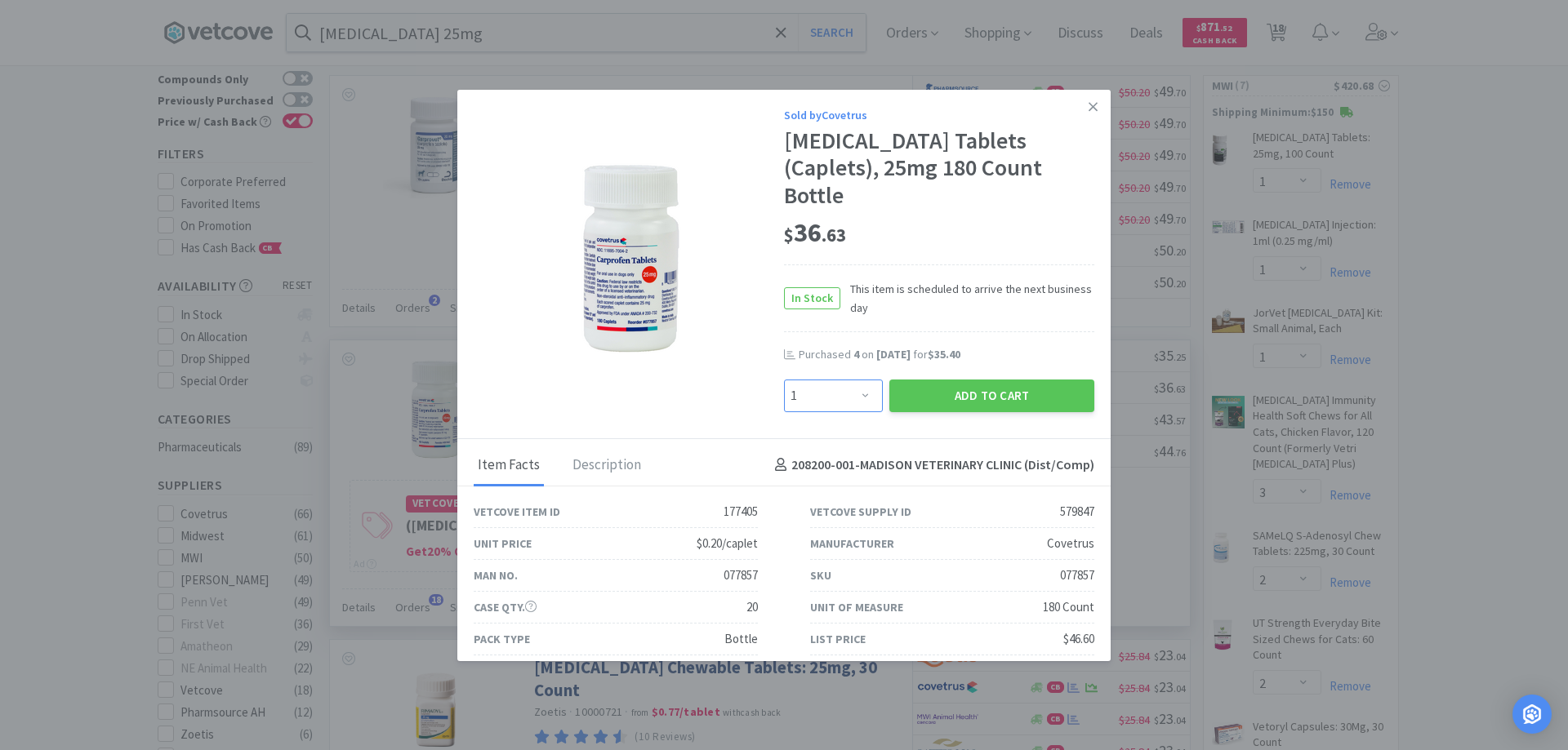
click at [856, 380] on select "Enter Quantity 1 2 3 4 5 6 7 8 9 10 11 12 13 14 15 16 17 18 19 20 Enter Quantity" at bounding box center [833, 396] width 99 height 33
select select "3"
click at [784, 380] on select "Enter Quantity 1 2 3 4 5 6 7 8 9 10 11 12 13 14 15 16 17 18 19 20 Enter Quantity" at bounding box center [833, 396] width 99 height 33
click at [950, 380] on button "Add to Cart" at bounding box center [991, 396] width 205 height 33
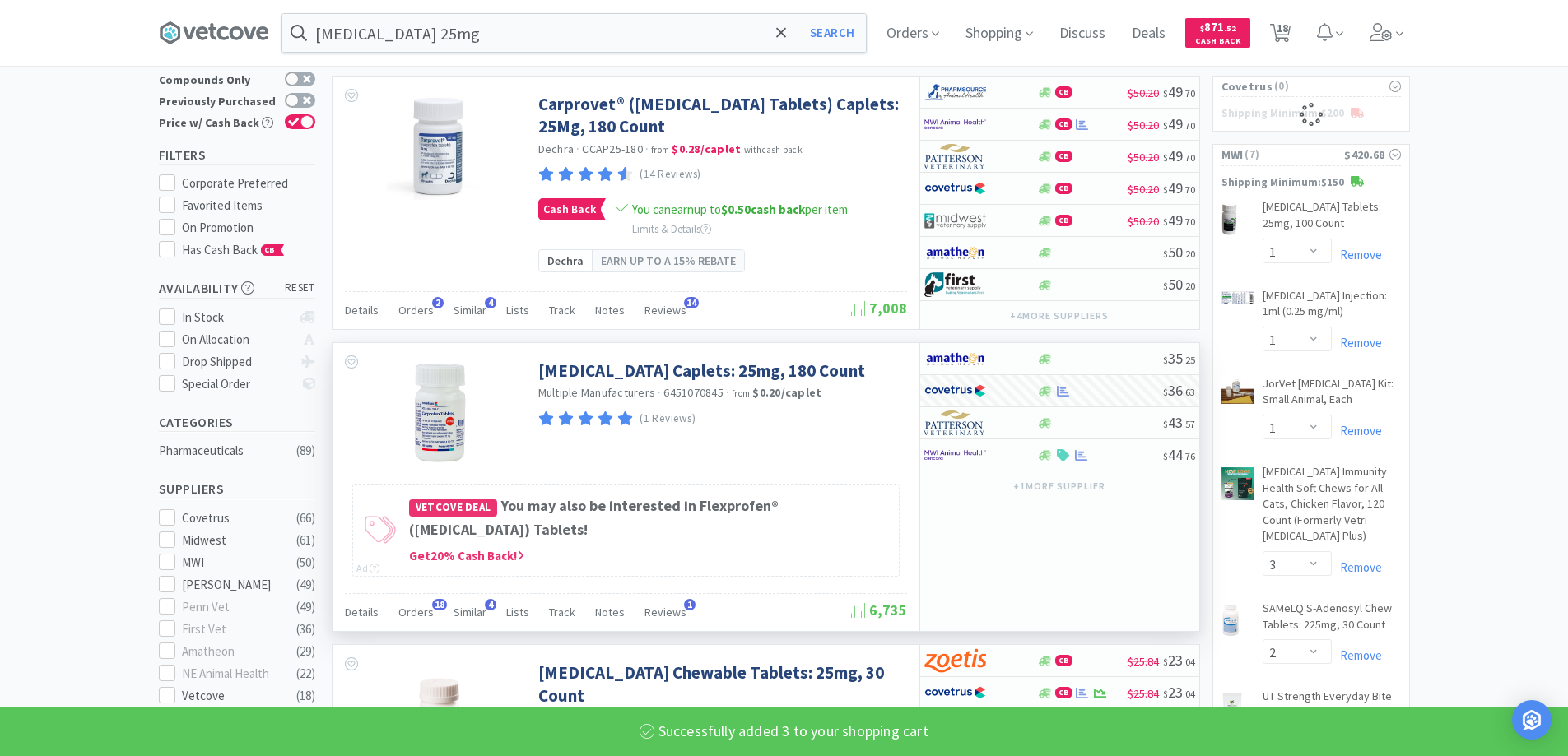
select select "3"
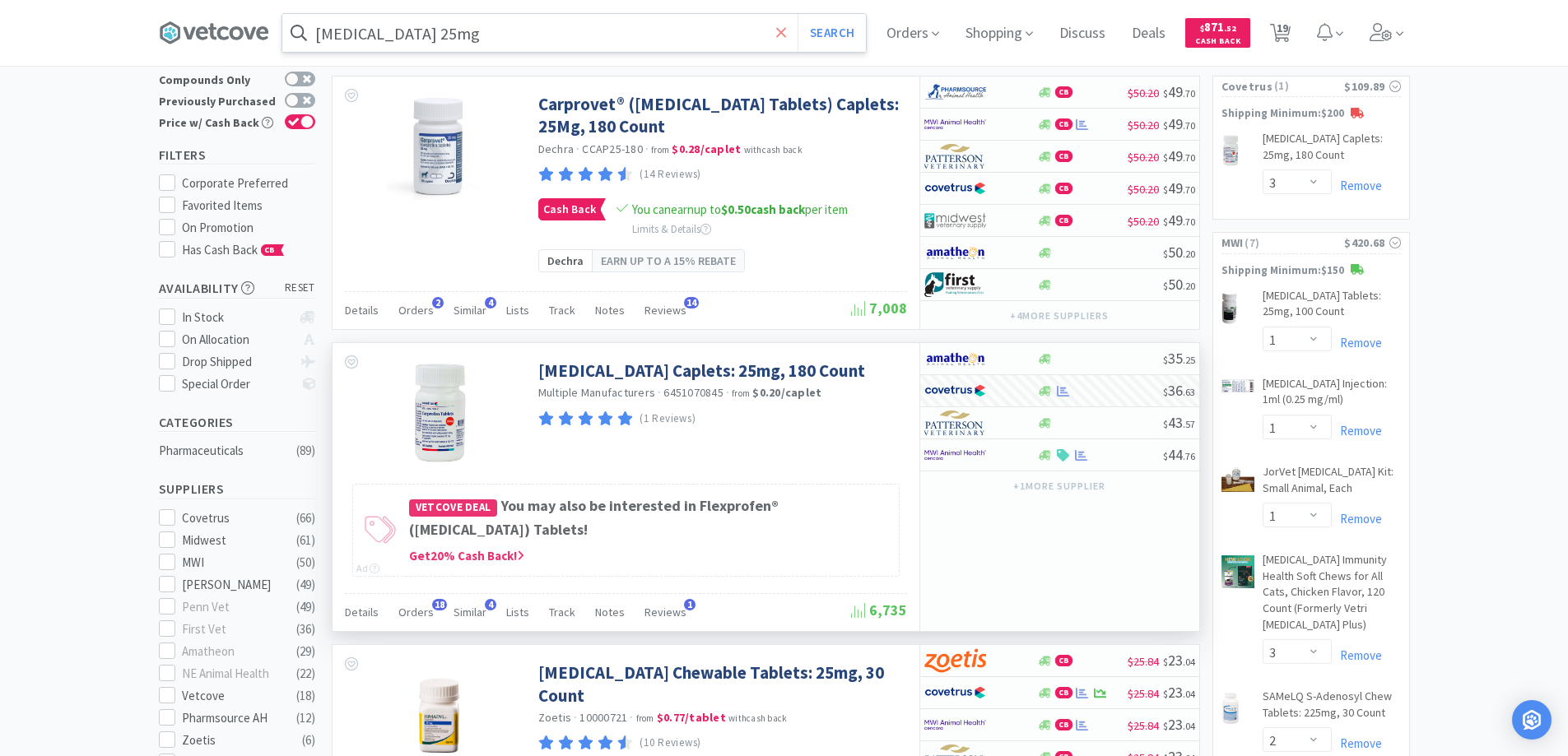
click at [787, 29] on icon at bounding box center [782, 33] width 11 height 16
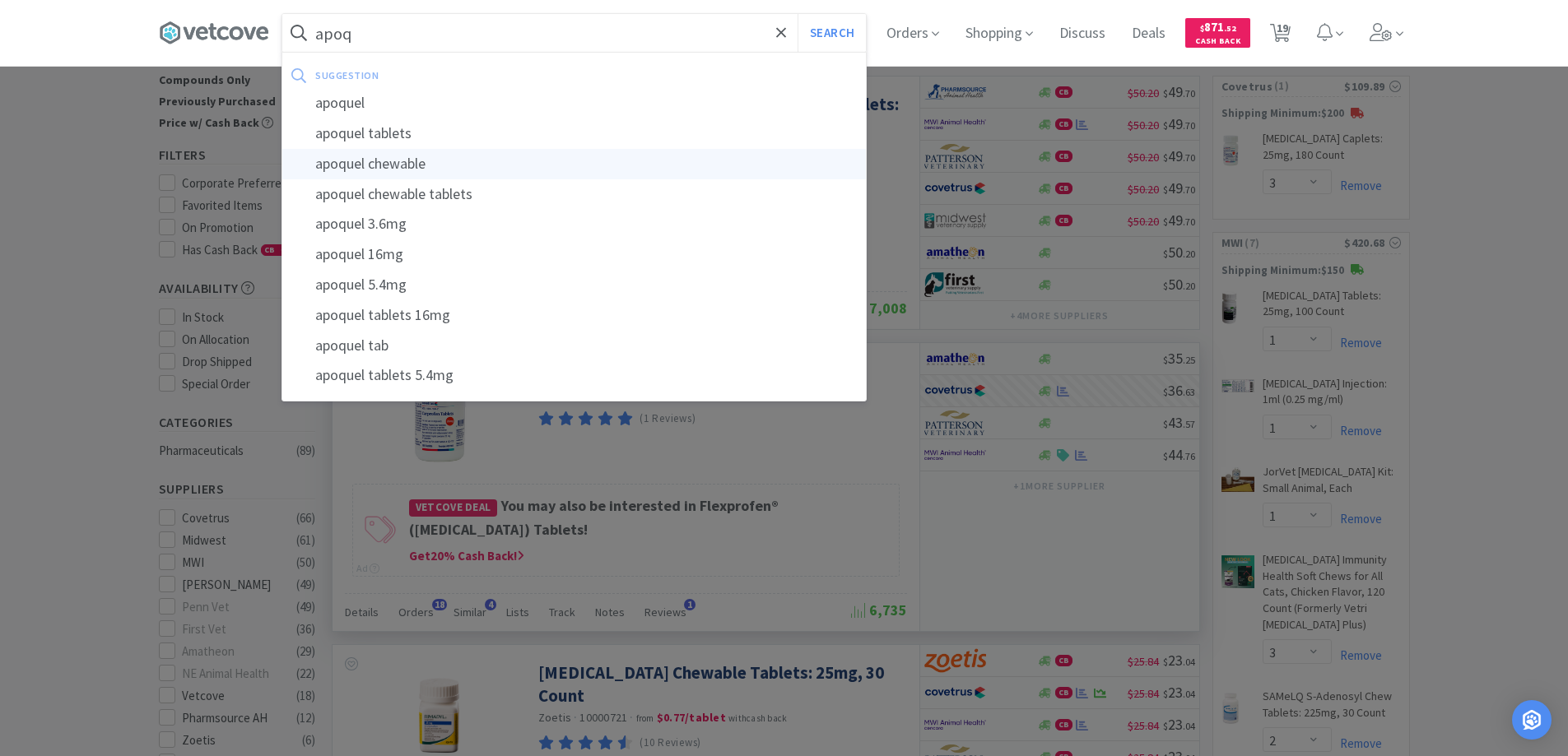
click at [418, 165] on div "apoquel chewable" at bounding box center [574, 164] width 584 height 30
type input "apoquel chewable"
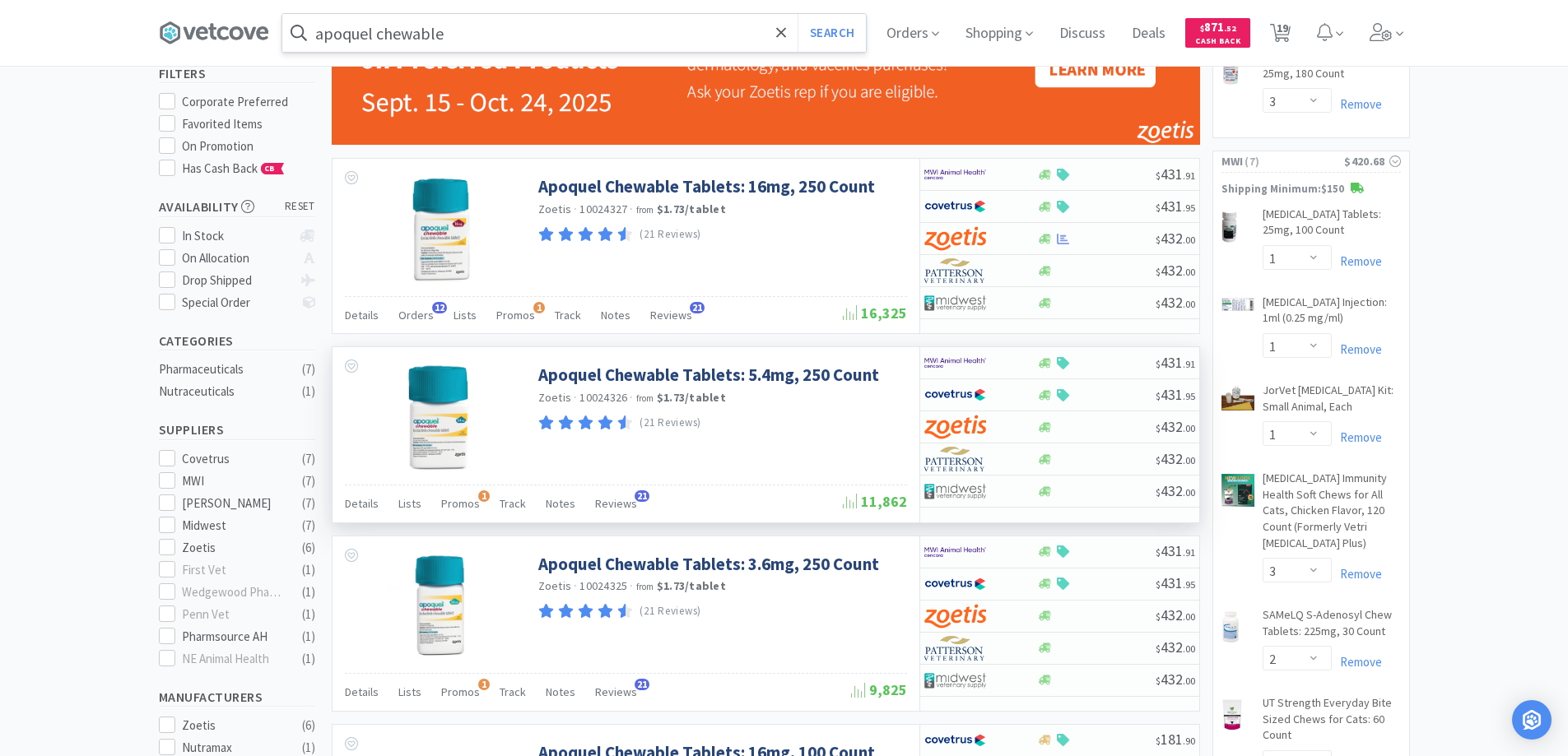
scroll to position [165, 0]
click at [1007, 421] on div at bounding box center [969, 427] width 91 height 28
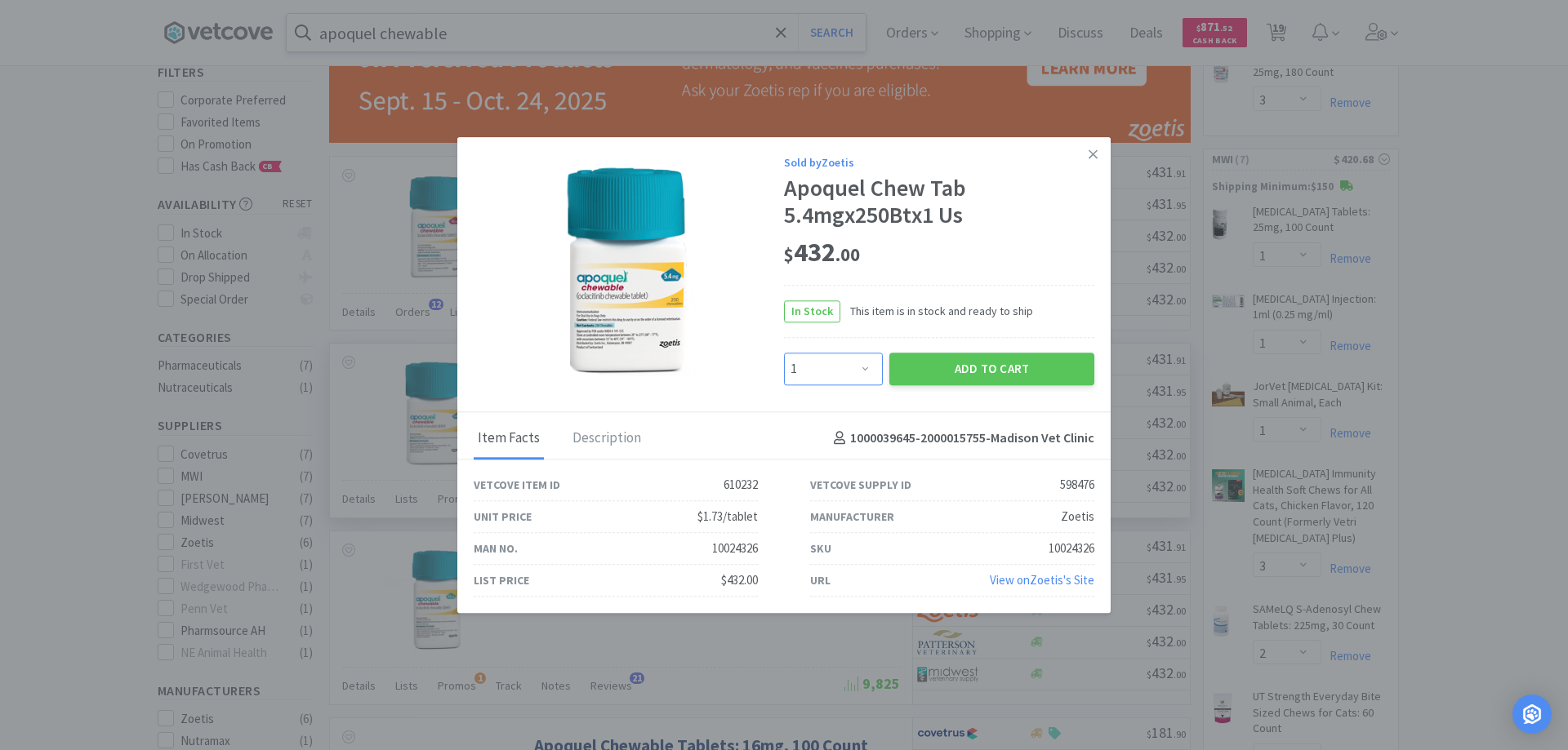
click at [863, 366] on select "Enter Quantity 1 2 3 4 5 6 7 8 9 10 11 12 13 14 15 16 17 18 19 20 Enter Quantity" at bounding box center [833, 369] width 99 height 33
select select "2"
click at [784, 352] on select "Enter Quantity 1 2 3 4 5 6 7 8 9 10 11 12 13 14 15 16 17 18 19 20 Enter Quantity" at bounding box center [833, 369] width 99 height 33
click at [981, 370] on button "Add to Cart" at bounding box center [991, 369] width 205 height 33
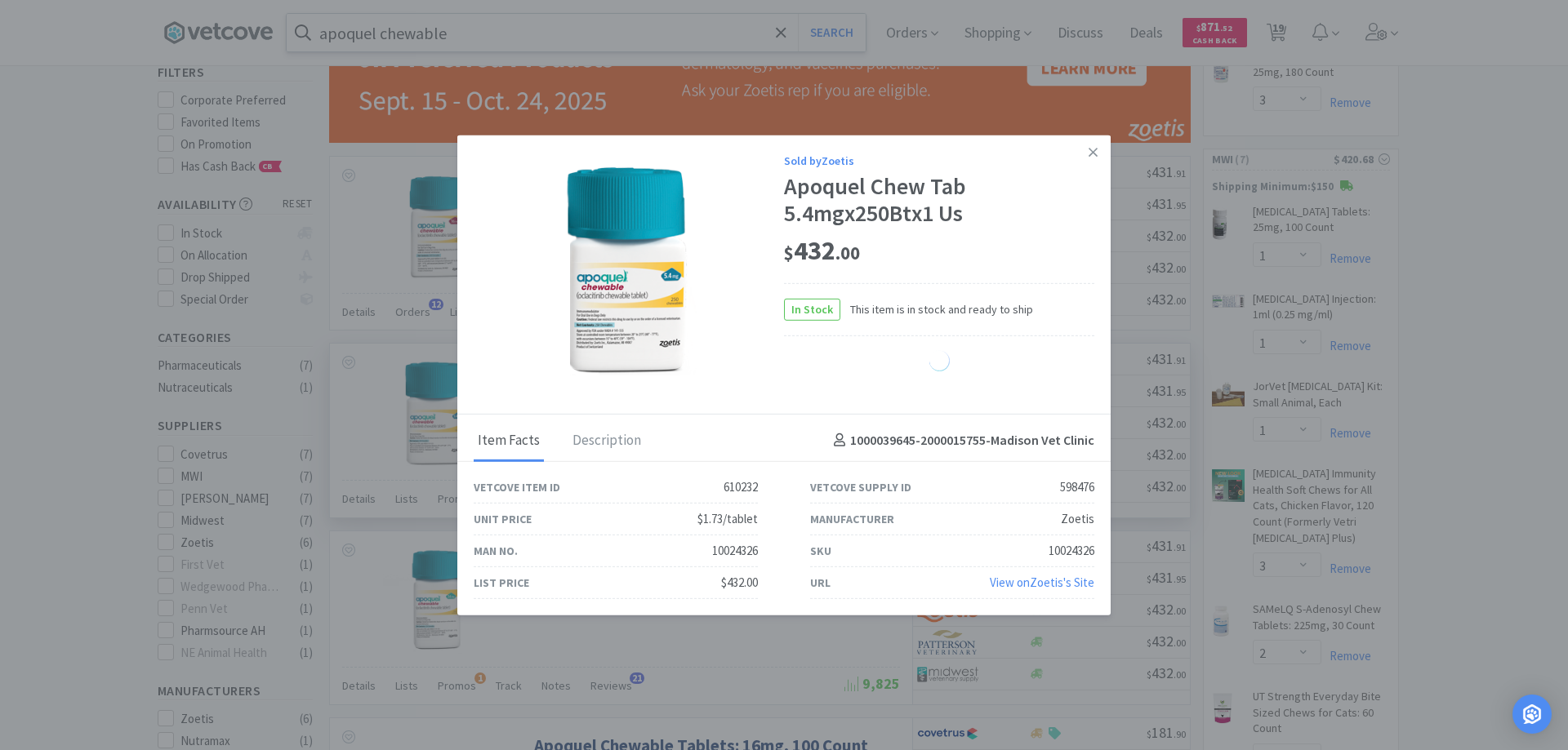
select select "2"
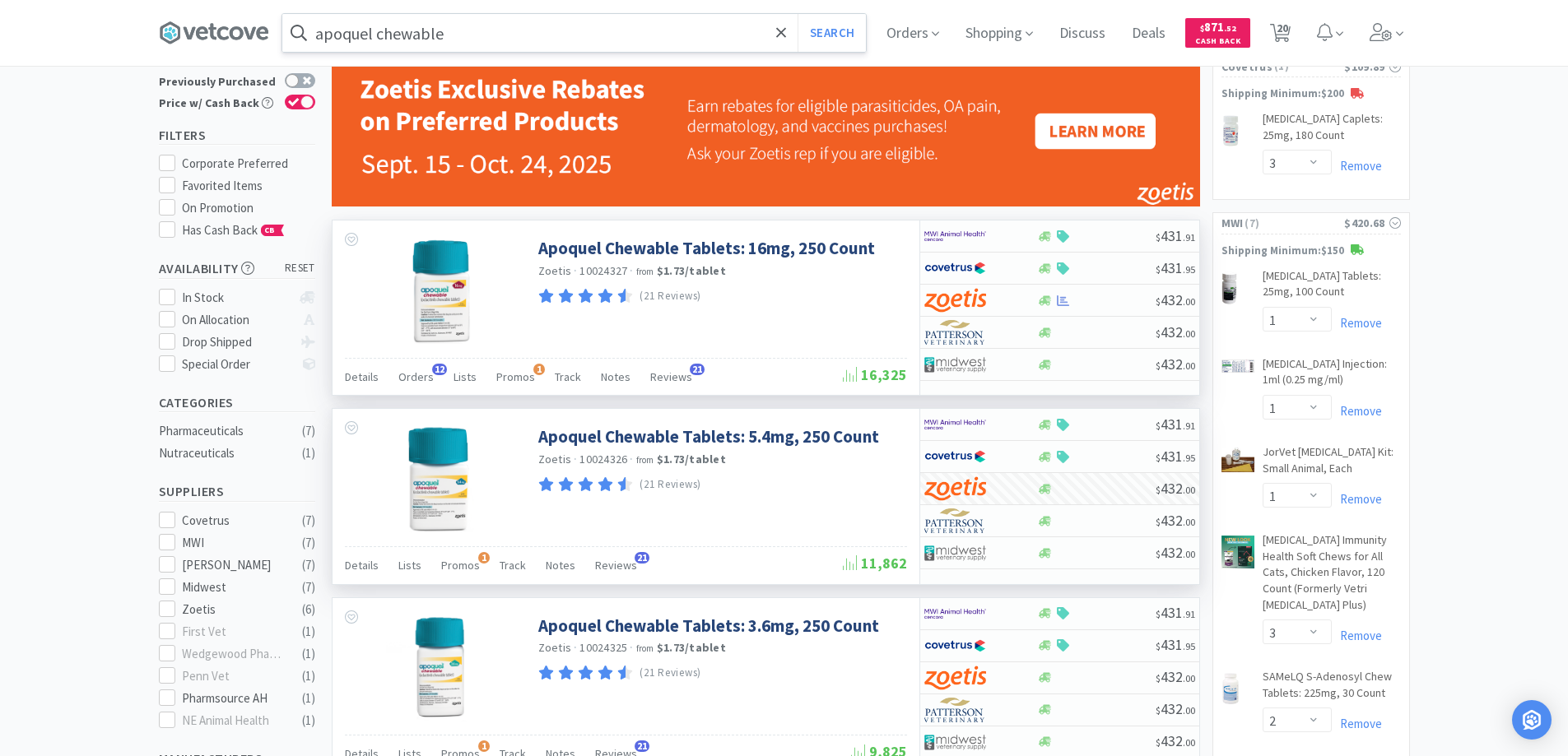
scroll to position [0, 0]
